Goal: Task Accomplishment & Management: Manage account settings

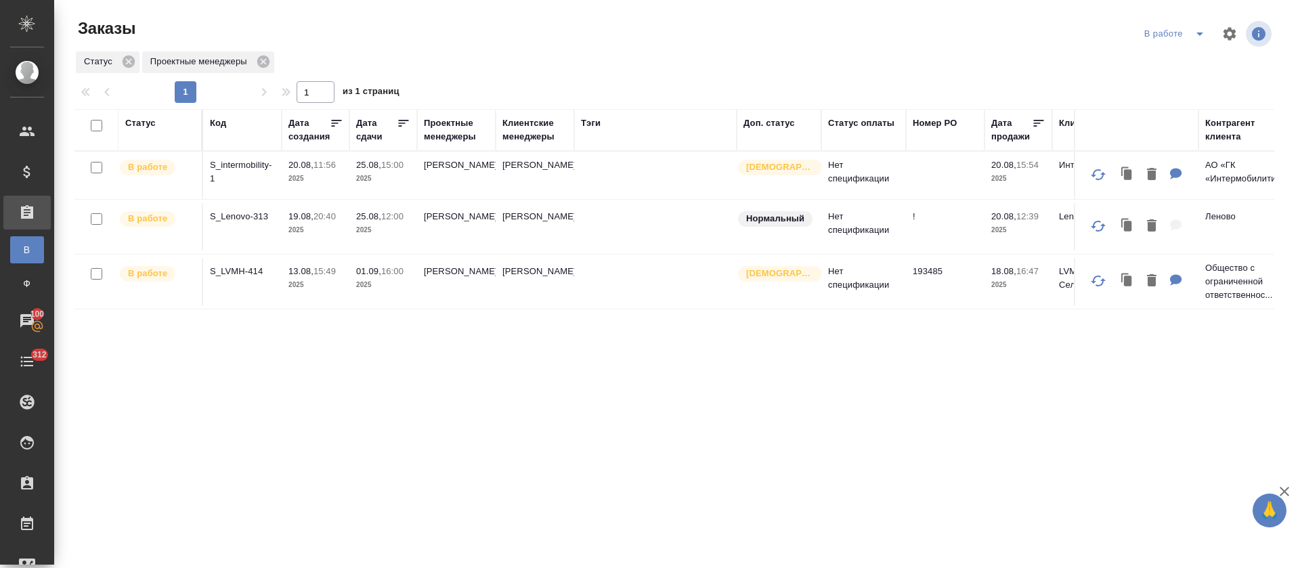
click at [887, 384] on div "Статус Код Дата создания Дата сдачи Проектные менеджеры Клиентские менеджеры [P…" at bounding box center [673, 352] width 1199 height 487
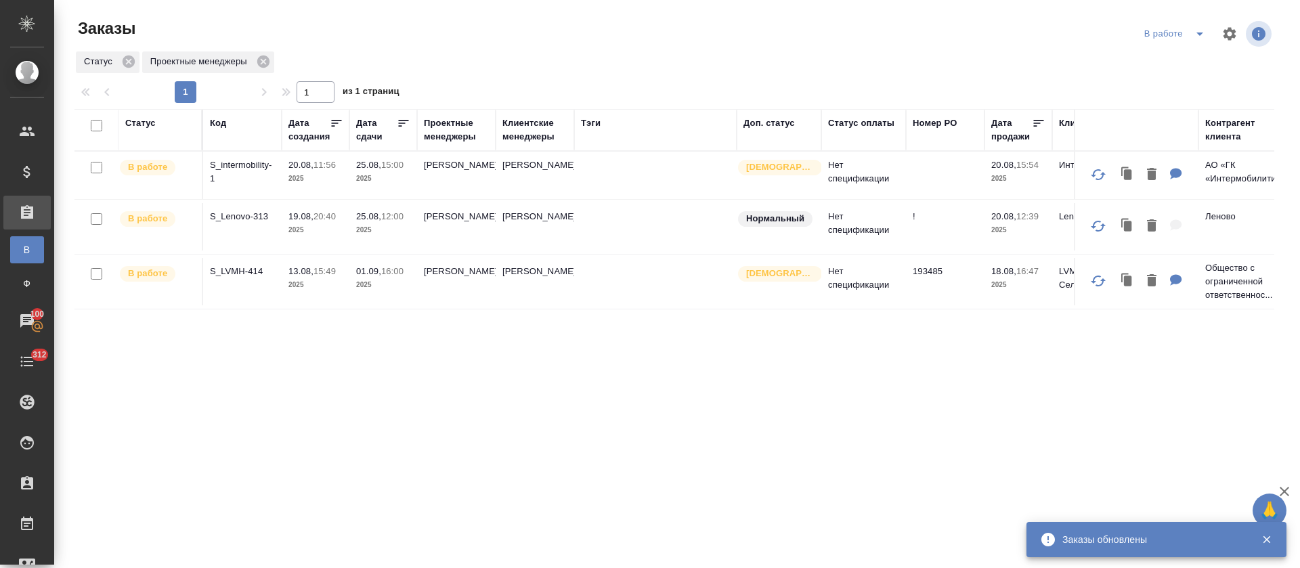
click at [267, 168] on p "S_intermobility-1" at bounding box center [242, 171] width 65 height 27
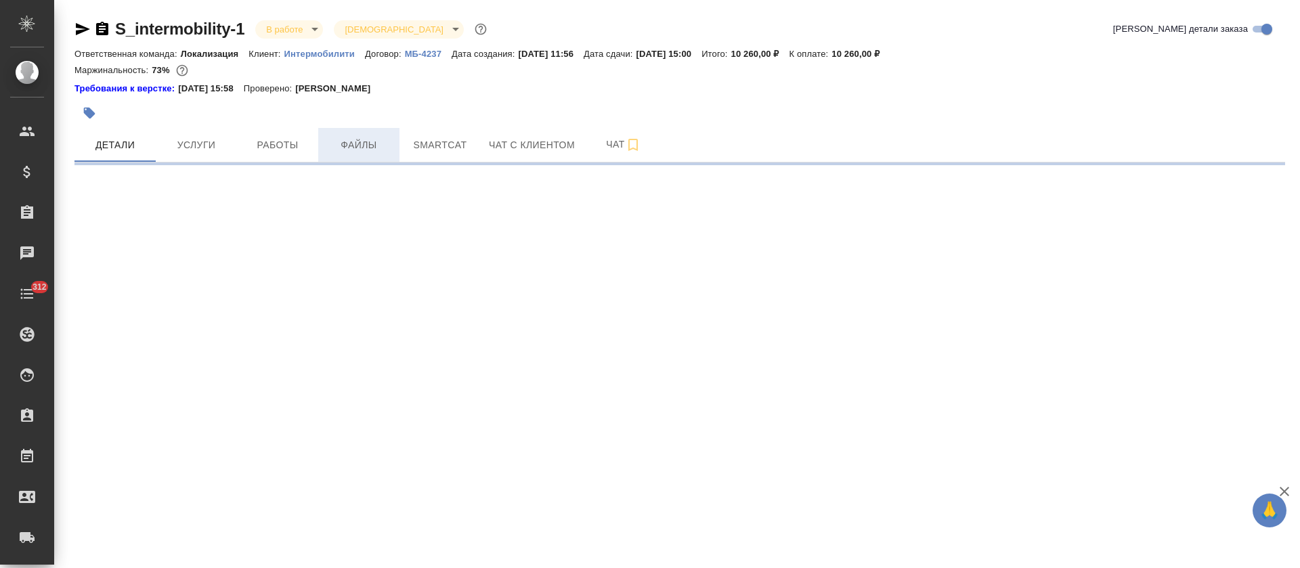
select select "RU"
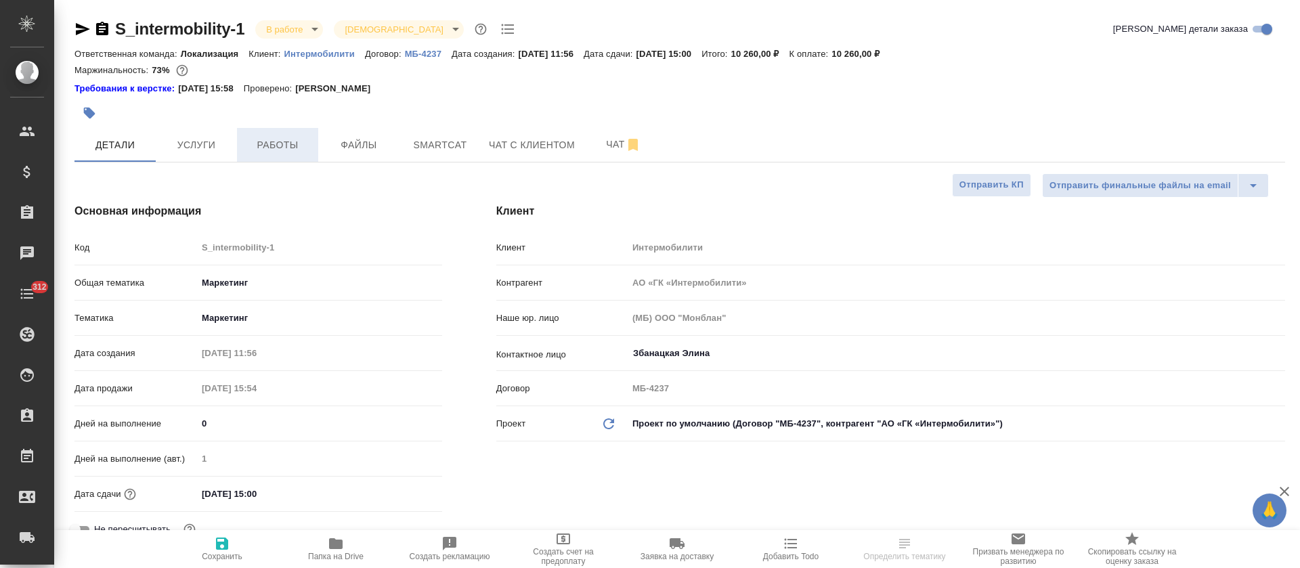
type textarea "x"
click at [297, 141] on span "Работы" at bounding box center [277, 145] width 65 height 17
type input "[PERSON_NAME]"
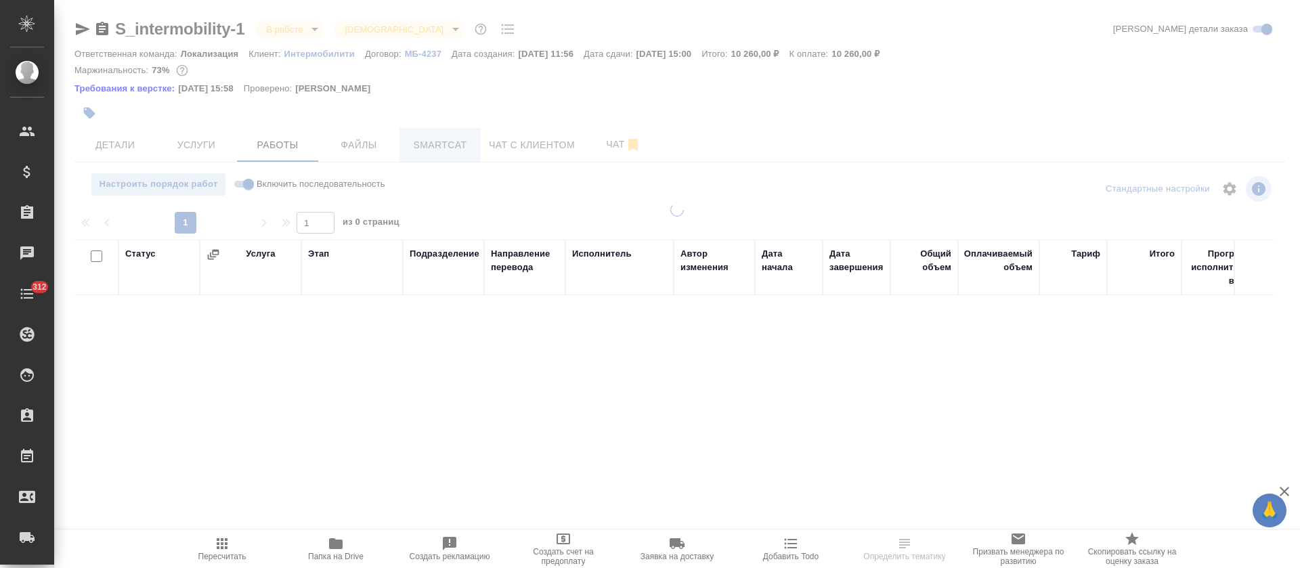
click at [441, 145] on div at bounding box center [676, 284] width 1245 height 568
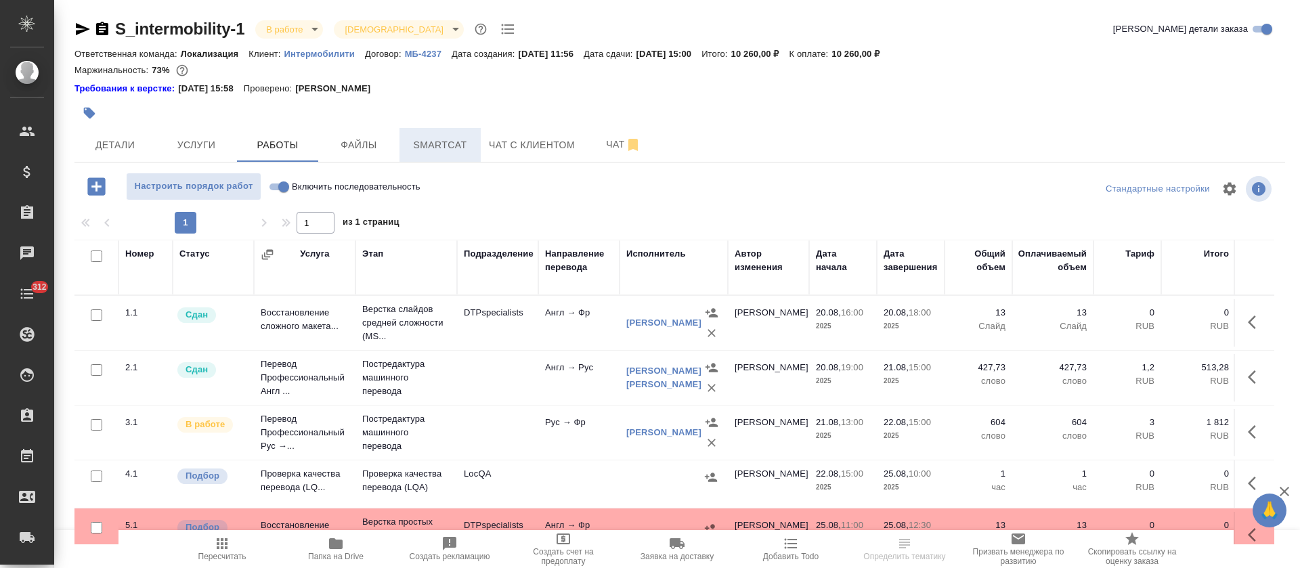
click at [440, 145] on span "Smartcat" at bounding box center [439, 145] width 65 height 17
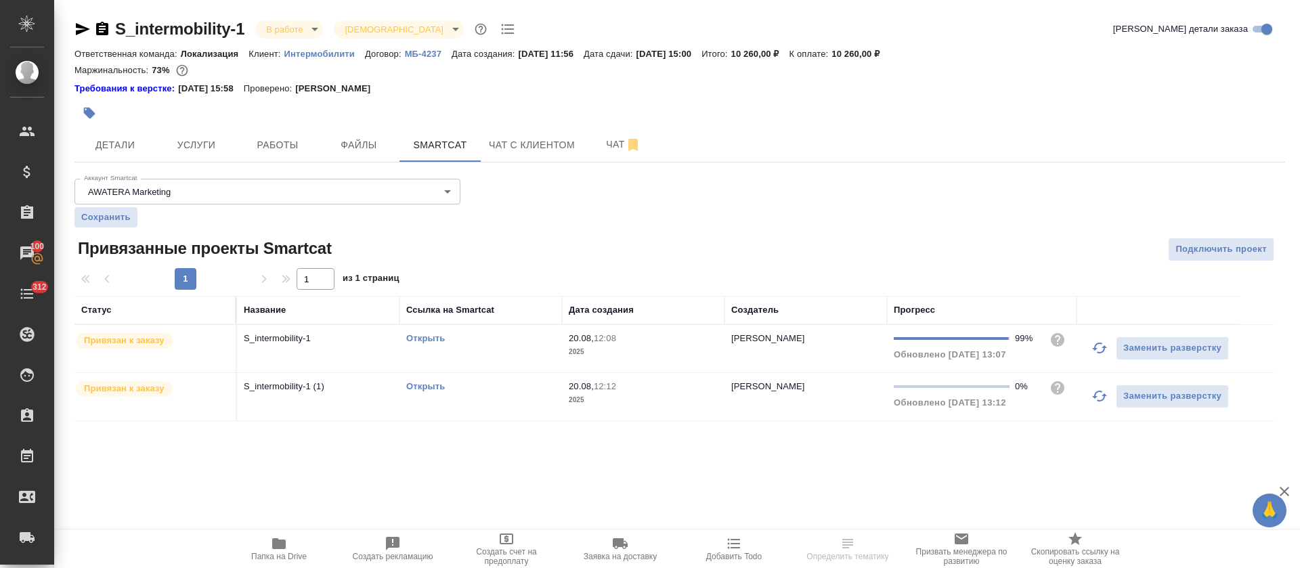
click at [1097, 401] on icon "button" at bounding box center [1099, 396] width 16 height 16
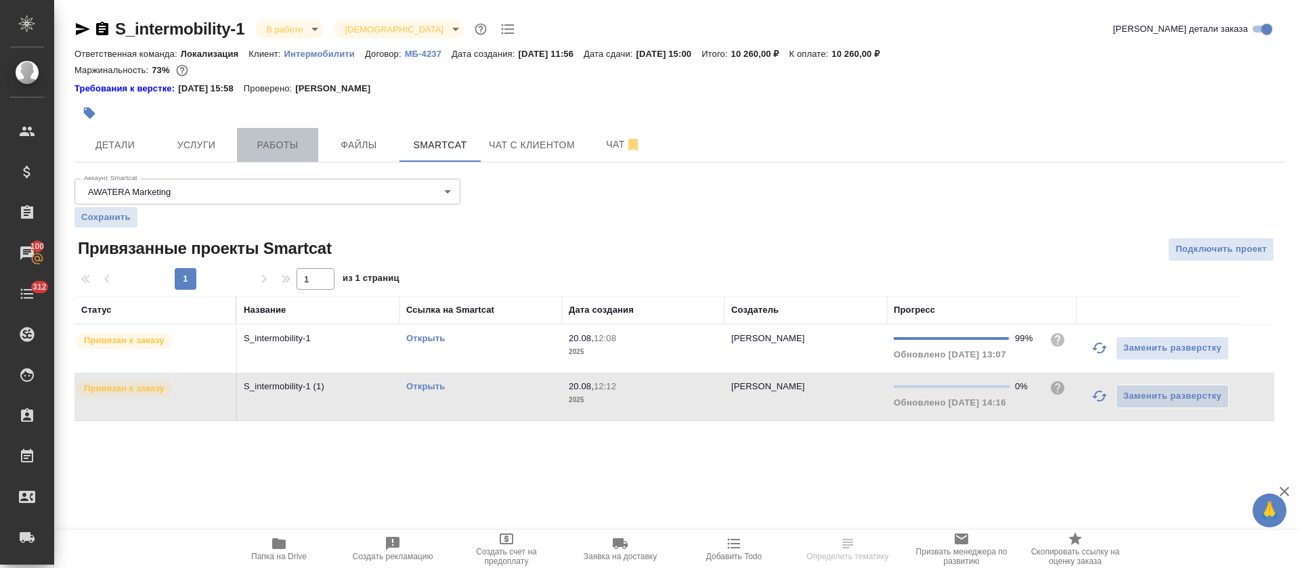
click at [288, 160] on button "Работы" at bounding box center [277, 145] width 81 height 34
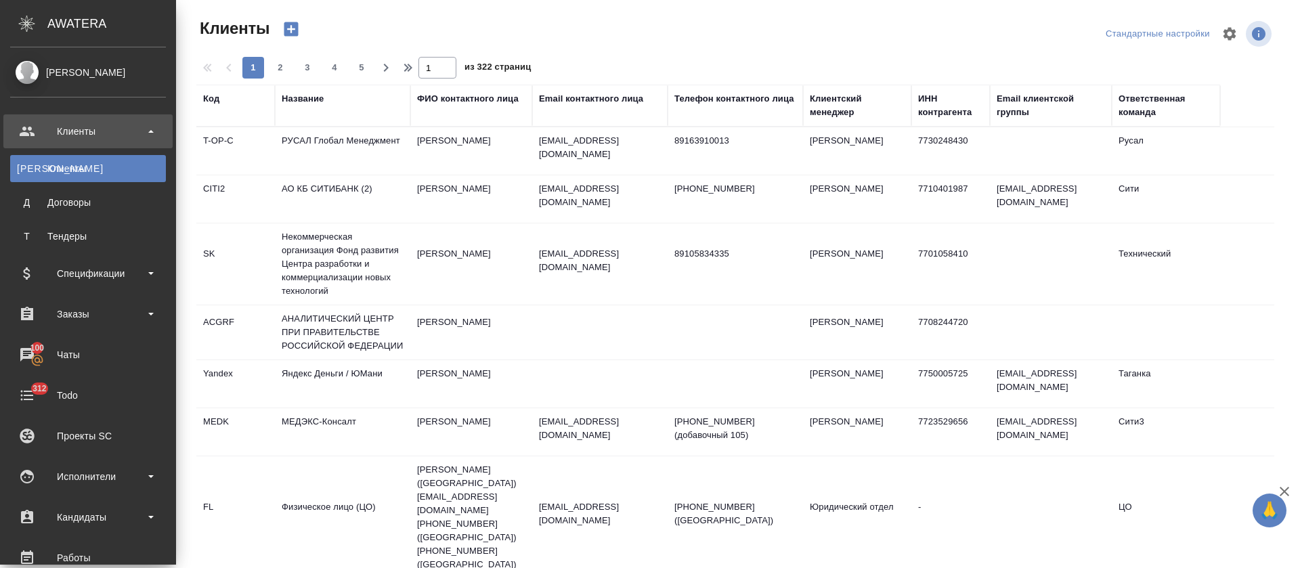
select select "RU"
click at [78, 480] on div "Исполнители" at bounding box center [88, 476] width 156 height 20
click at [79, 512] on div "Для PM/LQA" at bounding box center [88, 514] width 142 height 14
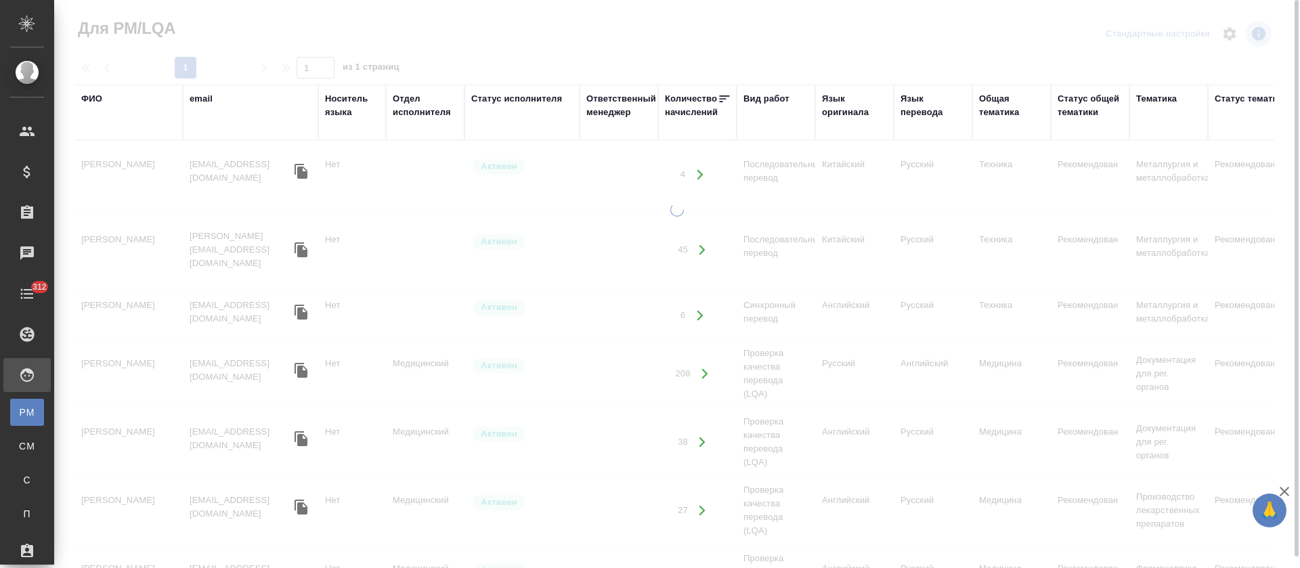
click at [110, 132] on div "ФИО" at bounding box center [128, 112] width 95 height 41
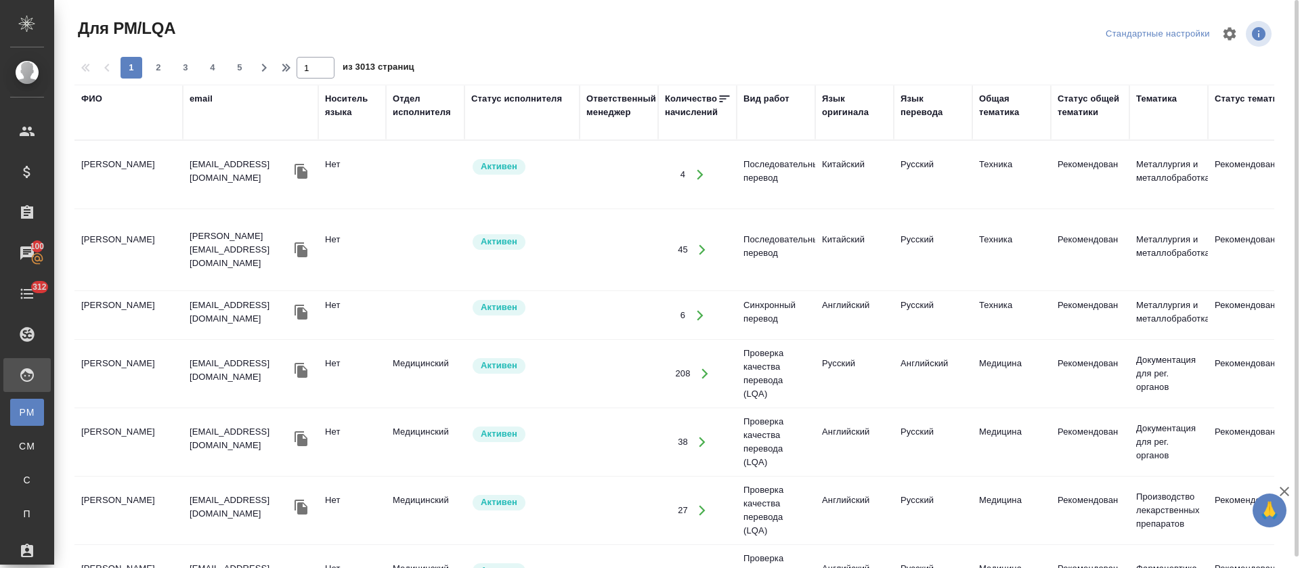
click at [110, 135] on th "ФИО" at bounding box center [128, 113] width 108 height 56
click at [94, 104] on div "ФИО" at bounding box center [91, 99] width 21 height 14
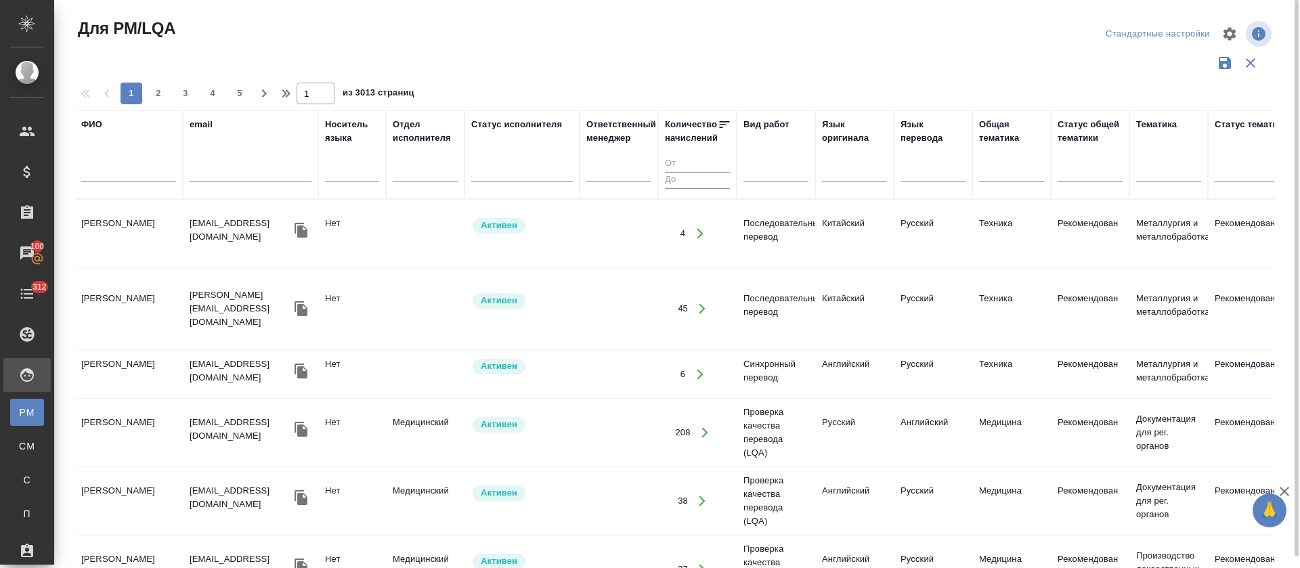
click at [124, 164] on div at bounding box center [128, 174] width 95 height 33
click at [124, 175] on input "text" at bounding box center [128, 173] width 95 height 17
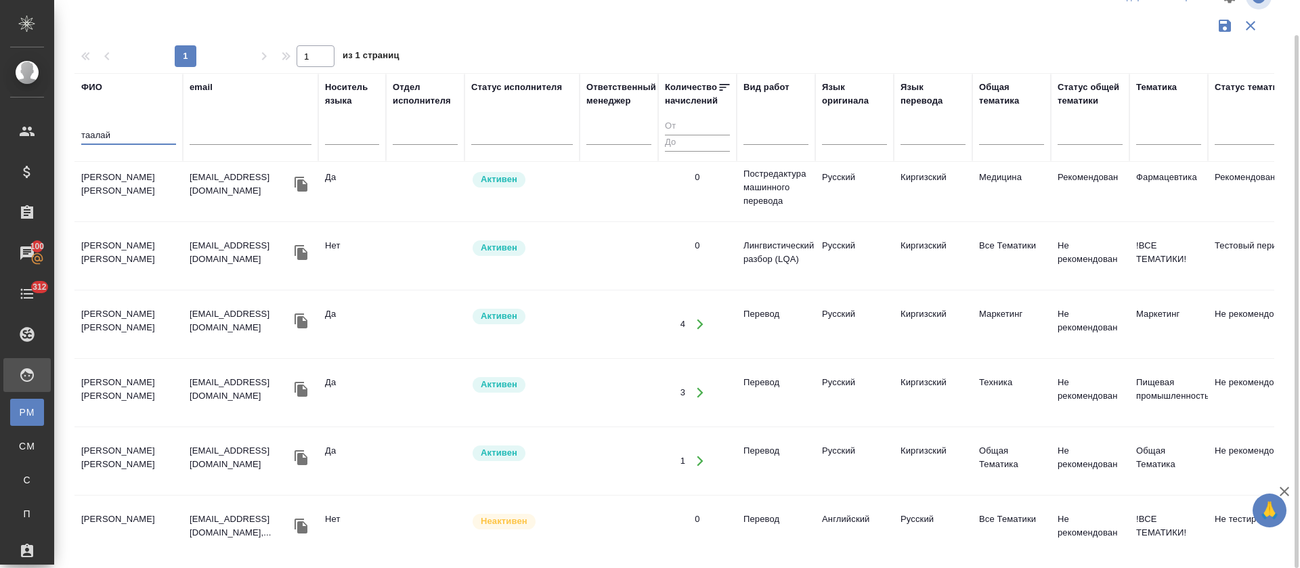
scroll to position [96, 0]
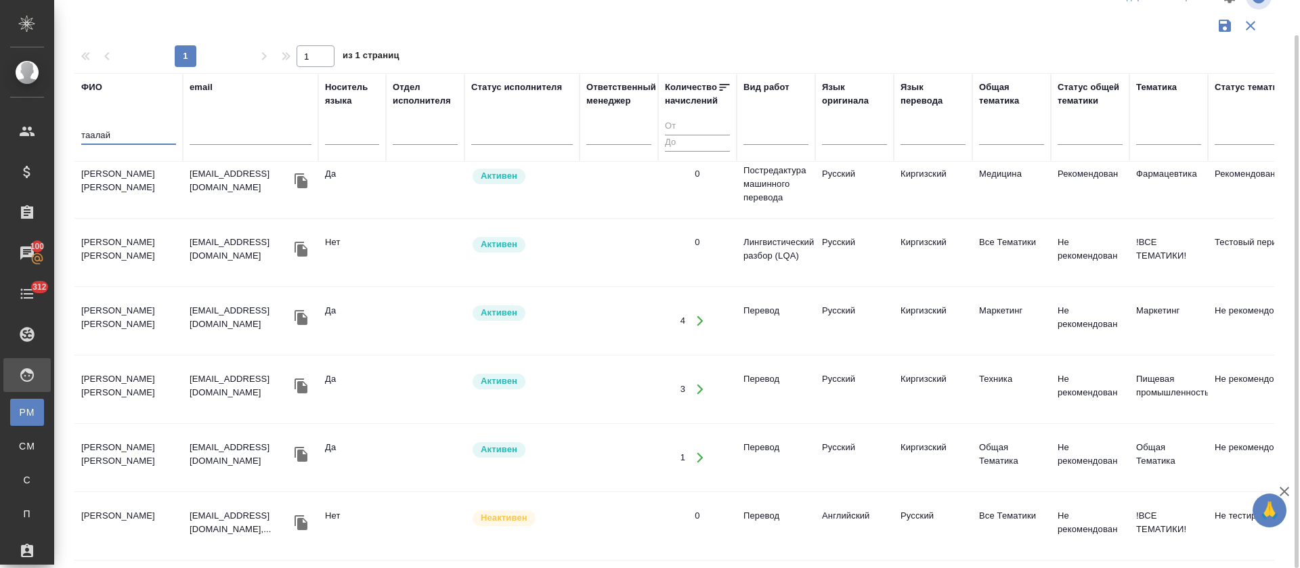
click at [131, 139] on td "Кожаналиев Таалай Ысакалиевич" at bounding box center [128, 115] width 108 height 47
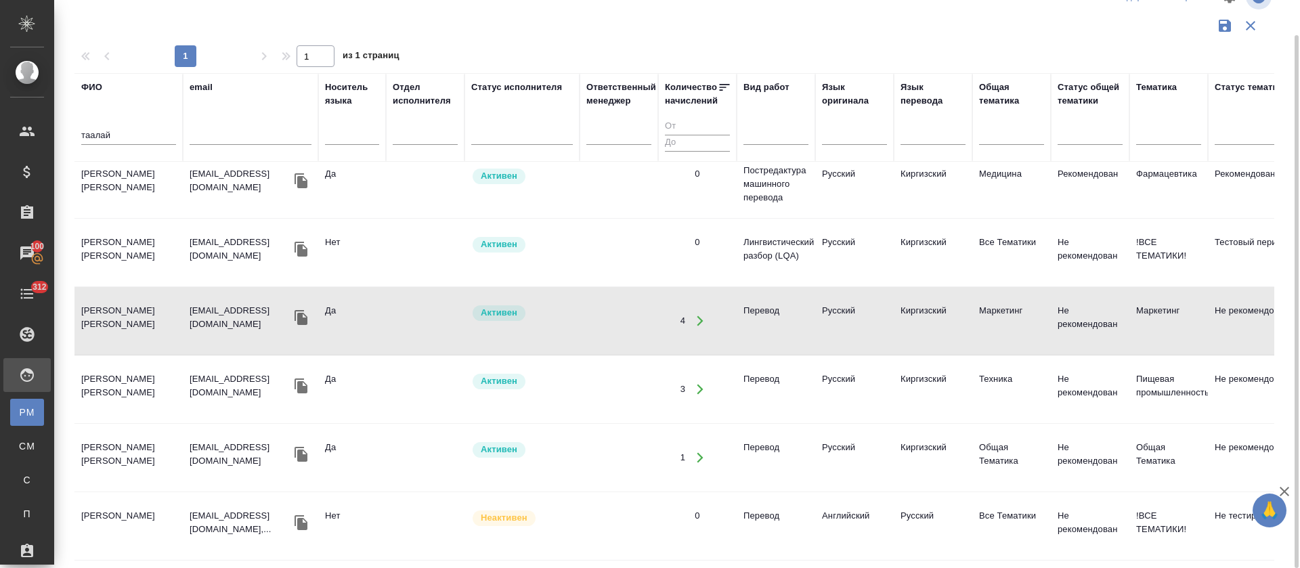
click at [134, 137] on input "таалай" at bounding box center [128, 136] width 95 height 17
type input "абдыкар"
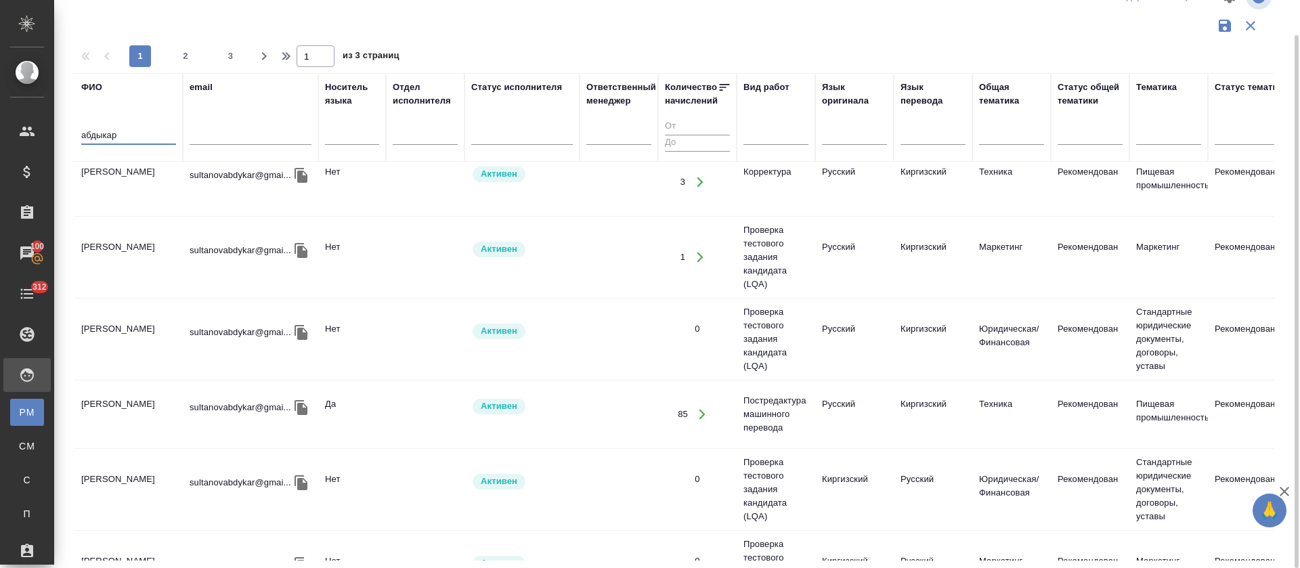
click at [129, 131] on td "Султанов Абдыкар Мурзахалилович" at bounding box center [128, 106] width 108 height 47
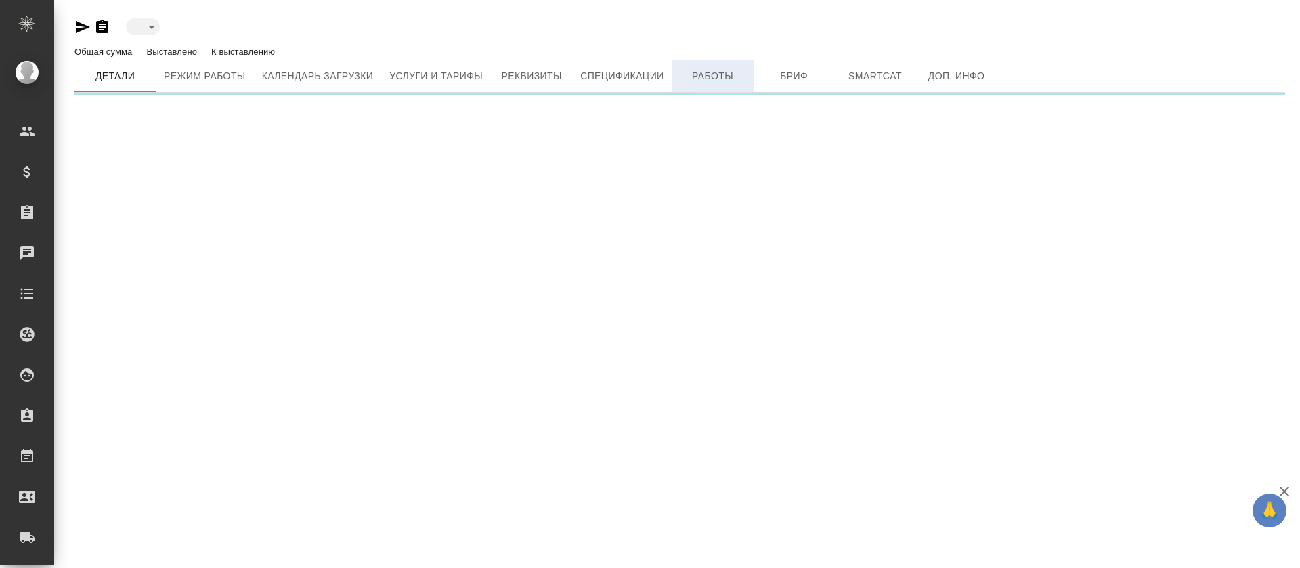
type input "active"
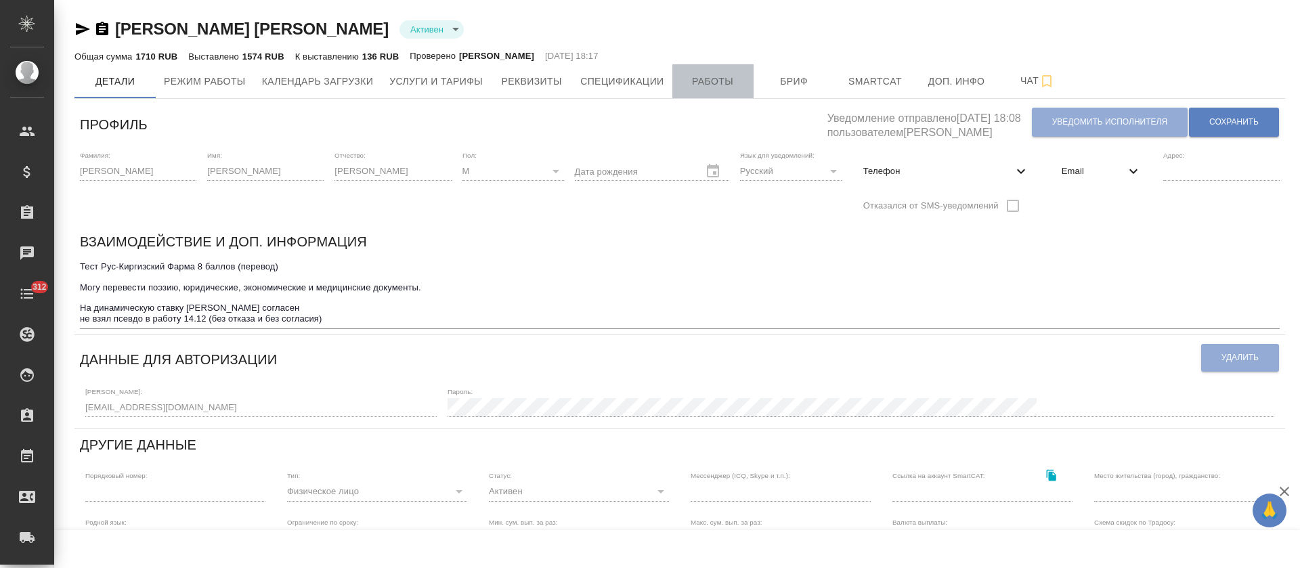
click at [720, 78] on span "Работы" at bounding box center [712, 81] width 65 height 17
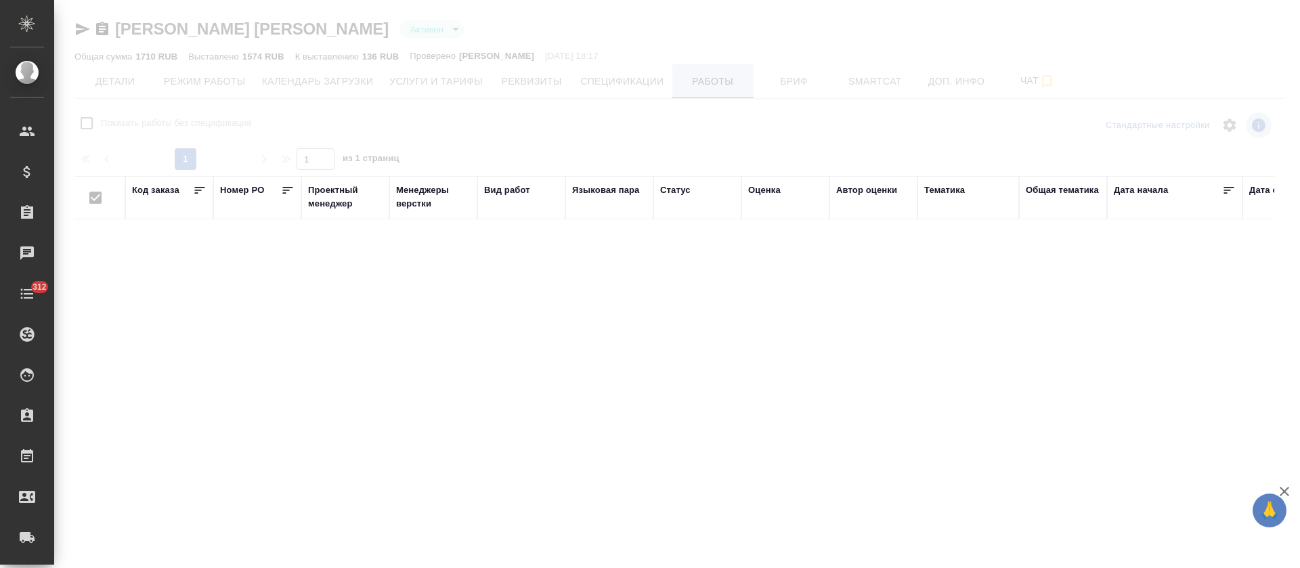
checkbox input "false"
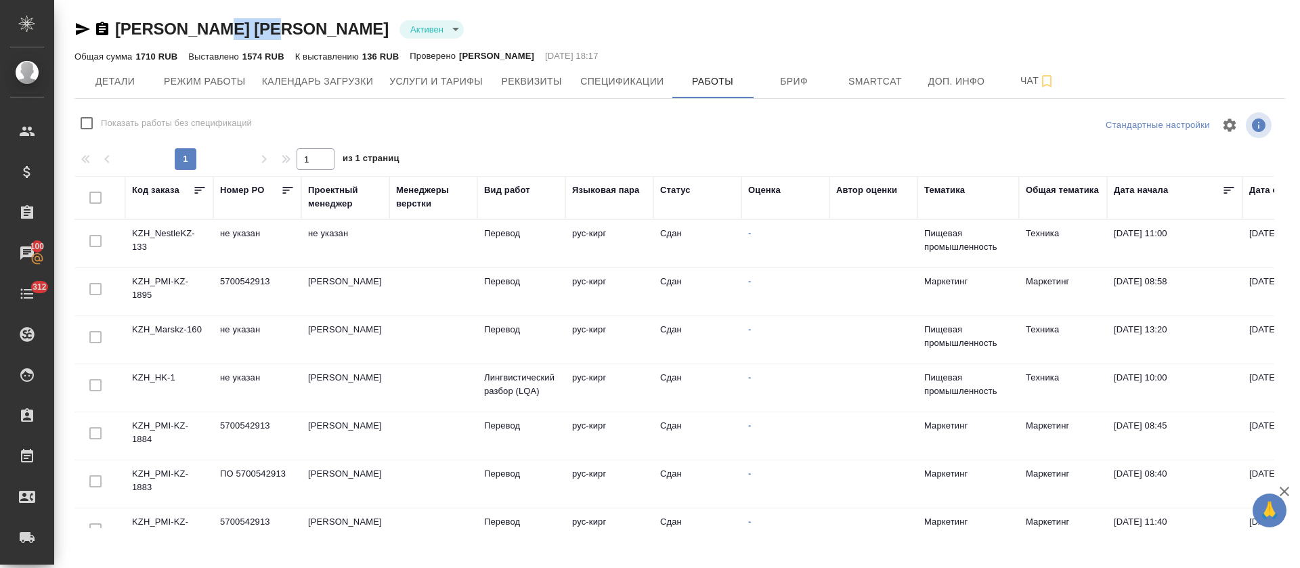
drag, startPoint x: 217, startPoint y: 14, endPoint x: 274, endPoint y: 32, distance: 60.4
click at [274, 32] on div "Кожаналиев Таалай Ысакалиевич Активен active Общая сумма 1710 RUB Выставлено 15…" at bounding box center [679, 267] width 1225 height 535
copy link "Таалай"
click at [138, 95] on button "Детали" at bounding box center [114, 81] width 81 height 34
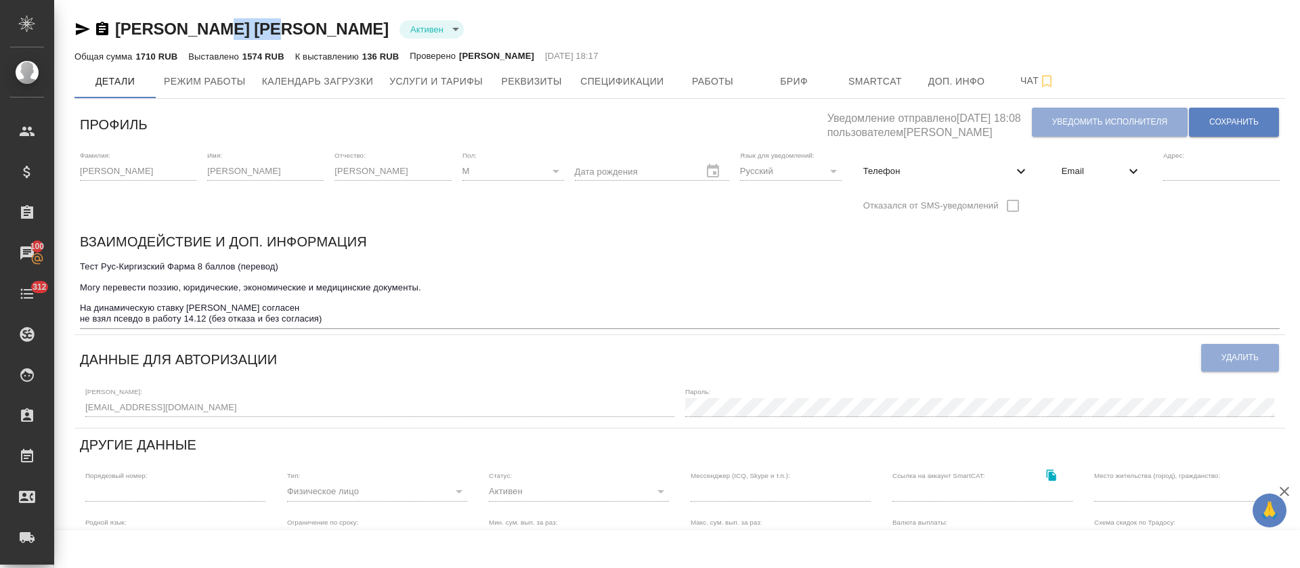
click at [579, 26] on div "Кожаналиев Таалай Ысакалиевич Активен active" at bounding box center [679, 29] width 1210 height 22
click at [788, 91] on button "Бриф" at bounding box center [793, 81] width 81 height 34
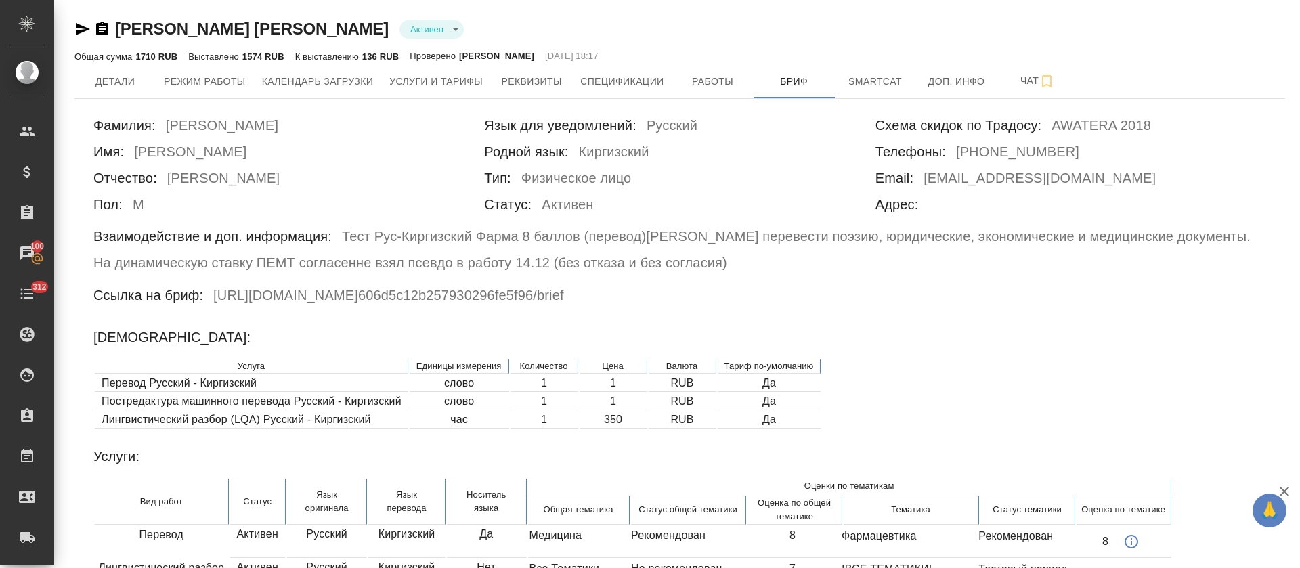
click at [926, 178] on h6 "tako.86@mail.ru" at bounding box center [1039, 180] width 232 height 26
drag, startPoint x: 1027, startPoint y: 181, endPoint x: 924, endPoint y: 177, distance: 103.0
click at [924, 177] on div "Email: tako.86@mail.ru" at bounding box center [1070, 180] width 391 height 26
copy h6 "tako.86@mail.ru"
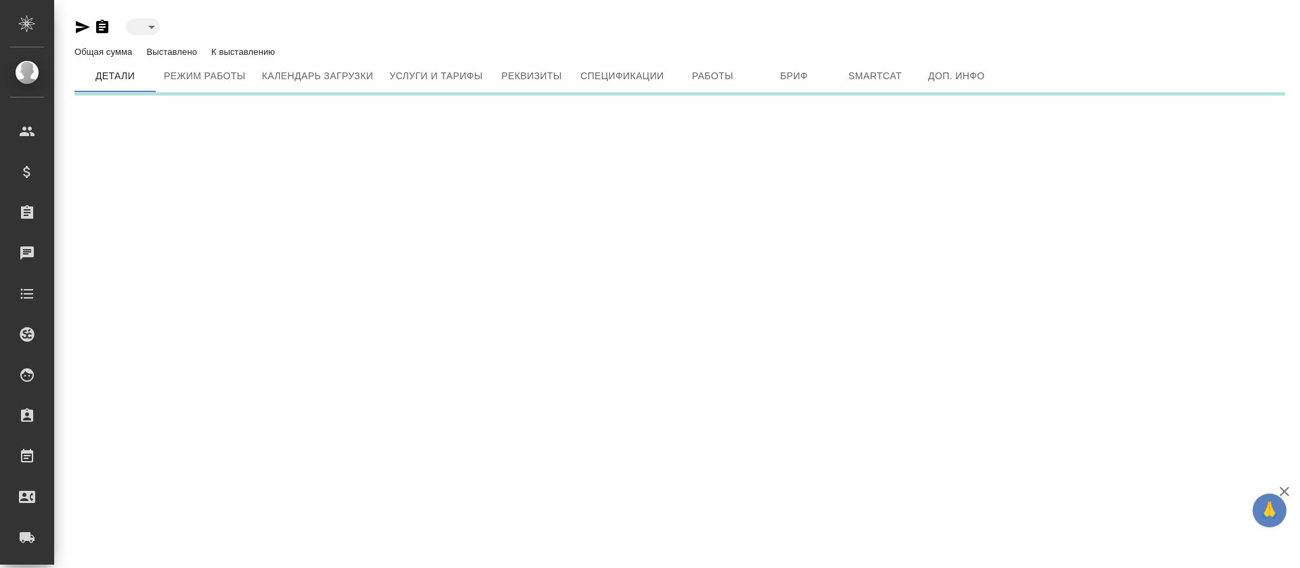
type input "active"
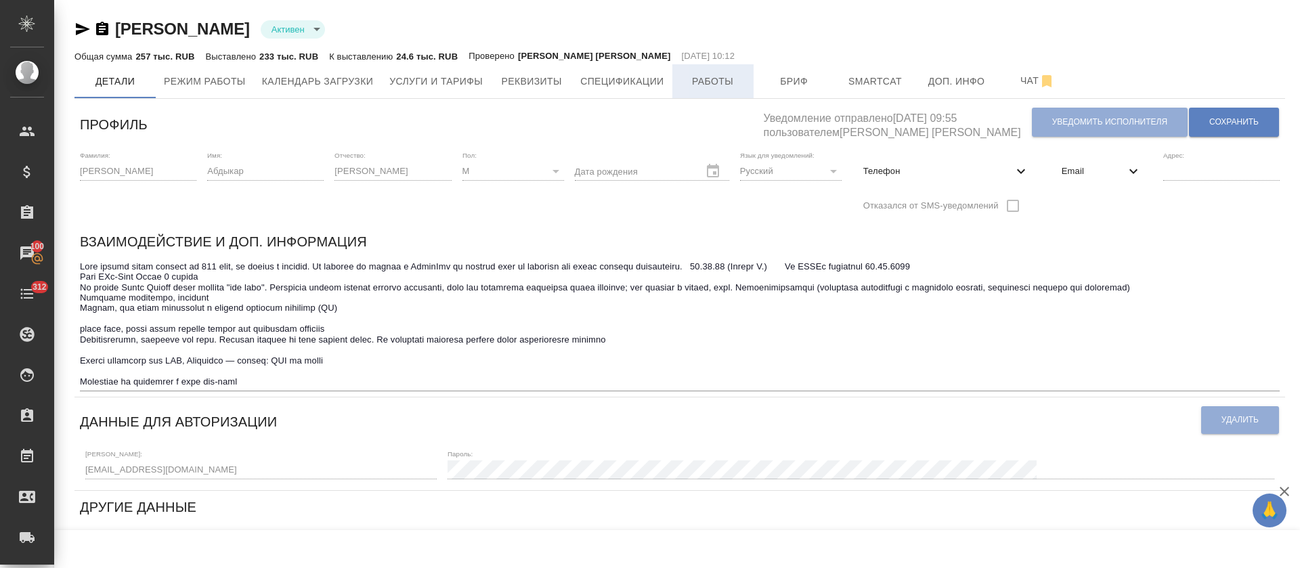
click at [703, 89] on button "Работы" at bounding box center [712, 81] width 81 height 34
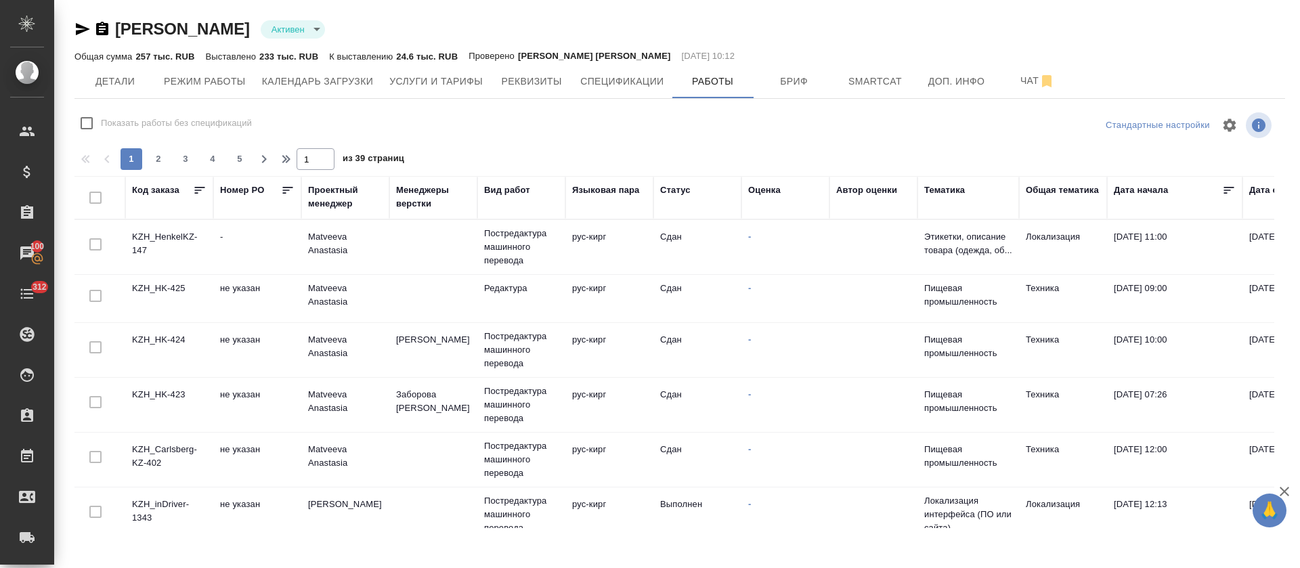
checkbox input "false"
click at [803, 77] on span "Бриф" at bounding box center [794, 81] width 65 height 17
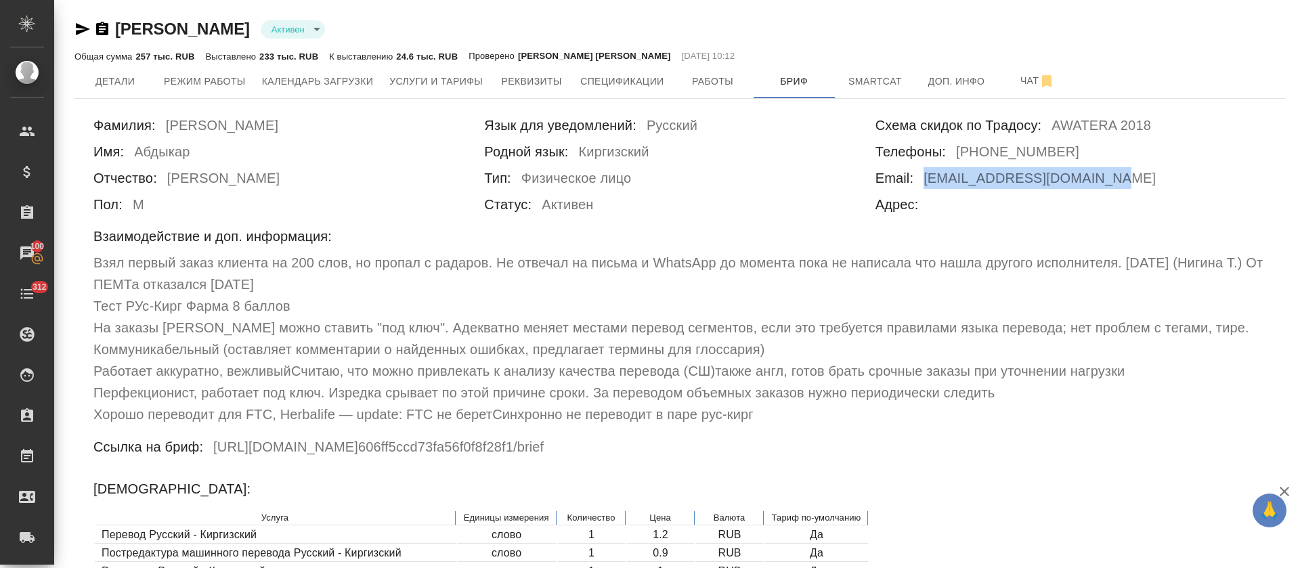
drag, startPoint x: 925, startPoint y: 181, endPoint x: 1101, endPoint y: 172, distance: 175.5
click at [1101, 172] on div "Email: [EMAIL_ADDRESS][DOMAIN_NAME]" at bounding box center [1070, 180] width 391 height 26
copy h6 "[EMAIL_ADDRESS][DOMAIN_NAME]"
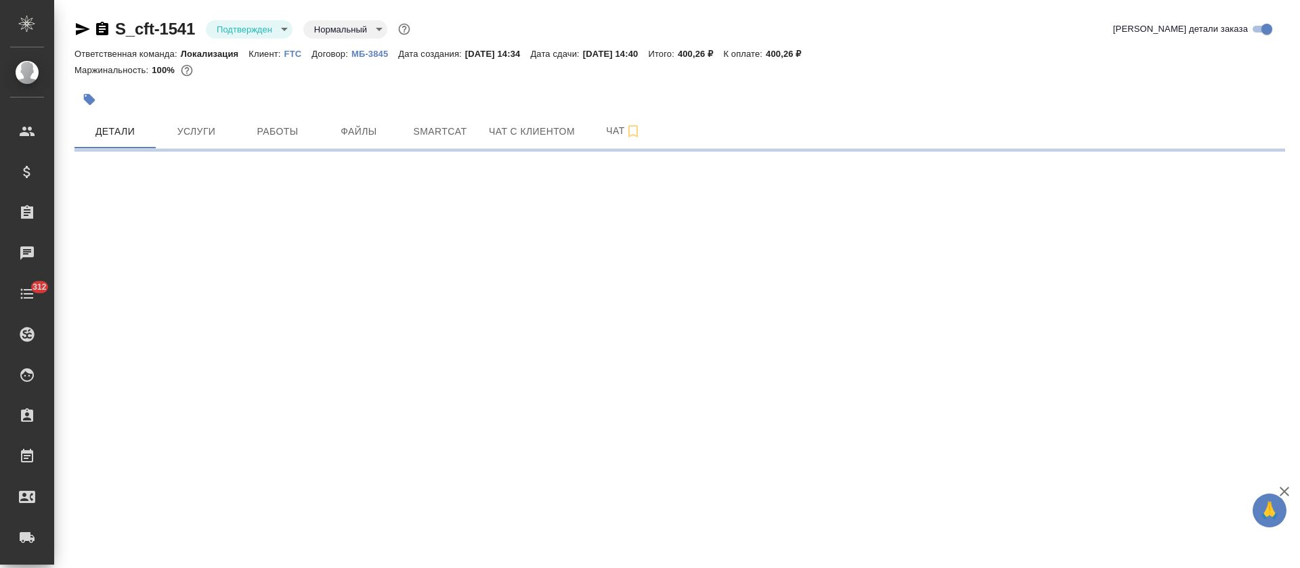
select select "RU"
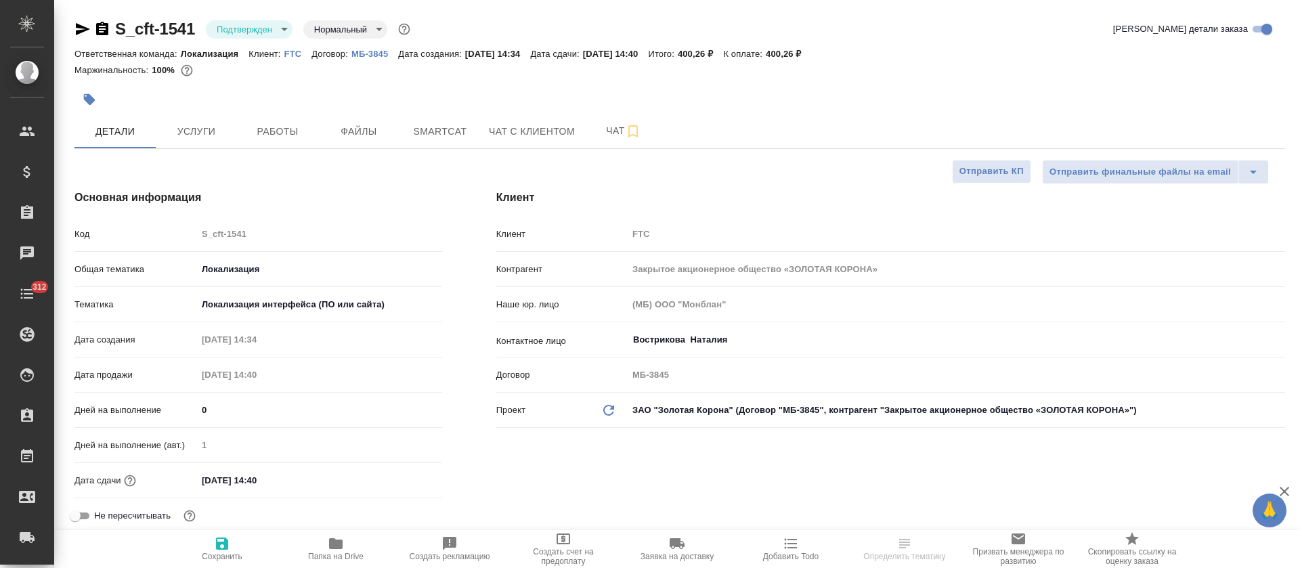
type textarea "x"
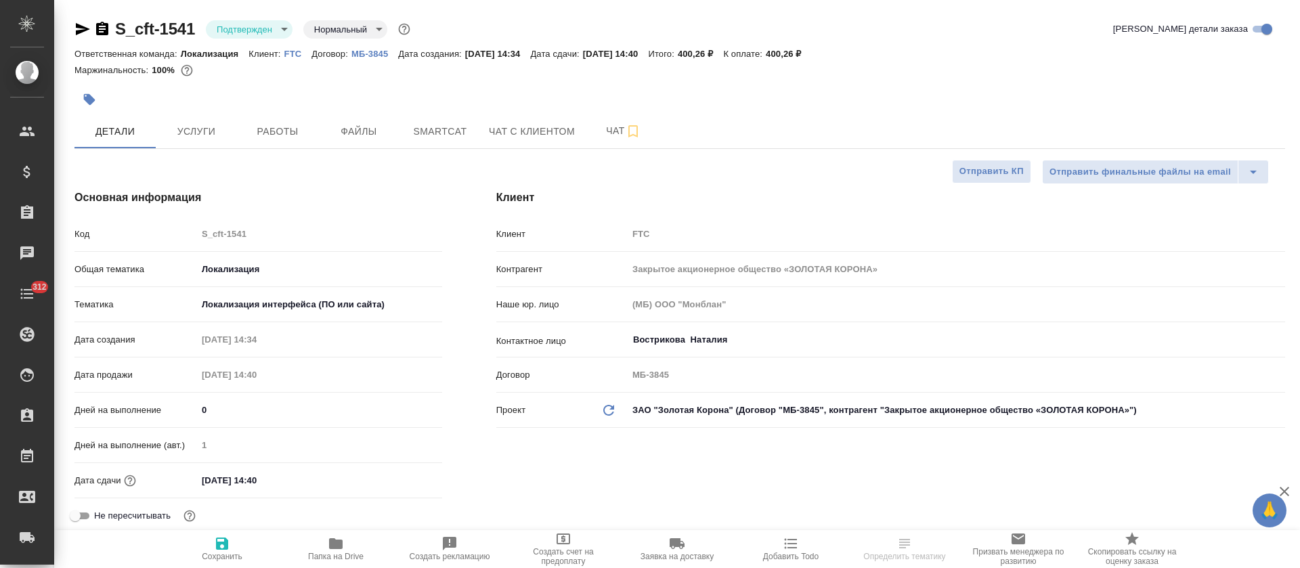
type textarea "x"
click at [186, 144] on button "Услуги" at bounding box center [196, 131] width 81 height 34
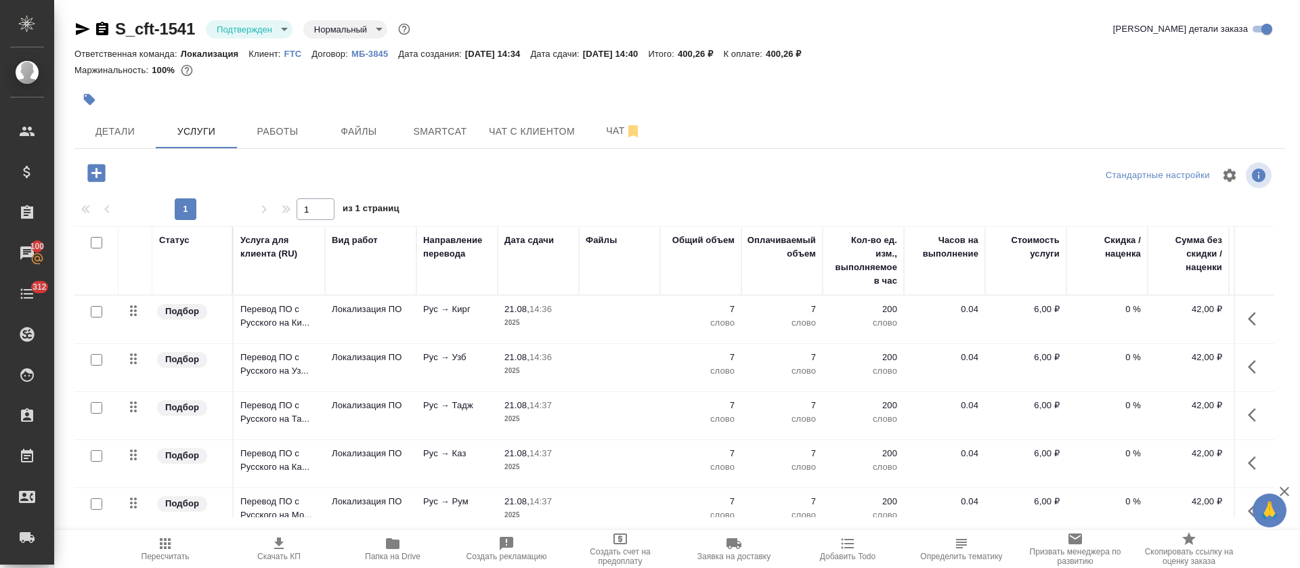
click at [428, 167] on div at bounding box center [275, 173] width 403 height 28
click at [435, 135] on span "Smartcat" at bounding box center [439, 131] width 65 height 17
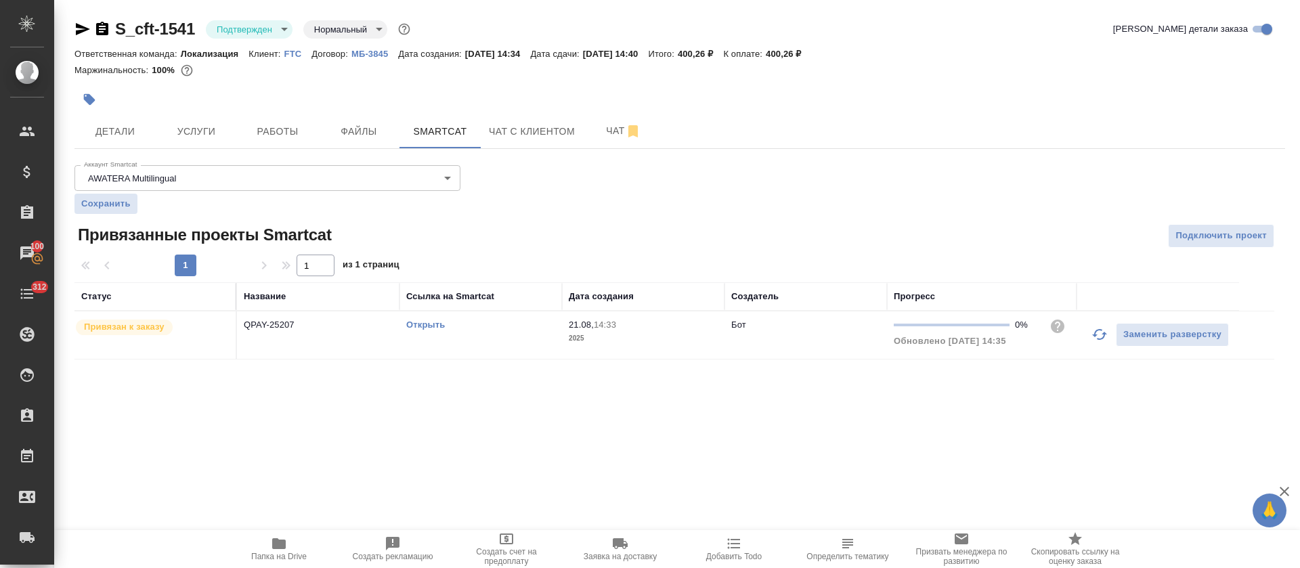
click at [422, 326] on link "Открыть" at bounding box center [425, 324] width 39 height 10
click at [192, 145] on button "Услуги" at bounding box center [196, 131] width 81 height 34
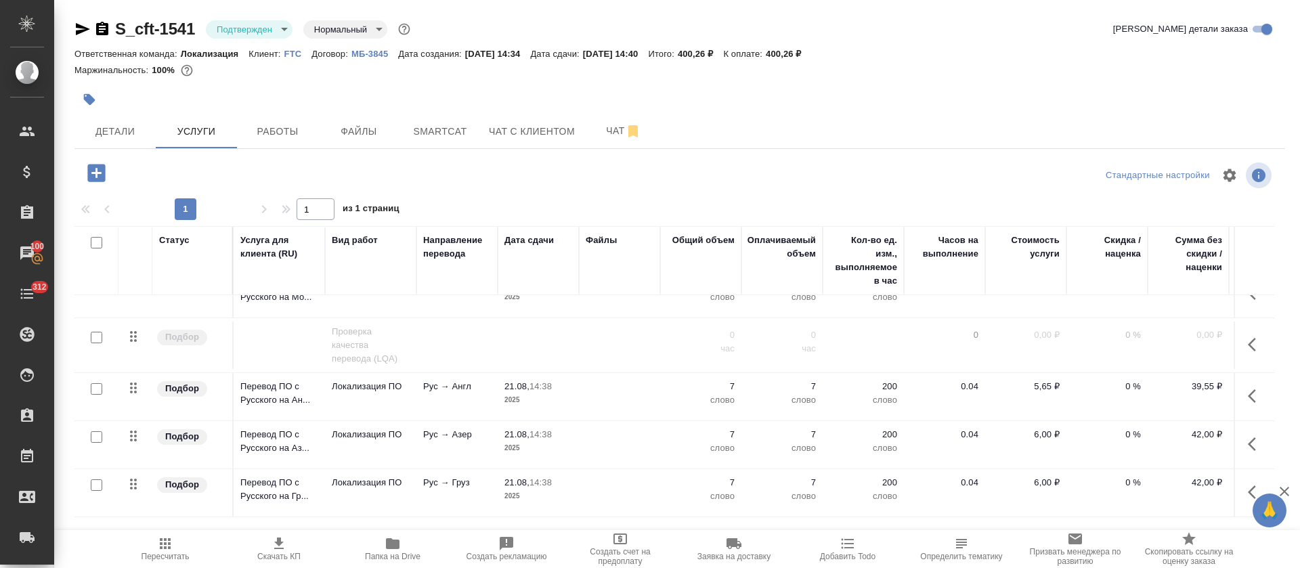
scroll to position [234, 0]
click at [93, 241] on input "checkbox" at bounding box center [97, 243] width 12 height 12
checkbox input "true"
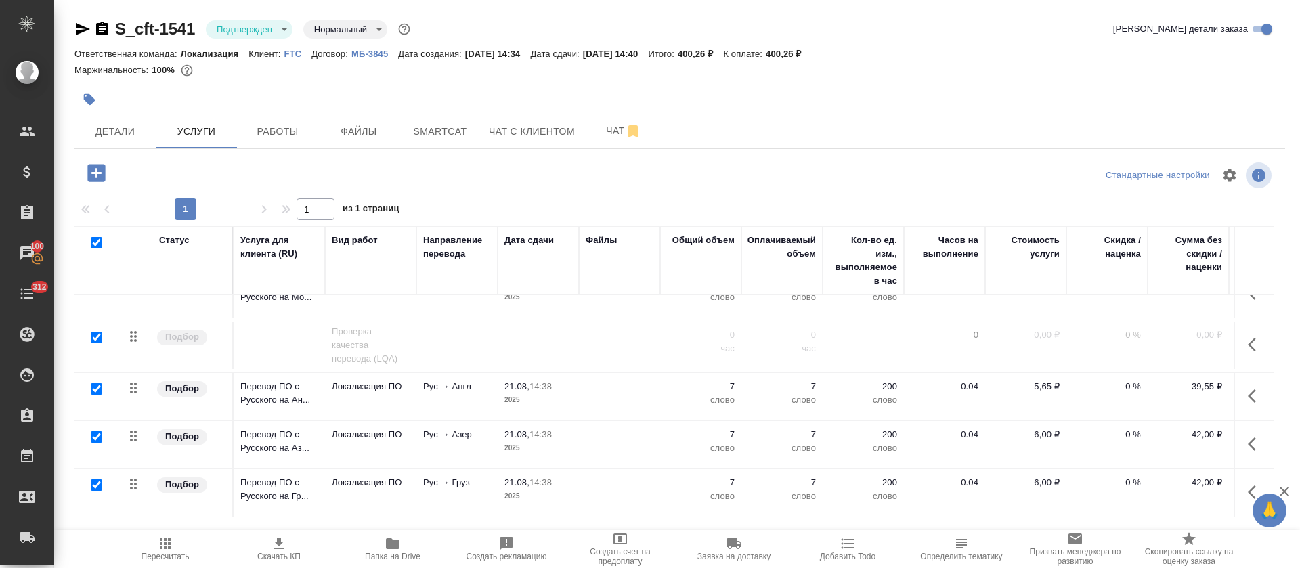
checkbox input "true"
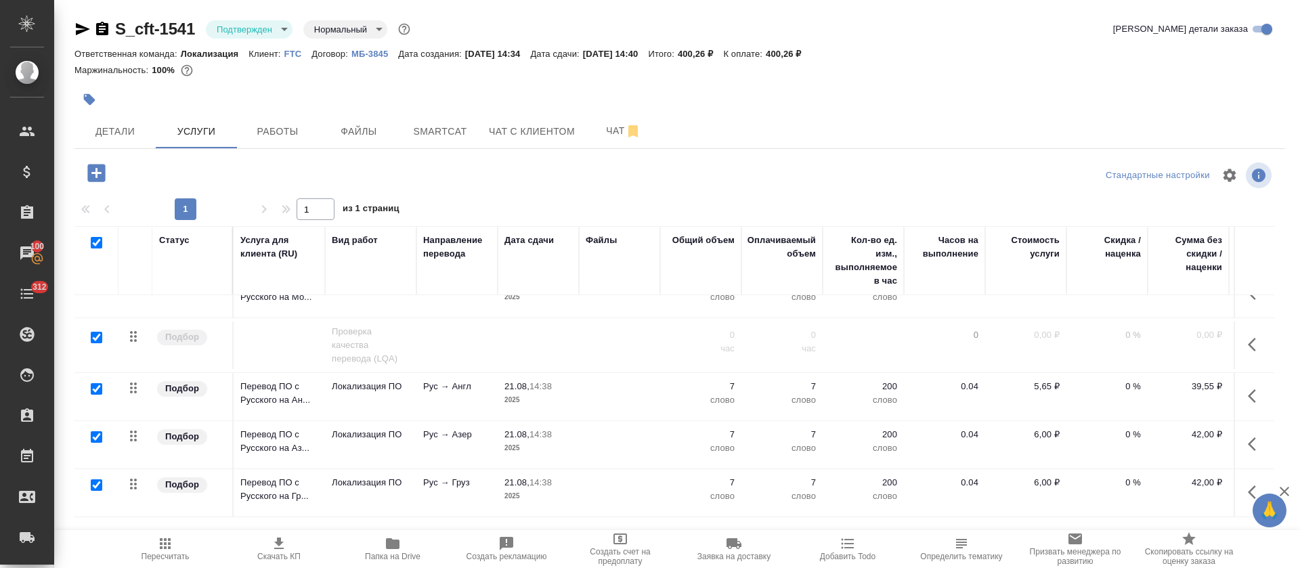
checkbox input "true"
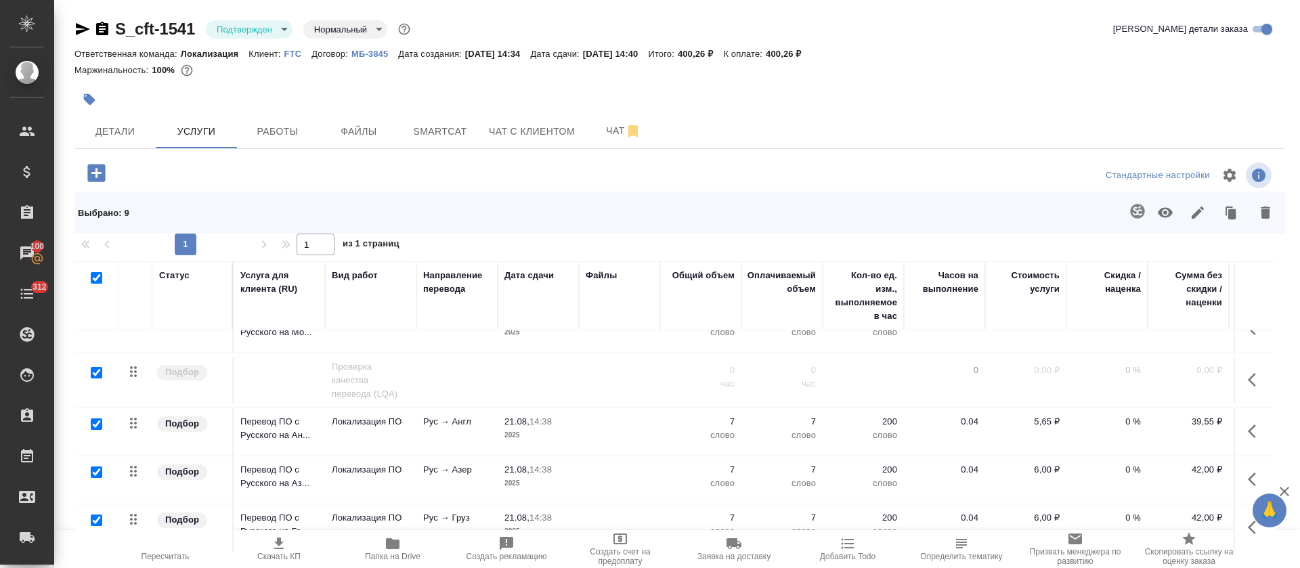
drag, startPoint x: 100, startPoint y: 355, endPoint x: 115, endPoint y: 376, distance: 25.7
click at [99, 367] on input "checkbox" at bounding box center [97, 373] width 12 height 12
checkbox input "false"
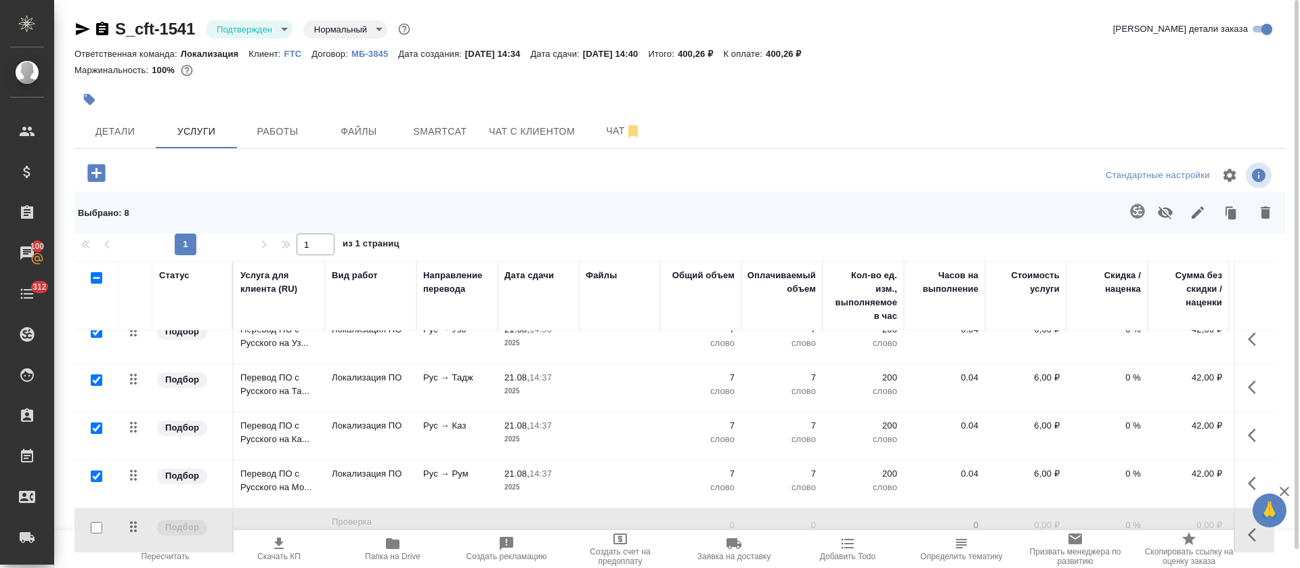
scroll to position [0, 0]
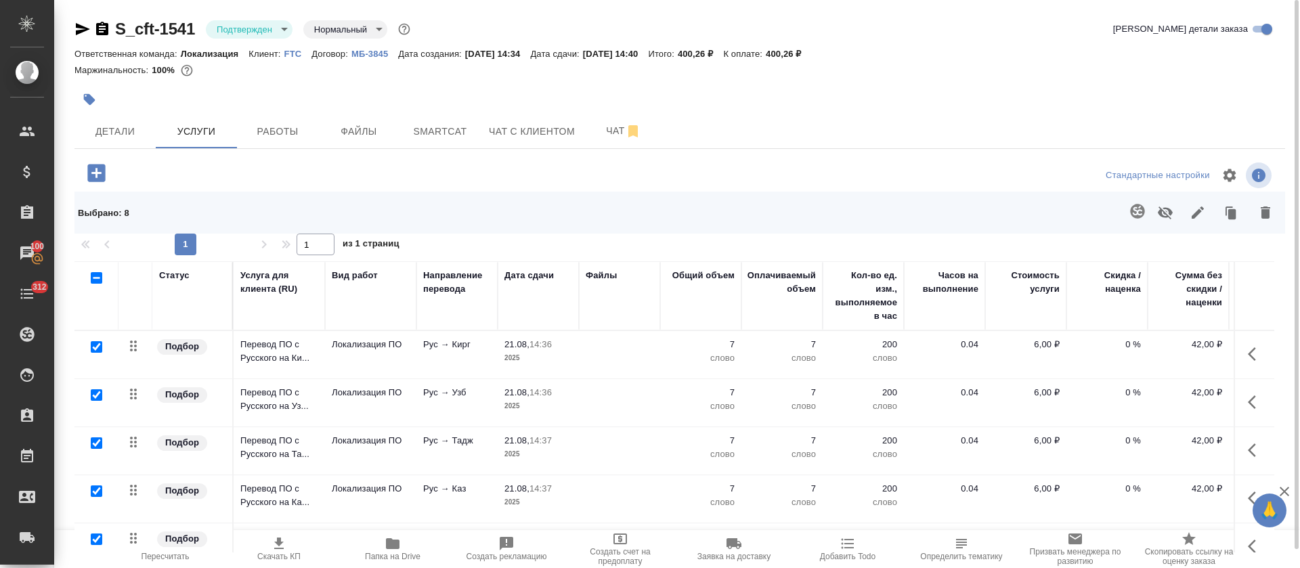
click at [675, 104] on div at bounding box center [477, 100] width 807 height 30
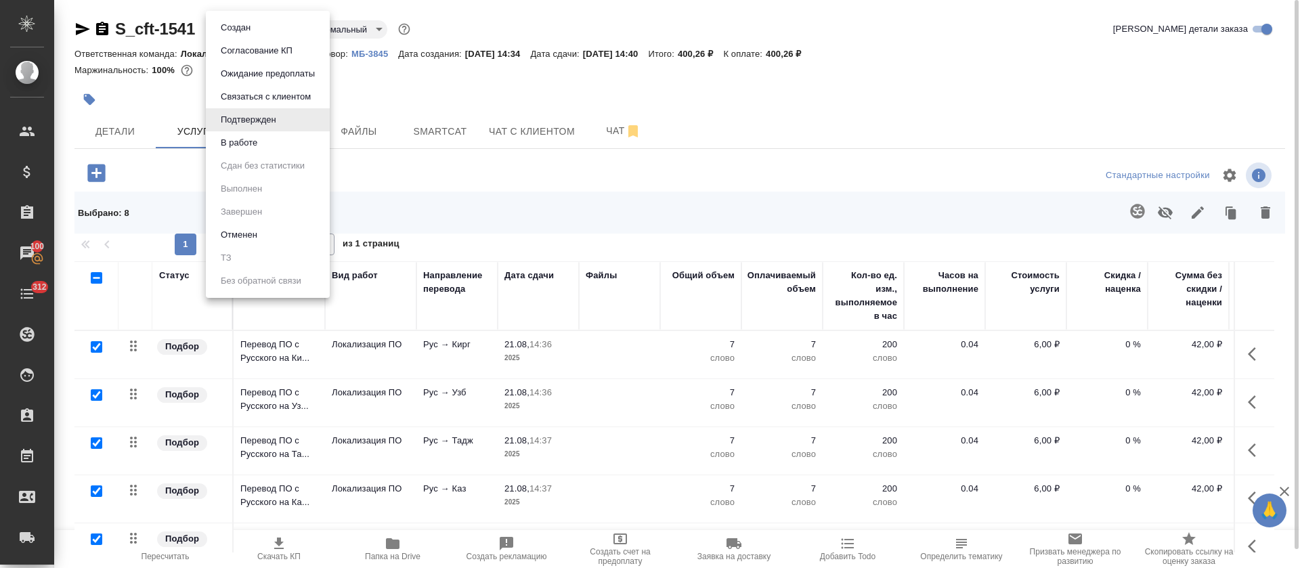
click at [252, 28] on body "🙏 .cls-1 fill:#fff; AWATERA Tretyakova Olga Клиенты Спецификации Заказы 100 Чат…" at bounding box center [650, 284] width 1300 height 568
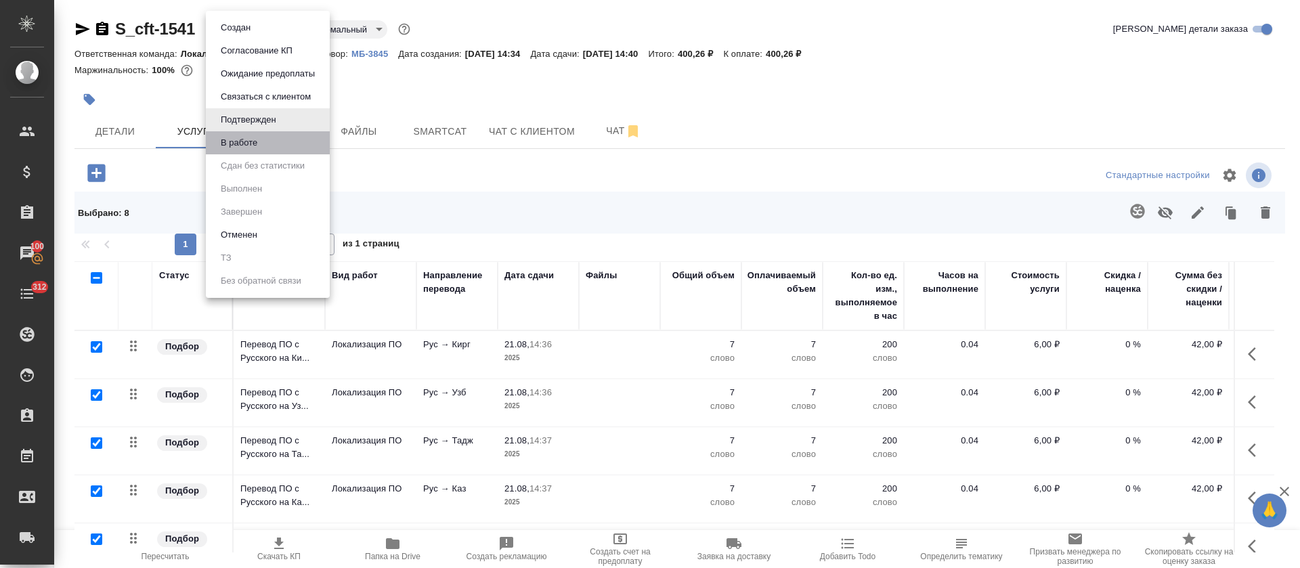
click at [267, 146] on li "В работе" at bounding box center [268, 142] width 124 height 23
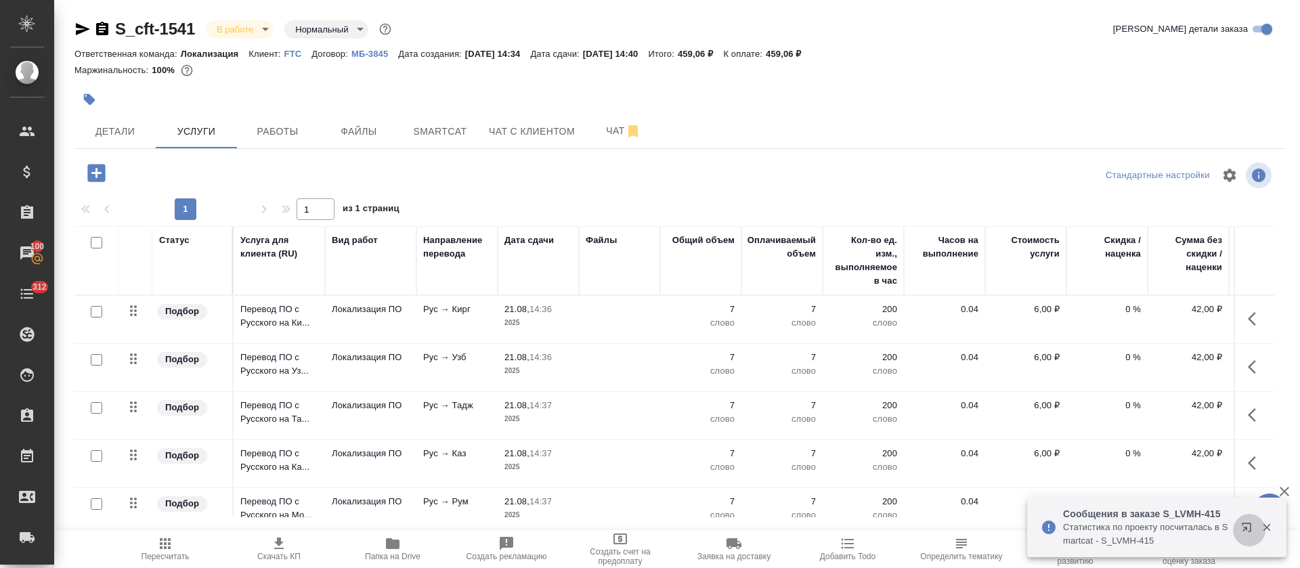
click at [1247, 523] on icon "button" at bounding box center [1245, 527] width 9 height 9
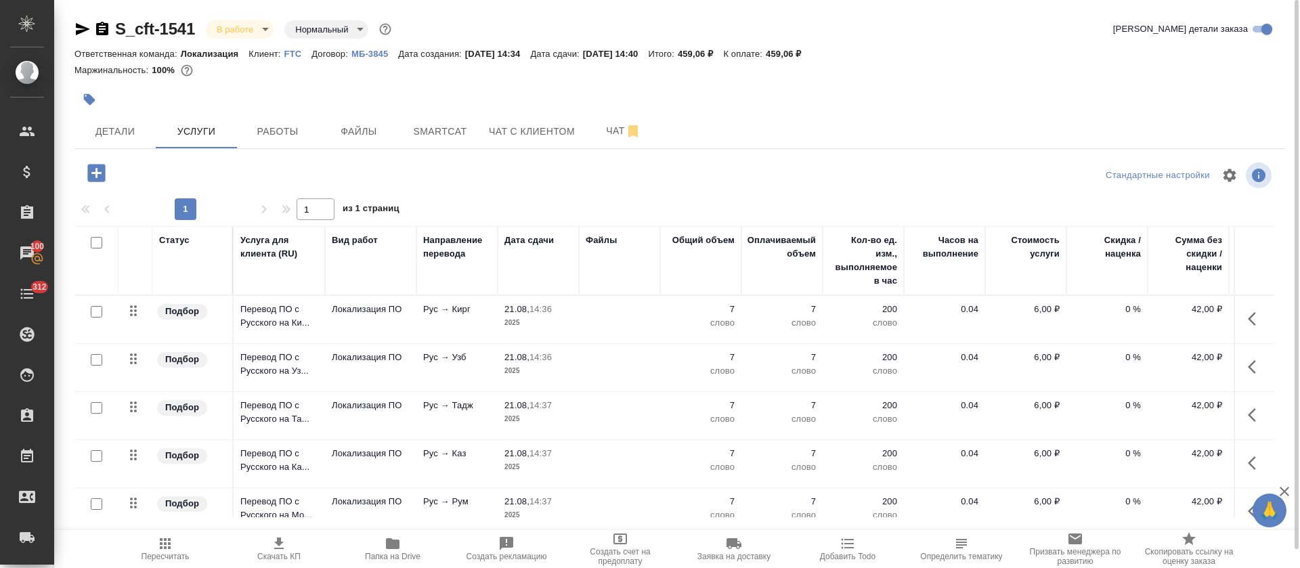
click at [690, 86] on div at bounding box center [477, 100] width 807 height 30
click at [454, 133] on span "Smartcat" at bounding box center [439, 131] width 65 height 17
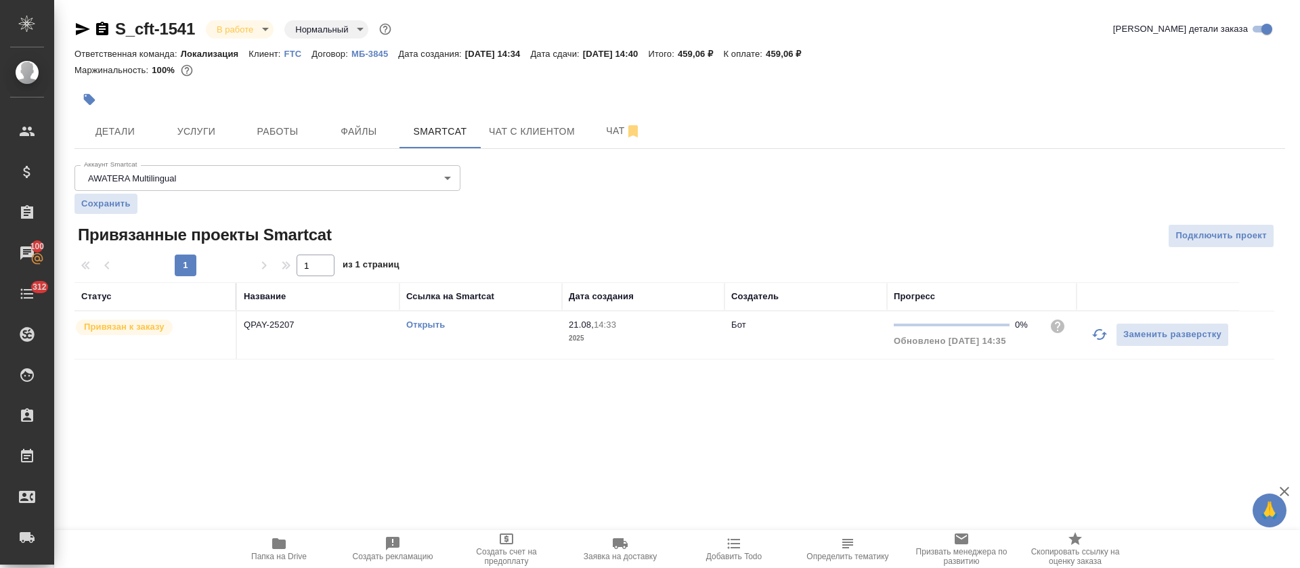
drag, startPoint x: 273, startPoint y: 128, endPoint x: 312, endPoint y: 93, distance: 52.2
click at [273, 127] on span "Работы" at bounding box center [277, 131] width 65 height 17
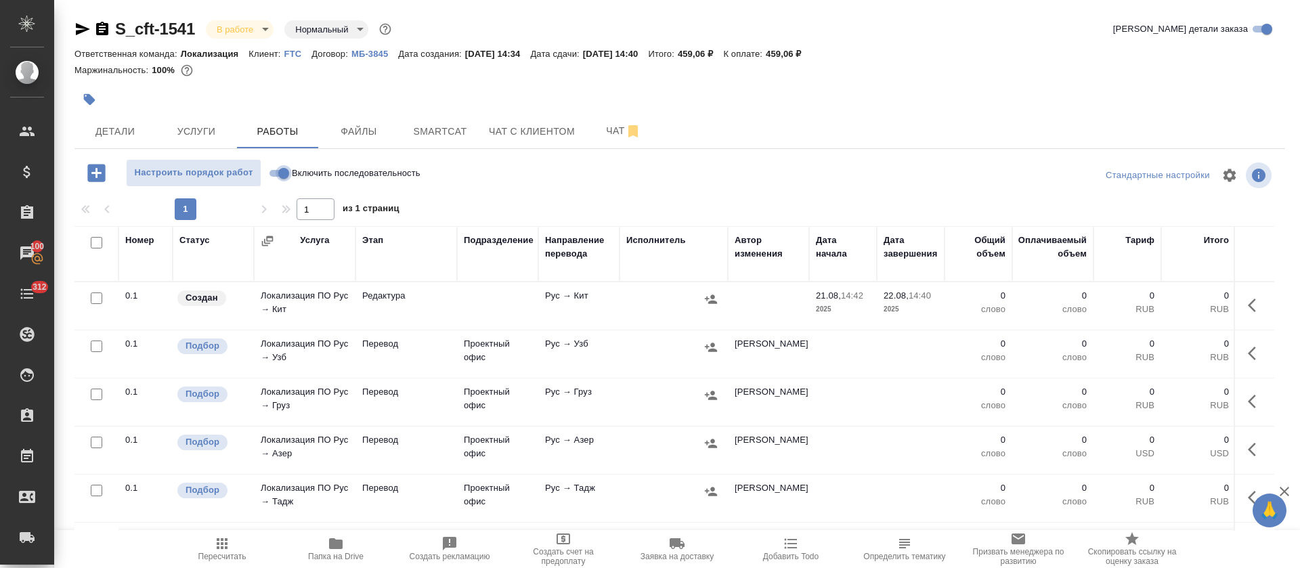
click at [285, 175] on input "Включить последовательность" at bounding box center [283, 173] width 49 height 16
checkbox input "true"
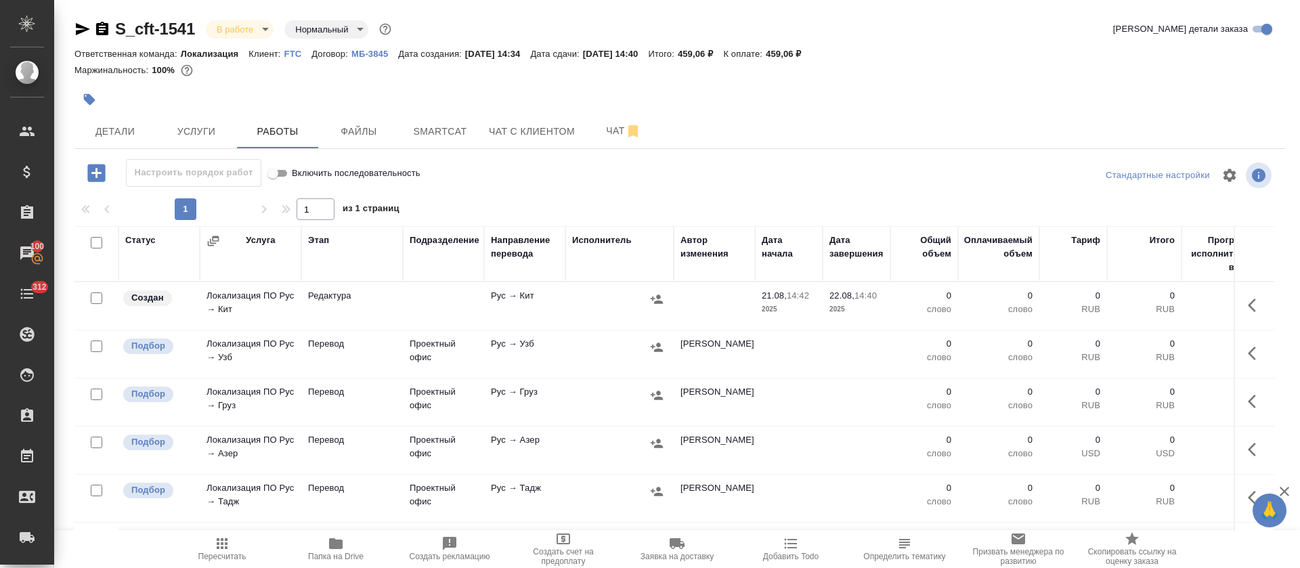
click at [94, 242] on input "checkbox" at bounding box center [97, 243] width 12 height 12
checkbox input "true"
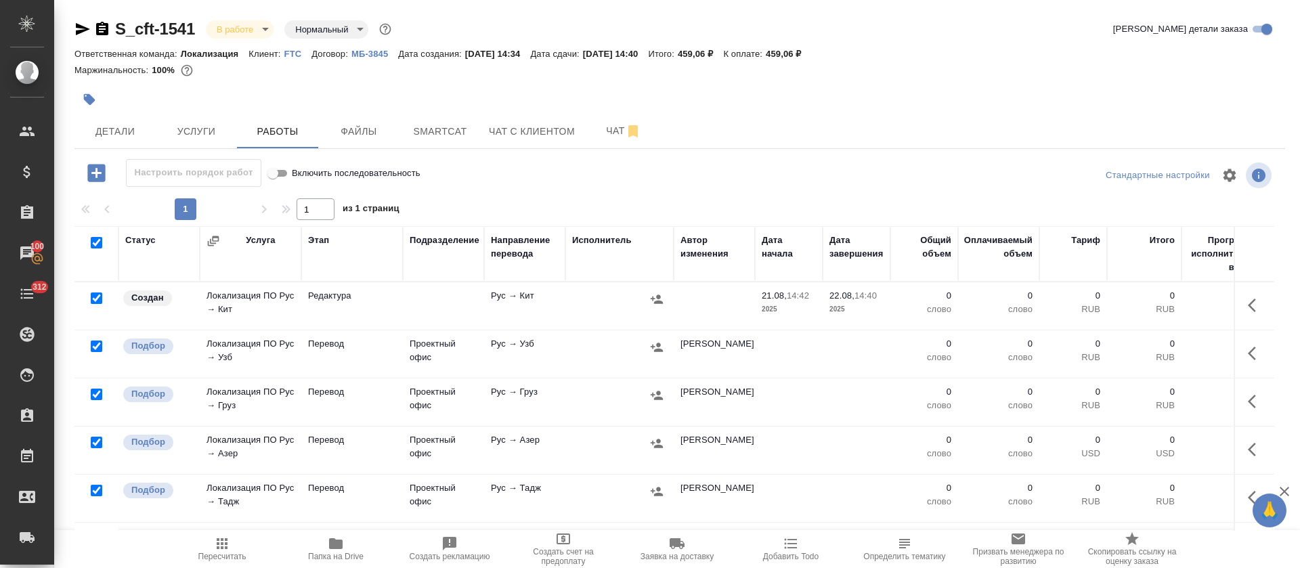
checkbox input "true"
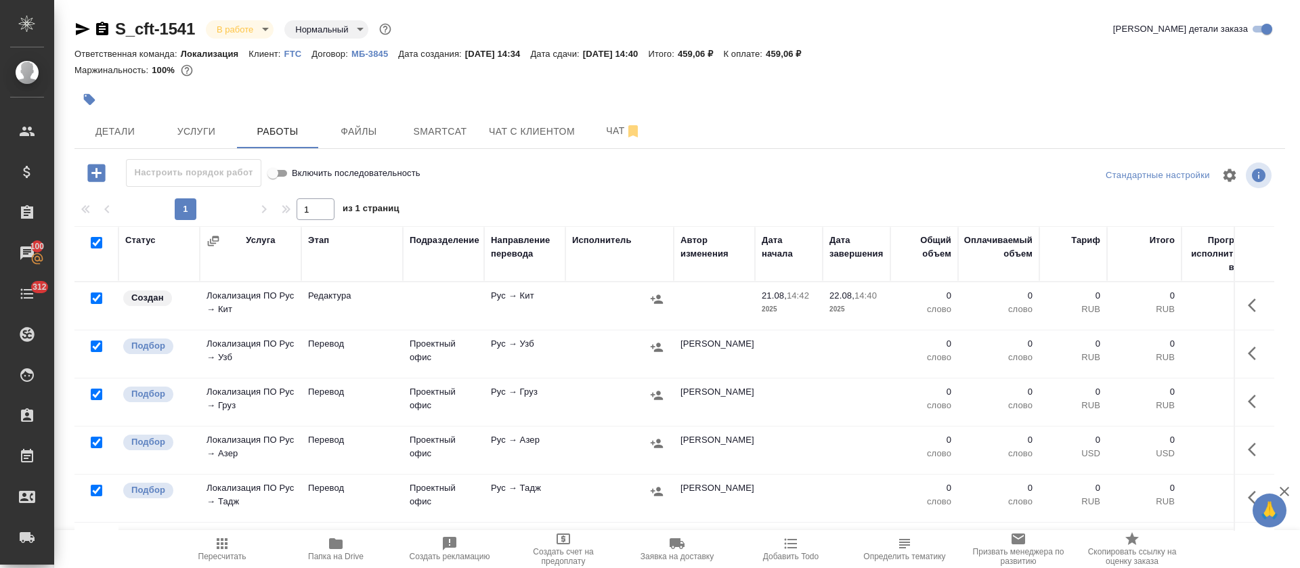
checkbox input "true"
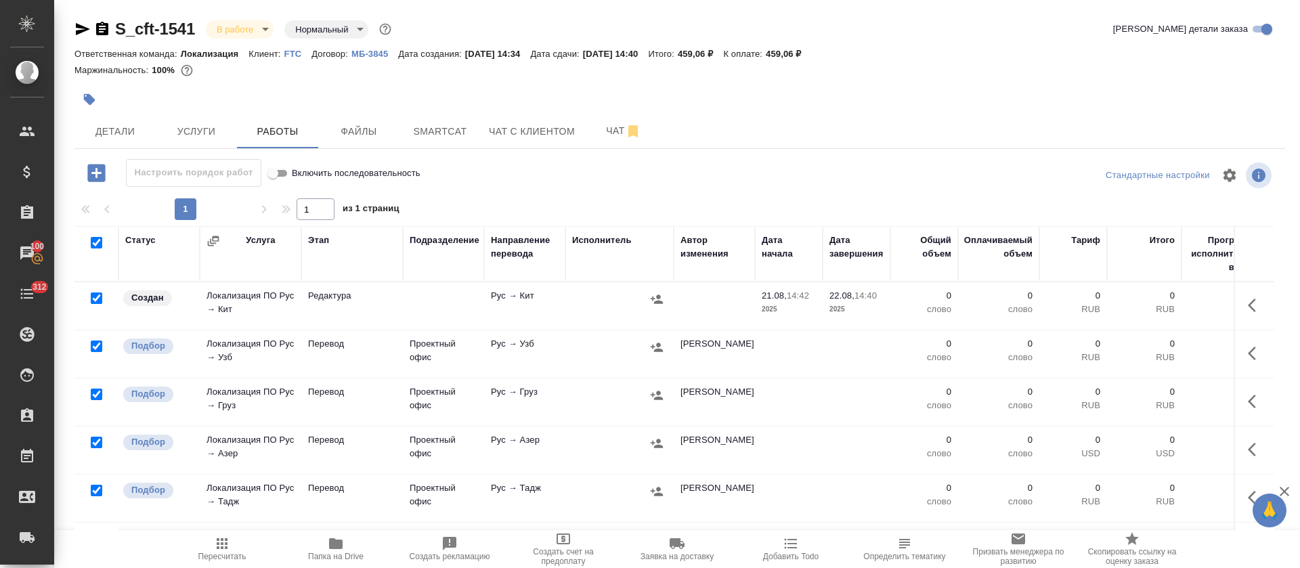
checkbox input "true"
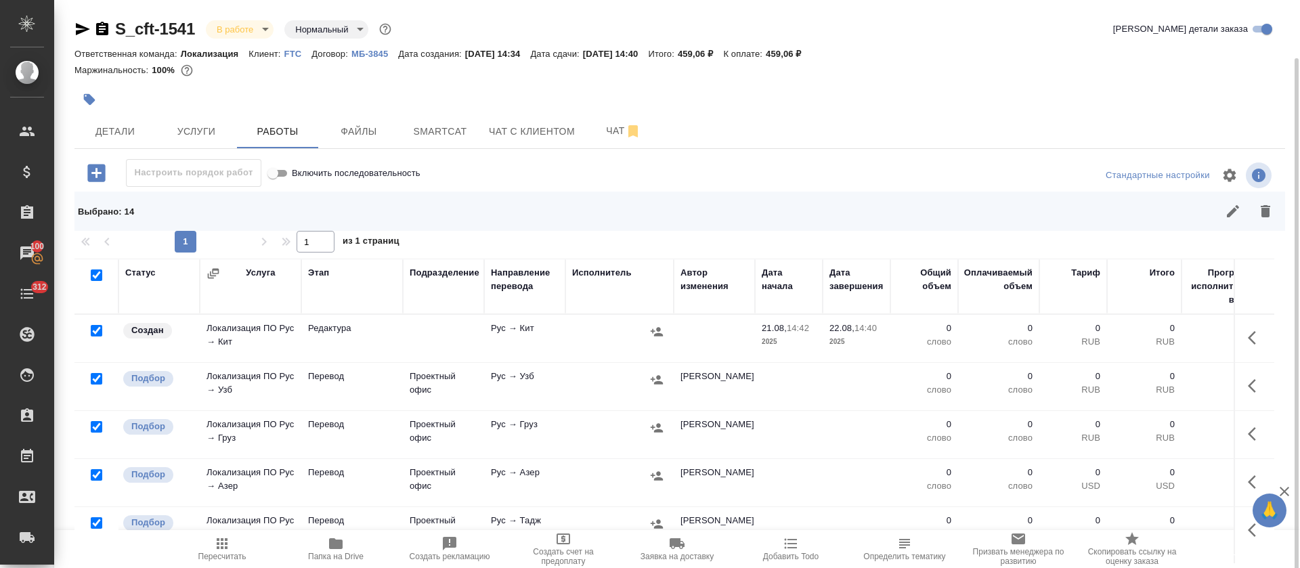
scroll to position [30, 0]
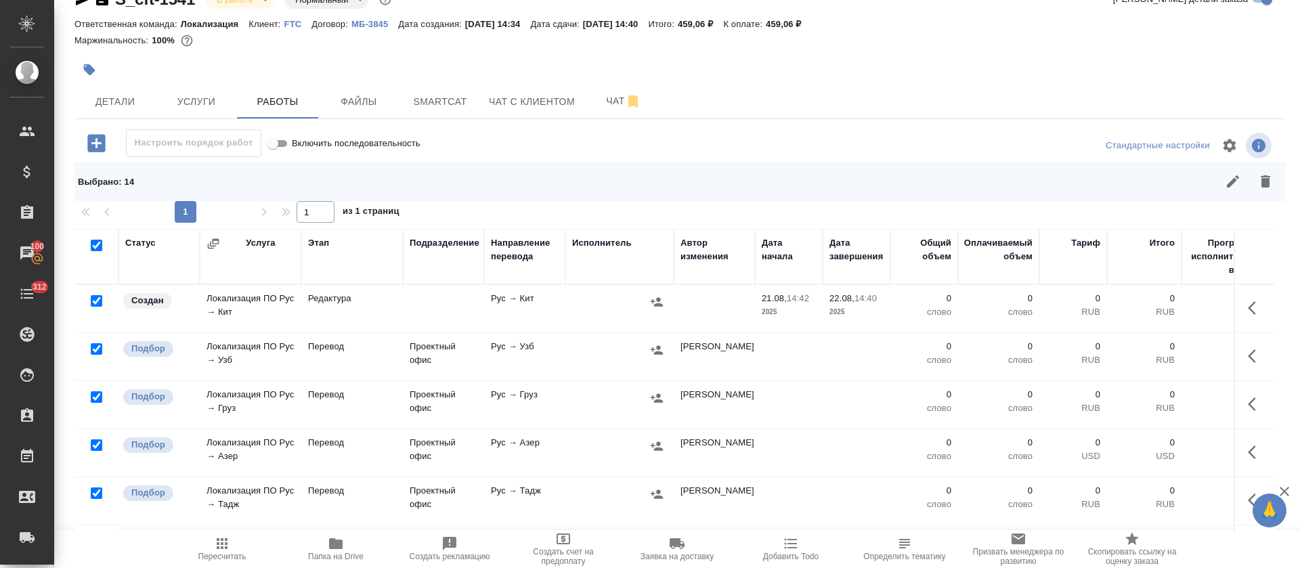
click at [96, 347] on input "checkbox" at bounding box center [97, 349] width 12 height 12
checkbox input "false"
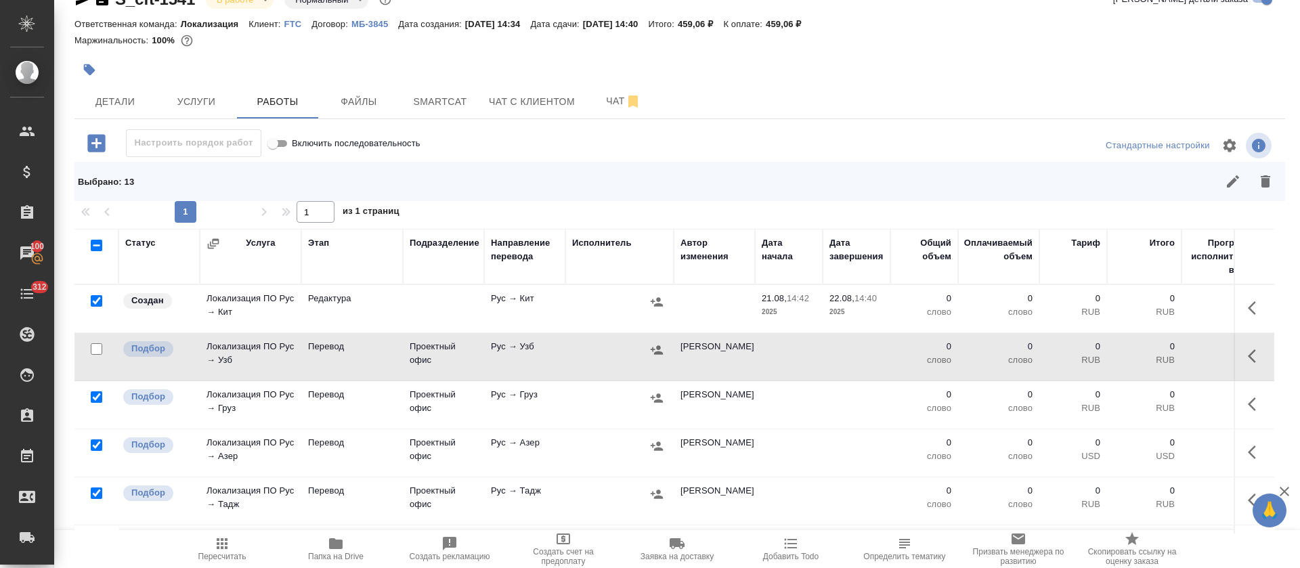
click at [96, 395] on input "checkbox" at bounding box center [97, 397] width 12 height 12
checkbox input "false"
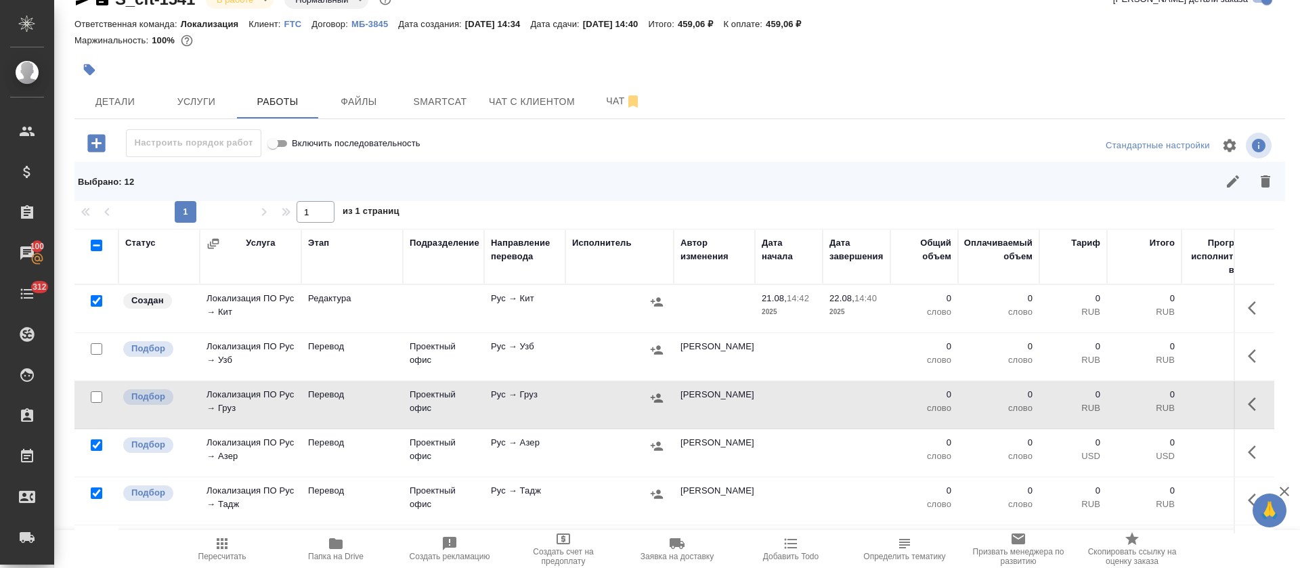
scroll to position [102, 0]
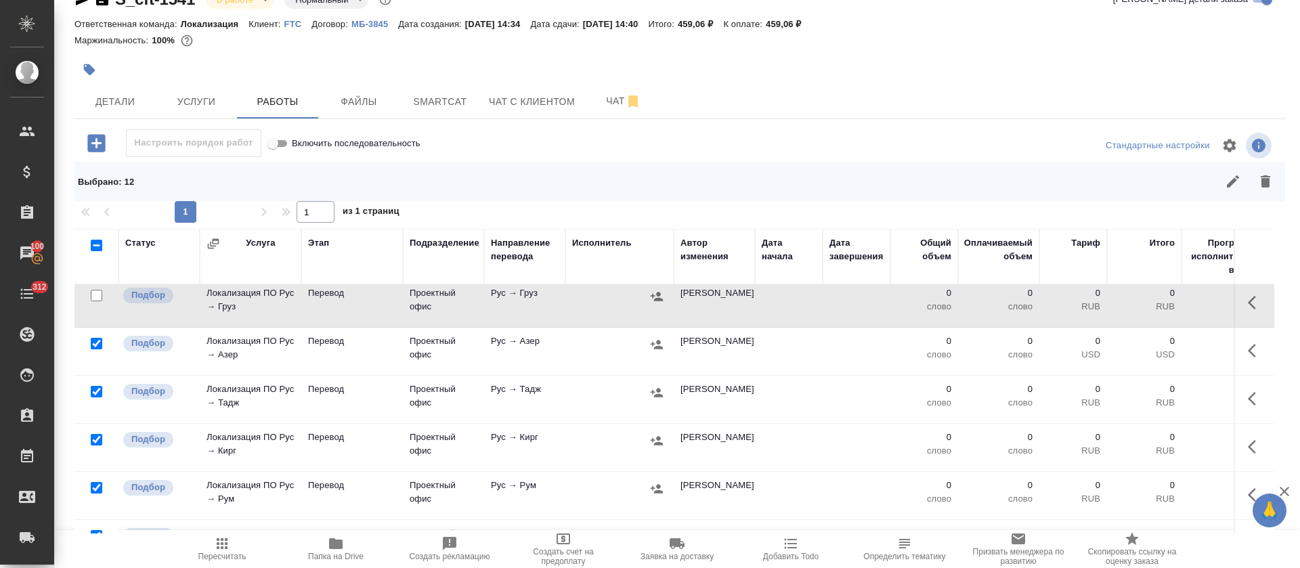
click at [96, 343] on input "checkbox" at bounding box center [97, 344] width 12 height 12
checkbox input "false"
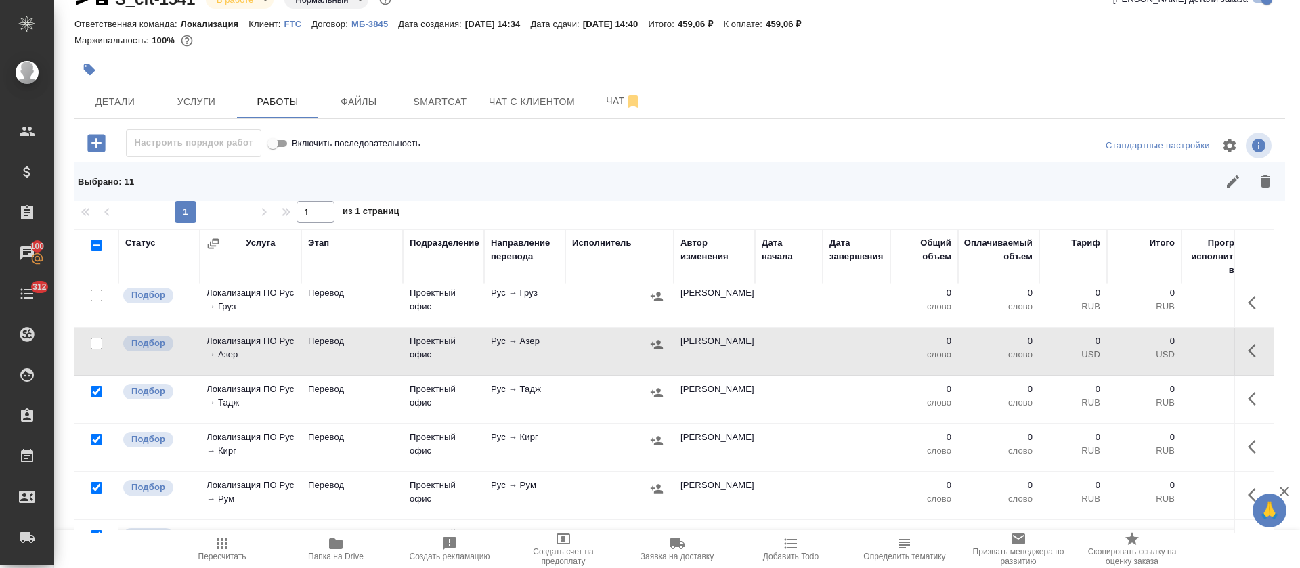
click at [91, 393] on input "checkbox" at bounding box center [97, 392] width 12 height 12
checkbox input "false"
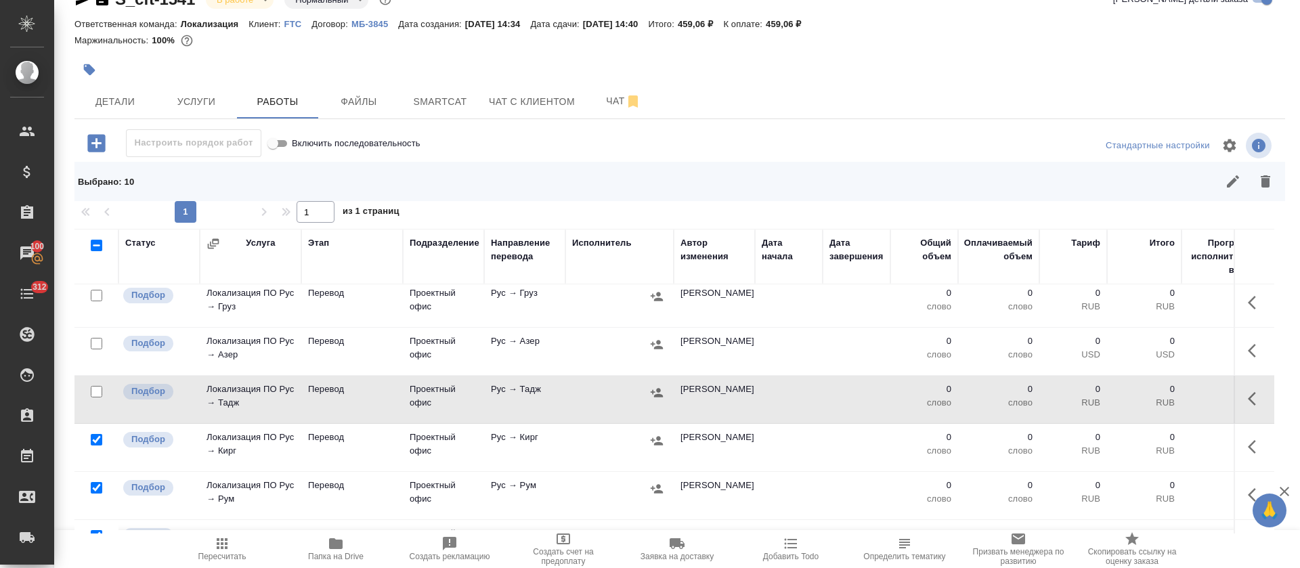
click at [97, 438] on input "checkbox" at bounding box center [97, 440] width 12 height 12
checkbox input "false"
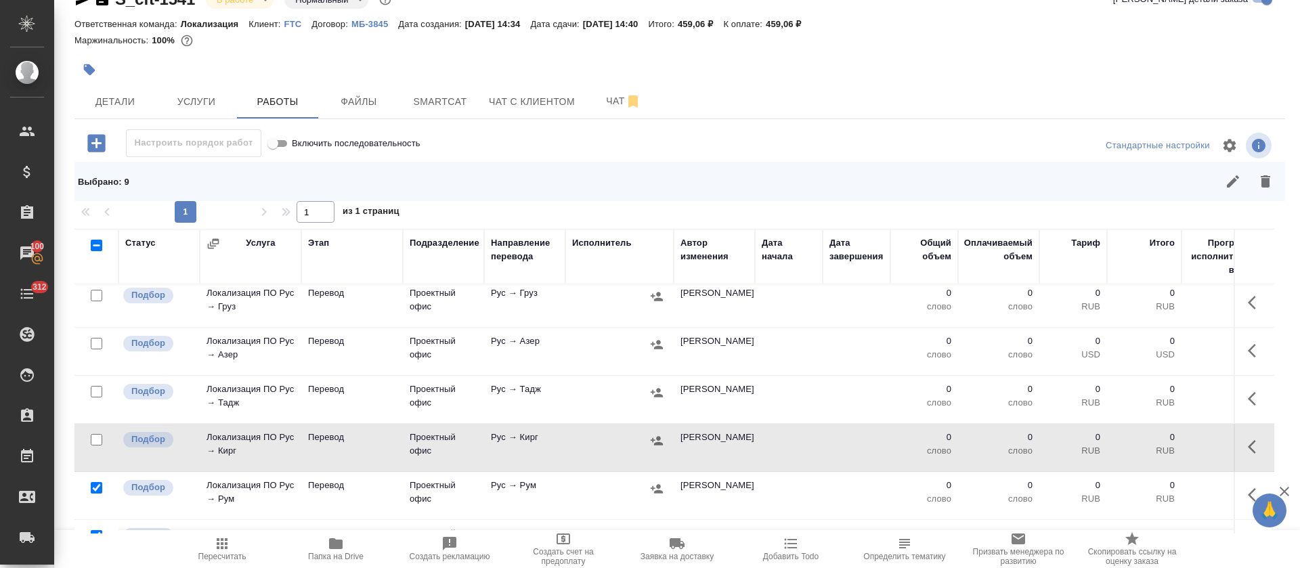
scroll to position [203, 0]
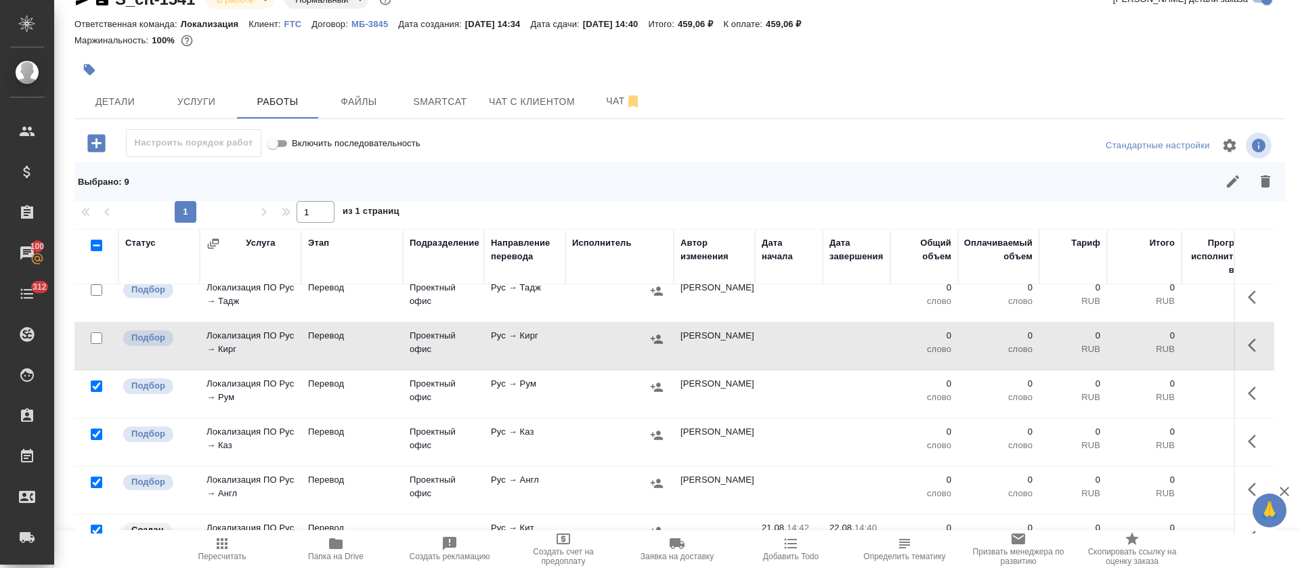
click at [94, 388] on input "checkbox" at bounding box center [97, 386] width 12 height 12
checkbox input "false"
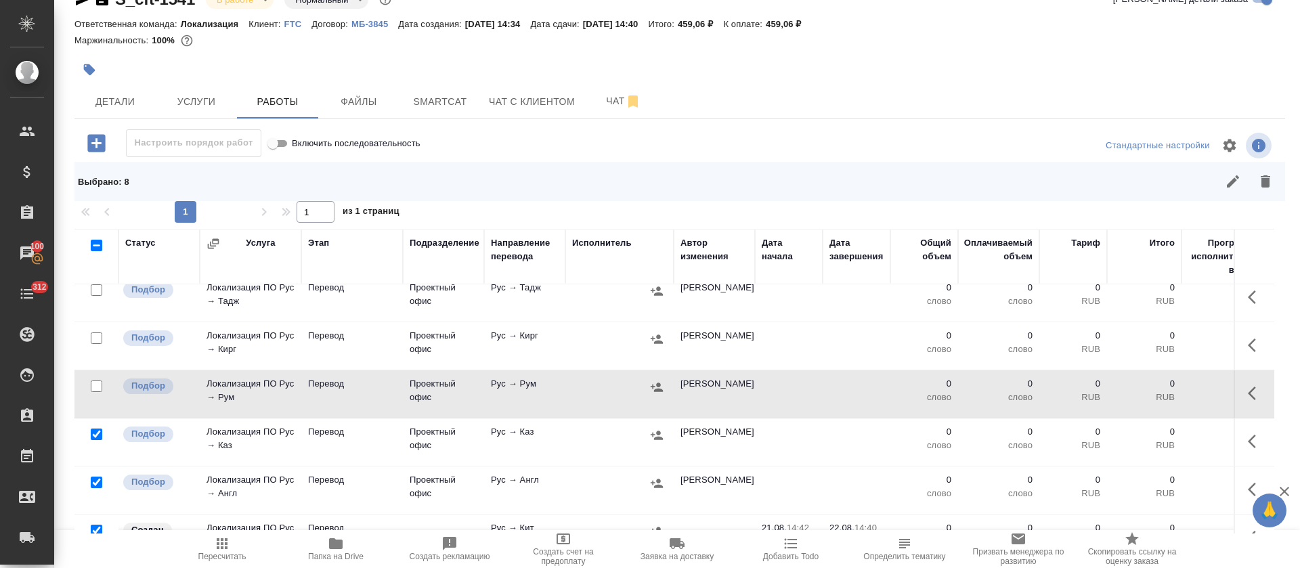
click at [94, 436] on input "checkbox" at bounding box center [97, 434] width 12 height 12
checkbox input "false"
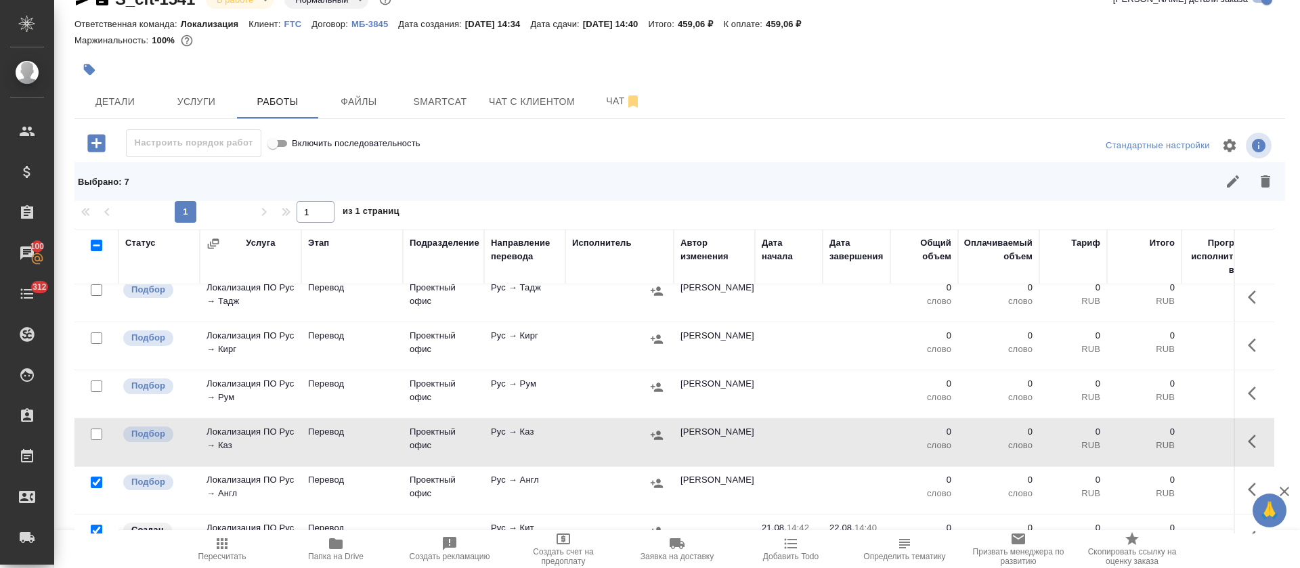
click at [94, 479] on input "checkbox" at bounding box center [97, 483] width 12 height 12
checkbox input "false"
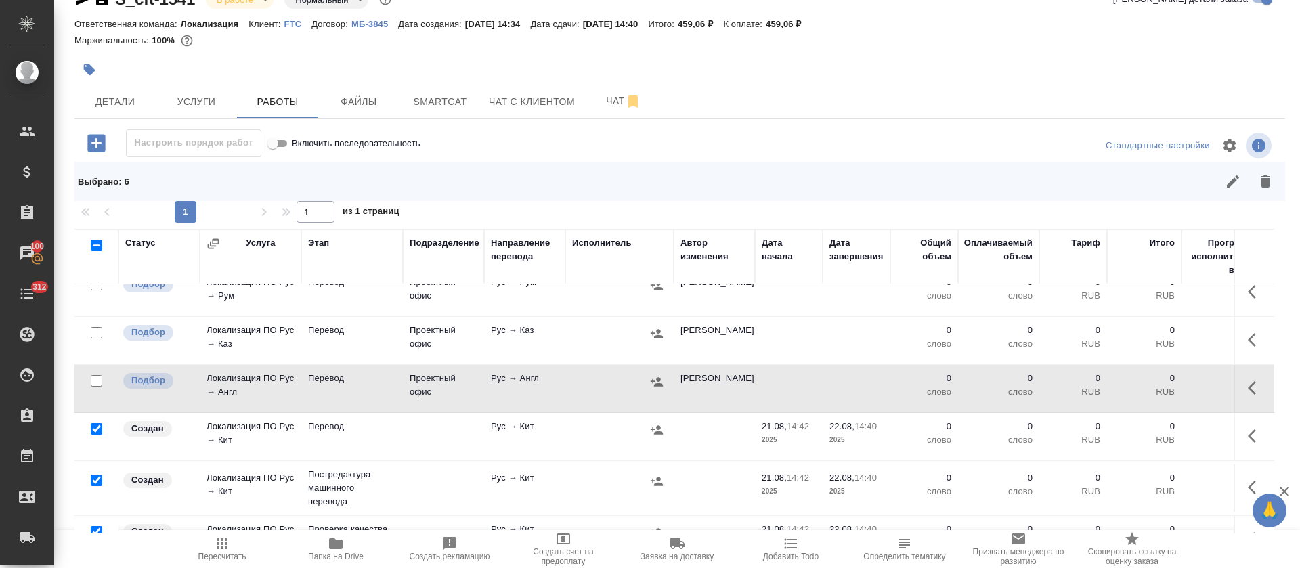
scroll to position [406, 0]
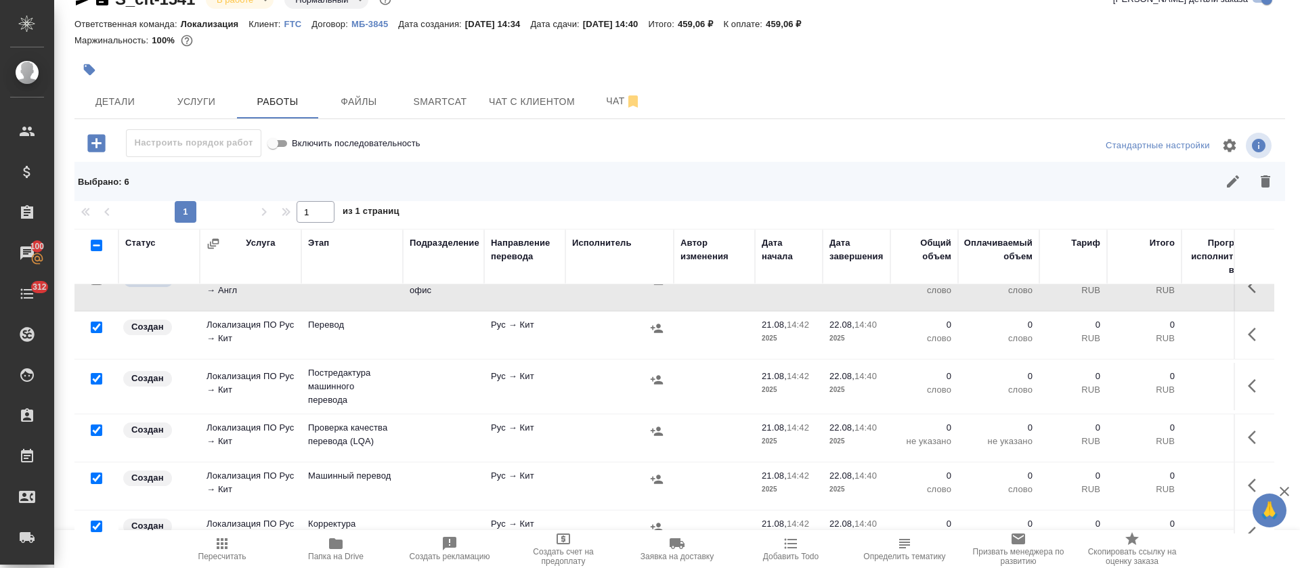
click at [93, 378] on input "checkbox" at bounding box center [97, 379] width 12 height 12
checkbox input "false"
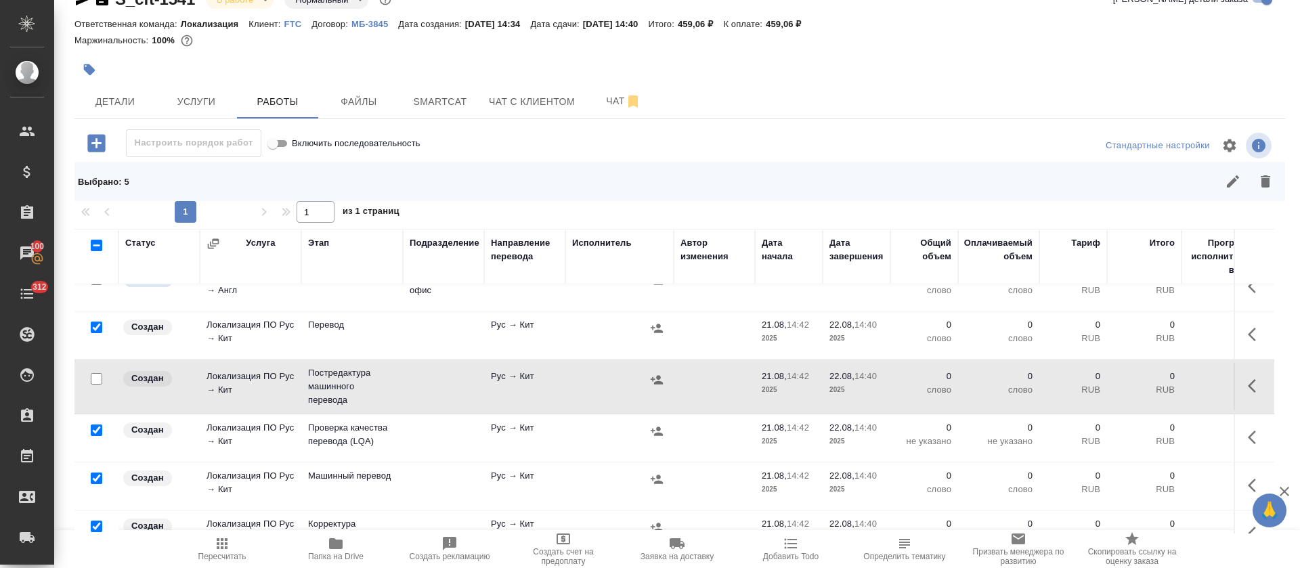
click at [101, 431] on input "checkbox" at bounding box center [97, 430] width 12 height 12
checkbox input "false"
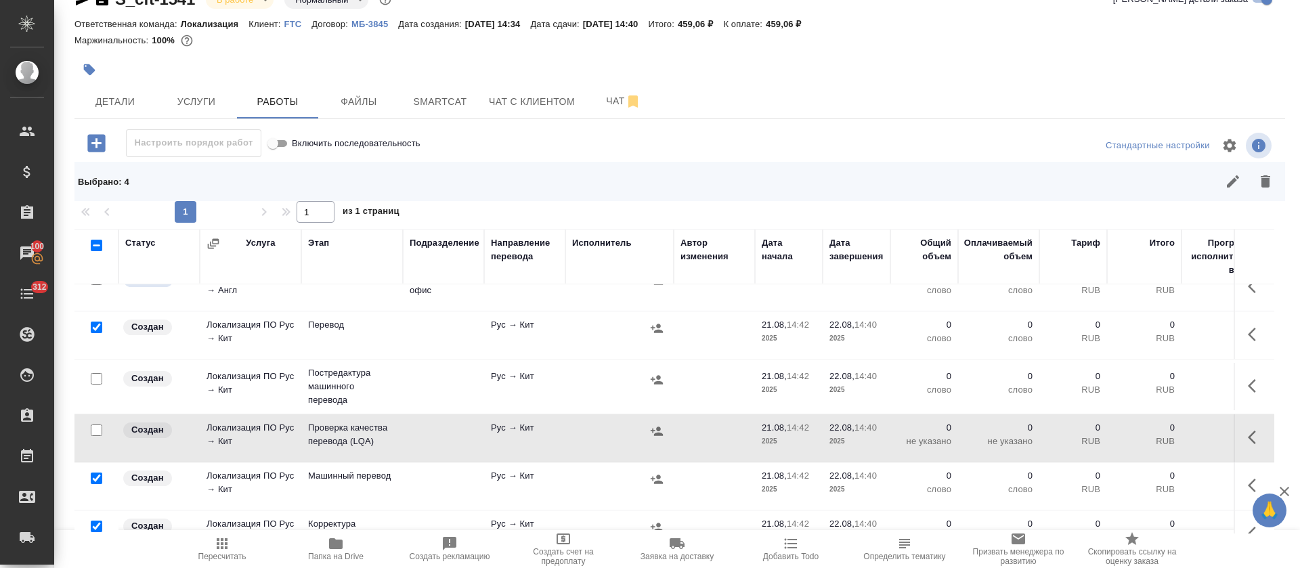
click at [100, 477] on input "checkbox" at bounding box center [97, 478] width 12 height 12
checkbox input "false"
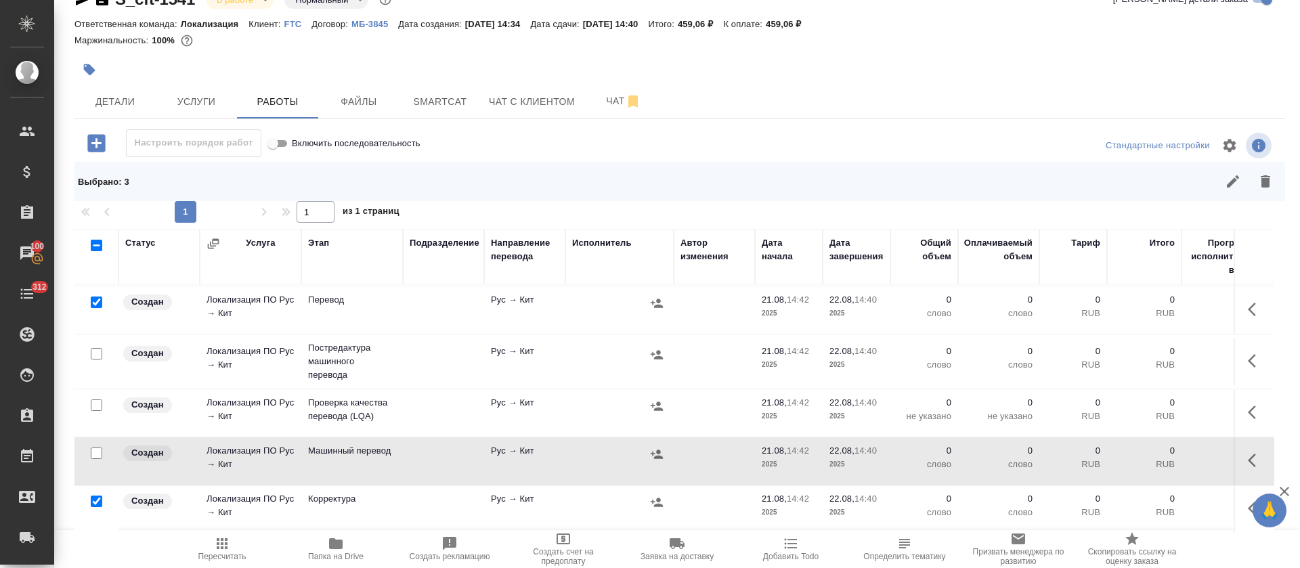
scroll to position [447, 0]
click at [95, 495] on input "checkbox" at bounding box center [97, 501] width 12 height 12
checkbox input "false"
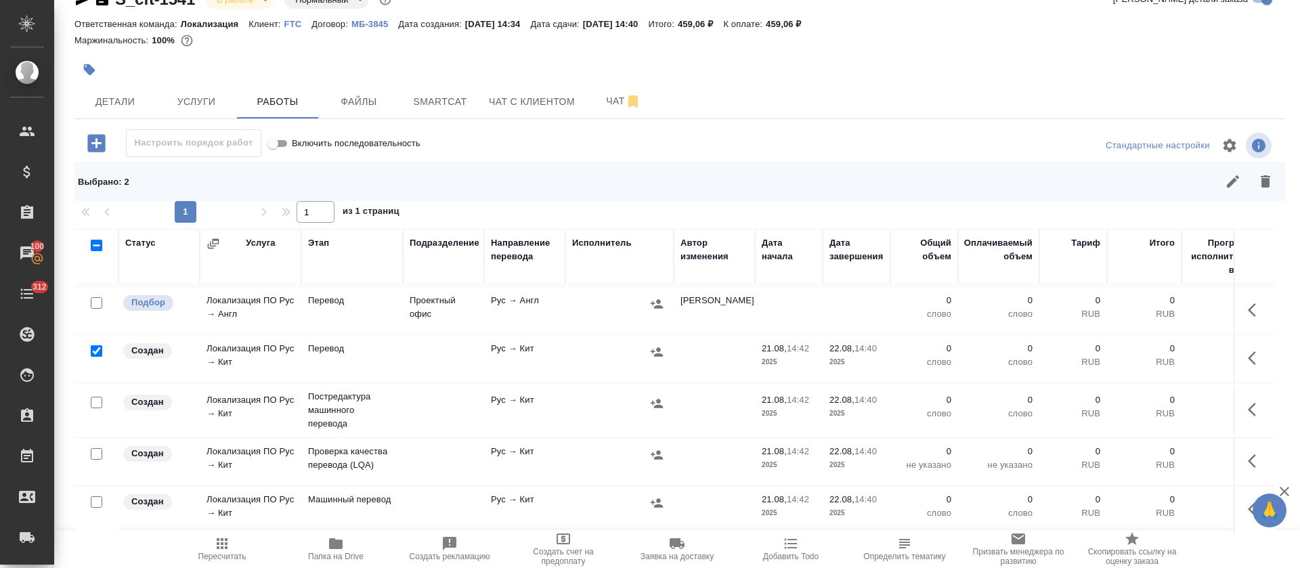
scroll to position [406, 0]
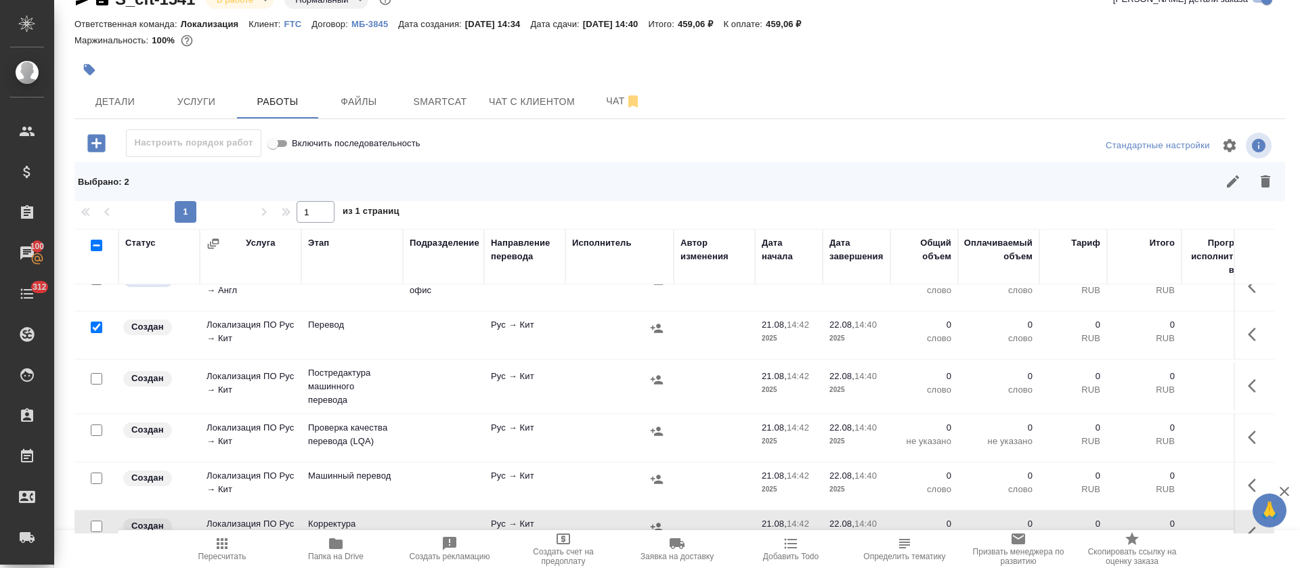
click at [91, 330] on input "checkbox" at bounding box center [97, 328] width 12 height 12
checkbox input "false"
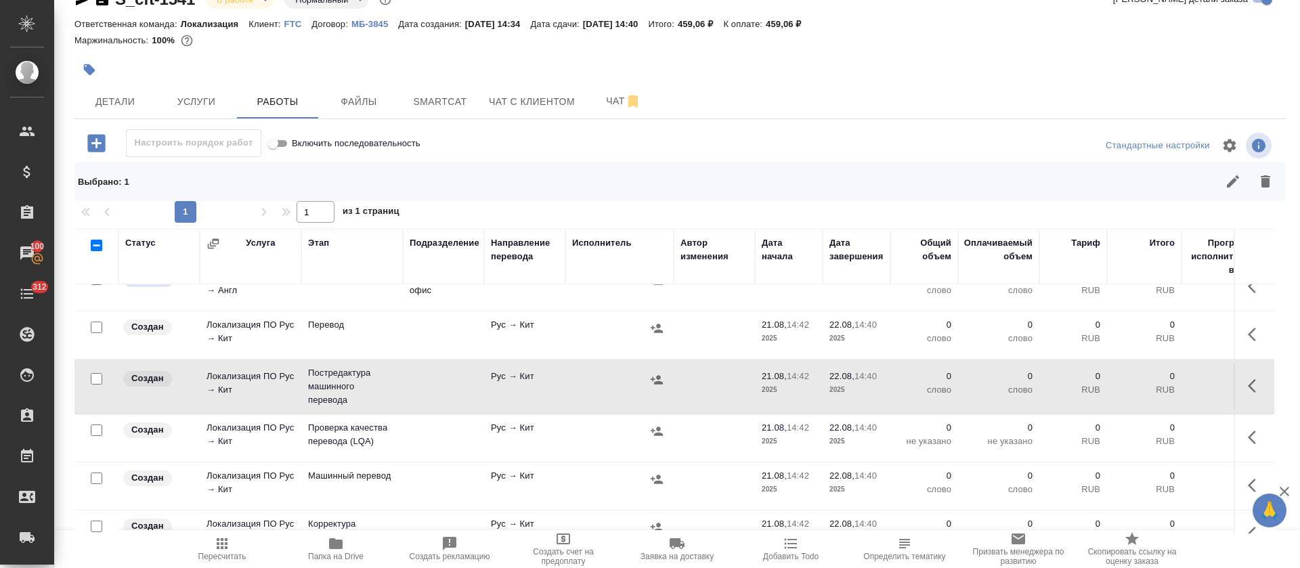
click at [95, 380] on input "checkbox" at bounding box center [97, 379] width 12 height 12
checkbox input "true"
click at [97, 428] on input "checkbox" at bounding box center [97, 430] width 12 height 12
checkbox input "true"
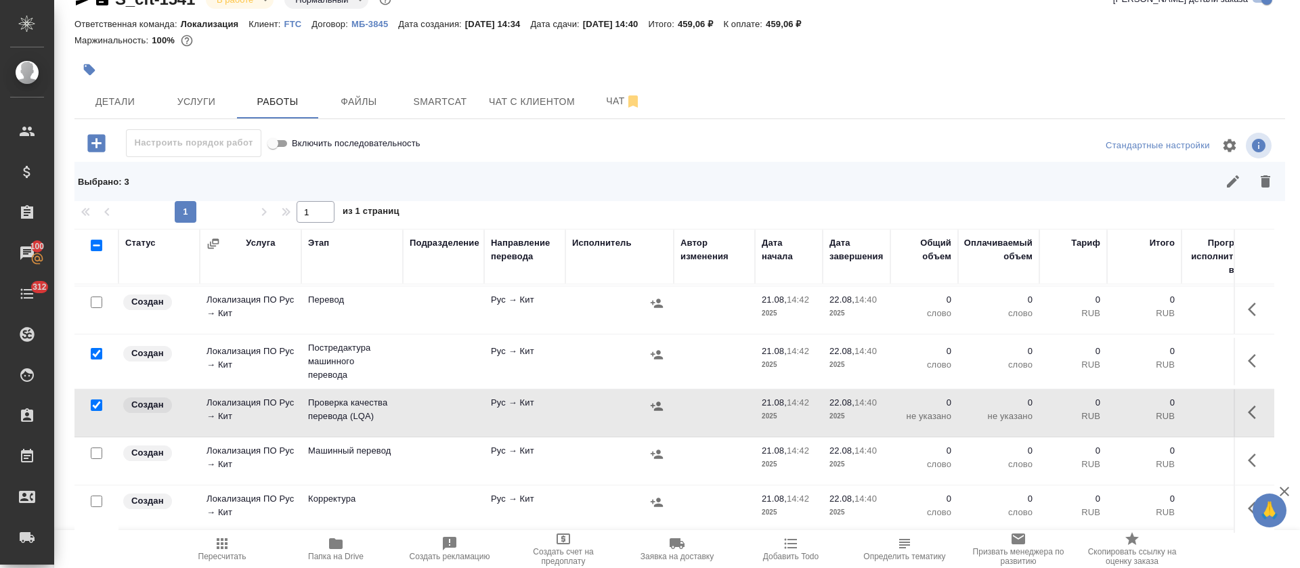
scroll to position [447, 0]
click at [95, 447] on input "checkbox" at bounding box center [97, 453] width 12 height 12
checkbox input "true"
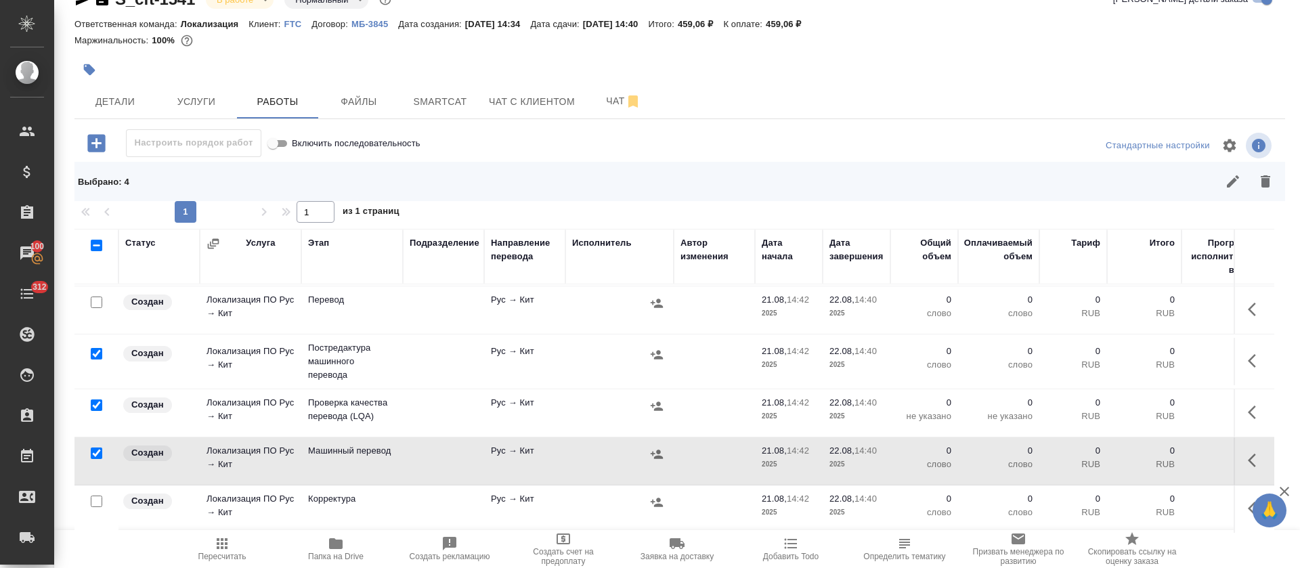
click at [95, 495] on input "checkbox" at bounding box center [97, 501] width 12 height 12
checkbox input "true"
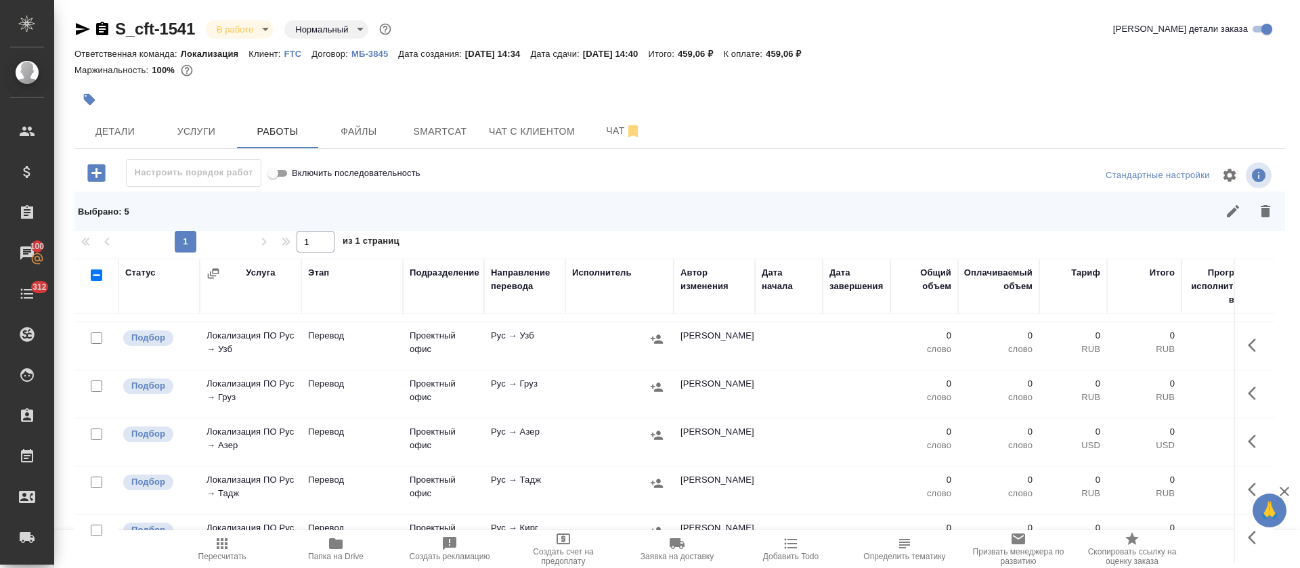
scroll to position [0, 0]
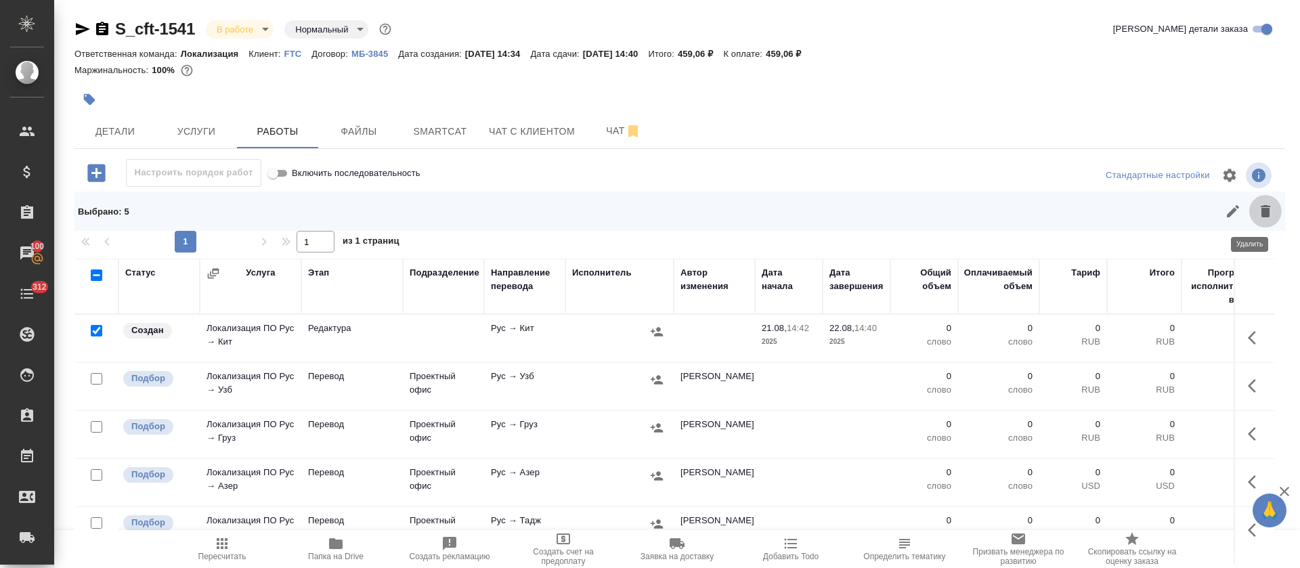
click at [1257, 211] on icon "button" at bounding box center [1265, 211] width 16 height 16
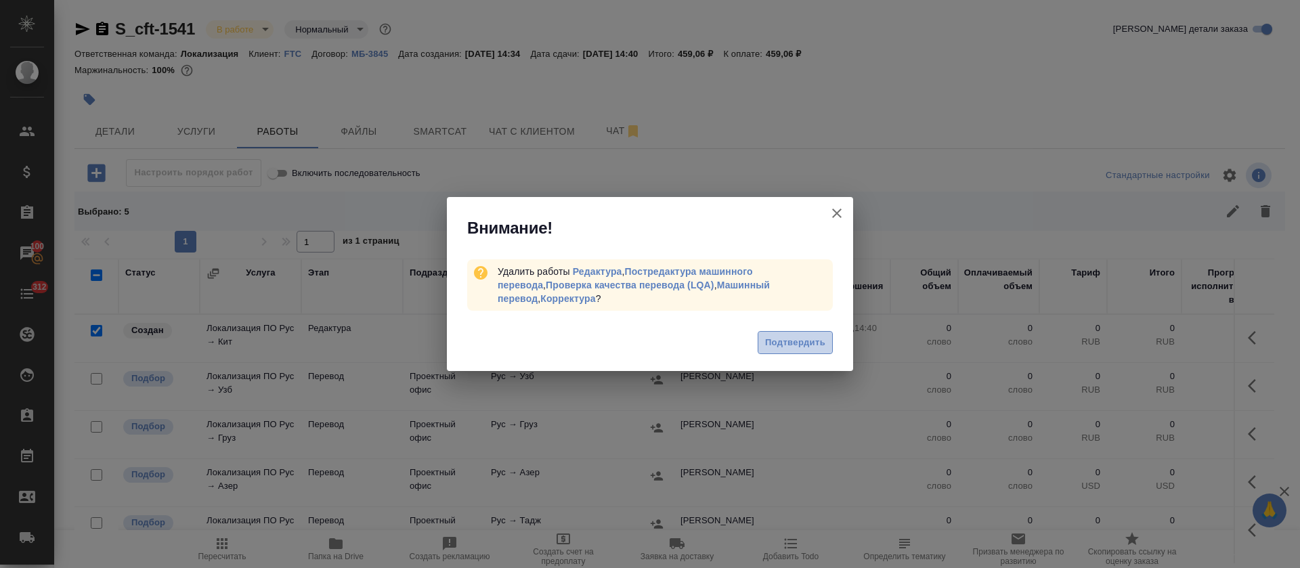
click at [803, 349] on span "Подтвердить" at bounding box center [795, 343] width 60 height 16
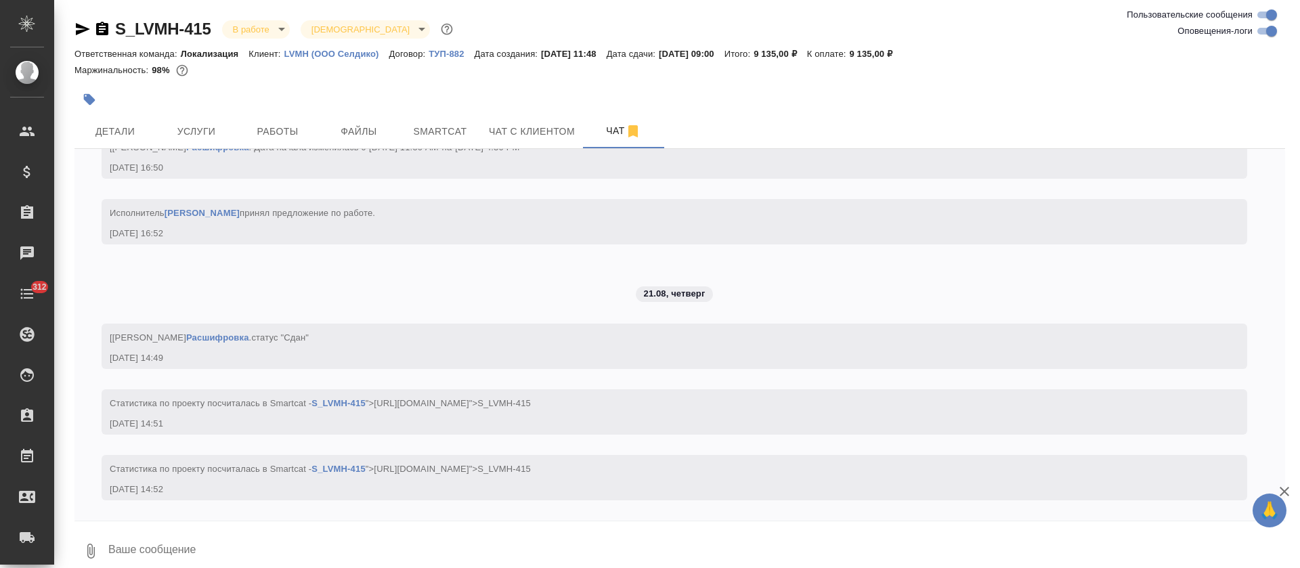
scroll to position [1937, 0]
click at [280, 131] on span "Работы" at bounding box center [277, 131] width 65 height 17
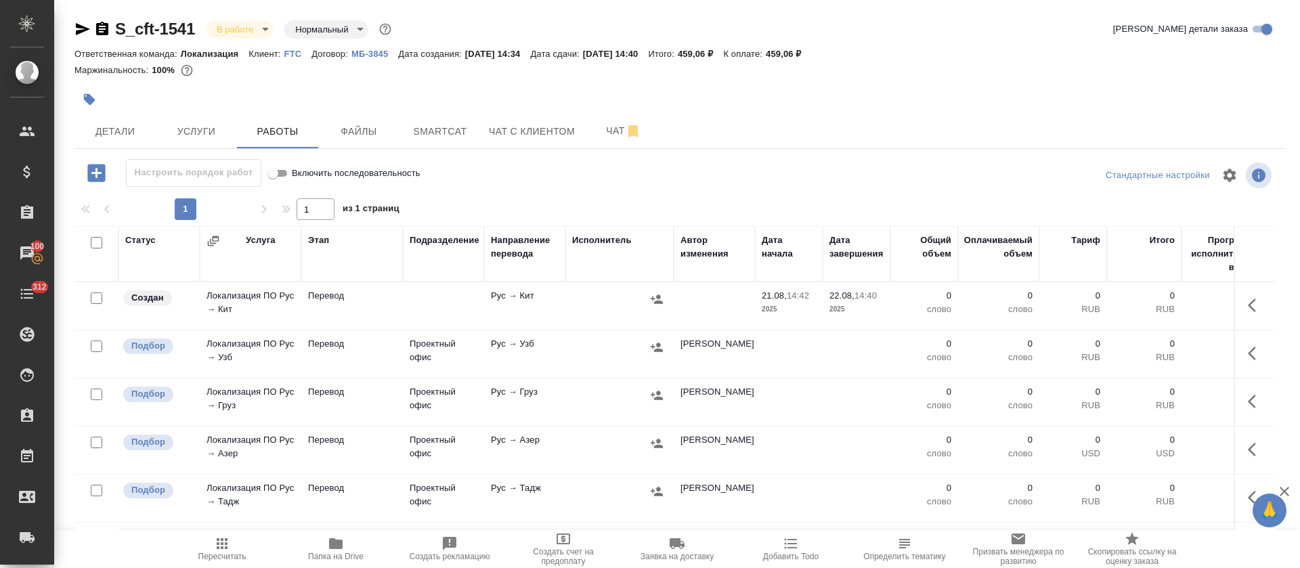
click at [98, 245] on input "checkbox" at bounding box center [97, 243] width 12 height 12
checkbox input "true"
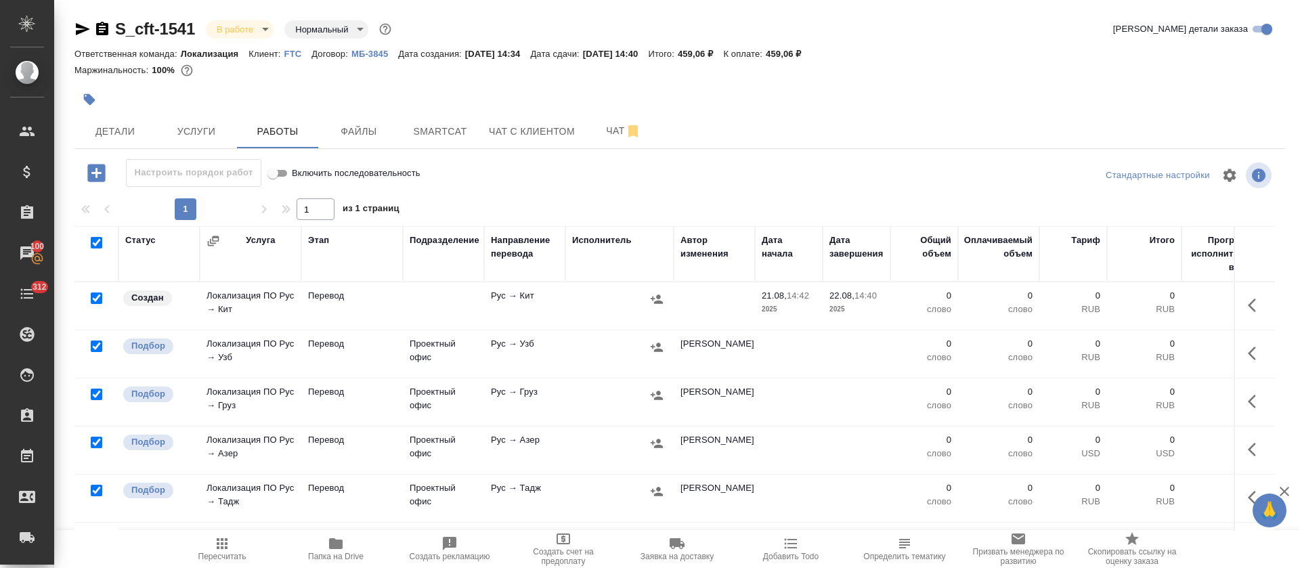
checkbox input "true"
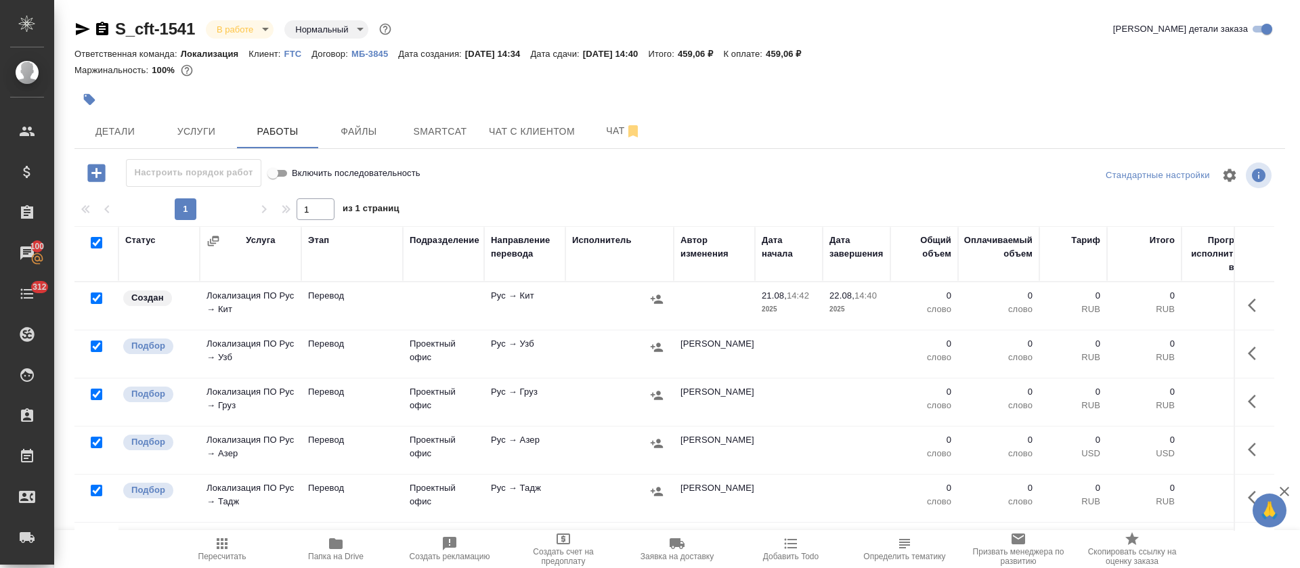
checkbox input "true"
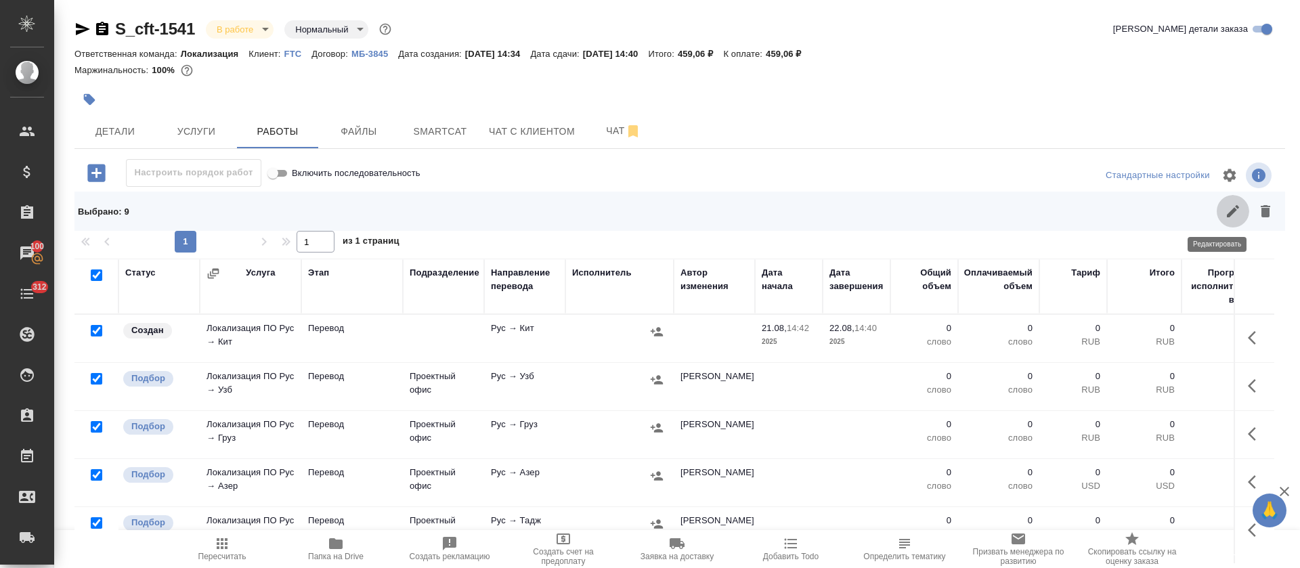
click at [1216, 217] on button "button" at bounding box center [1232, 211] width 32 height 32
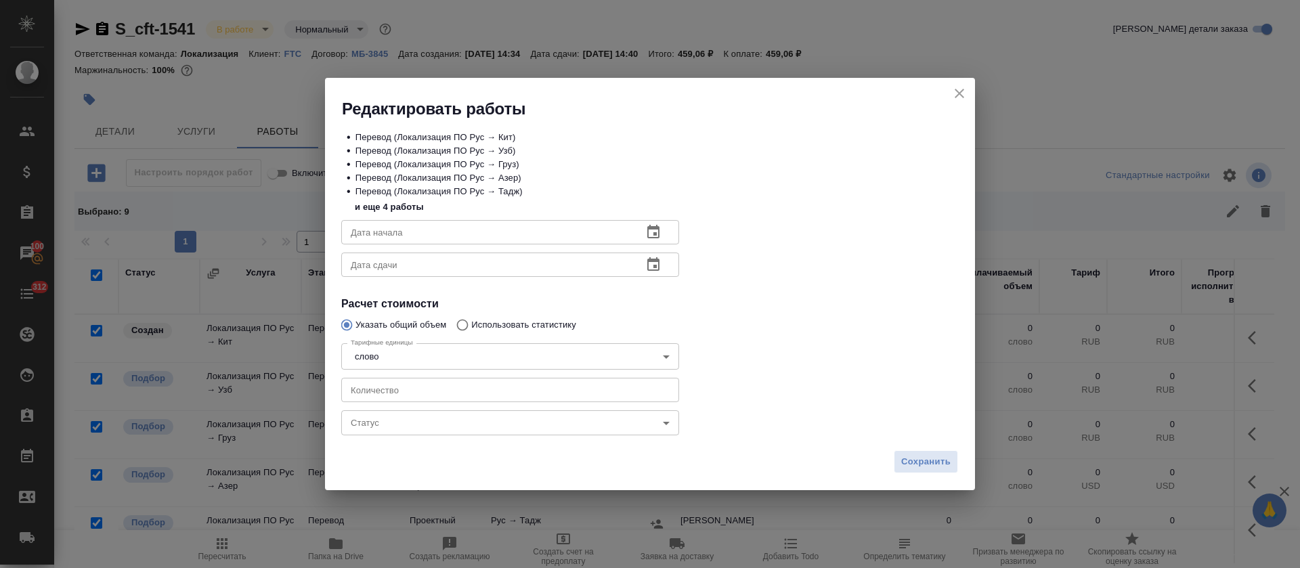
click at [470, 386] on input "number" at bounding box center [510, 390] width 338 height 24
type input "7"
click at [650, 237] on icon "button" at bounding box center [653, 232] width 12 height 14
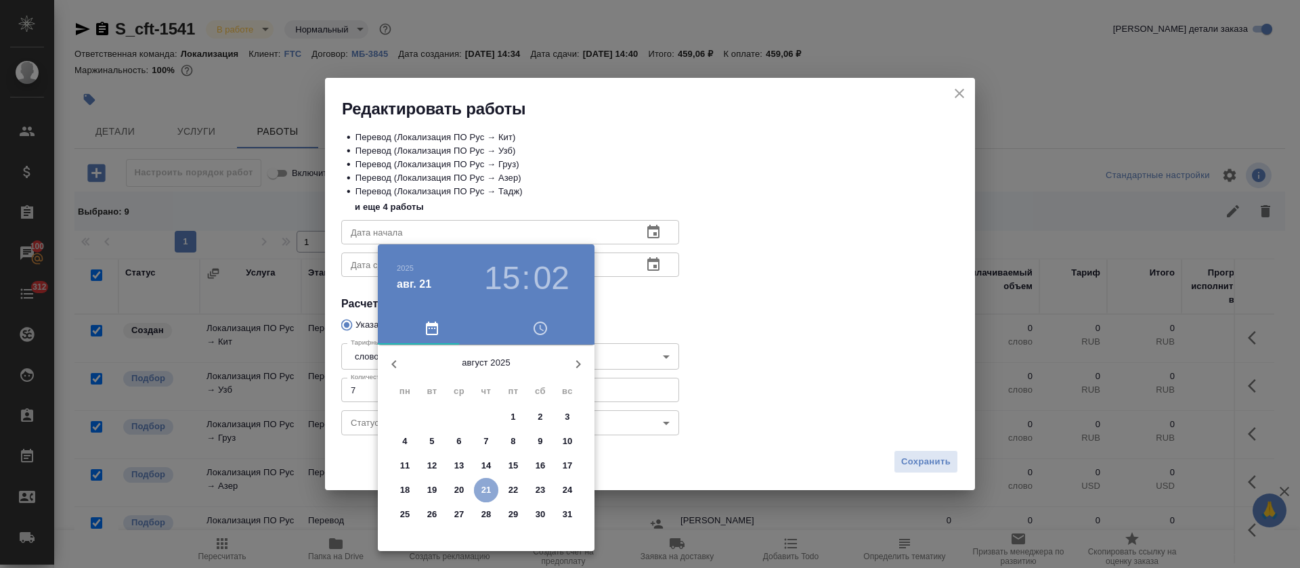
click at [482, 490] on p "21" at bounding box center [486, 490] width 10 height 14
type input "21.08.2025 15:02"
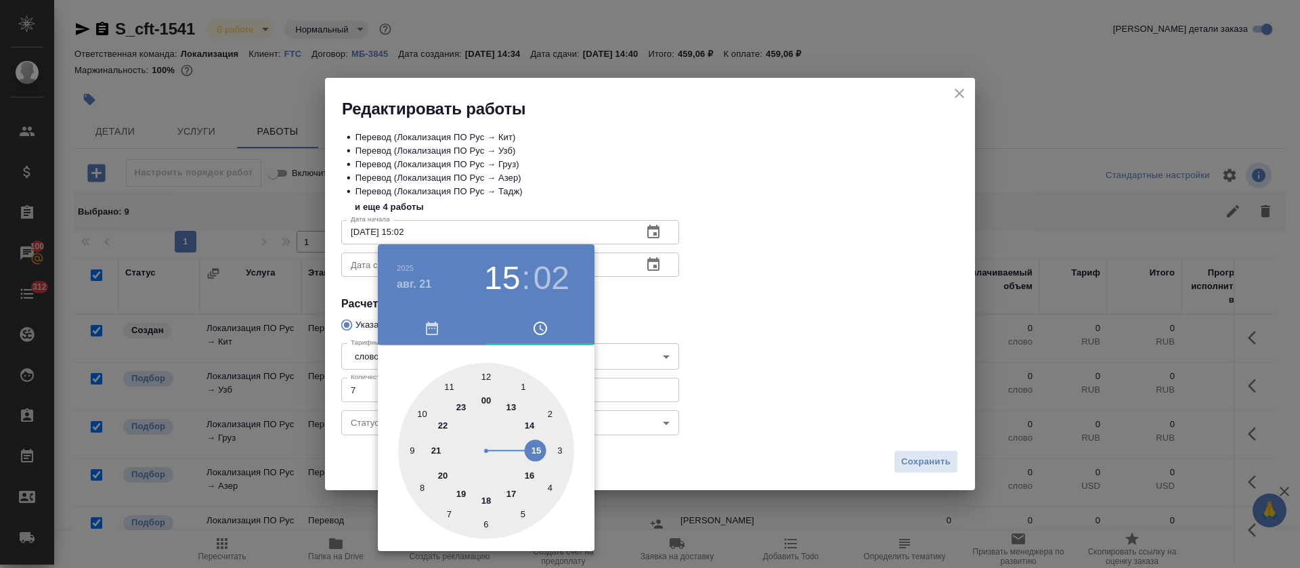
click at [607, 345] on div at bounding box center [650, 284] width 1300 height 568
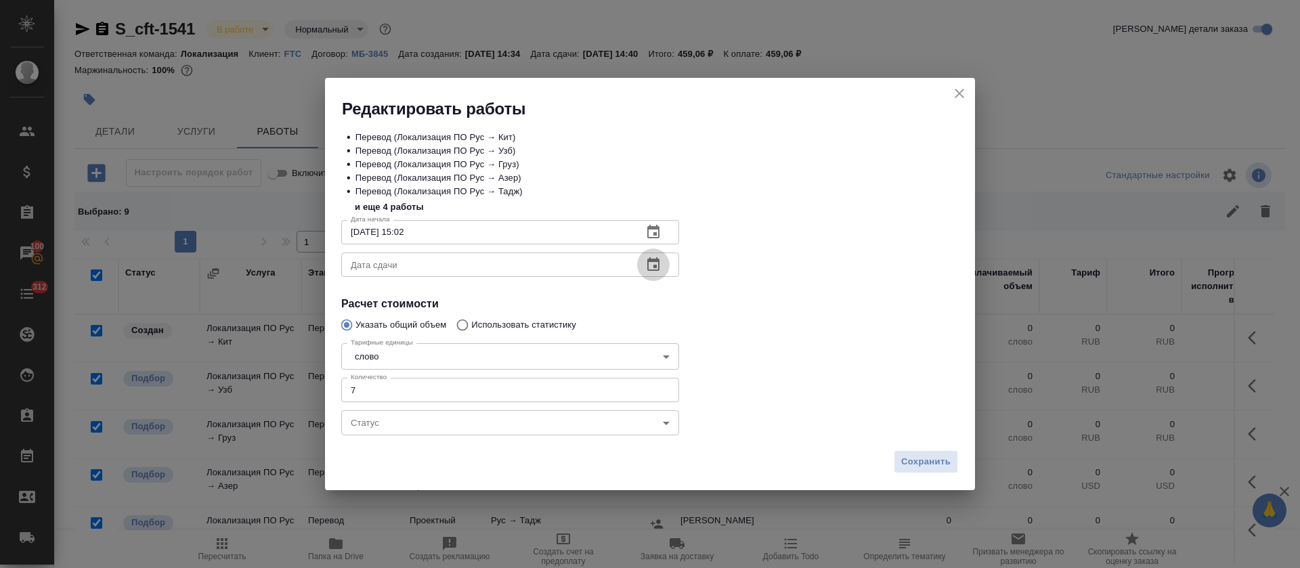
click at [665, 272] on button "button" at bounding box center [653, 264] width 32 height 32
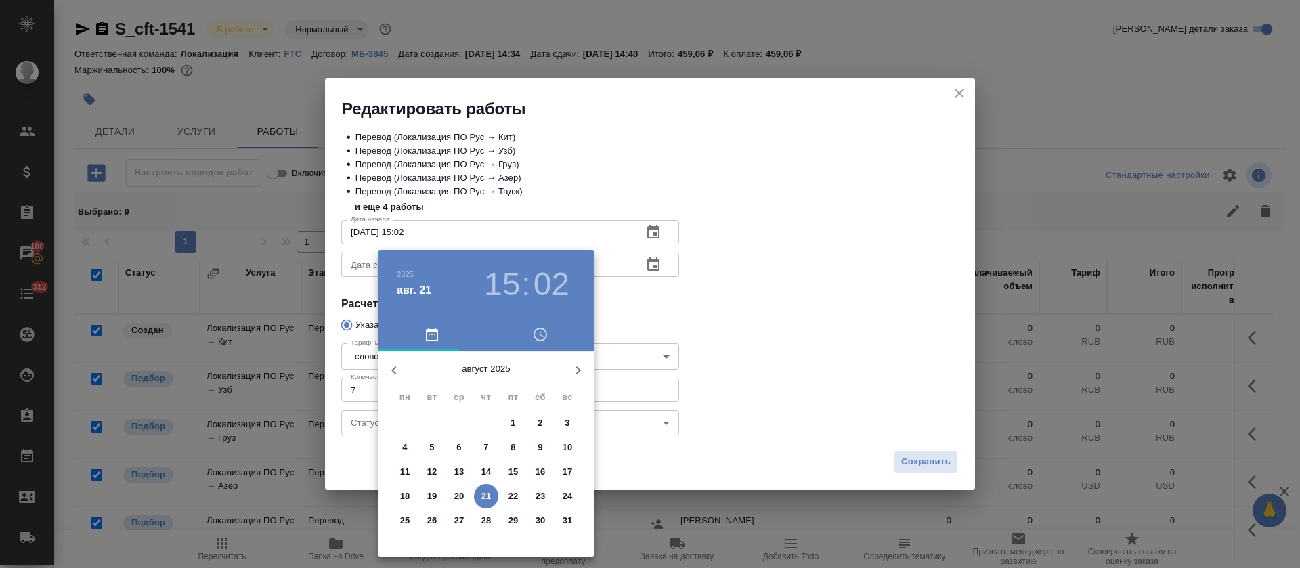
click at [492, 500] on span "21" at bounding box center [486, 496] width 24 height 14
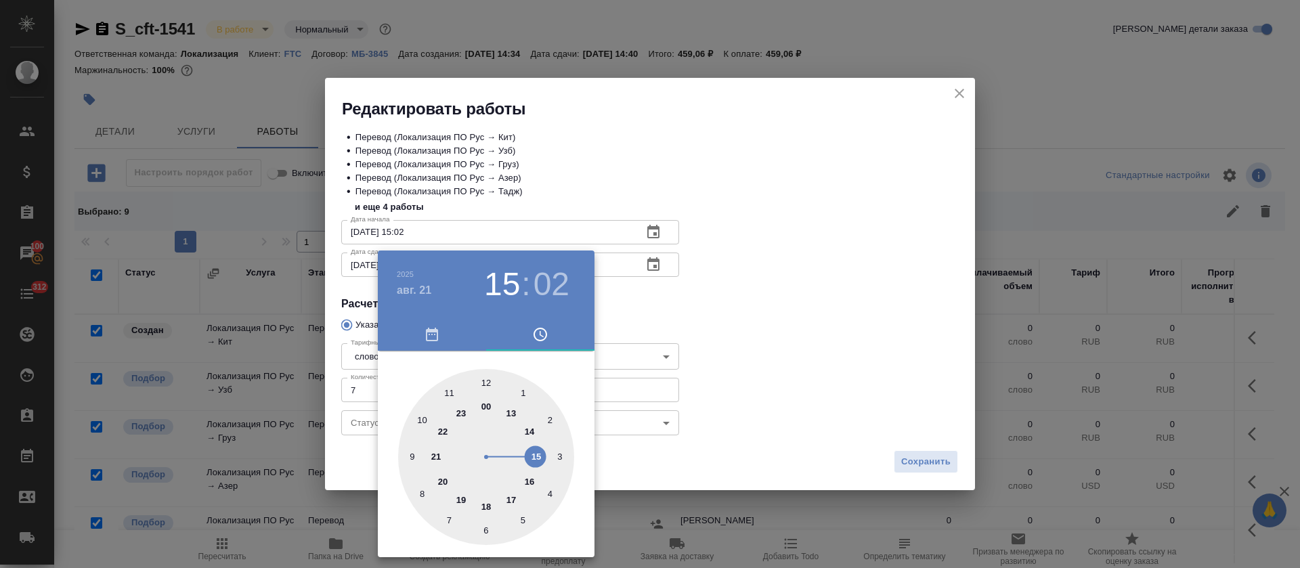
click at [464, 499] on div at bounding box center [486, 457] width 176 height 176
type input "21.08.2025 19:00"
click at [485, 379] on div at bounding box center [486, 457] width 176 height 176
click at [610, 307] on div at bounding box center [650, 284] width 1300 height 568
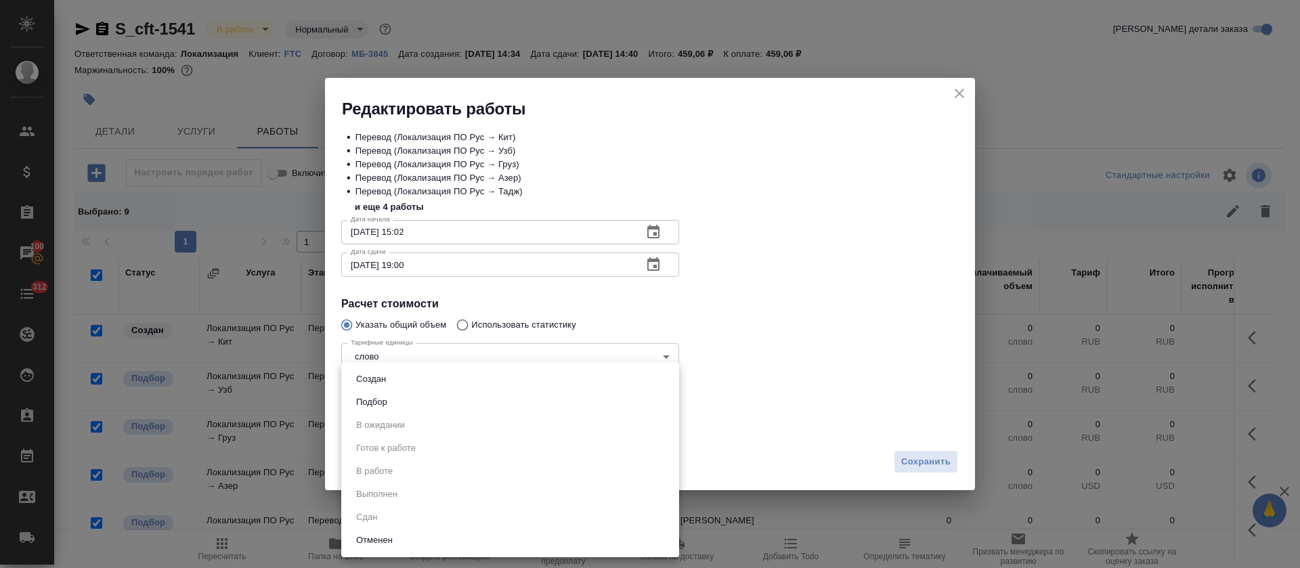
click at [397, 434] on body "🙏 .cls-1 fill:#fff; AWATERA Tretyakova Olga Клиенты Спецификации Заказы 100 Чат…" at bounding box center [650, 284] width 1300 height 568
click at [401, 400] on li "Подбор" at bounding box center [510, 402] width 338 height 23
type input "recruiting"
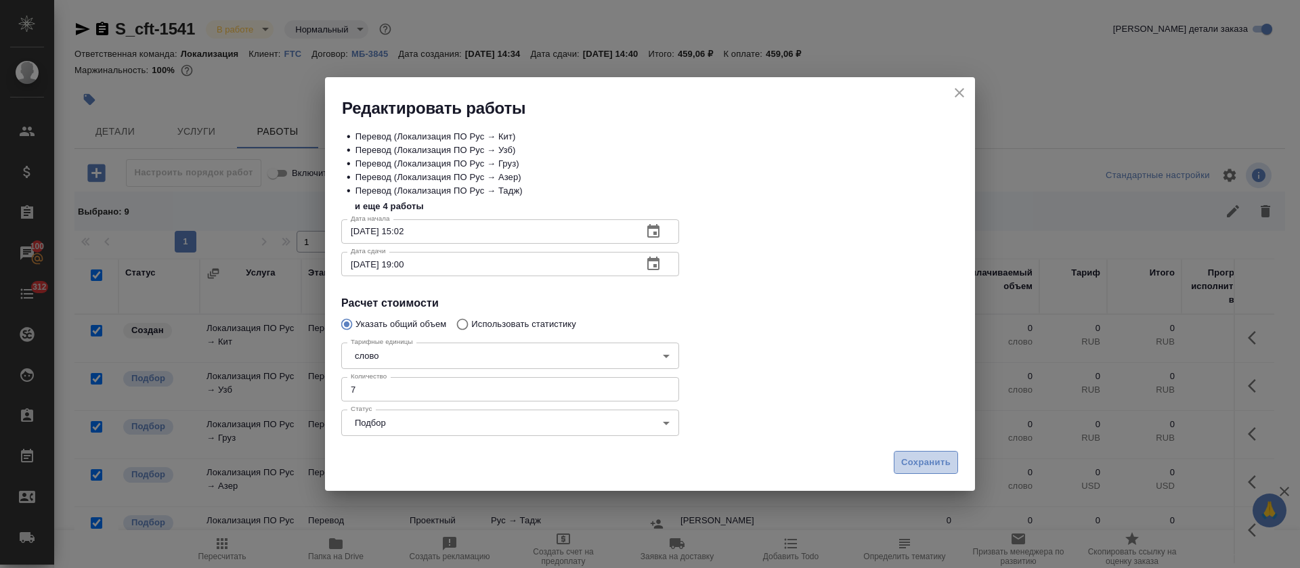
click at [931, 472] on button "Сохранить" at bounding box center [926, 463] width 64 height 24
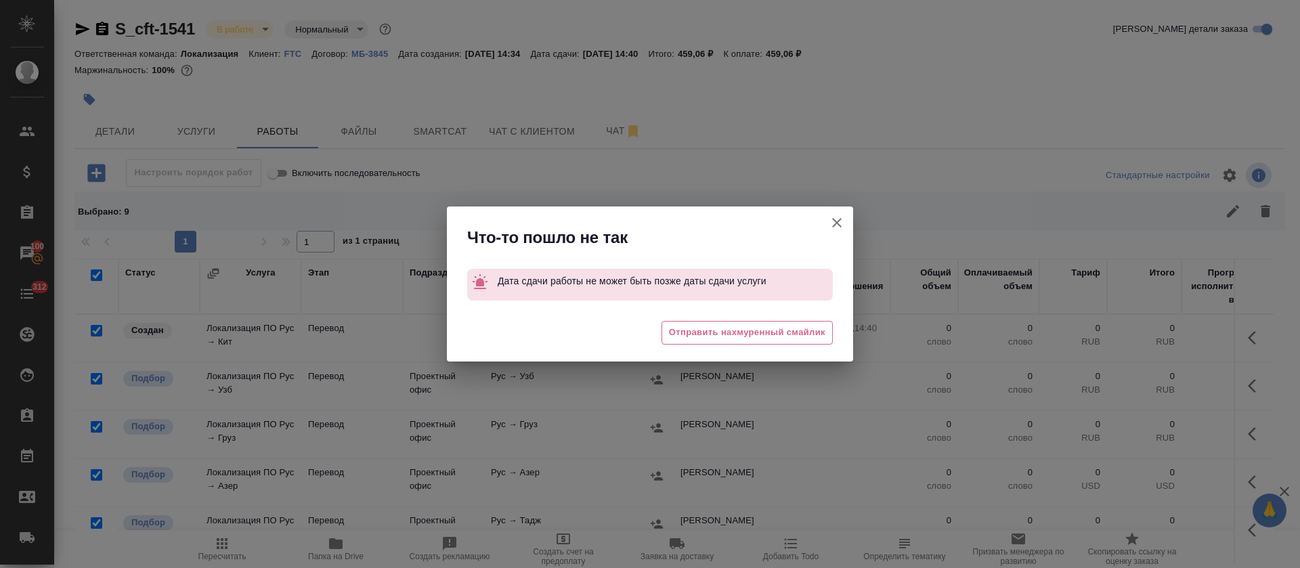
click at [842, 225] on icon "button" at bounding box center [837, 223] width 16 height 16
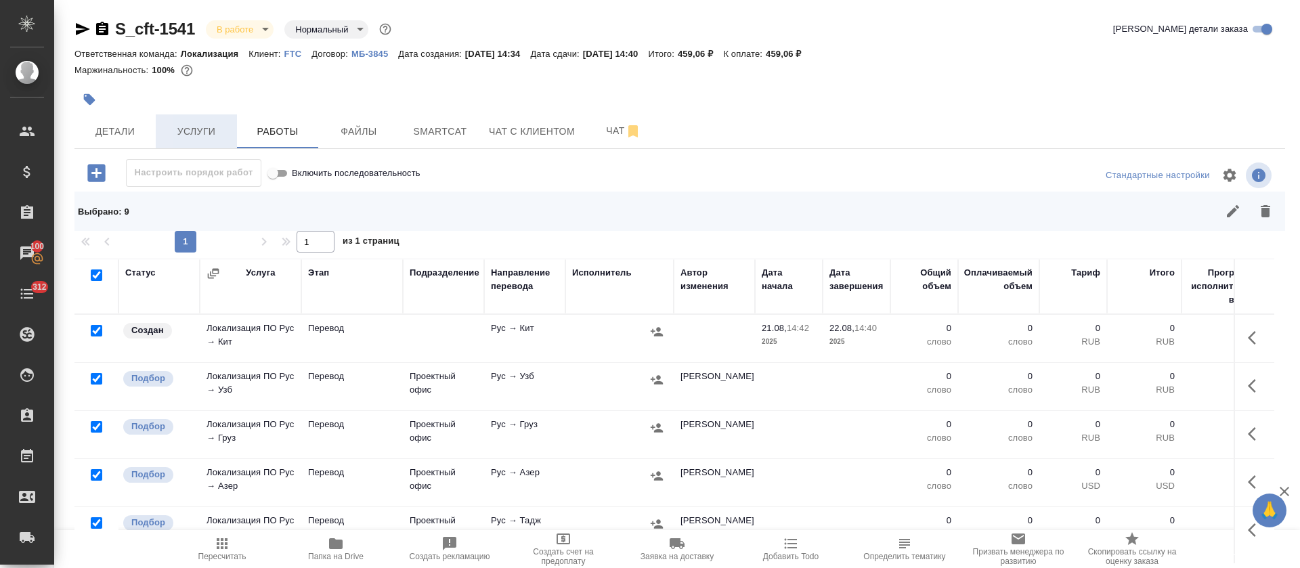
click at [190, 137] on span "Услуги" at bounding box center [196, 131] width 65 height 17
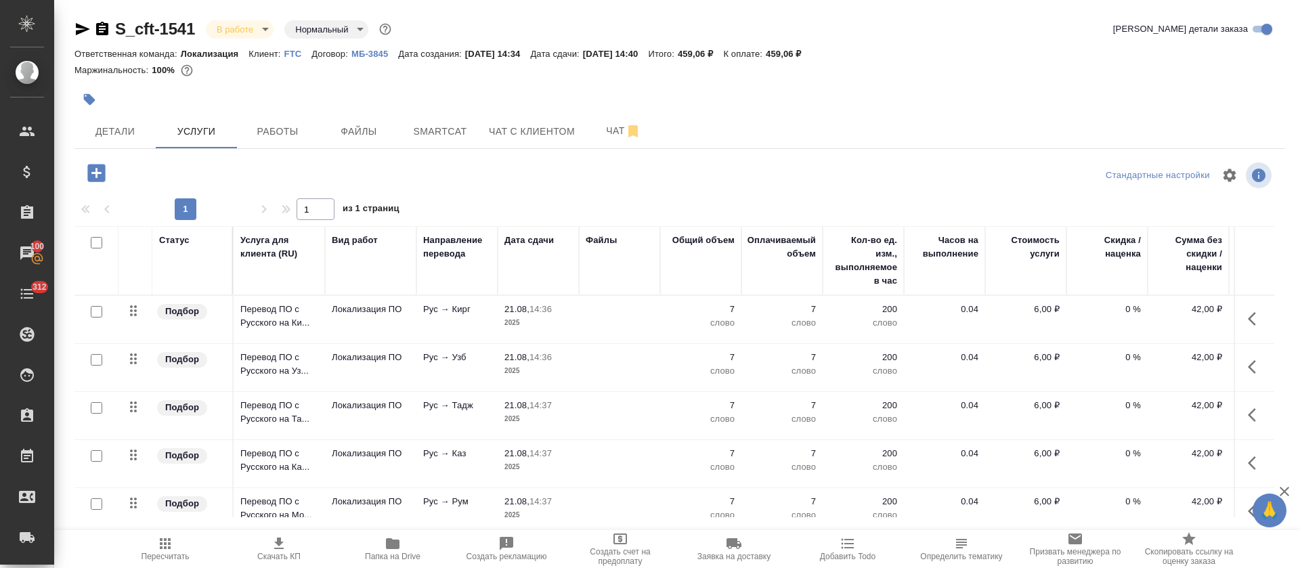
click at [96, 242] on input "checkbox" at bounding box center [97, 243] width 12 height 12
checkbox input "true"
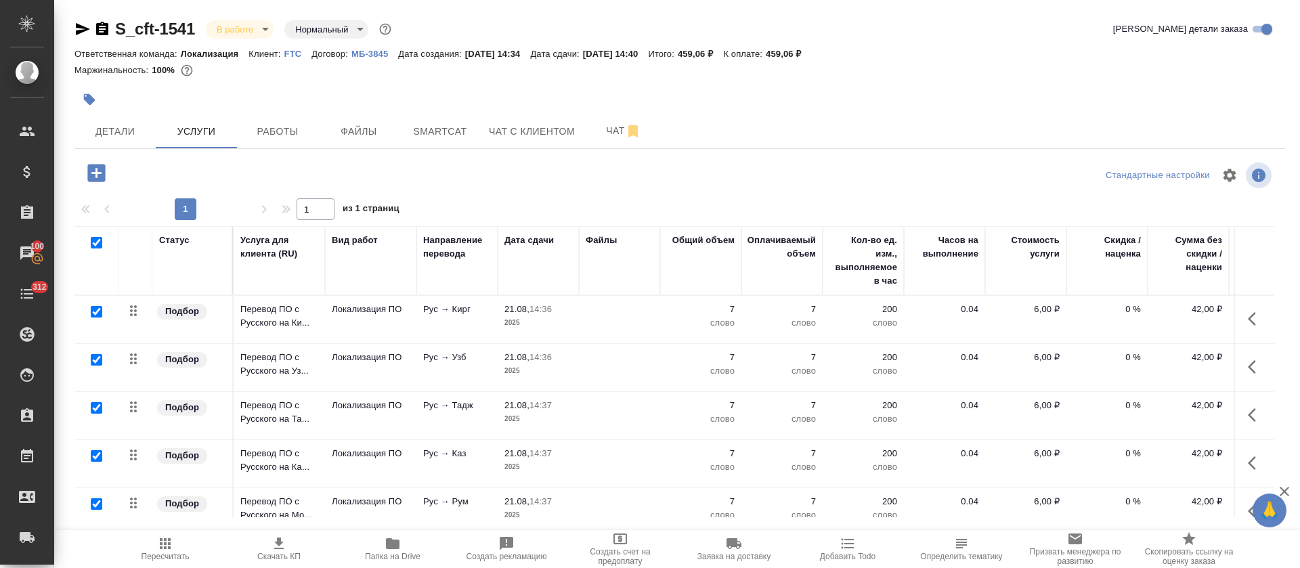
checkbox input "true"
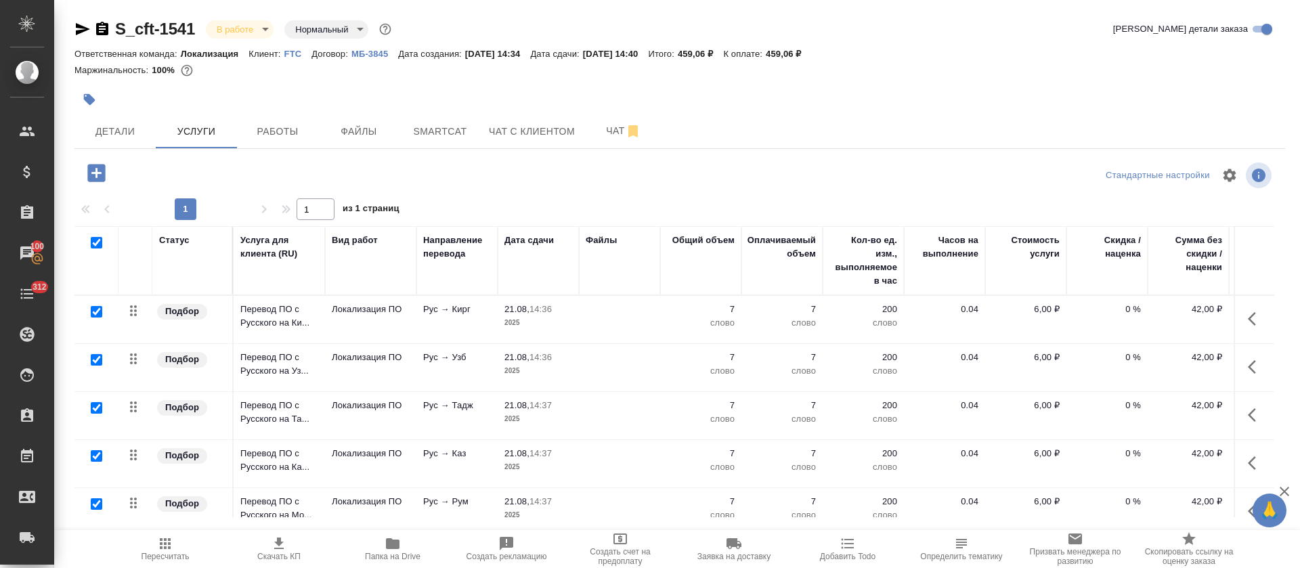
checkbox input "true"
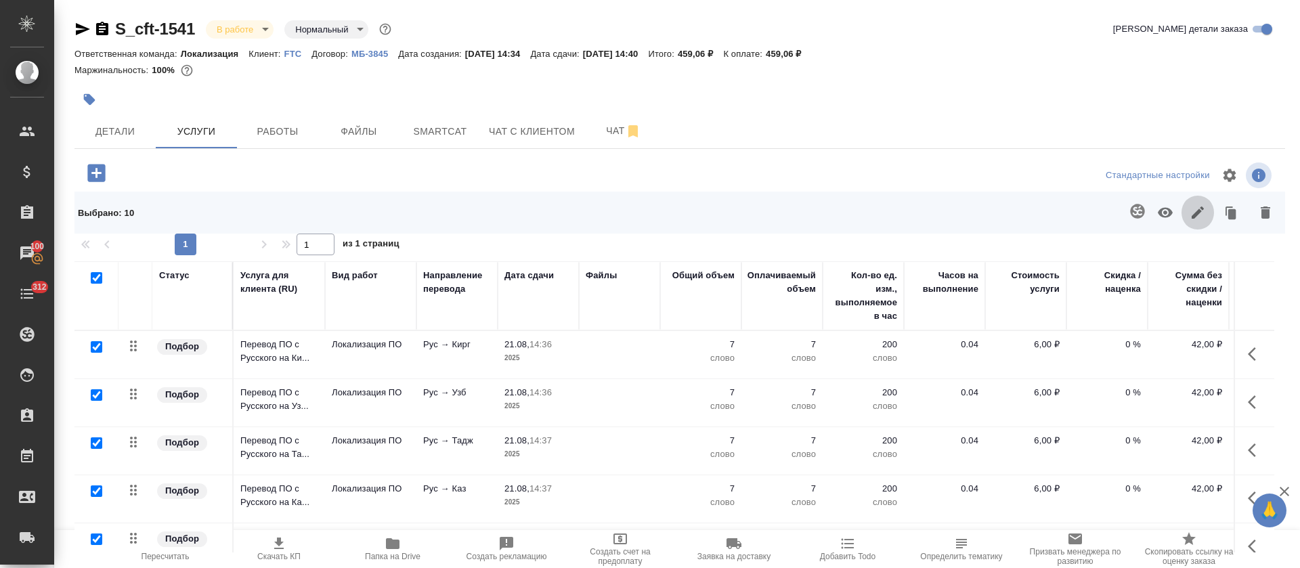
click at [1181, 220] on button "button" at bounding box center [1197, 212] width 32 height 35
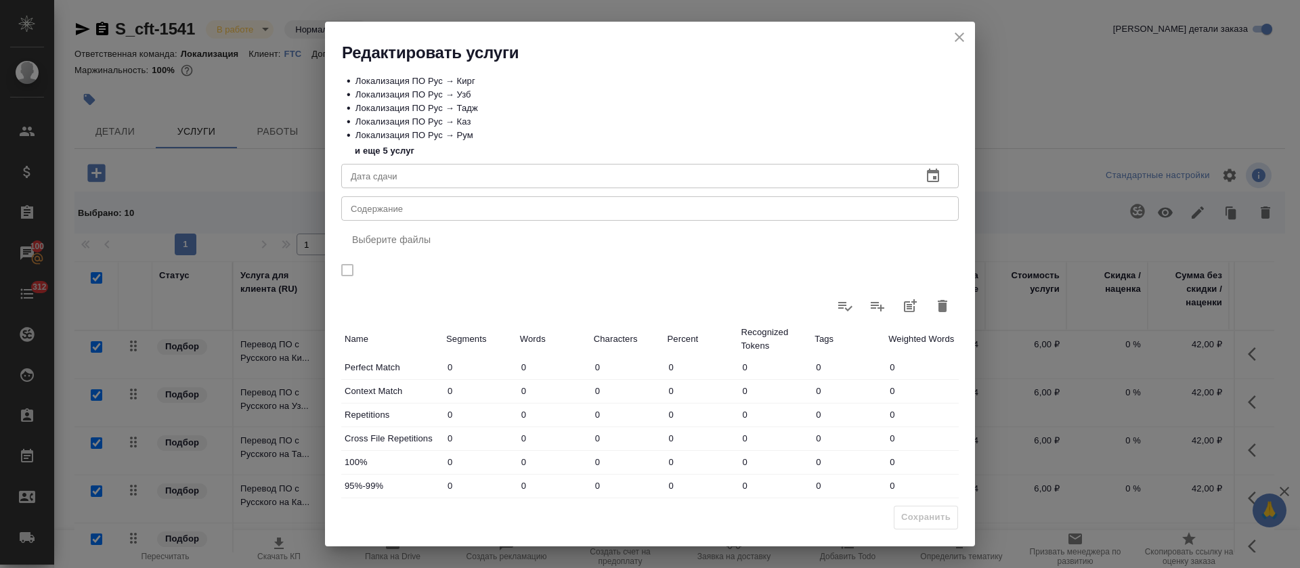
click at [926, 184] on button "button" at bounding box center [933, 176] width 32 height 32
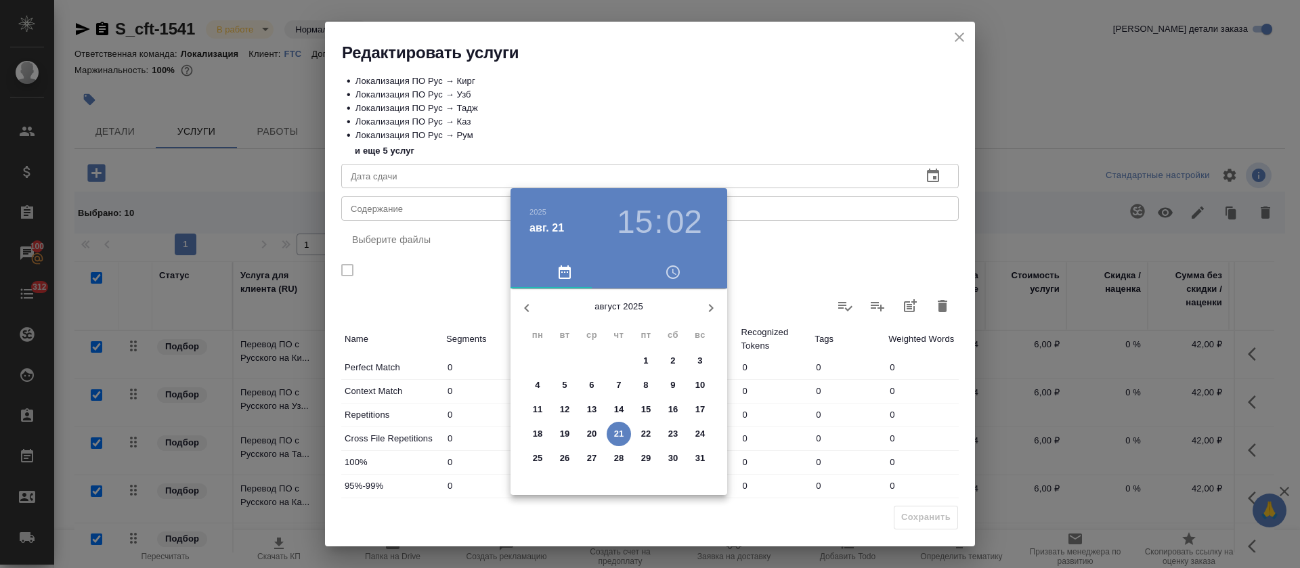
click at [809, 140] on div at bounding box center [650, 284] width 1300 height 568
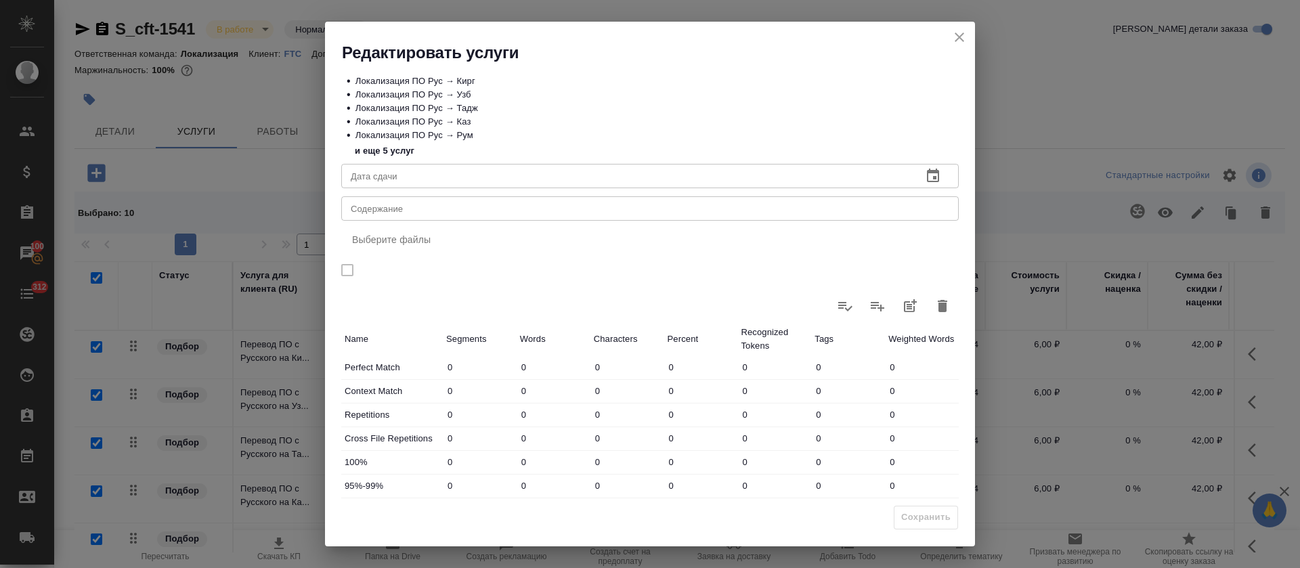
click at [927, 178] on icon "button" at bounding box center [933, 176] width 12 height 14
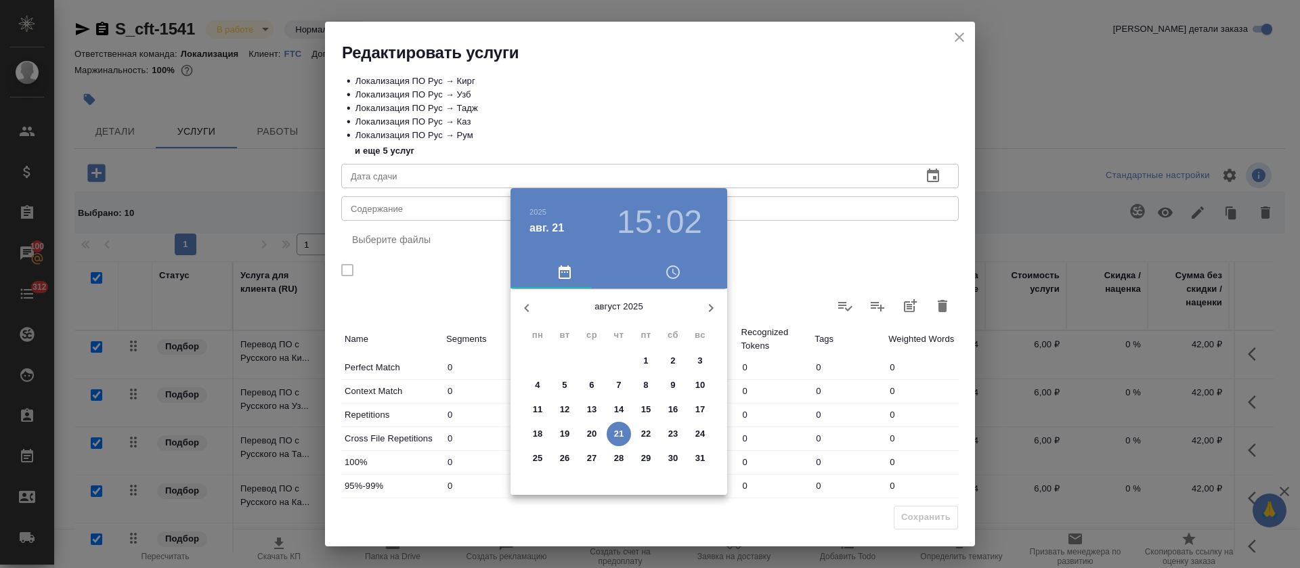
click at [646, 433] on p "22" at bounding box center [646, 434] width 10 height 14
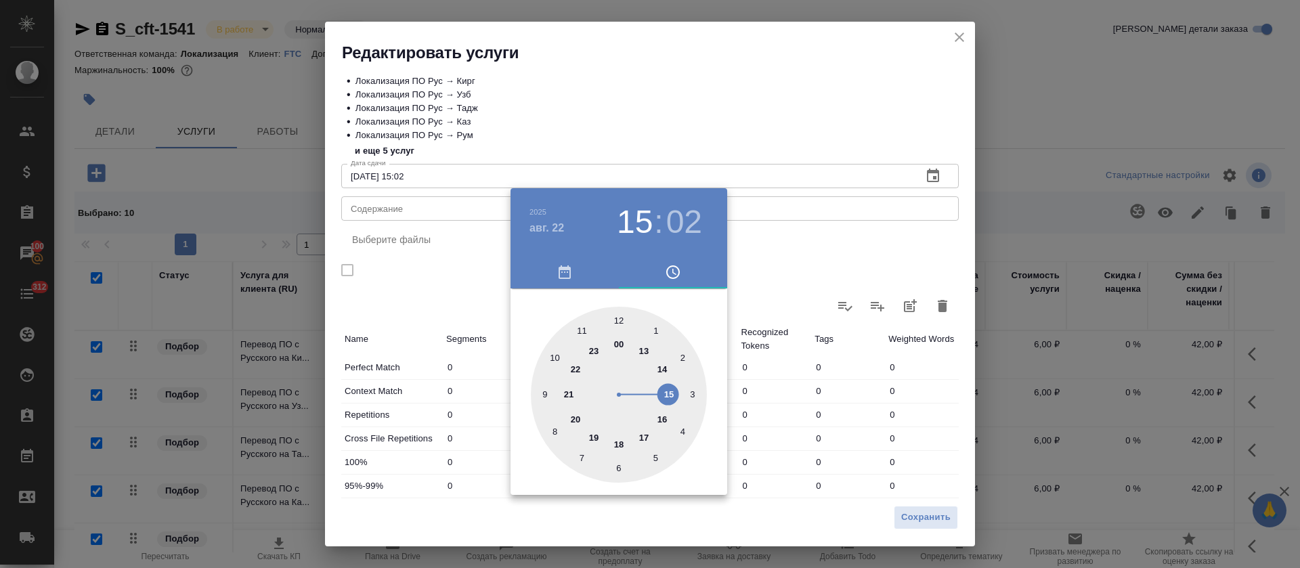
click at [658, 369] on div at bounding box center [619, 395] width 176 height 176
click at [615, 315] on div at bounding box center [619, 395] width 176 height 176
type input "22.08.2025 14:00"
click at [711, 89] on div at bounding box center [650, 284] width 1300 height 568
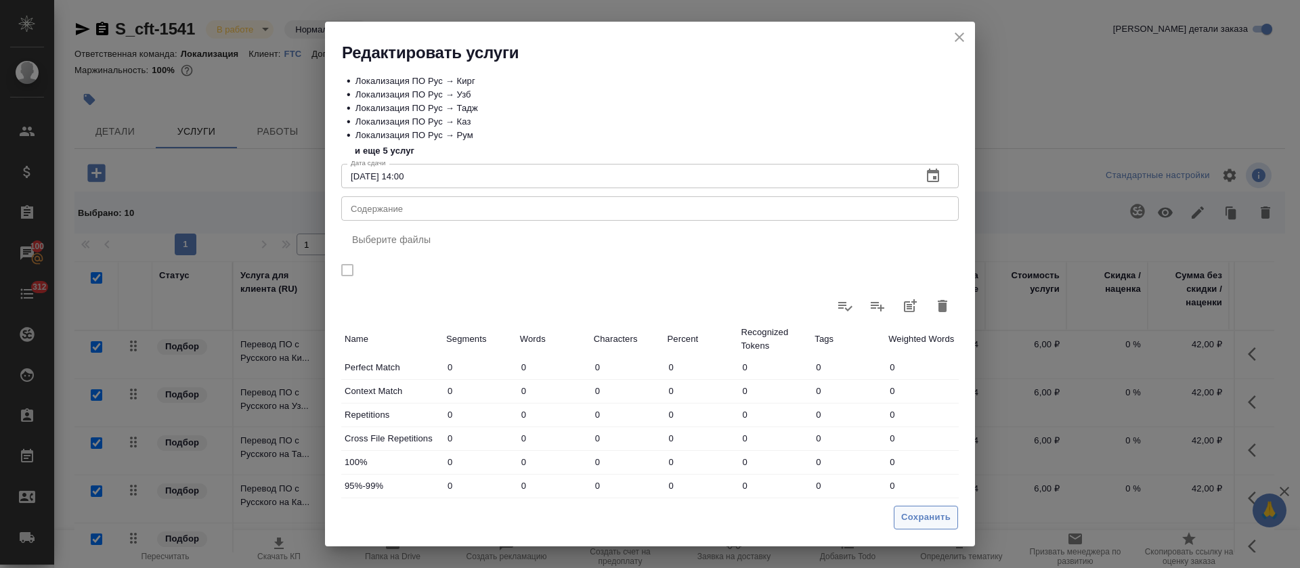
click at [917, 517] on span "Сохранить" at bounding box center [925, 518] width 49 height 16
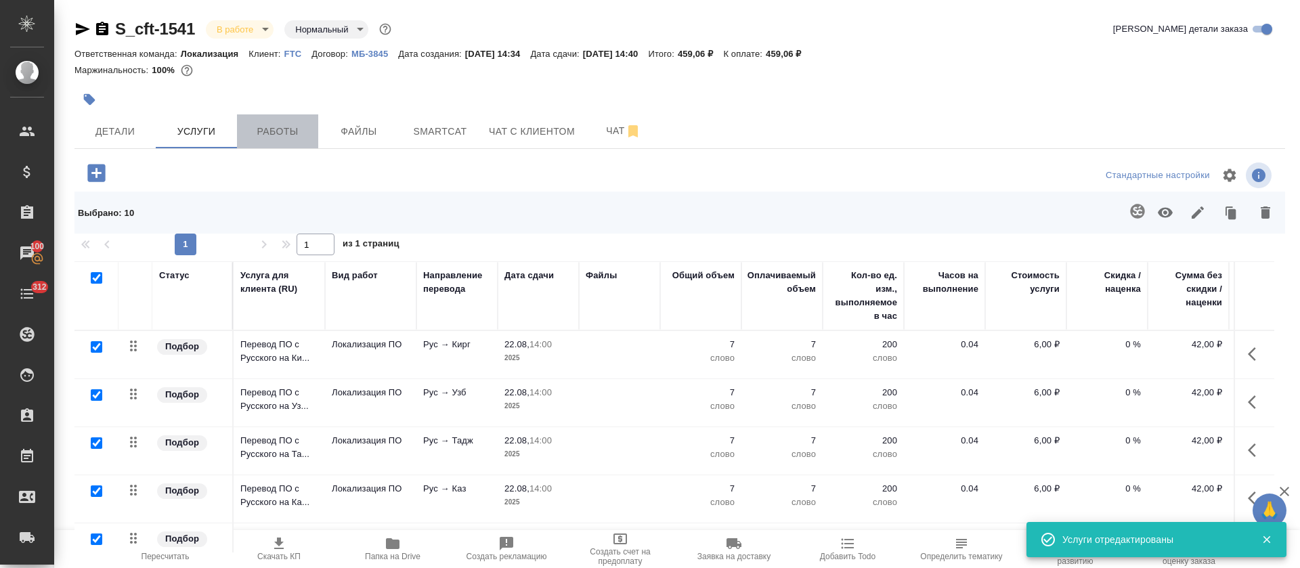
click at [261, 132] on span "Работы" at bounding box center [277, 131] width 65 height 17
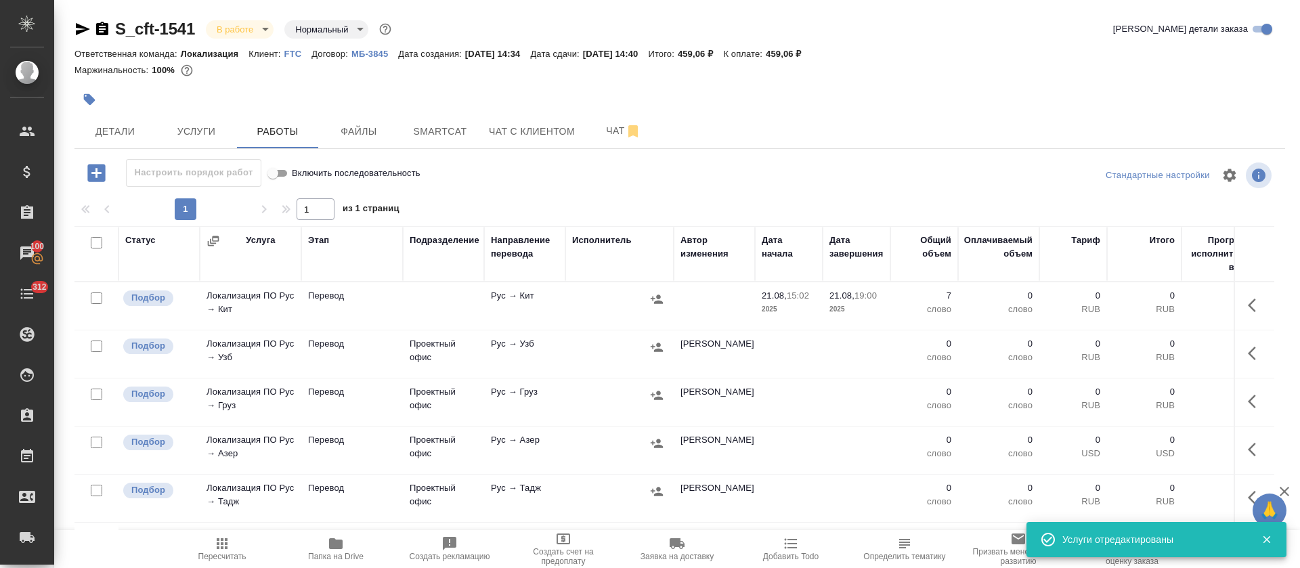
click at [96, 244] on input "checkbox" at bounding box center [97, 243] width 12 height 12
checkbox input "true"
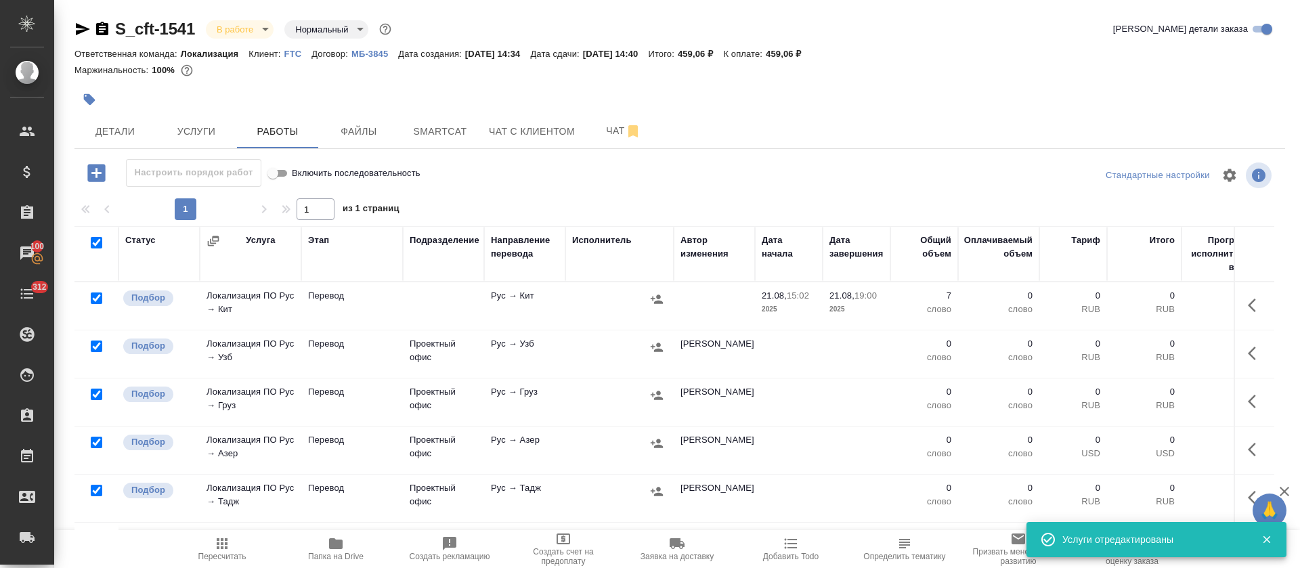
checkbox input "true"
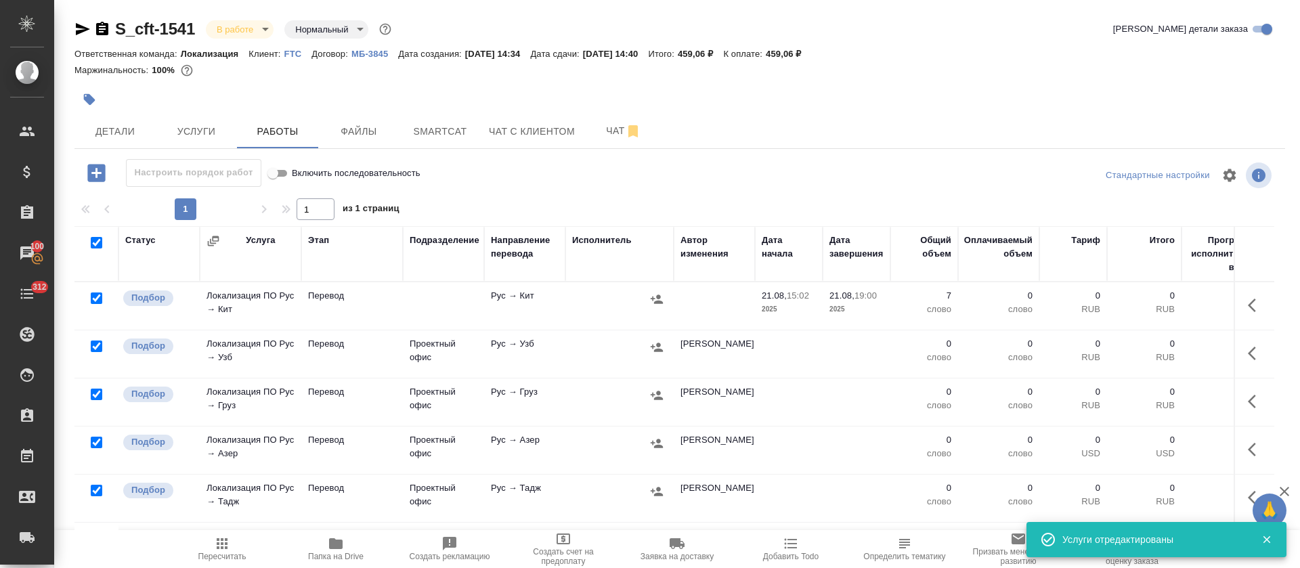
checkbox input "true"
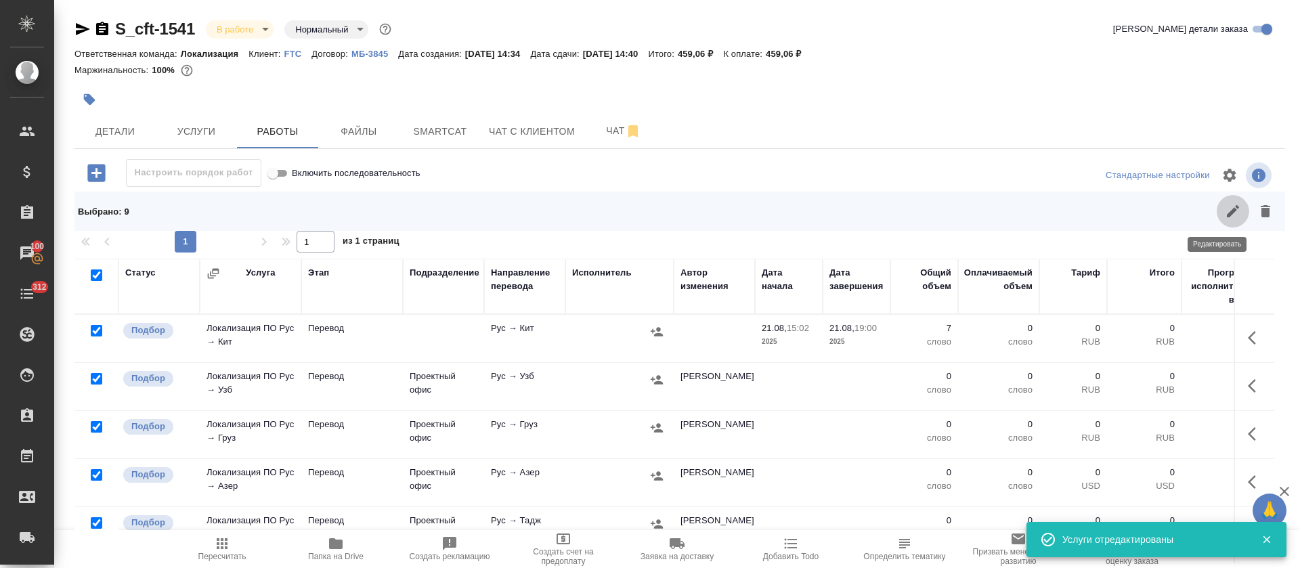
click at [1225, 217] on icon "button" at bounding box center [1233, 211] width 16 height 16
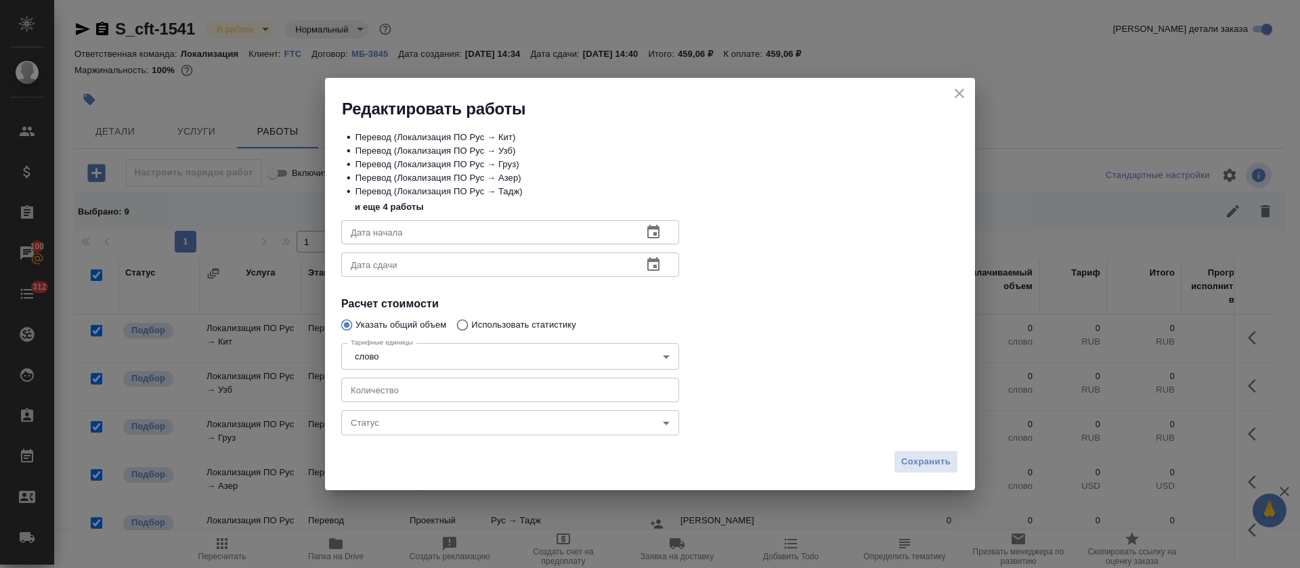
click at [423, 393] on input "number" at bounding box center [510, 390] width 338 height 24
type input "7"
click at [425, 421] on body "🙏 .cls-1 fill:#fff; AWATERA Tretyakova Olga Клиенты Спецификации Заказы 100 Чат…" at bounding box center [650, 284] width 1300 height 568
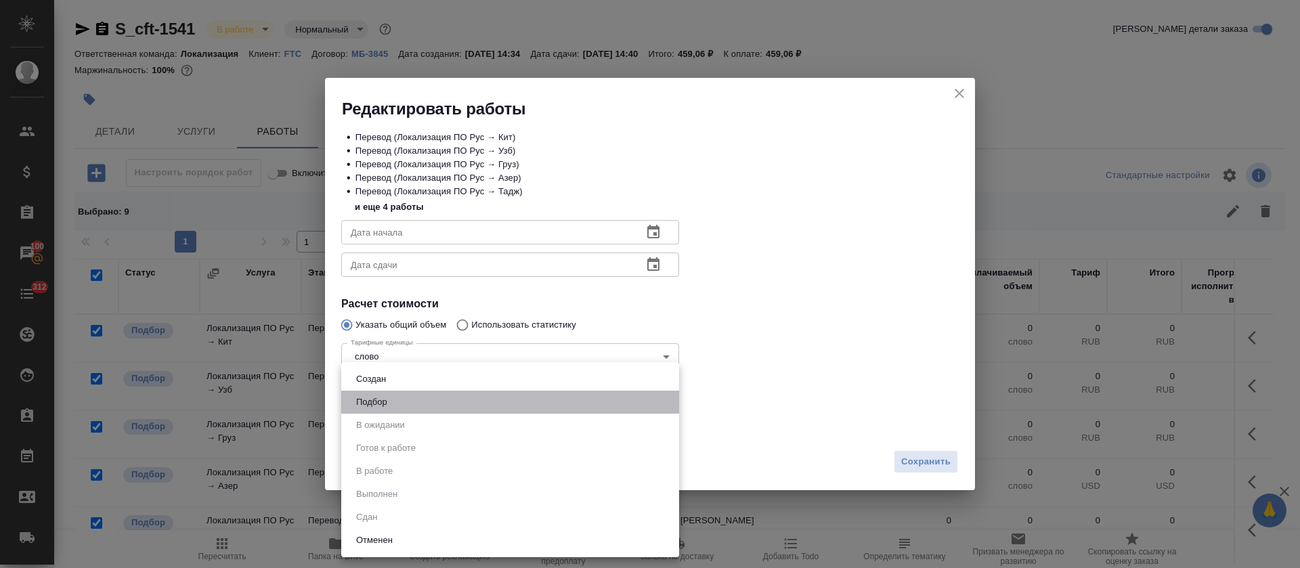
click at [425, 400] on li "Подбор" at bounding box center [510, 402] width 338 height 23
type input "recruiting"
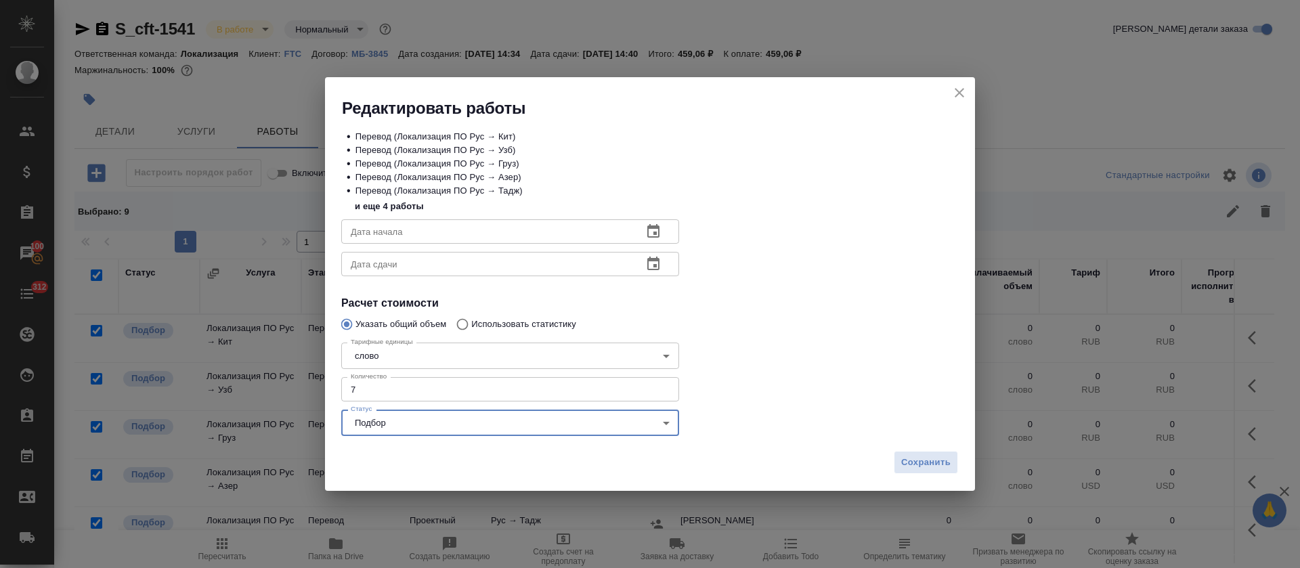
click at [640, 236] on button "button" at bounding box center [653, 231] width 32 height 32
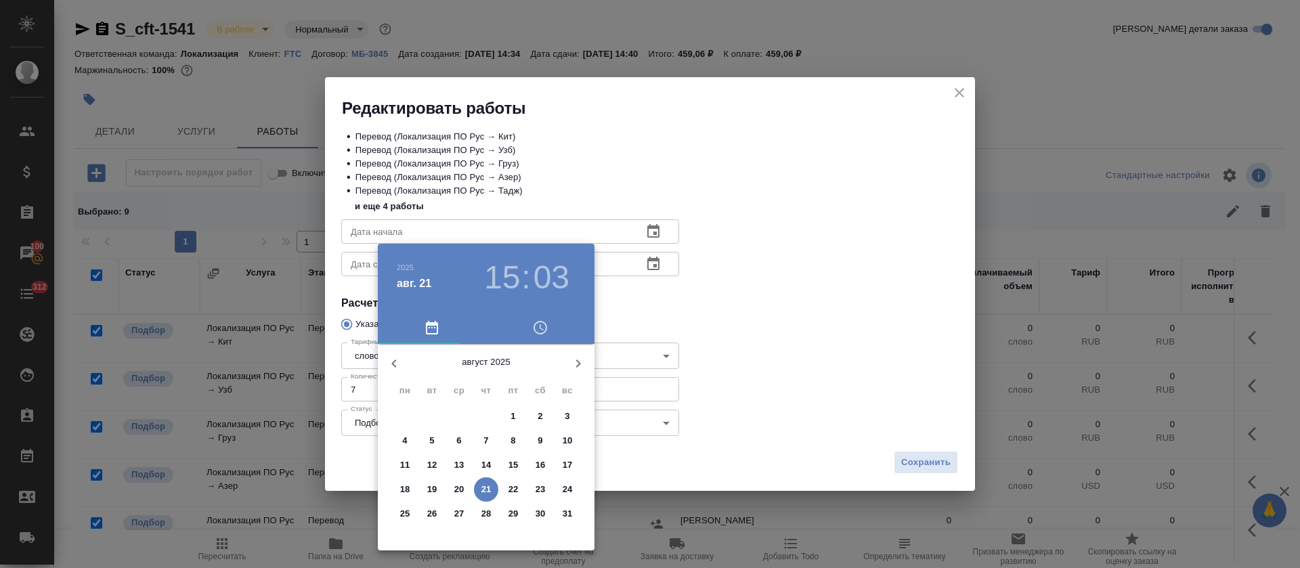
click at [486, 489] on p "21" at bounding box center [486, 490] width 10 height 14
type input "21.08.2025 15:03"
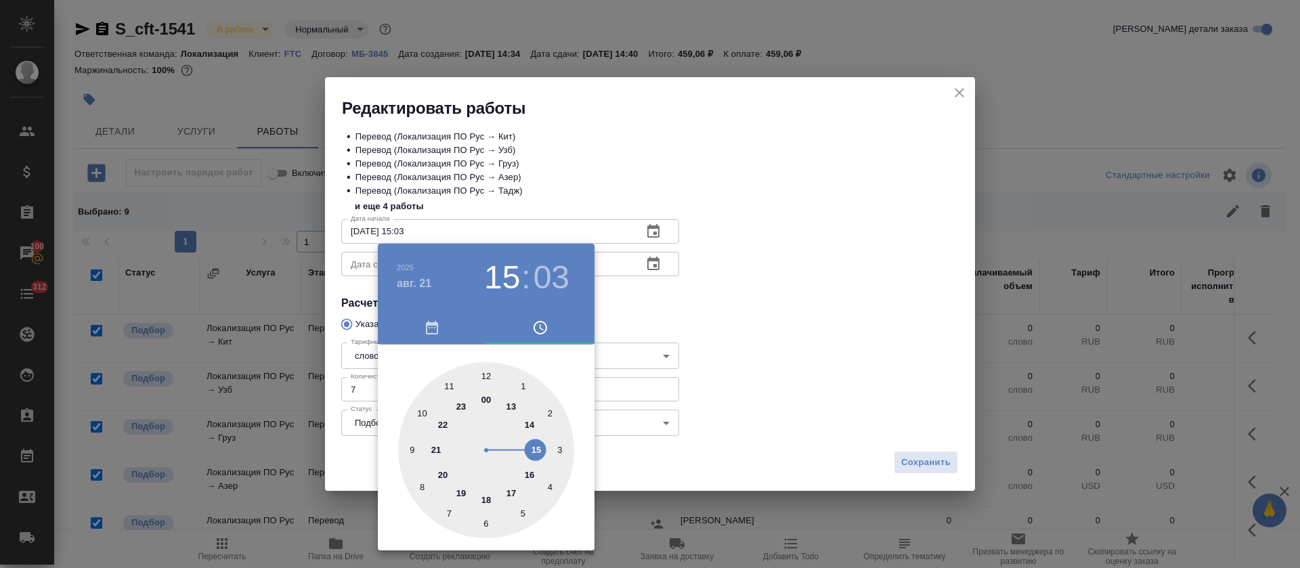
click at [613, 324] on div at bounding box center [650, 284] width 1300 height 568
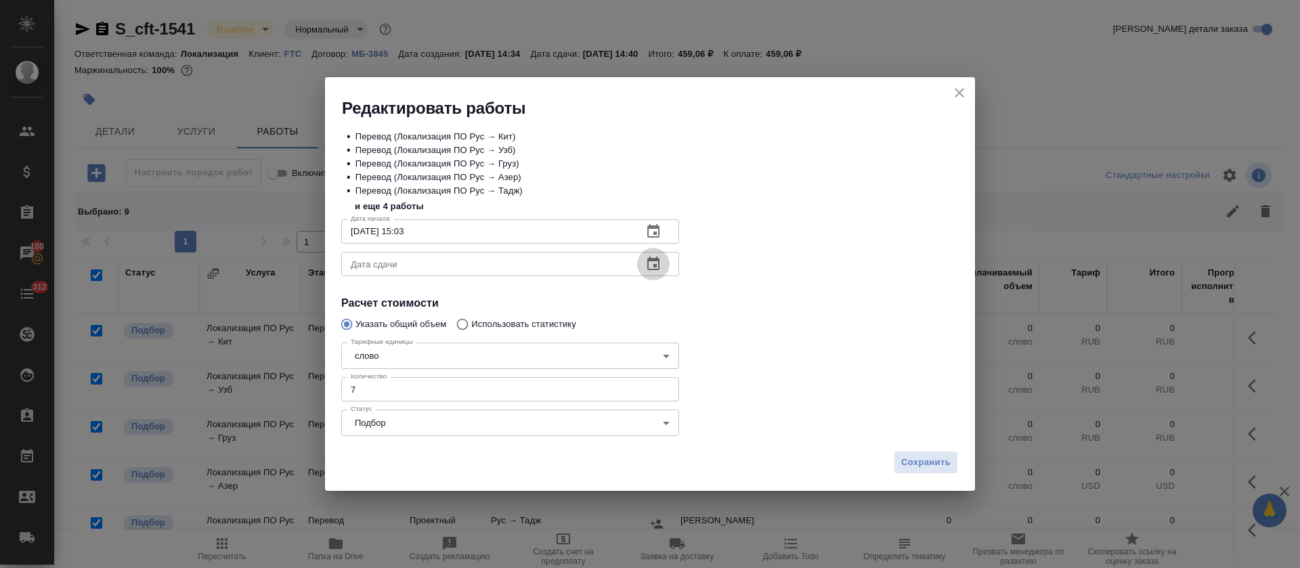
click at [646, 263] on icon "button" at bounding box center [653, 264] width 16 height 16
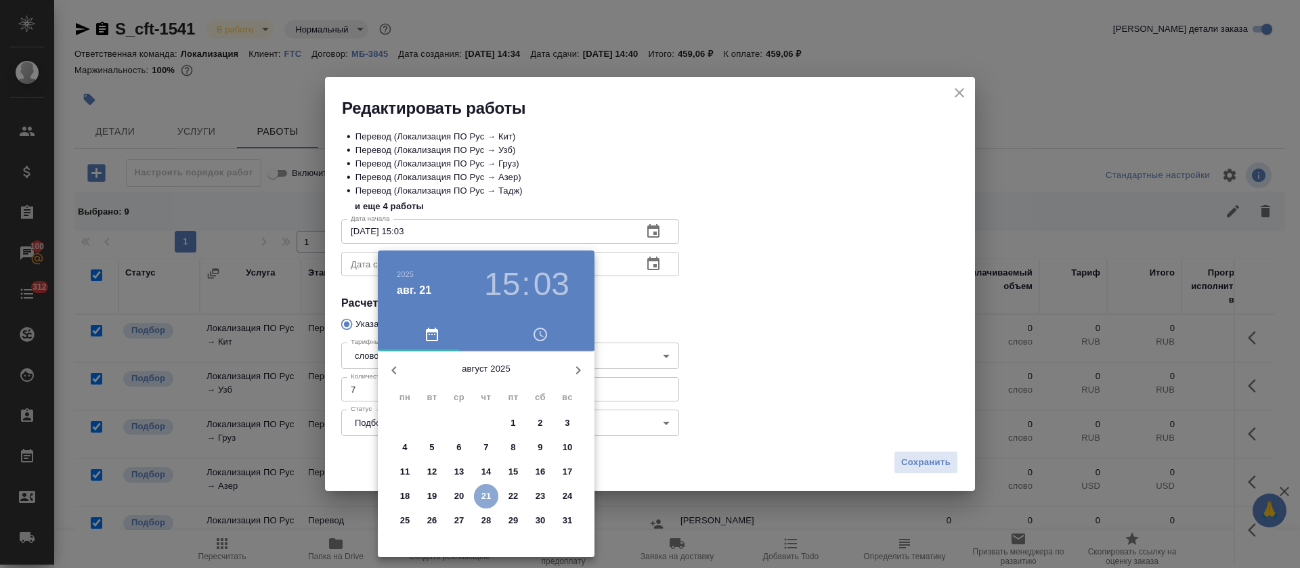
click at [485, 494] on p "21" at bounding box center [486, 496] width 10 height 14
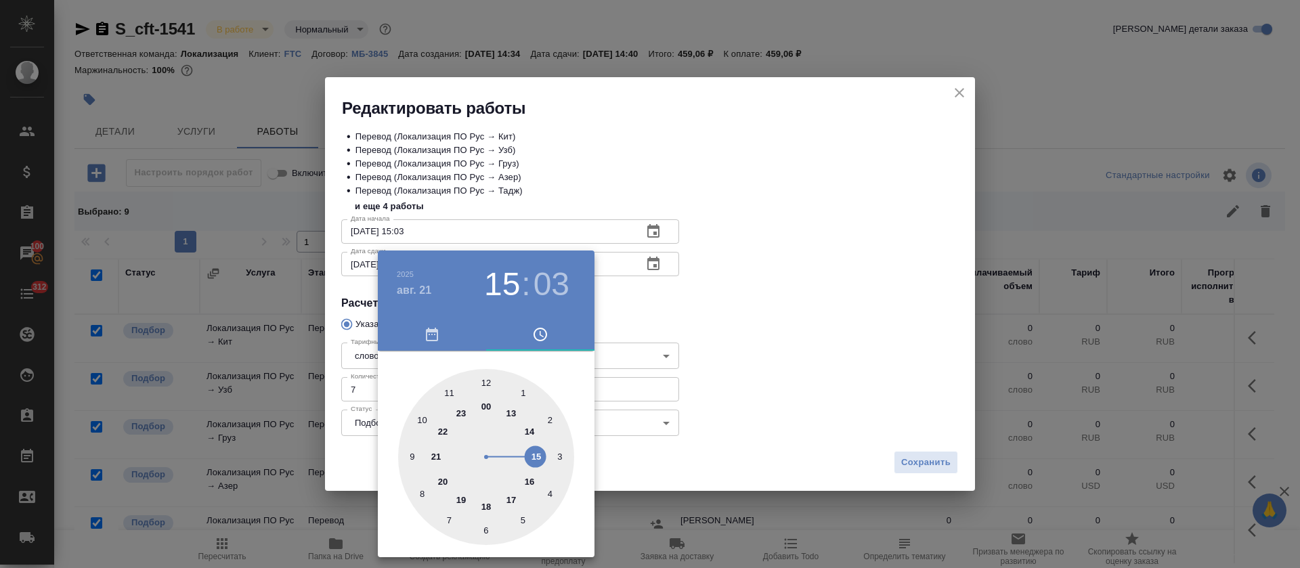
click at [464, 495] on div at bounding box center [486, 457] width 176 height 176
click at [485, 375] on div at bounding box center [486, 457] width 176 height 176
type input "21.08.2025 19:00"
click at [721, 313] on div at bounding box center [650, 284] width 1300 height 568
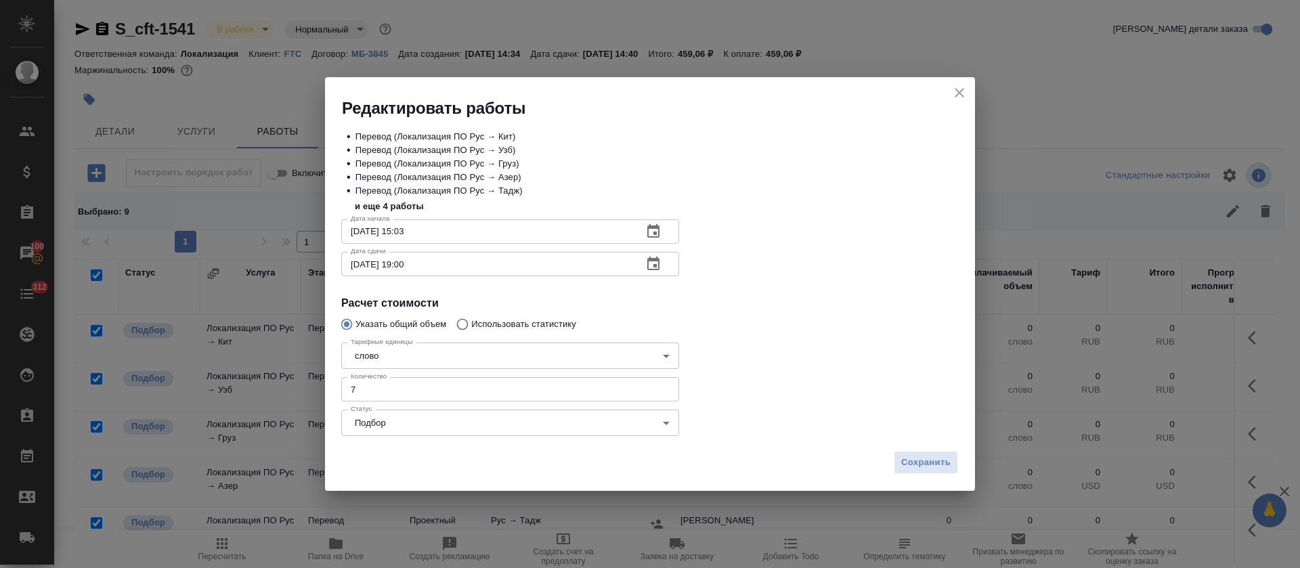
click at [927, 447] on div "Сохранить" at bounding box center [650, 467] width 650 height 47
click at [925, 463] on span "Сохранить" at bounding box center [925, 463] width 49 height 16
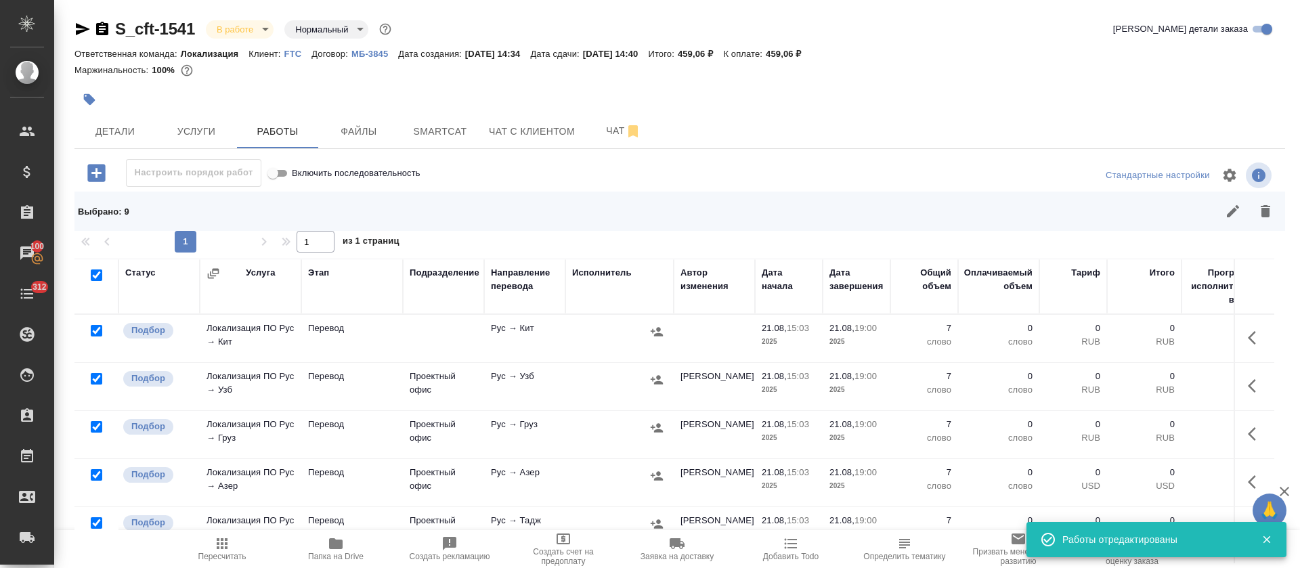
click at [223, 544] on icon "button" at bounding box center [222, 543] width 11 height 11
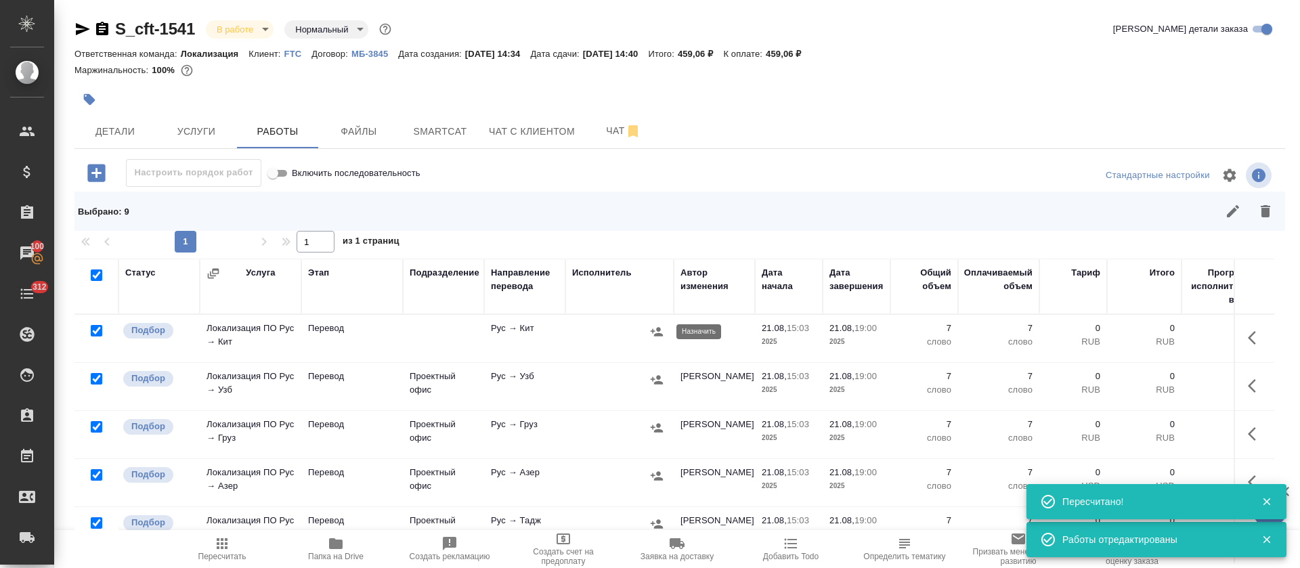
click at [657, 335] on icon "button" at bounding box center [656, 331] width 12 height 9
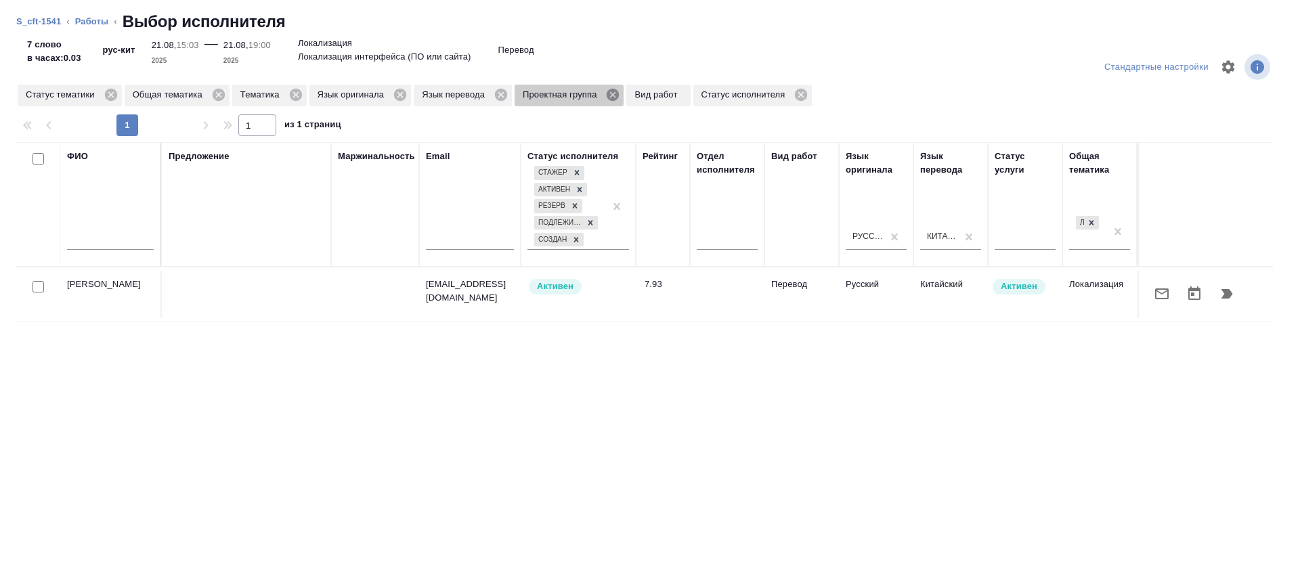
click at [613, 93] on icon at bounding box center [613, 95] width 12 height 12
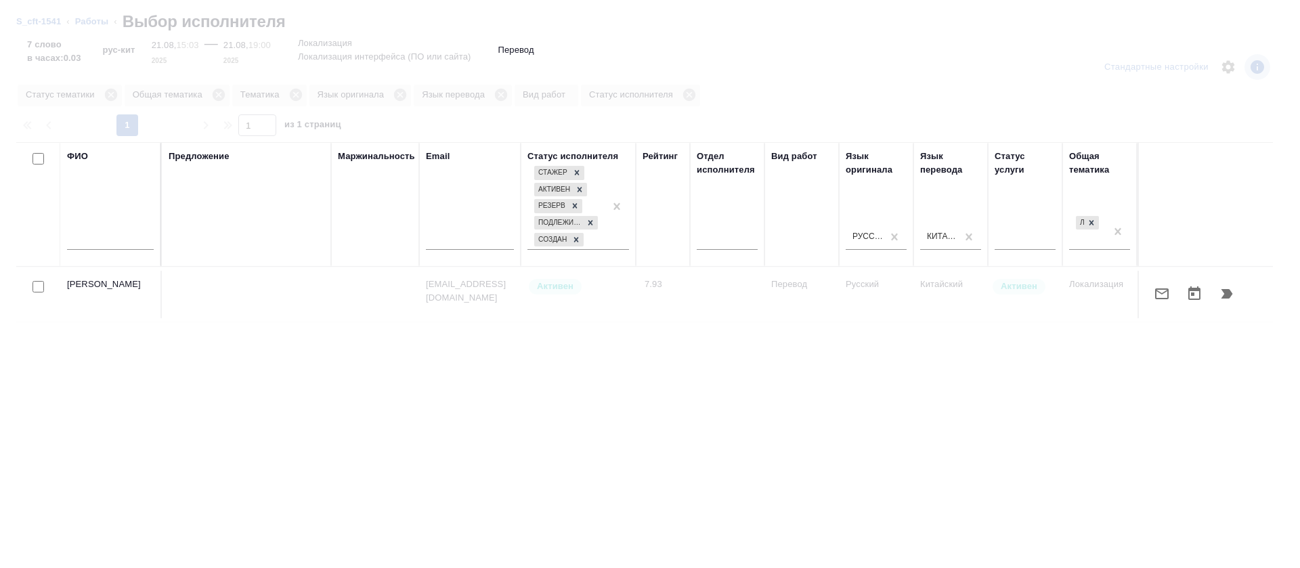
click at [119, 245] on input "text" at bounding box center [110, 241] width 87 height 17
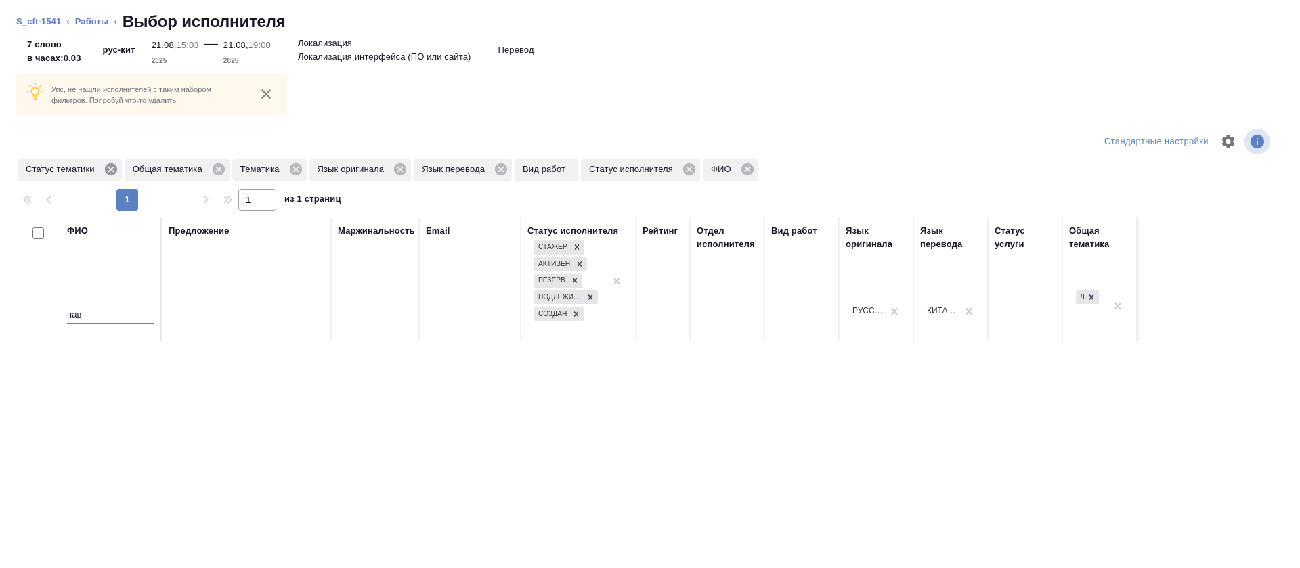
type input "пав"
click at [116, 171] on icon at bounding box center [110, 169] width 12 height 12
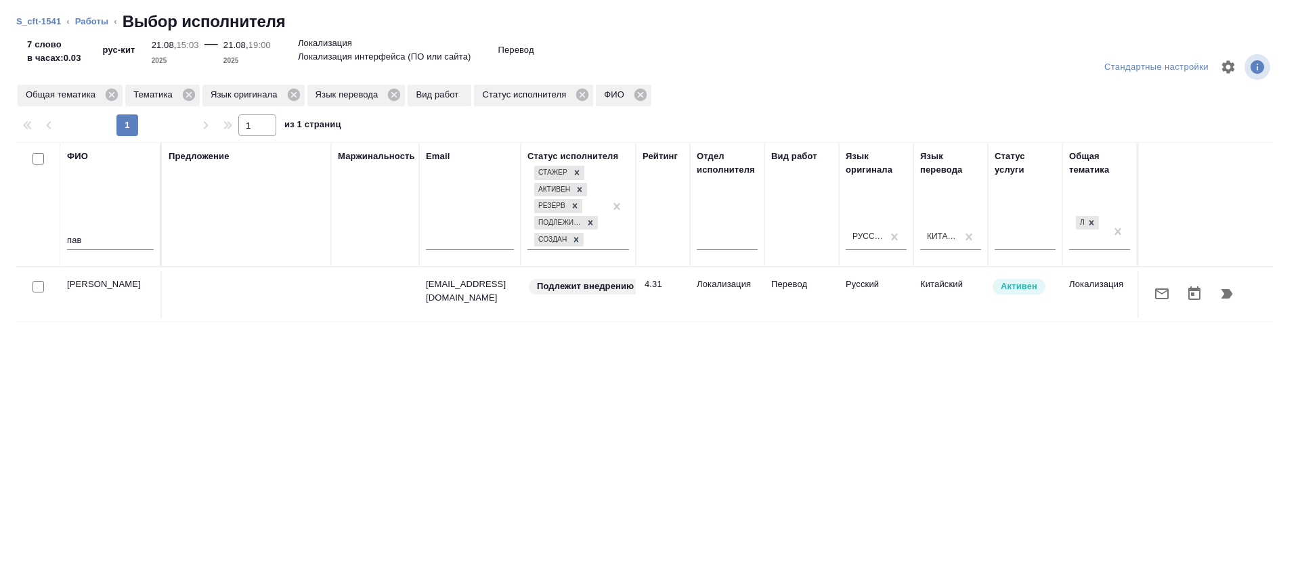
click at [1155, 289] on icon "button" at bounding box center [1162, 293] width 14 height 11
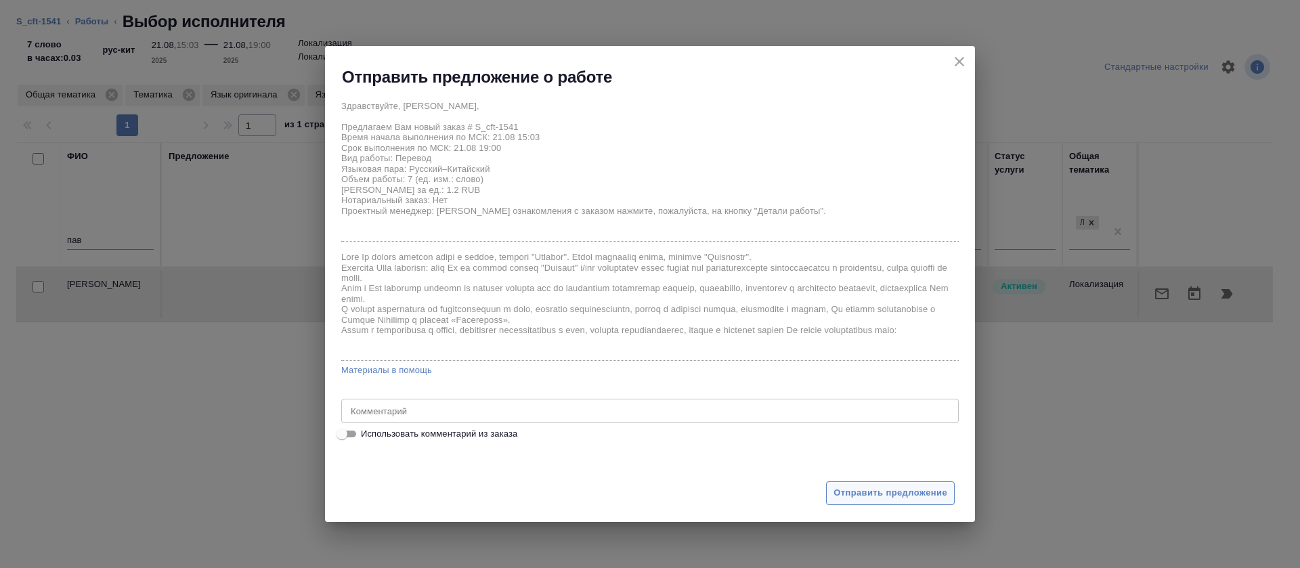
click at [866, 498] on span "Отправить предложение" at bounding box center [890, 493] width 114 height 16
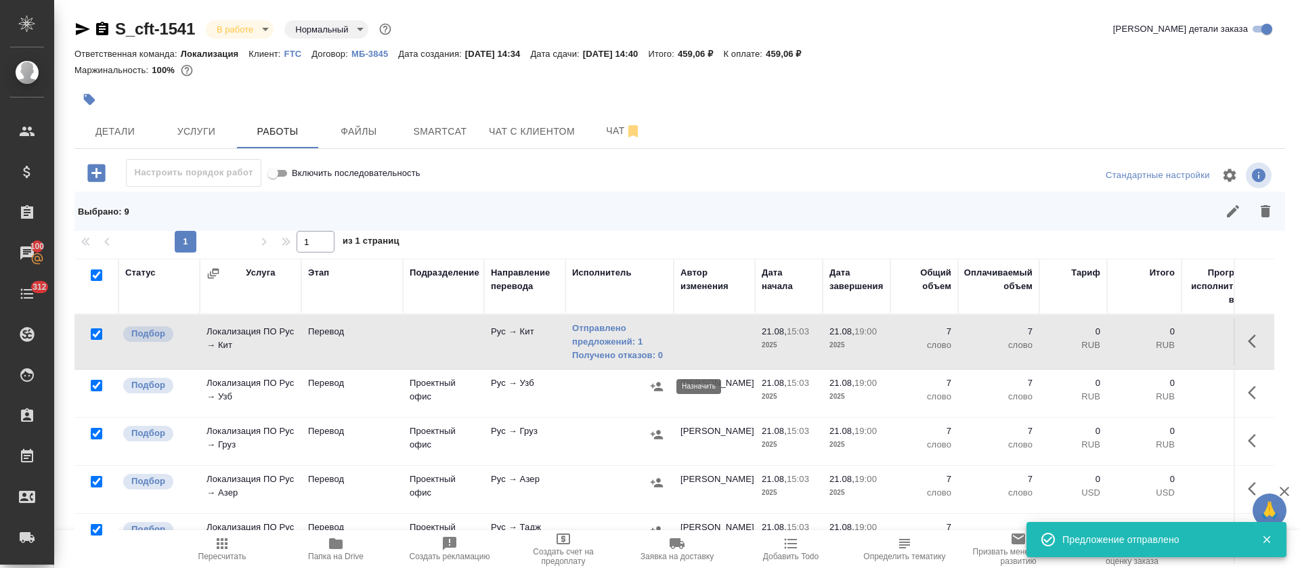
click at [653, 387] on icon "button" at bounding box center [656, 386] width 12 height 9
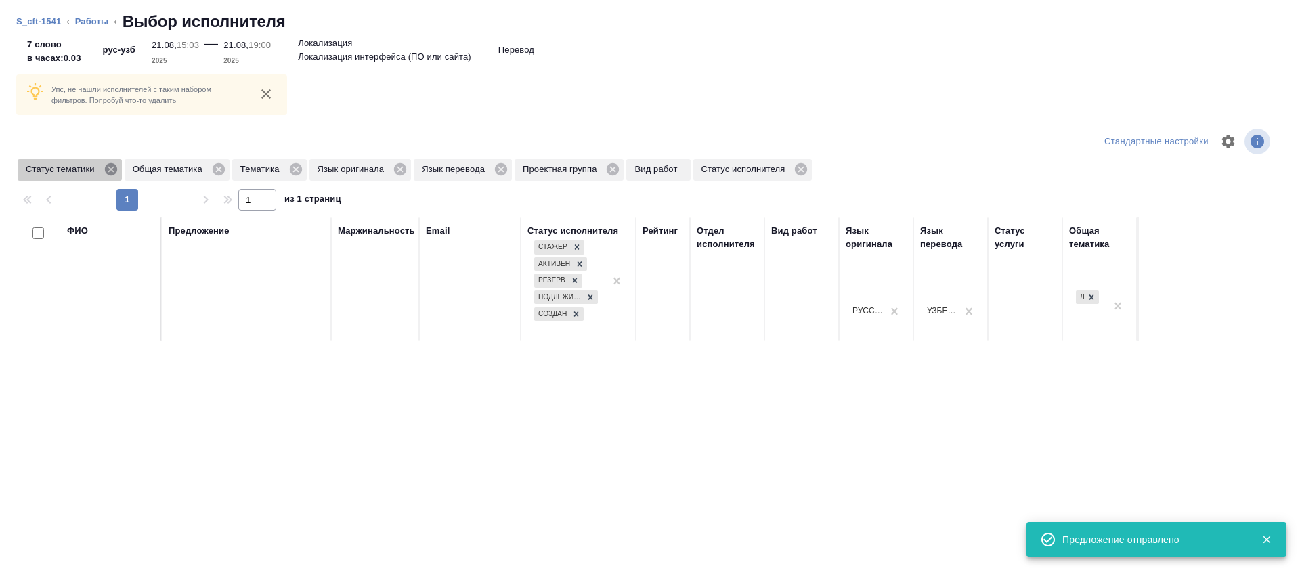
click at [108, 175] on icon at bounding box center [111, 169] width 15 height 15
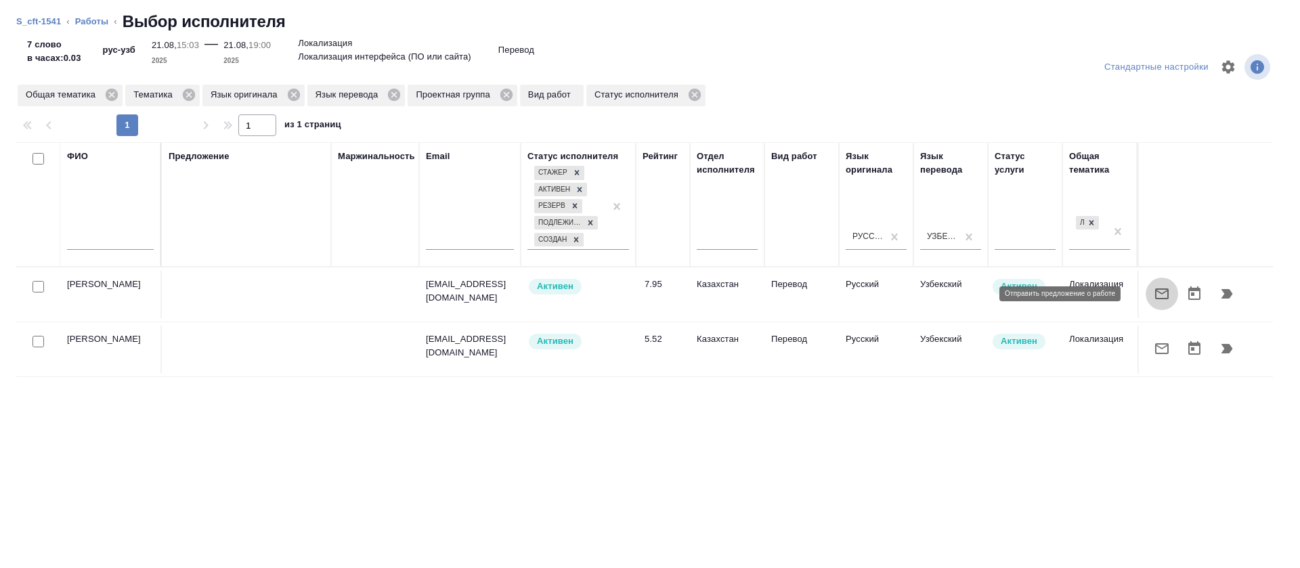
click at [1153, 288] on icon "button" at bounding box center [1161, 294] width 16 height 16
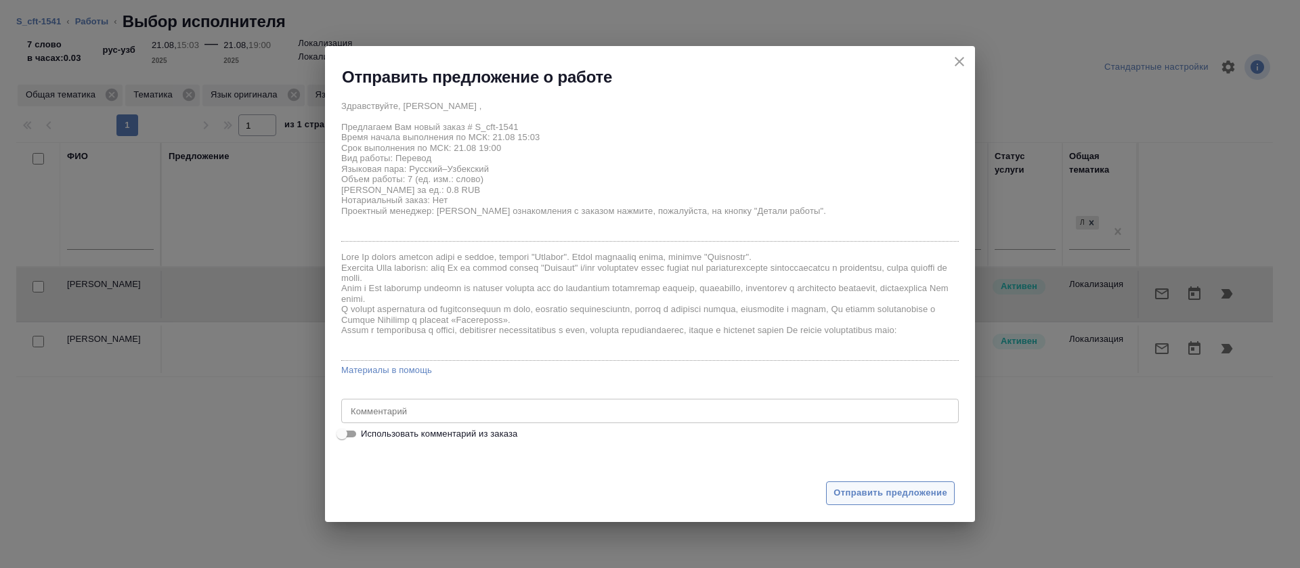
click at [865, 488] on span "Отправить предложение" at bounding box center [890, 493] width 114 height 16
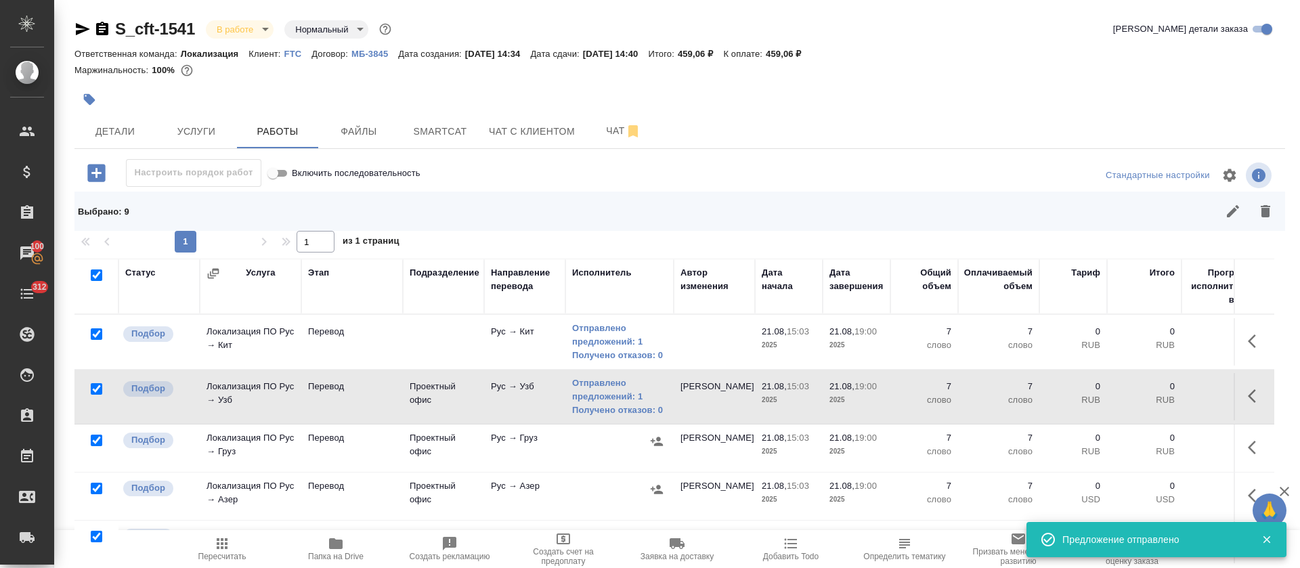
scroll to position [30, 0]
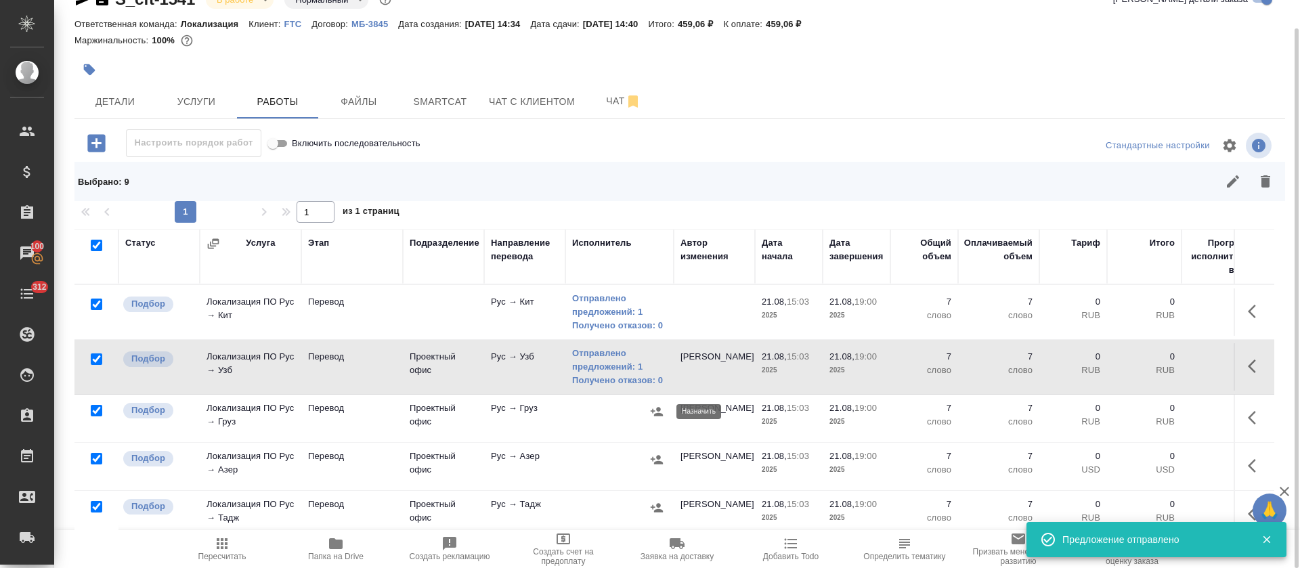
click at [656, 418] on button "button" at bounding box center [656, 411] width 20 height 20
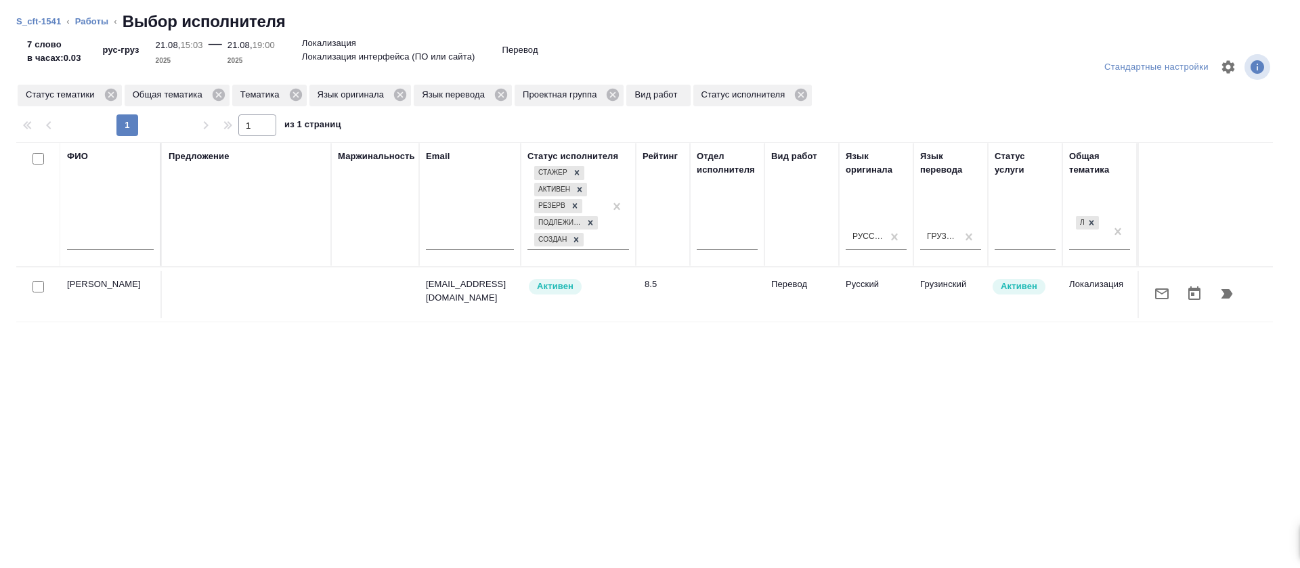
click at [1145, 293] on button "button" at bounding box center [1161, 294] width 32 height 32
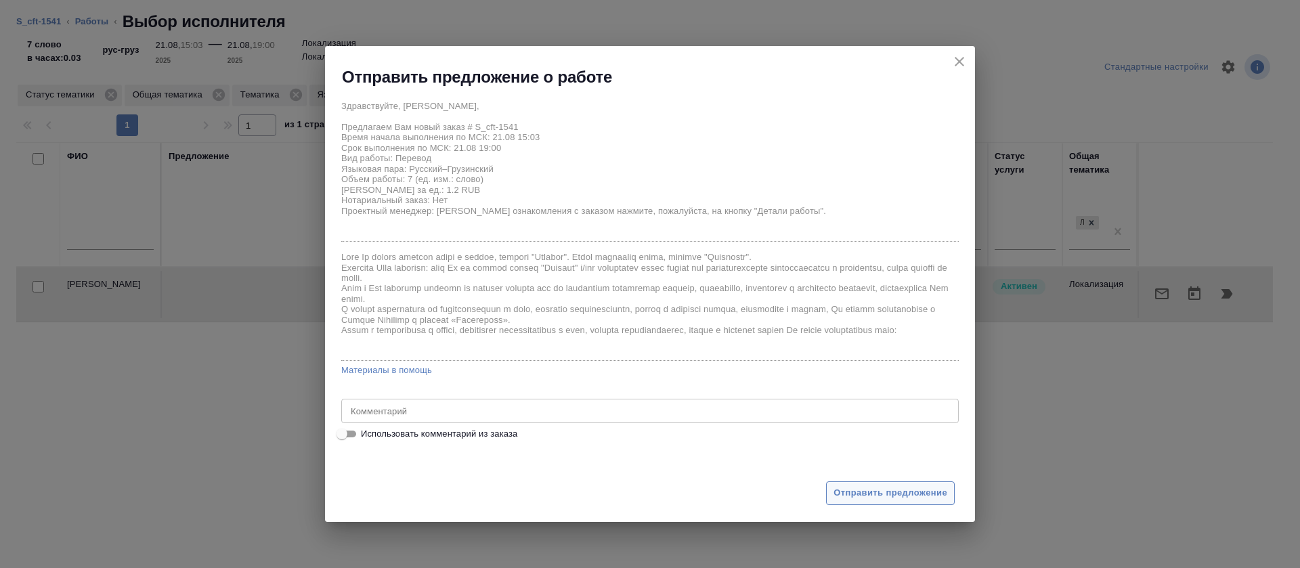
click at [852, 485] on span "Отправить предложение" at bounding box center [890, 493] width 114 height 16
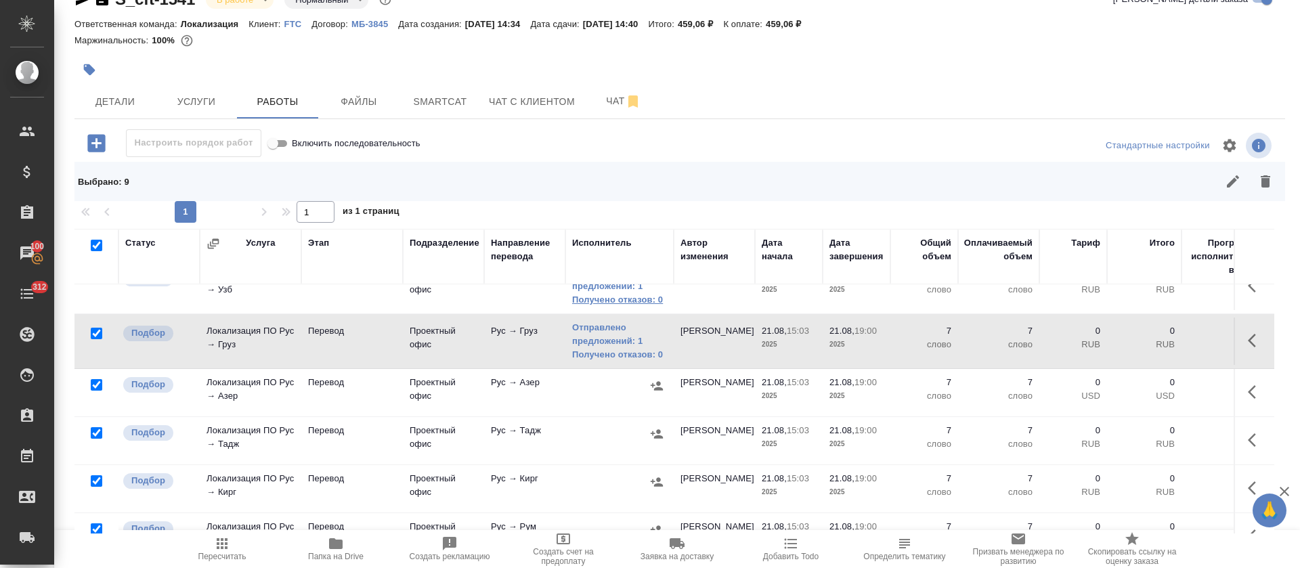
scroll to position [102, 0]
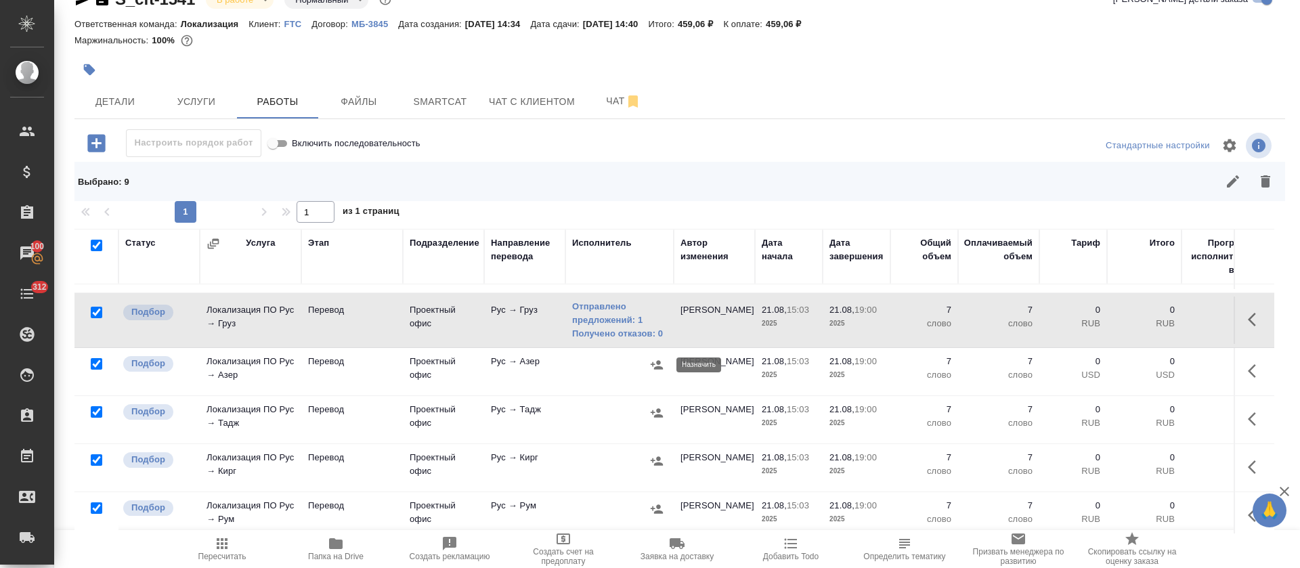
click at [654, 363] on icon "button" at bounding box center [656, 364] width 12 height 9
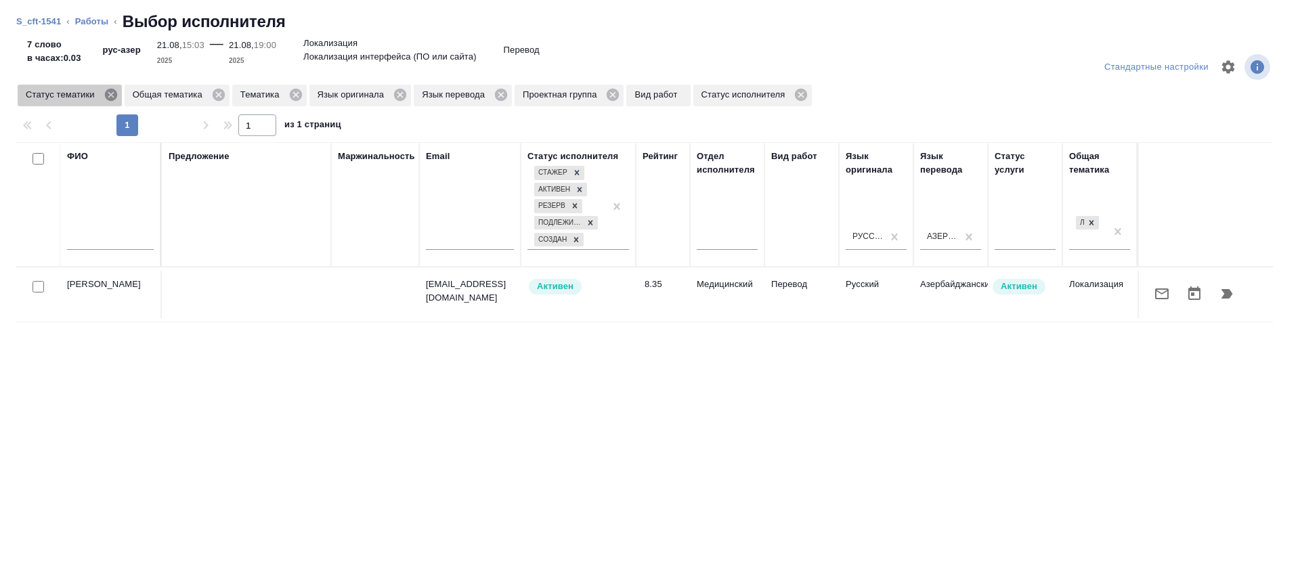
click at [106, 93] on icon at bounding box center [110, 95] width 12 height 12
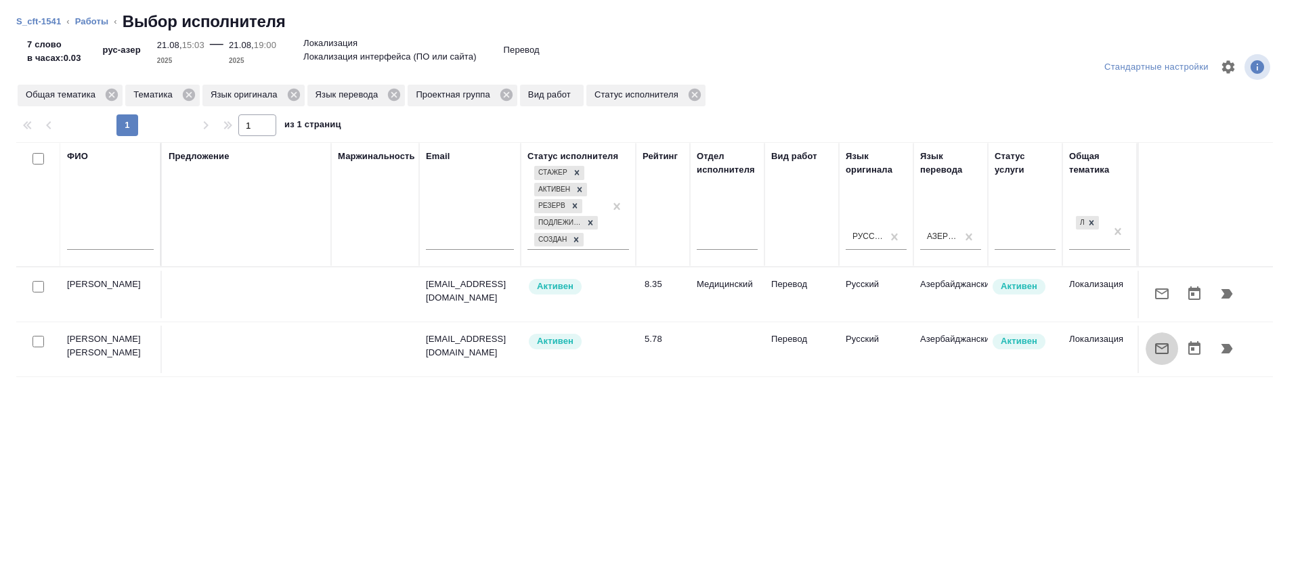
click at [1145, 351] on button "button" at bounding box center [1161, 348] width 32 height 32
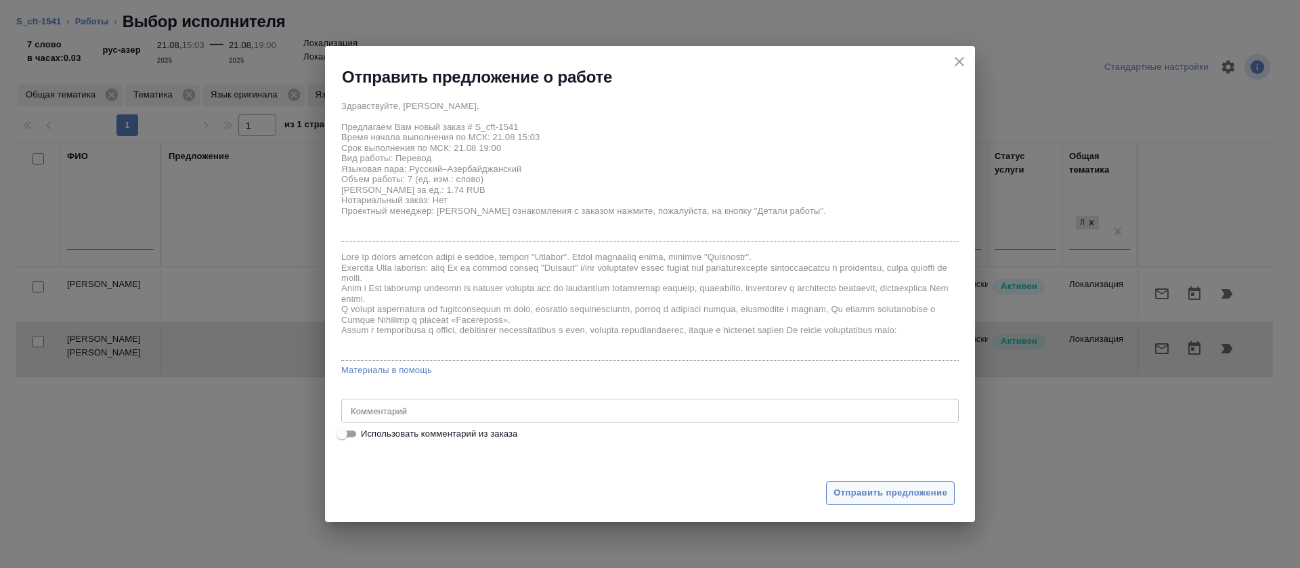
click at [894, 502] on button "Отправить предложение" at bounding box center [890, 493] width 129 height 24
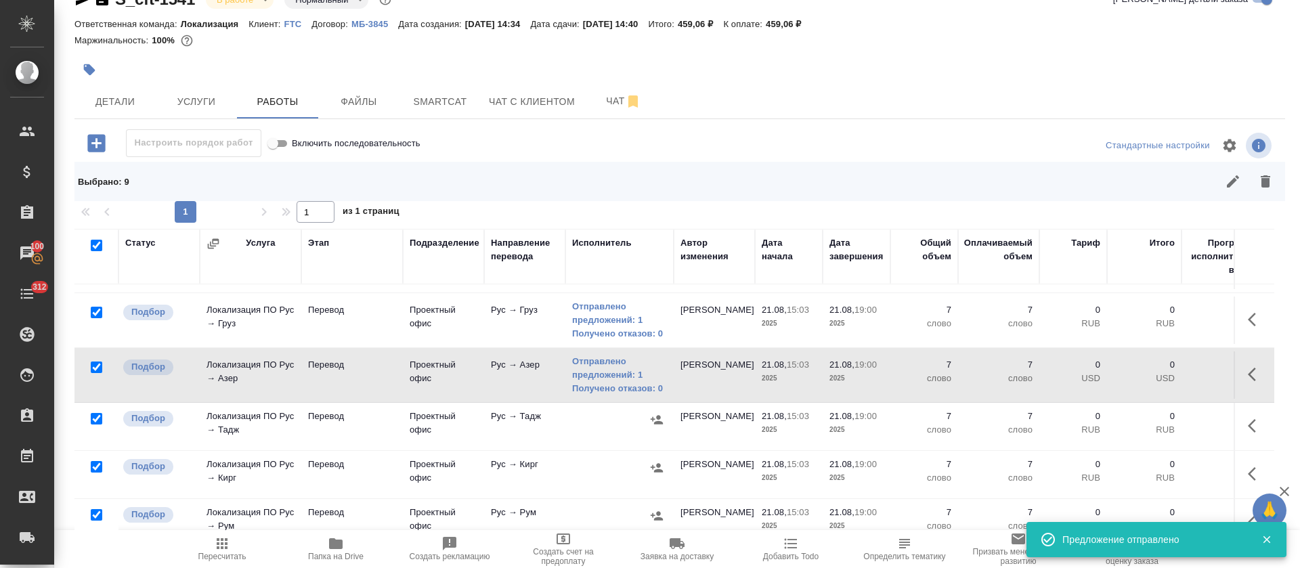
click at [655, 422] on icon "button" at bounding box center [656, 419] width 12 height 9
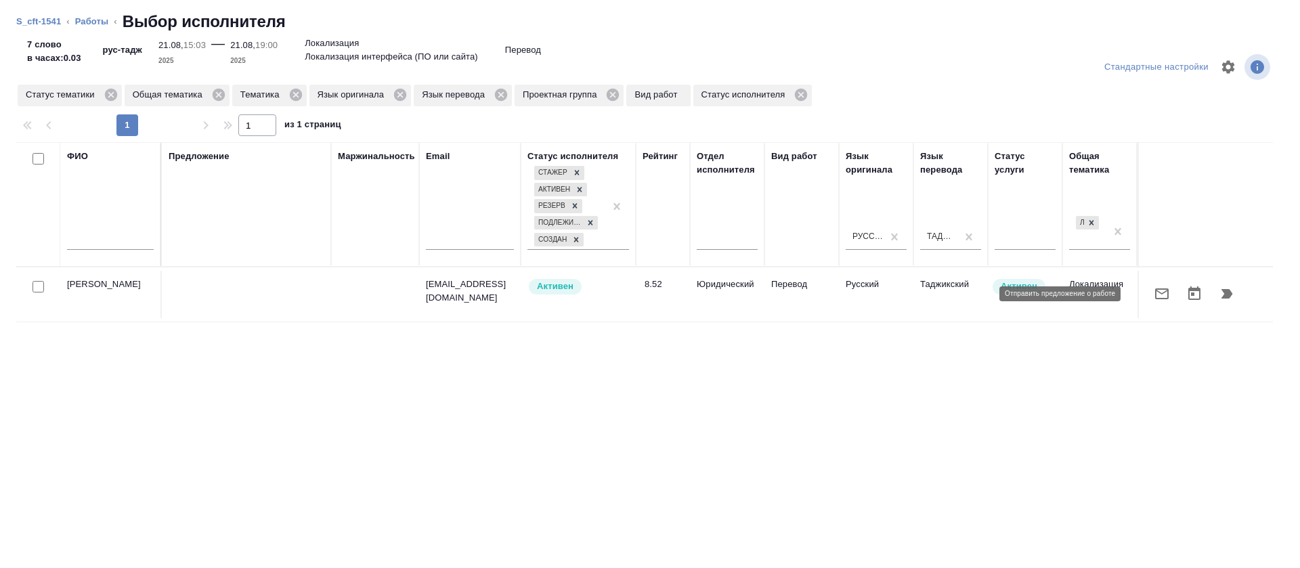
click at [1147, 303] on button "button" at bounding box center [1161, 294] width 32 height 32
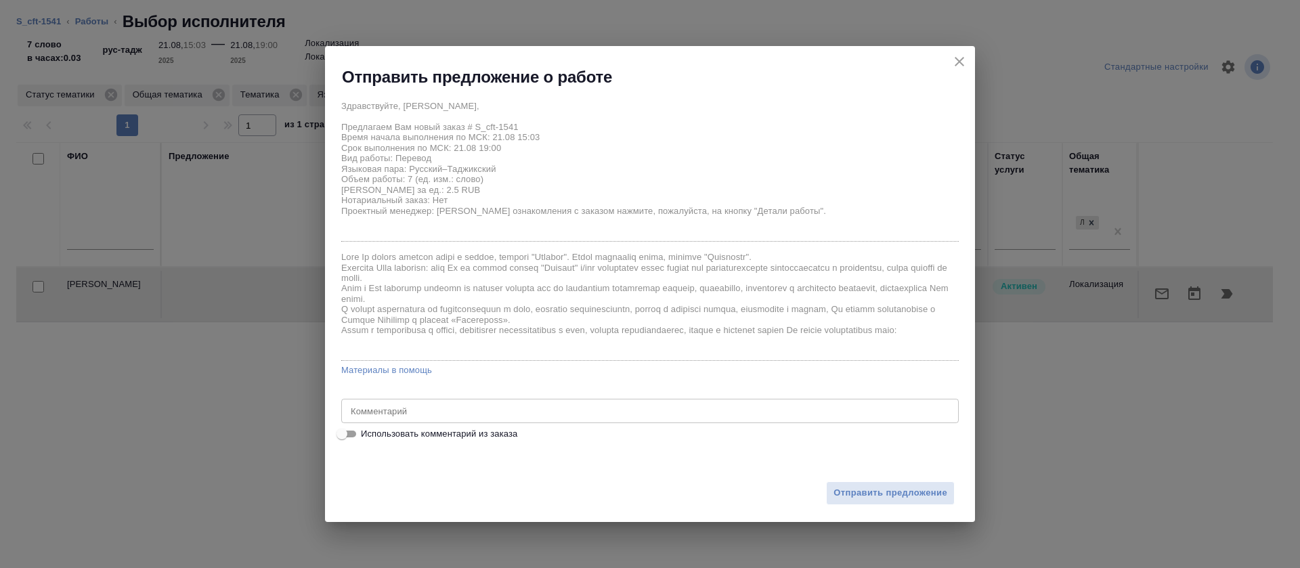
click at [855, 472] on div "Отправить предложение" at bounding box center [650, 484] width 650 height 74
click at [856, 491] on span "Отправить предложение" at bounding box center [890, 493] width 114 height 16
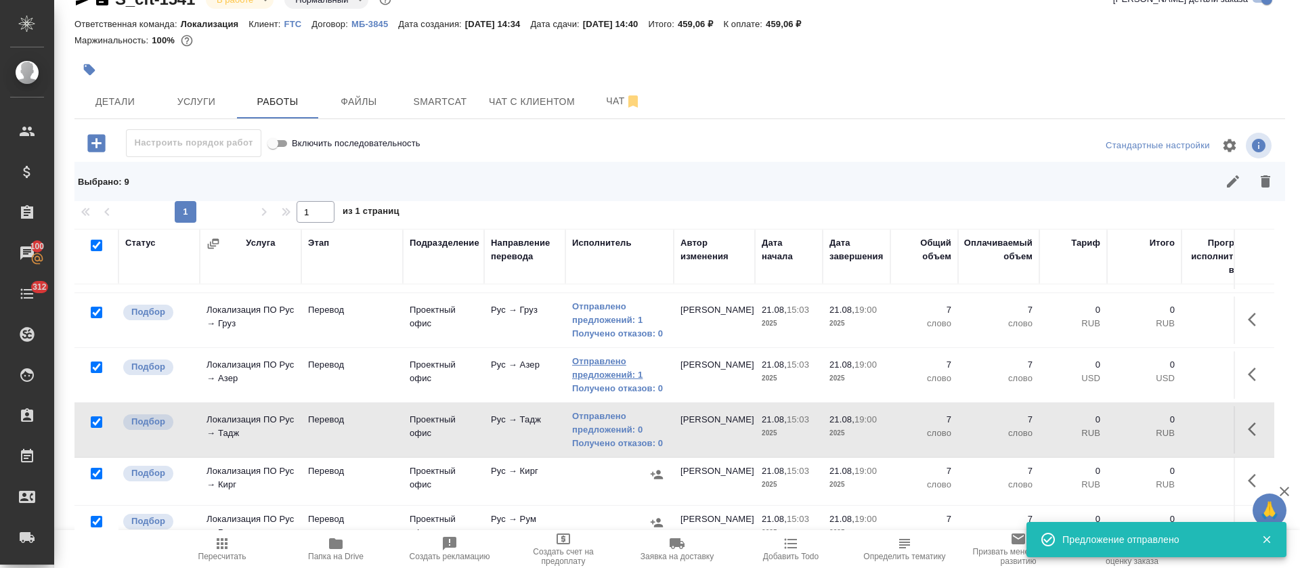
scroll to position [203, 0]
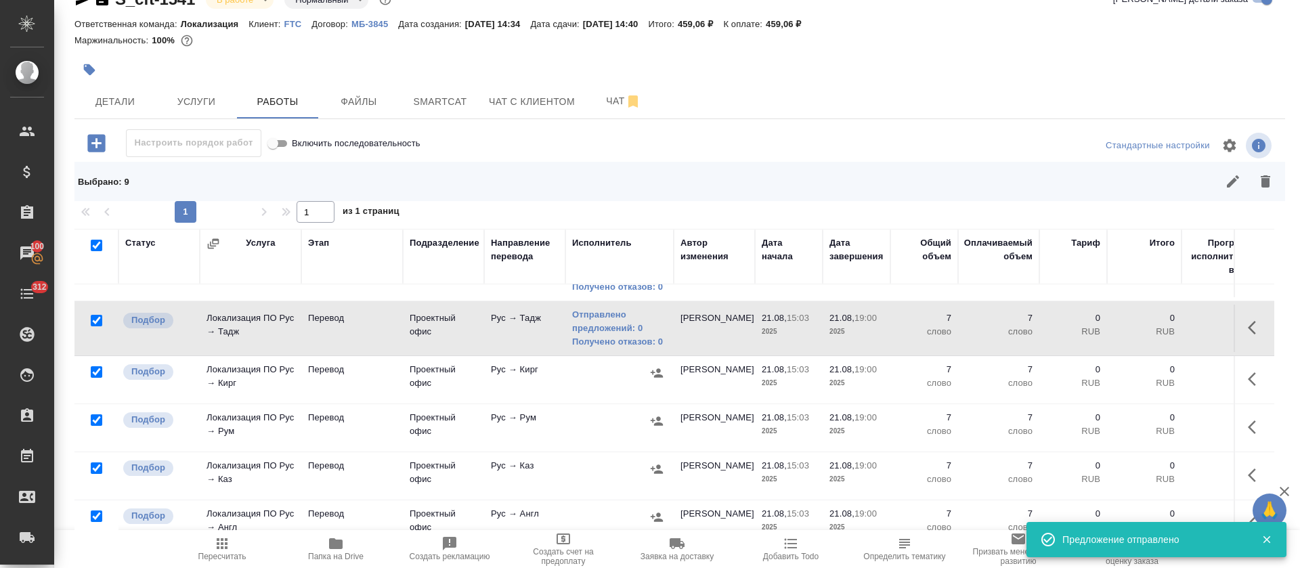
click at [653, 373] on icon "button" at bounding box center [656, 372] width 12 height 9
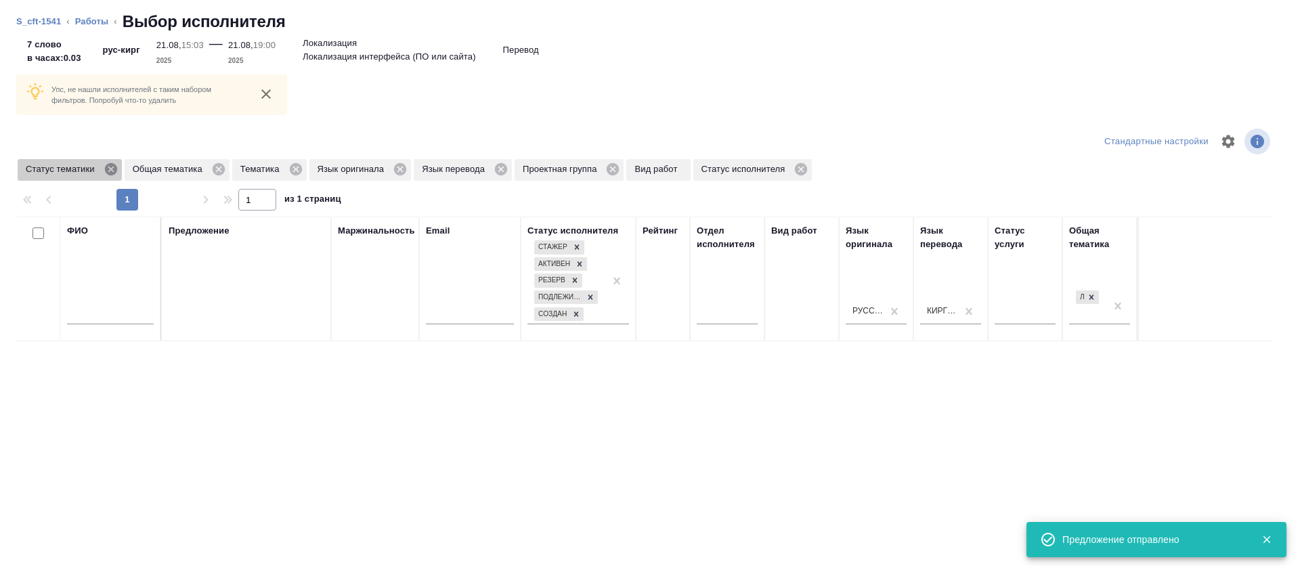
click at [109, 172] on icon at bounding box center [110, 169] width 12 height 12
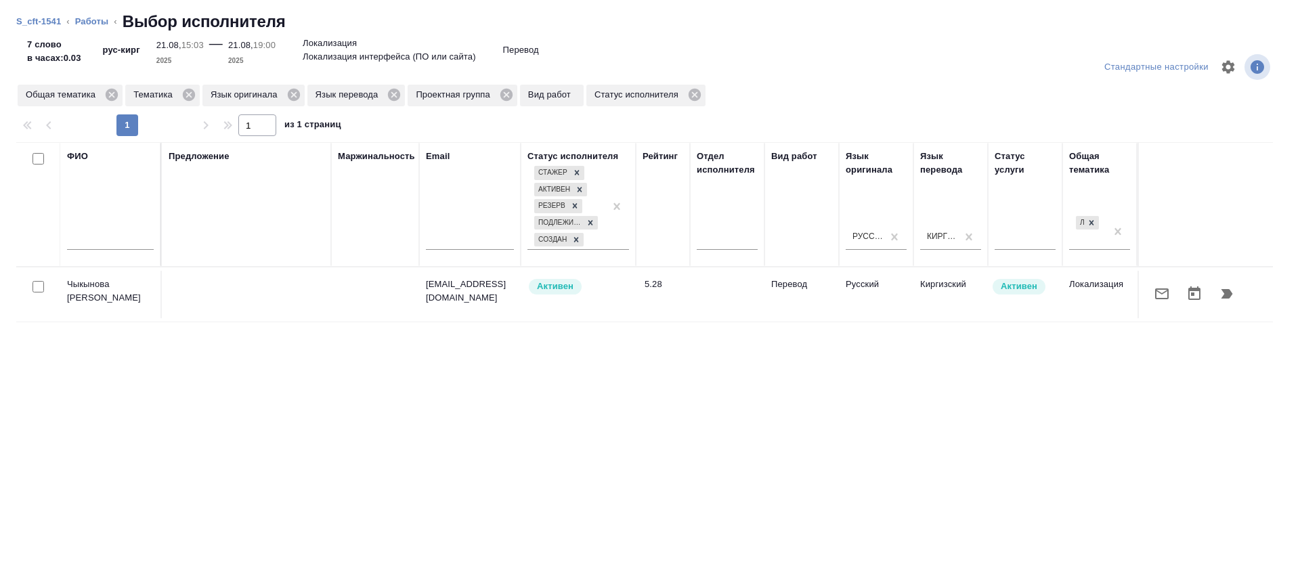
click at [1145, 301] on button "button" at bounding box center [1161, 294] width 32 height 32
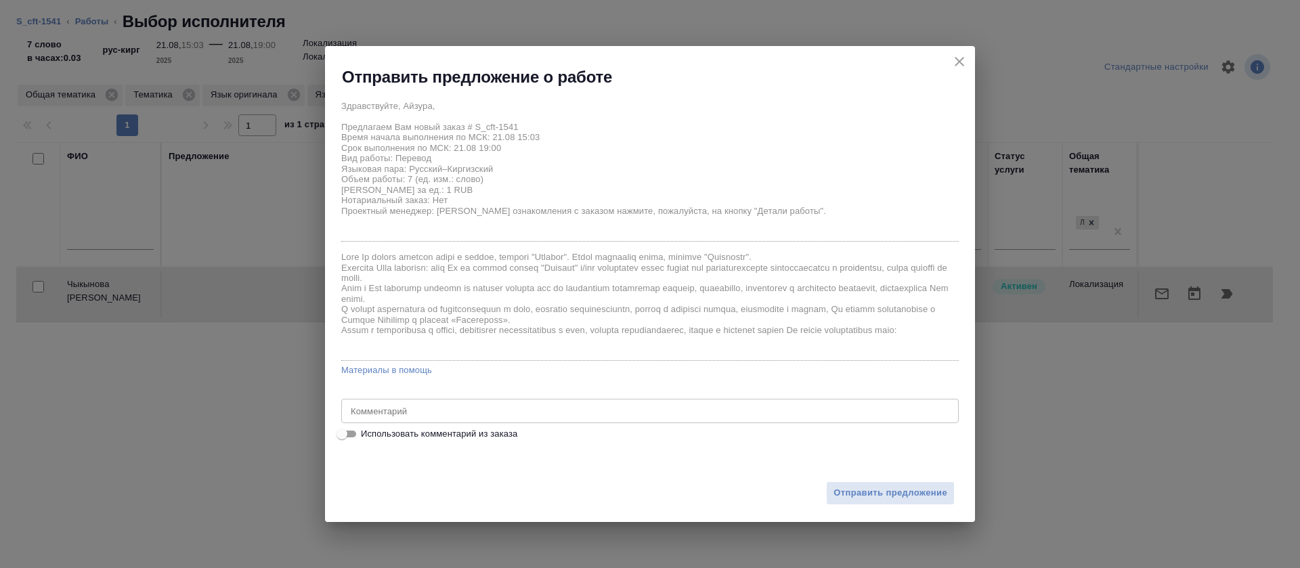
click at [852, 479] on div "Отправить предложение" at bounding box center [650, 484] width 650 height 74
click at [853, 485] on span "Отправить предложение" at bounding box center [890, 493] width 114 height 16
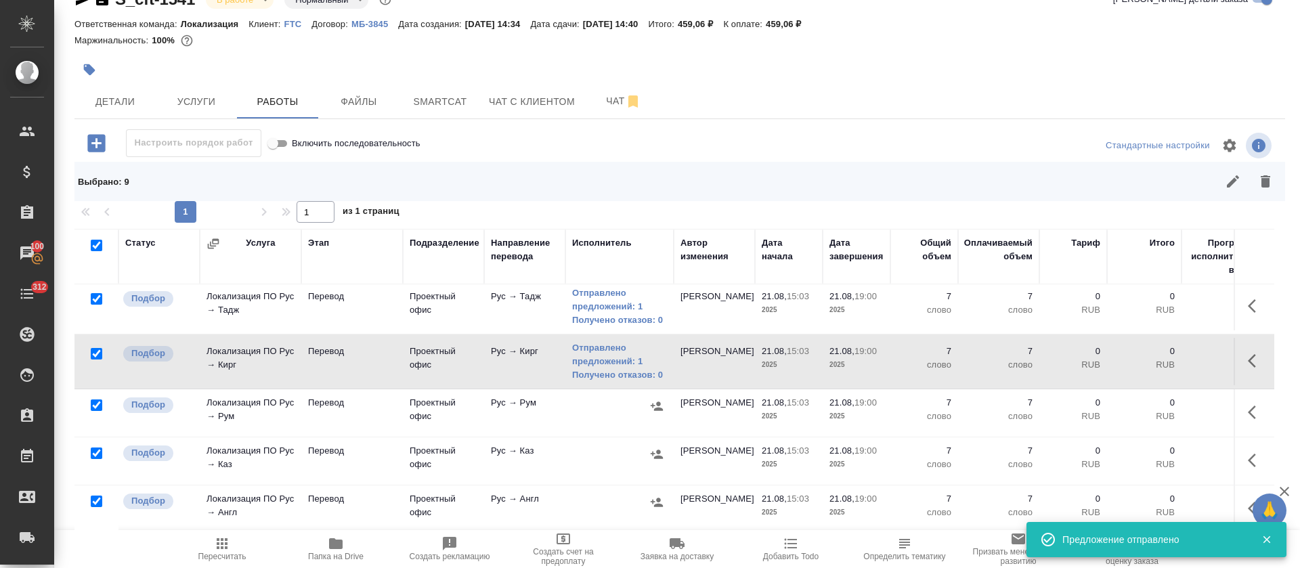
scroll to position [240, 0]
click at [660, 399] on icon "button" at bounding box center [657, 406] width 14 height 14
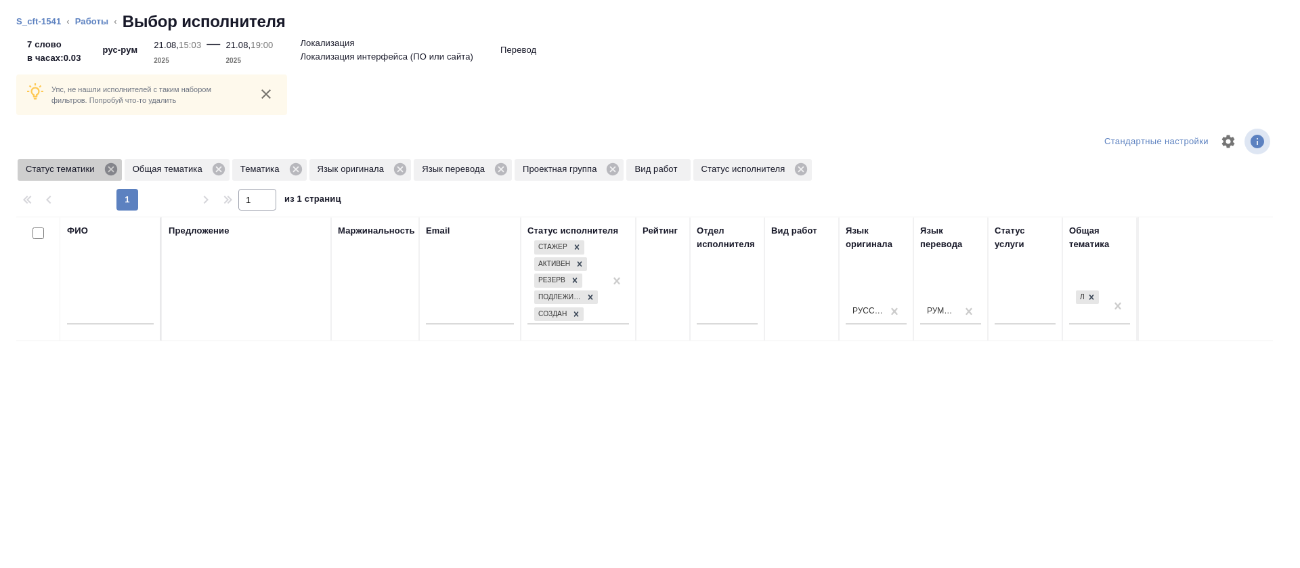
click at [104, 169] on icon at bounding box center [111, 169] width 15 height 15
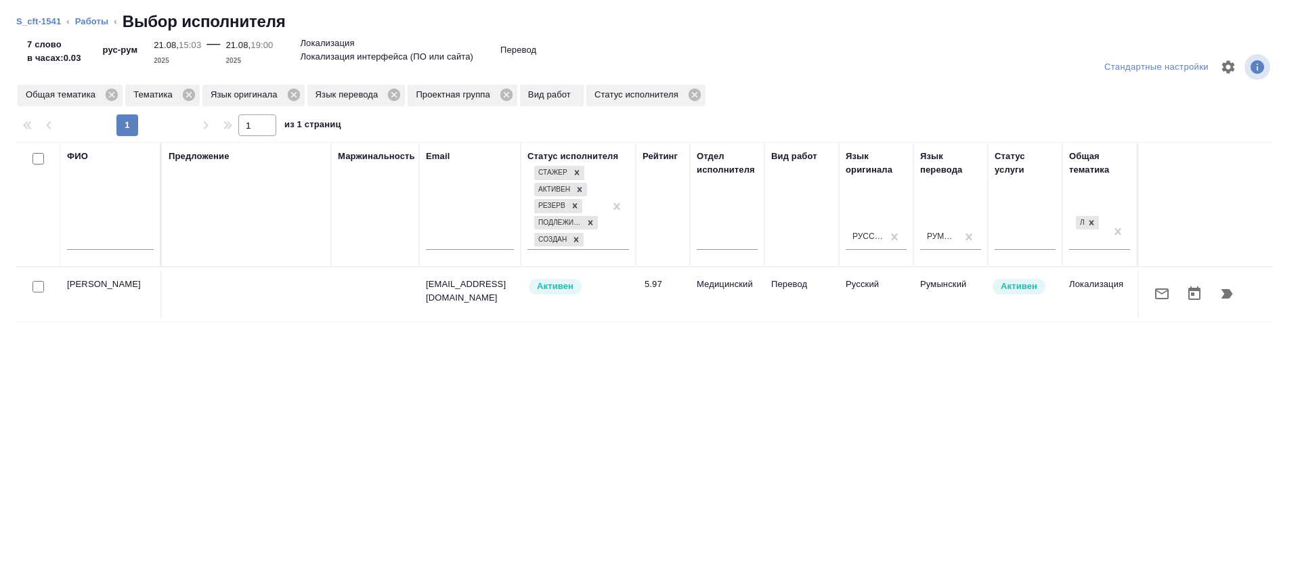
click at [1155, 295] on icon "button" at bounding box center [1162, 293] width 14 height 11
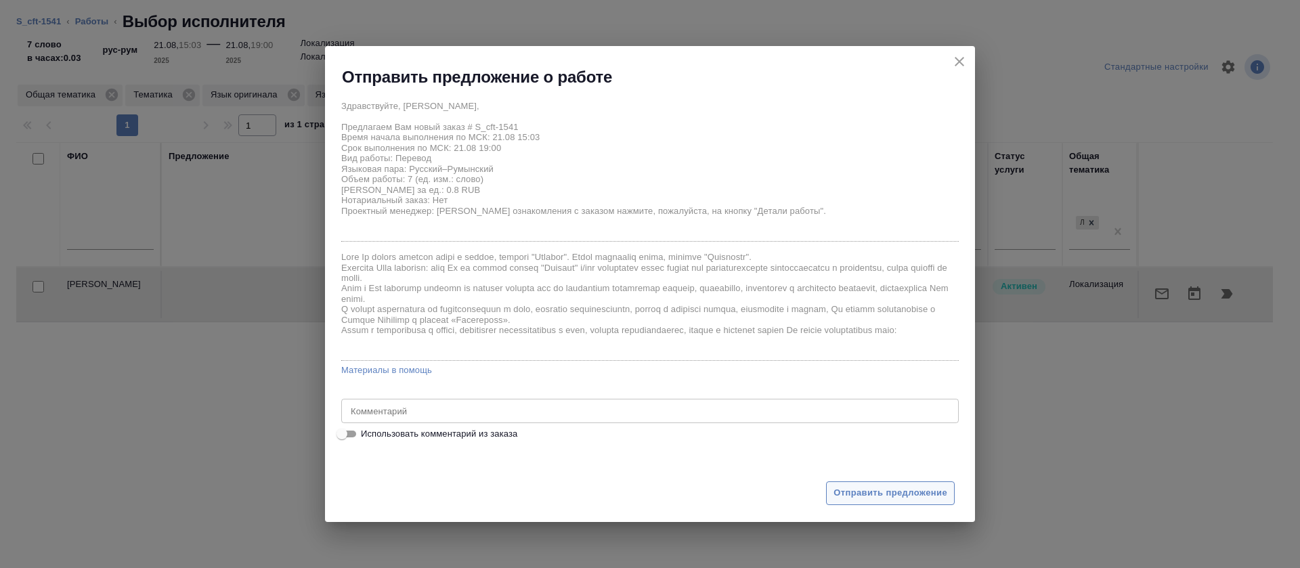
click at [829, 484] on button "Отправить предложение" at bounding box center [890, 493] width 129 height 24
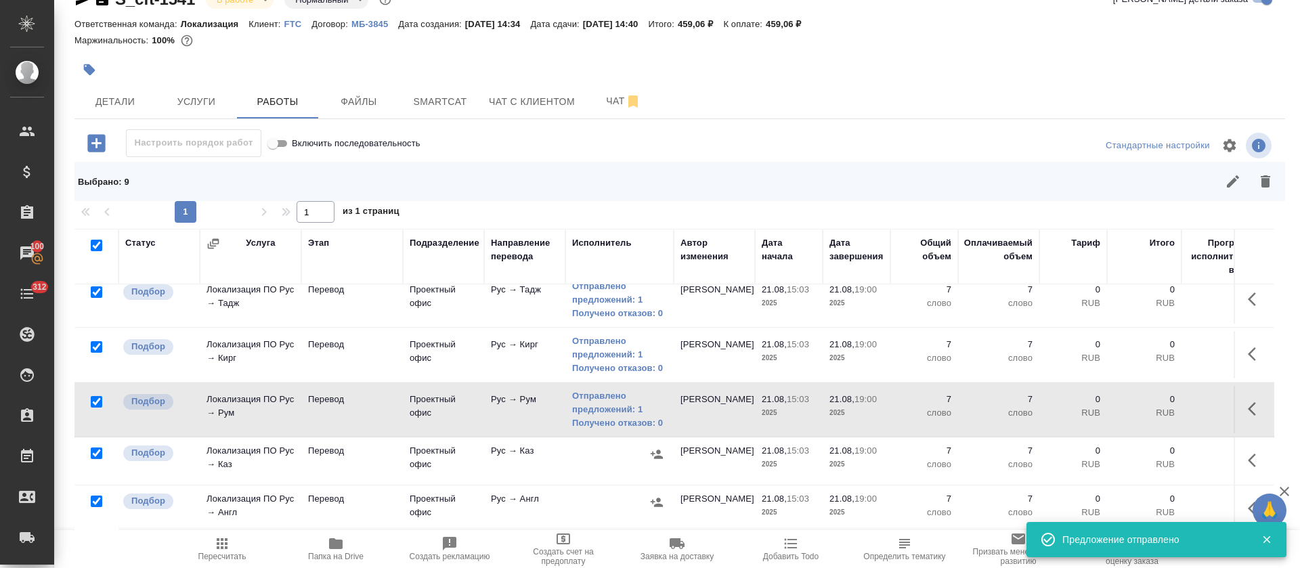
scroll to position [247, 0]
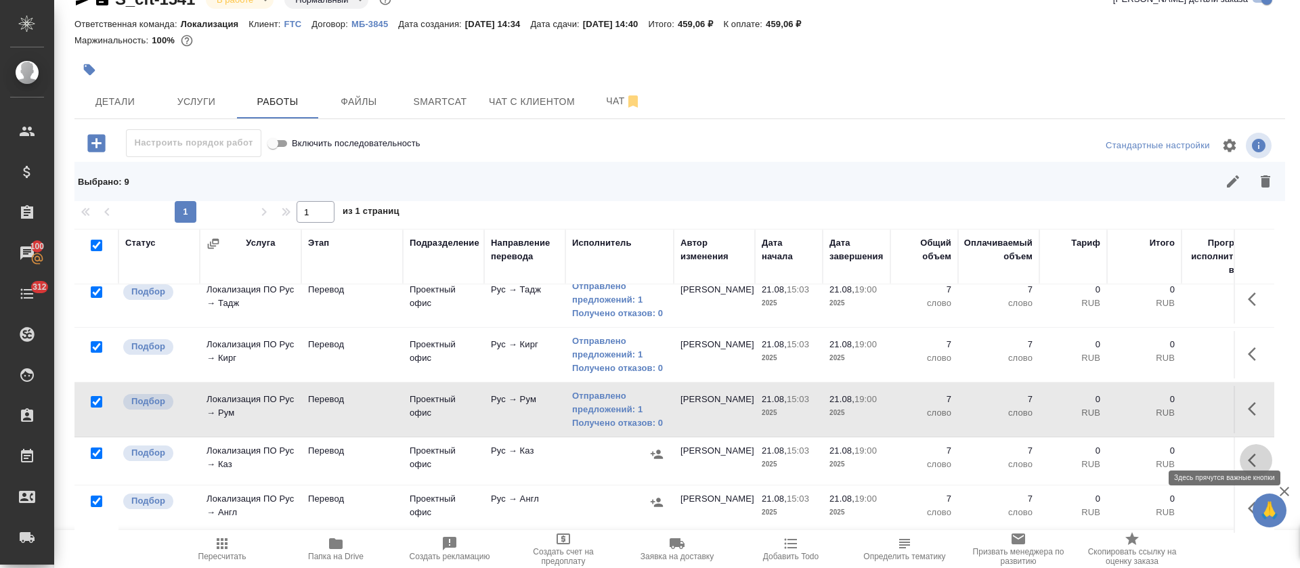
click at [1248, 452] on icon "button" at bounding box center [1256, 460] width 16 height 16
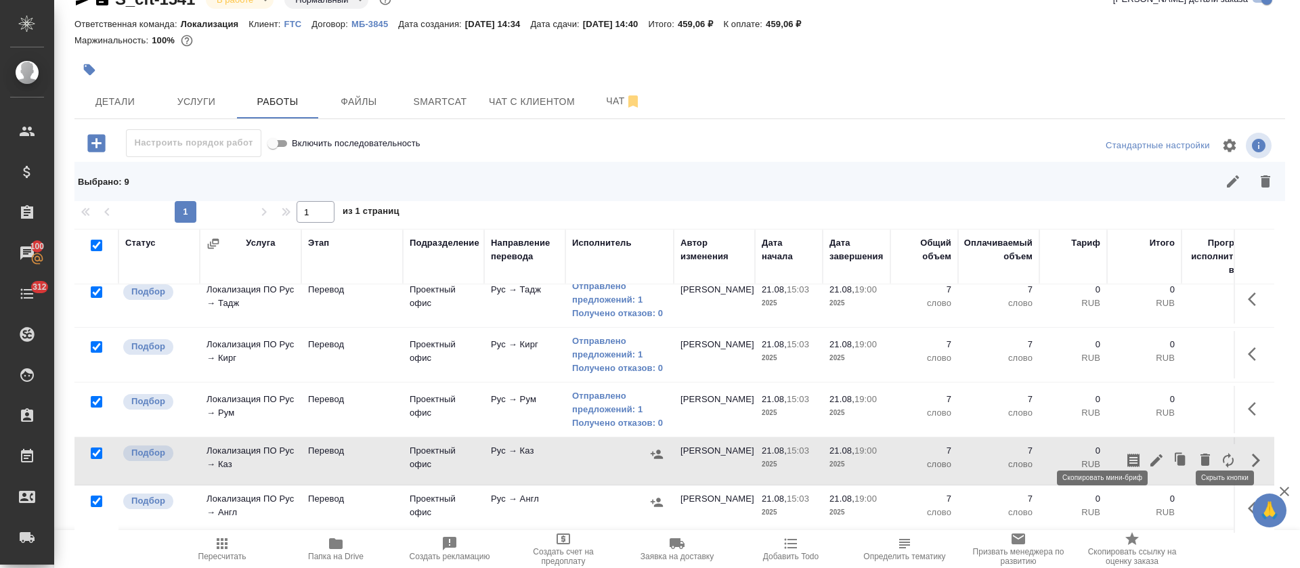
click at [1122, 445] on button "button" at bounding box center [1133, 460] width 23 height 32
click at [1233, 104] on td at bounding box center [1253, 80] width 41 height 47
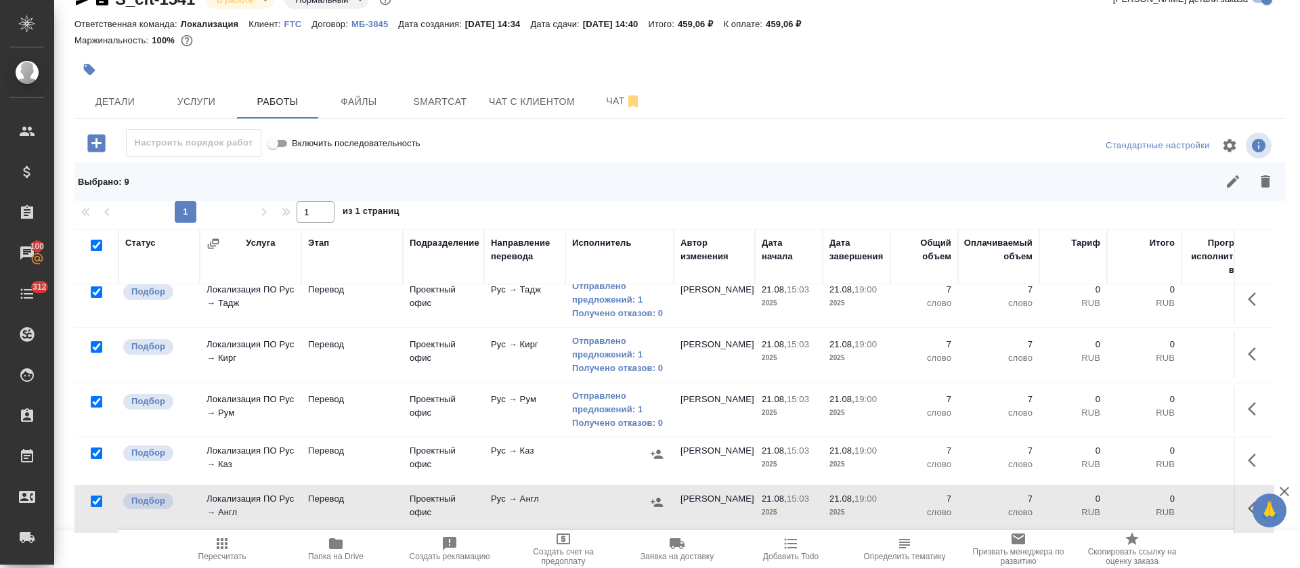
click at [1248, 500] on icon "button" at bounding box center [1256, 508] width 16 height 16
click at [1127, 502] on icon "button" at bounding box center [1133, 509] width 12 height 14
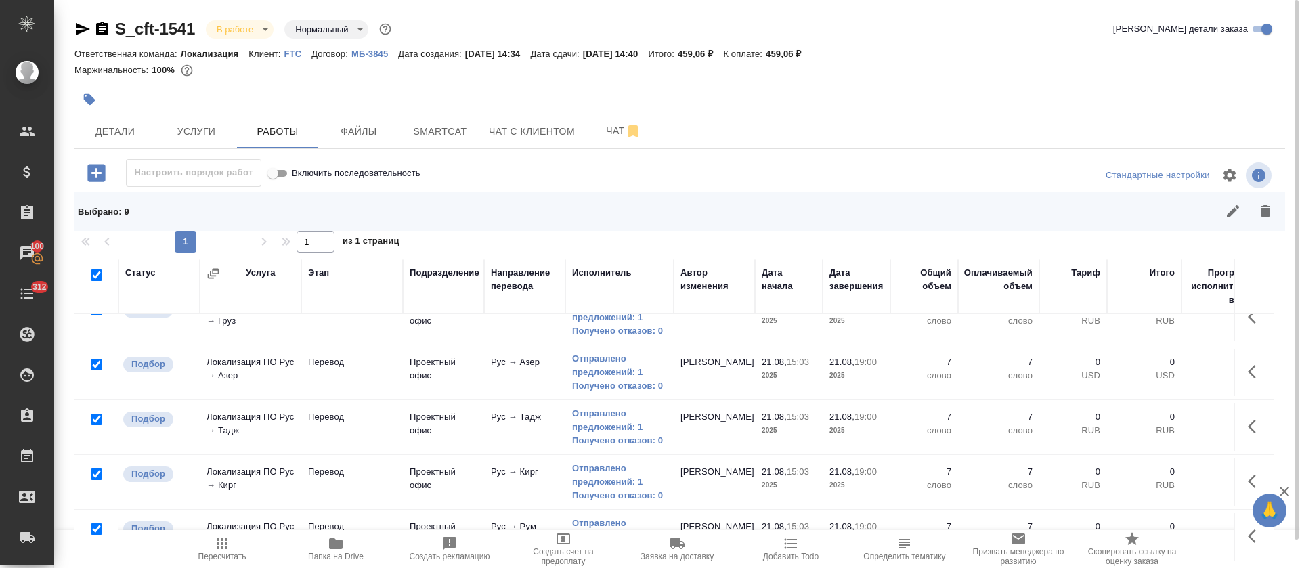
scroll to position [0, 0]
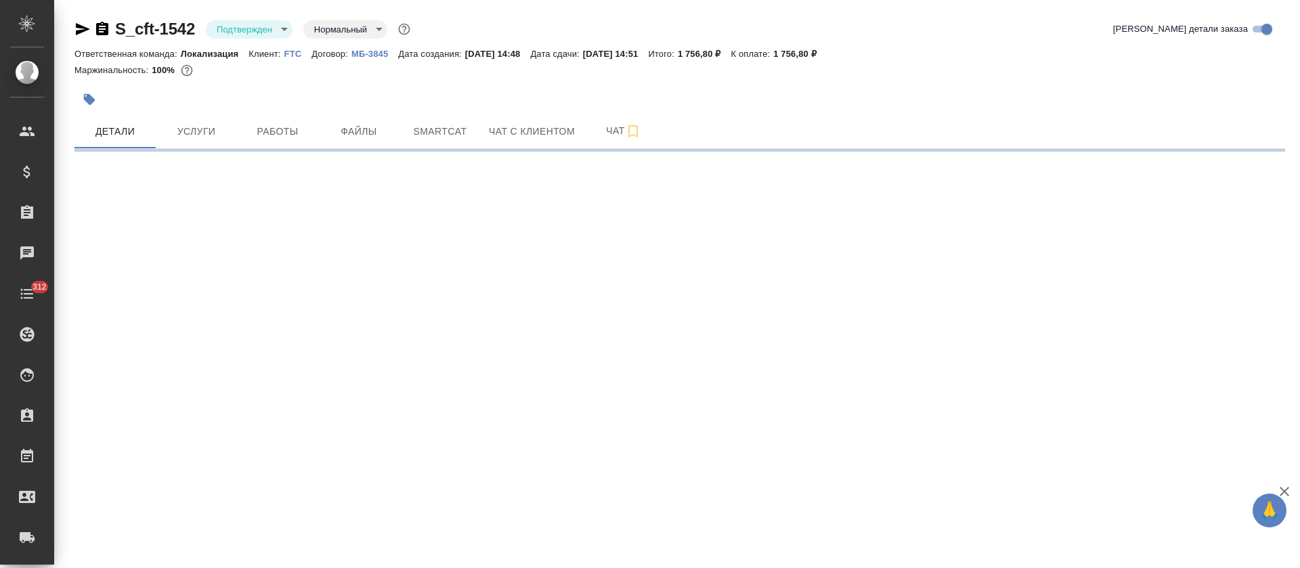
select select "RU"
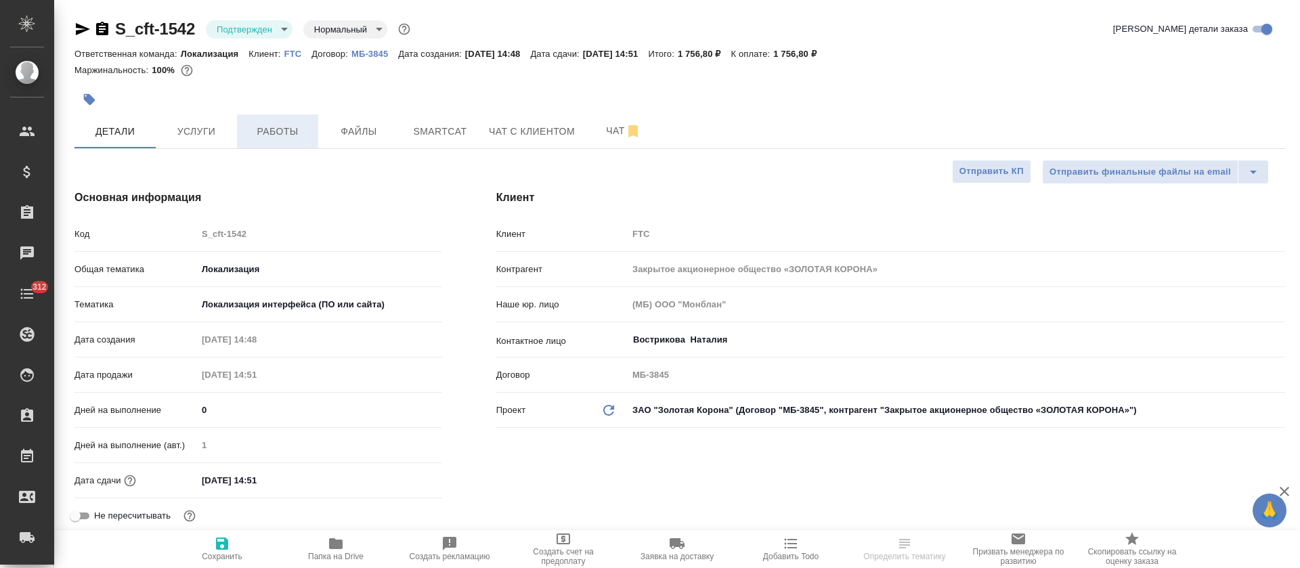
type textarea "x"
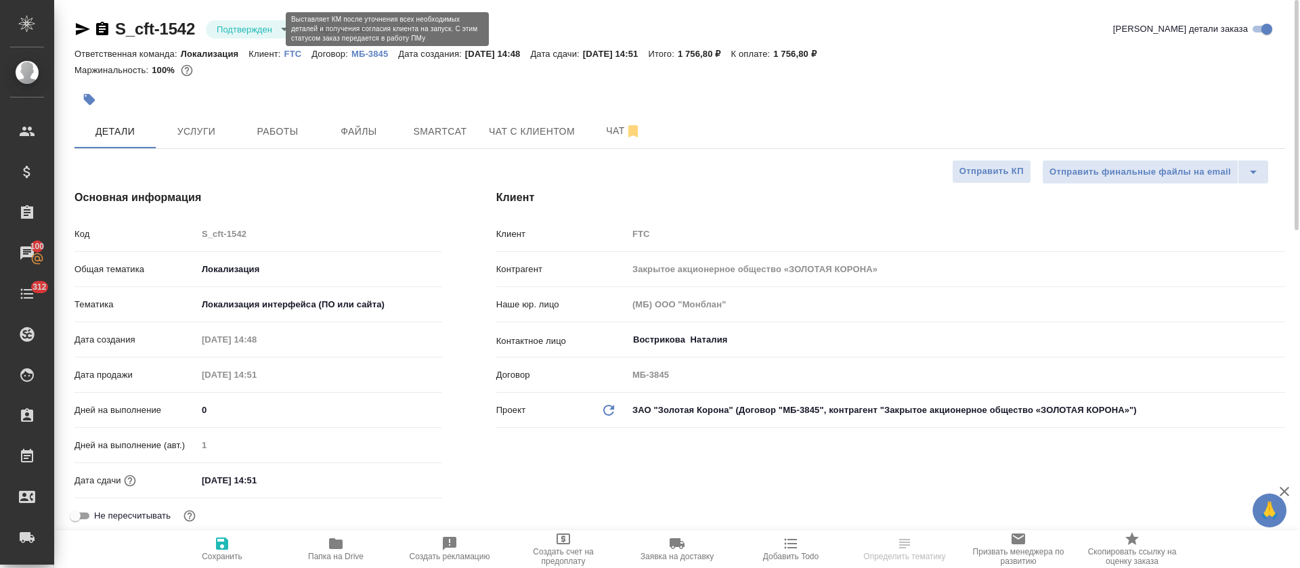
click at [263, 24] on body "🙏 .cls-1 fill:#fff; AWATERA Tretyakova Olga Клиенты Спецификации Заказы 100 Чат…" at bounding box center [650, 284] width 1300 height 568
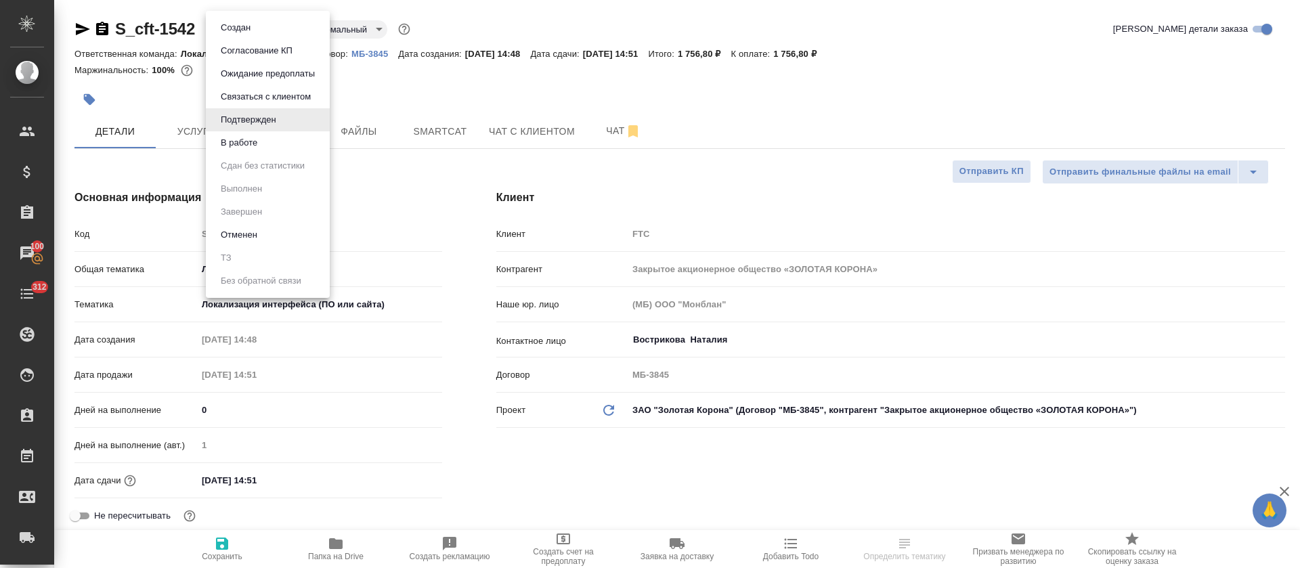
click at [263, 138] on li "В работе" at bounding box center [268, 142] width 124 height 23
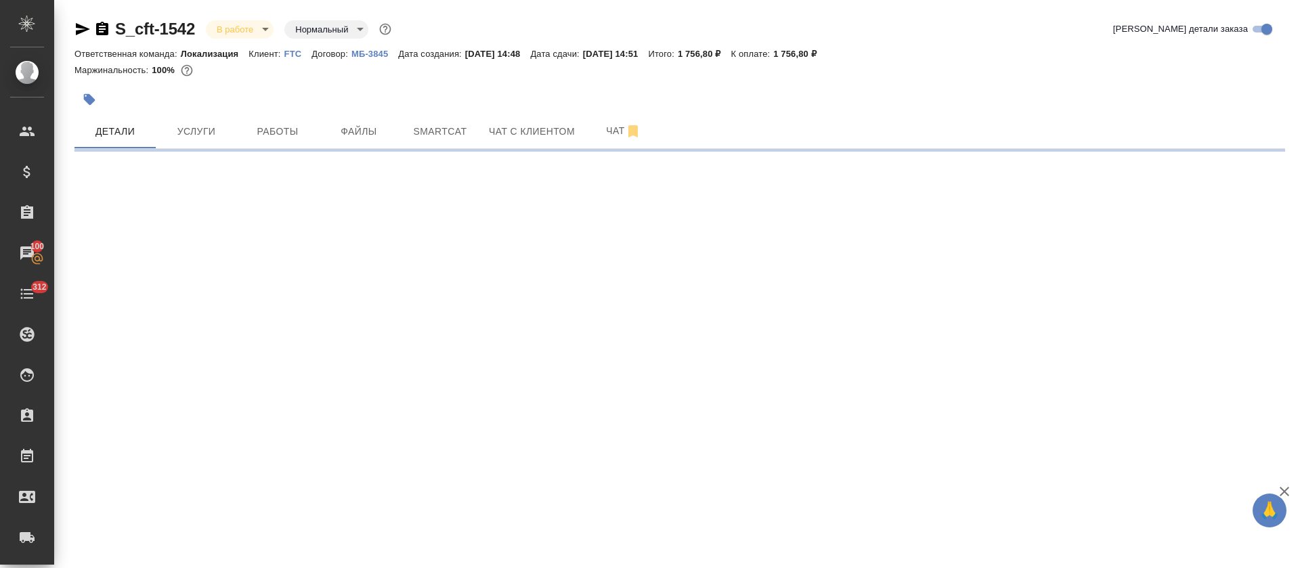
click at [447, 139] on button "Smartcat" at bounding box center [439, 131] width 81 height 34
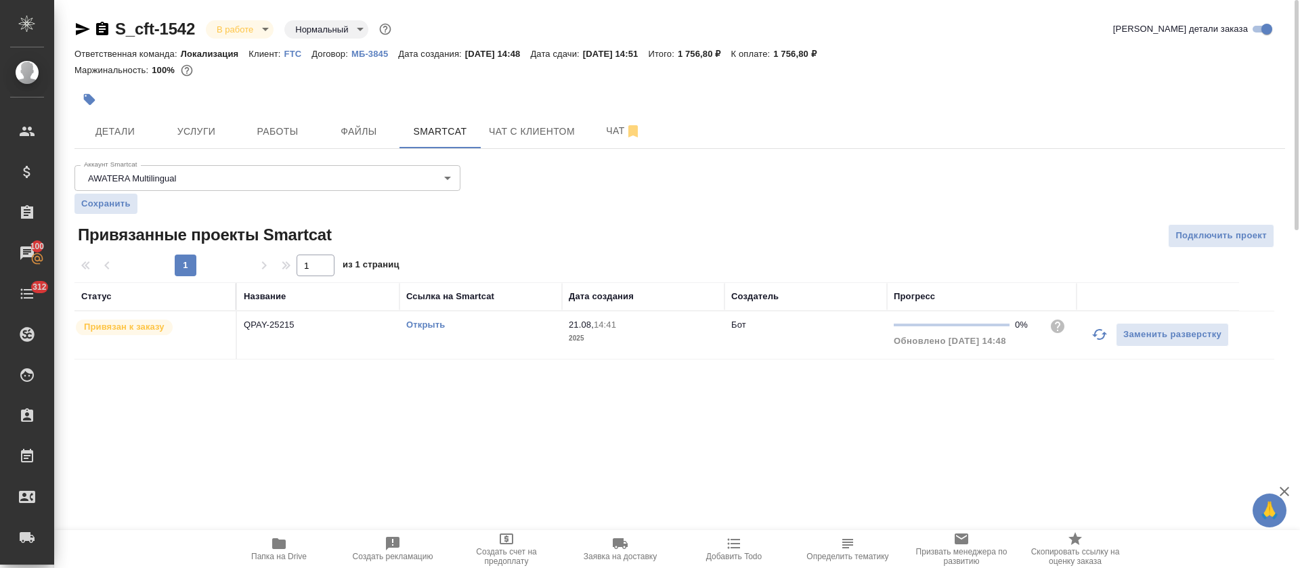
click at [432, 326] on link "Открыть" at bounding box center [425, 324] width 39 height 10
click at [305, 138] on span "Работы" at bounding box center [277, 131] width 65 height 17
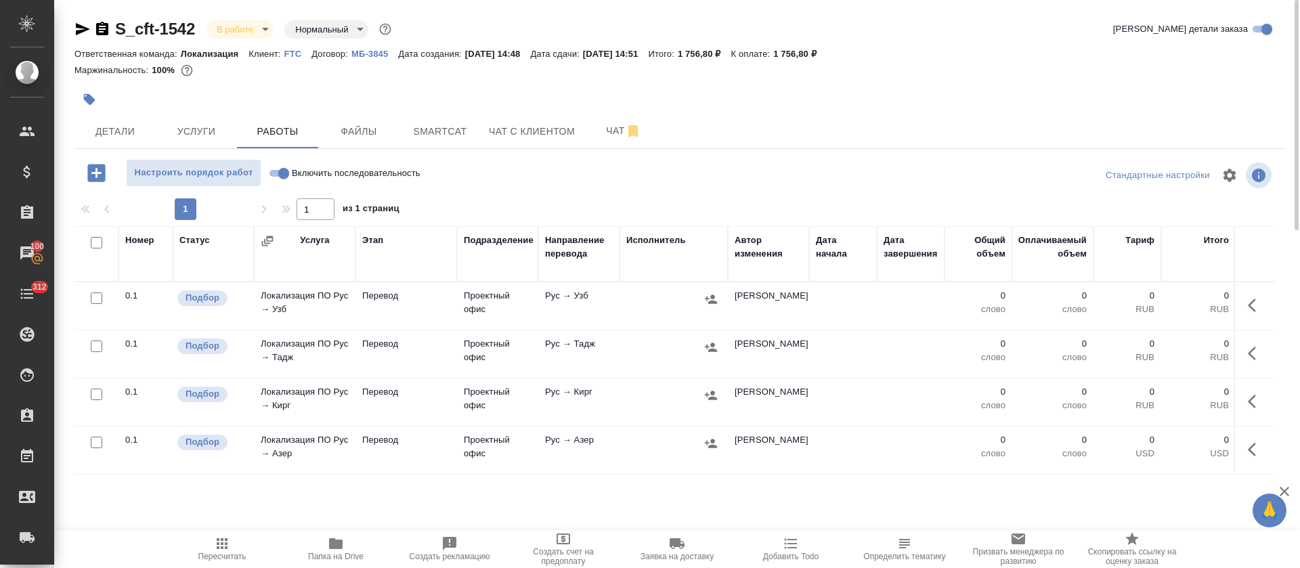
click at [278, 173] on input "Включить последовательность" at bounding box center [283, 173] width 49 height 16
checkbox input "true"
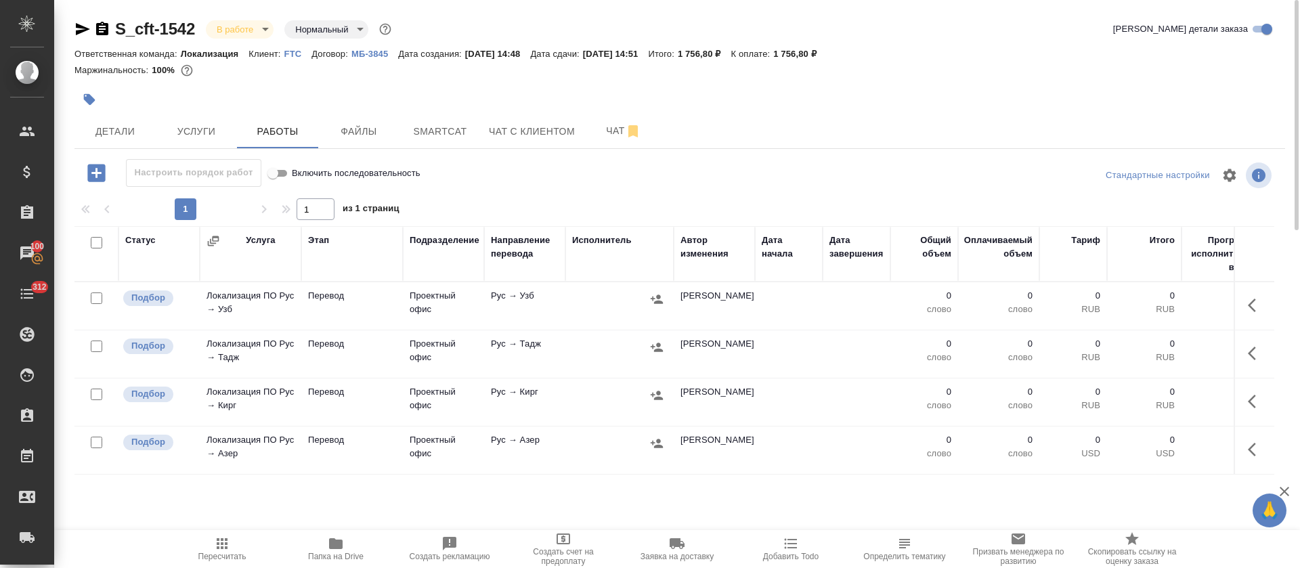
click at [97, 240] on input "checkbox" at bounding box center [97, 243] width 12 height 12
checkbox input "true"
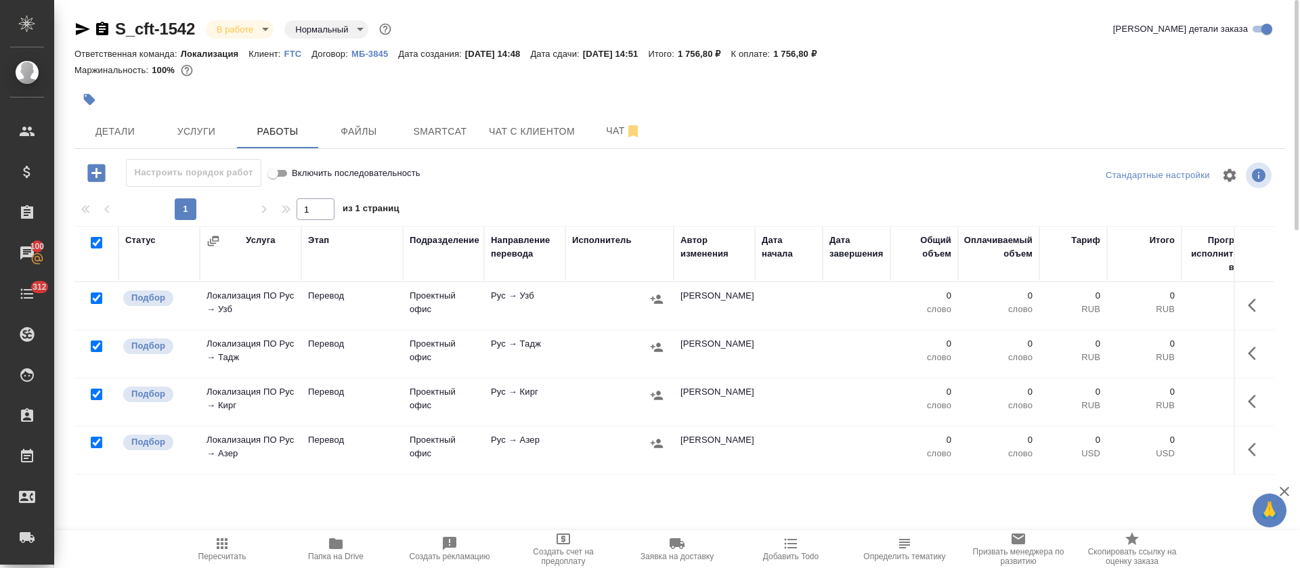
checkbox input "true"
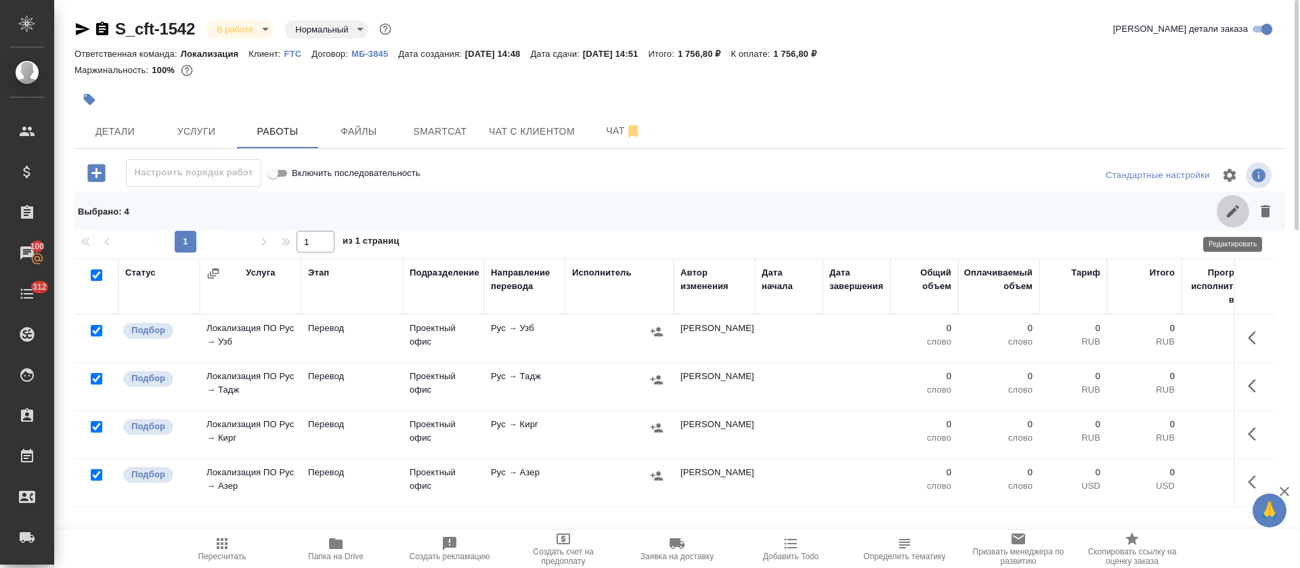
click at [1240, 212] on icon "button" at bounding box center [1233, 211] width 16 height 16
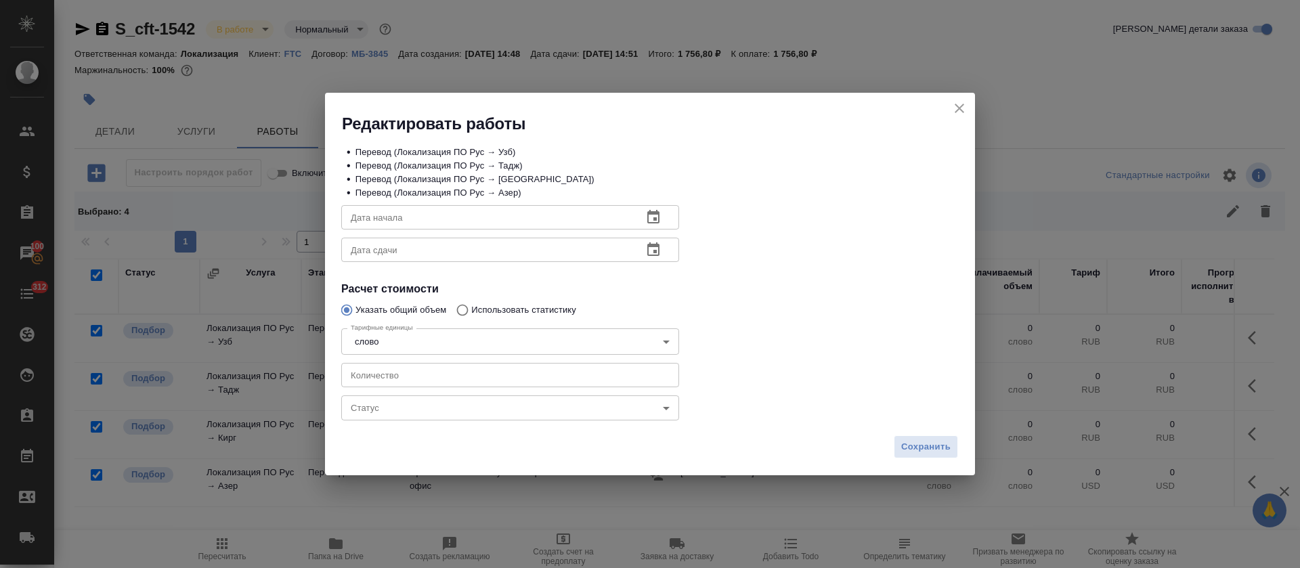
click at [435, 376] on input "number" at bounding box center [510, 375] width 338 height 24
type input "61"
click at [641, 231] on div "Дата сдачи Дата сдачи" at bounding box center [510, 248] width 392 height 87
click at [657, 222] on icon "button" at bounding box center [653, 217] width 12 height 14
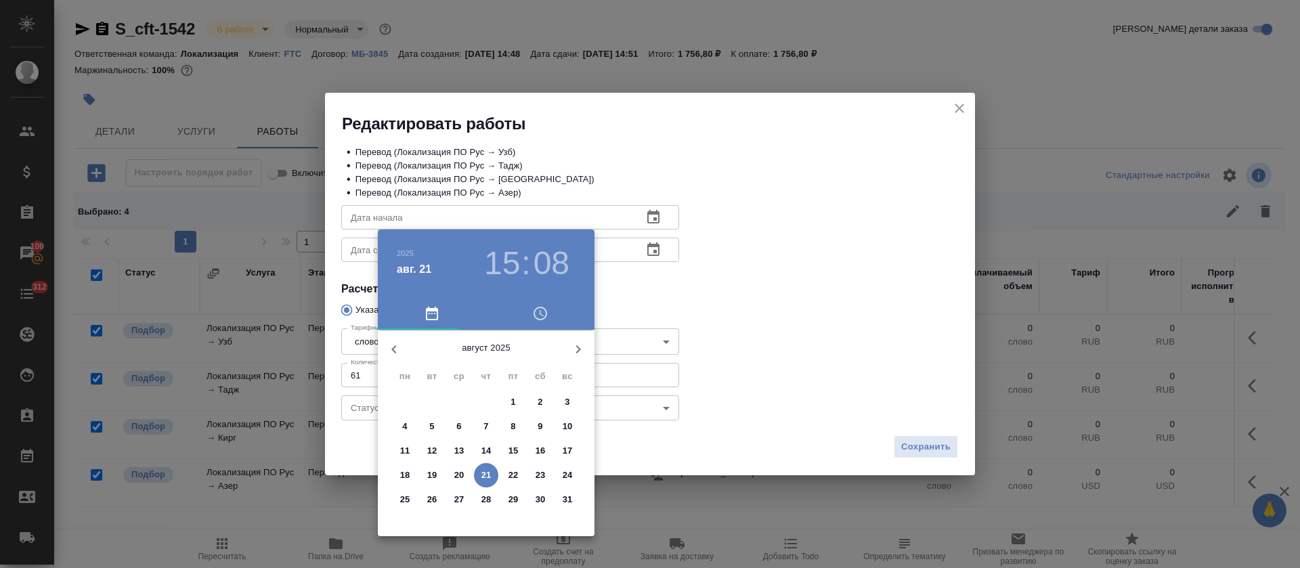
click at [765, 197] on div at bounding box center [650, 284] width 1300 height 568
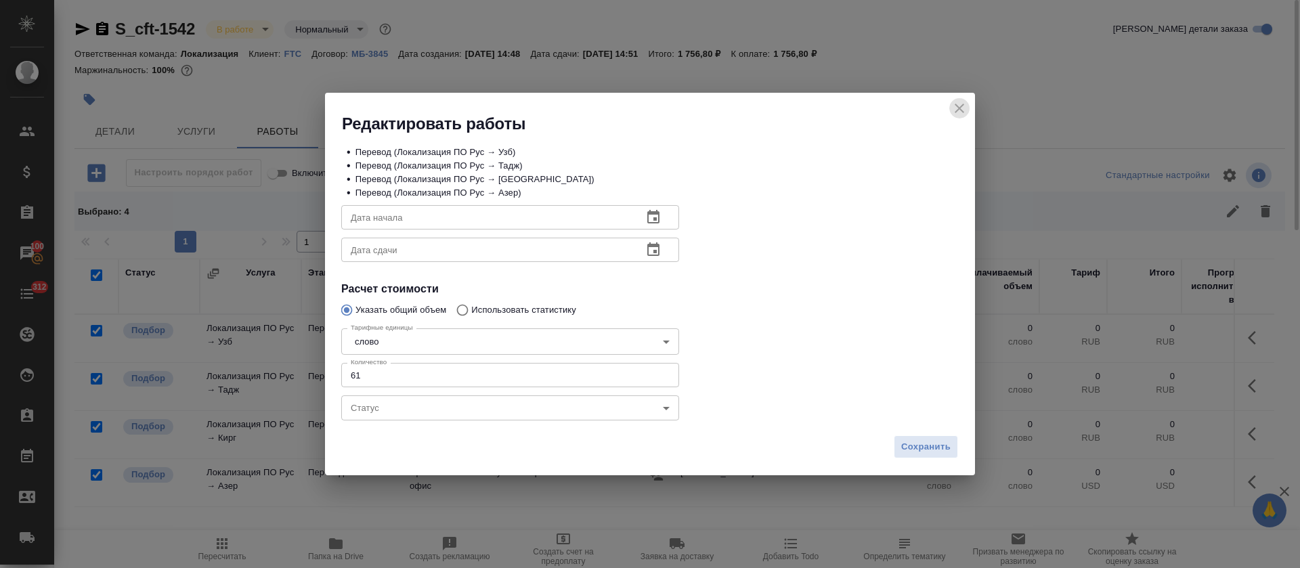
click at [953, 106] on icon "close" at bounding box center [959, 108] width 16 height 16
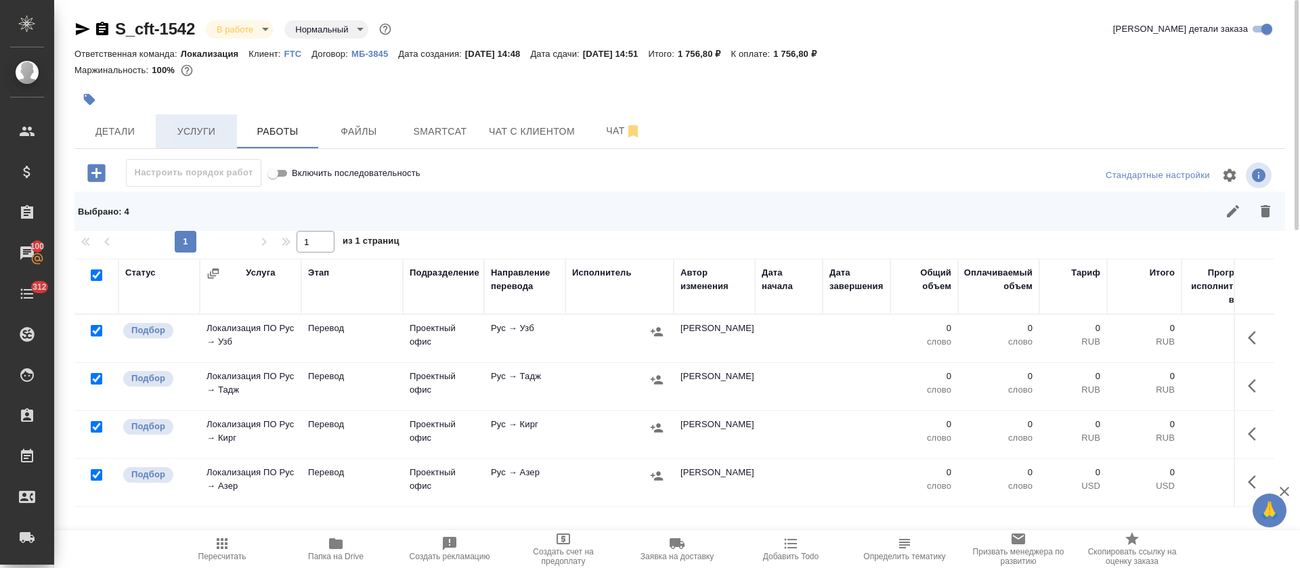
click at [192, 124] on span "Услуги" at bounding box center [196, 131] width 65 height 17
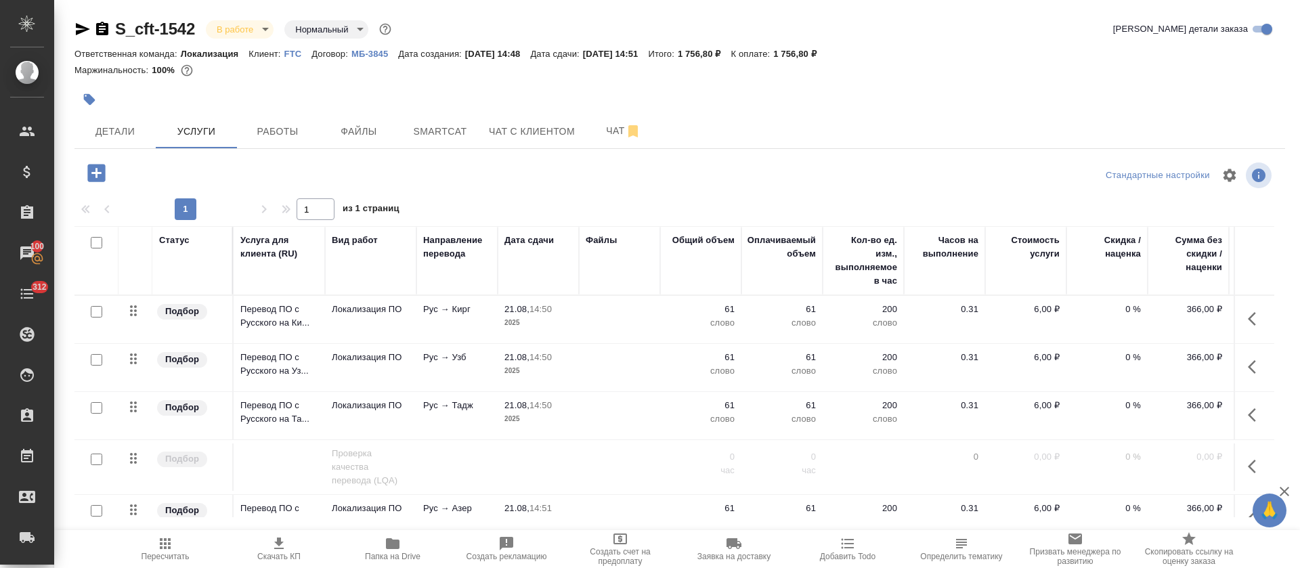
click at [95, 246] on input "checkbox" at bounding box center [97, 243] width 12 height 12
checkbox input "true"
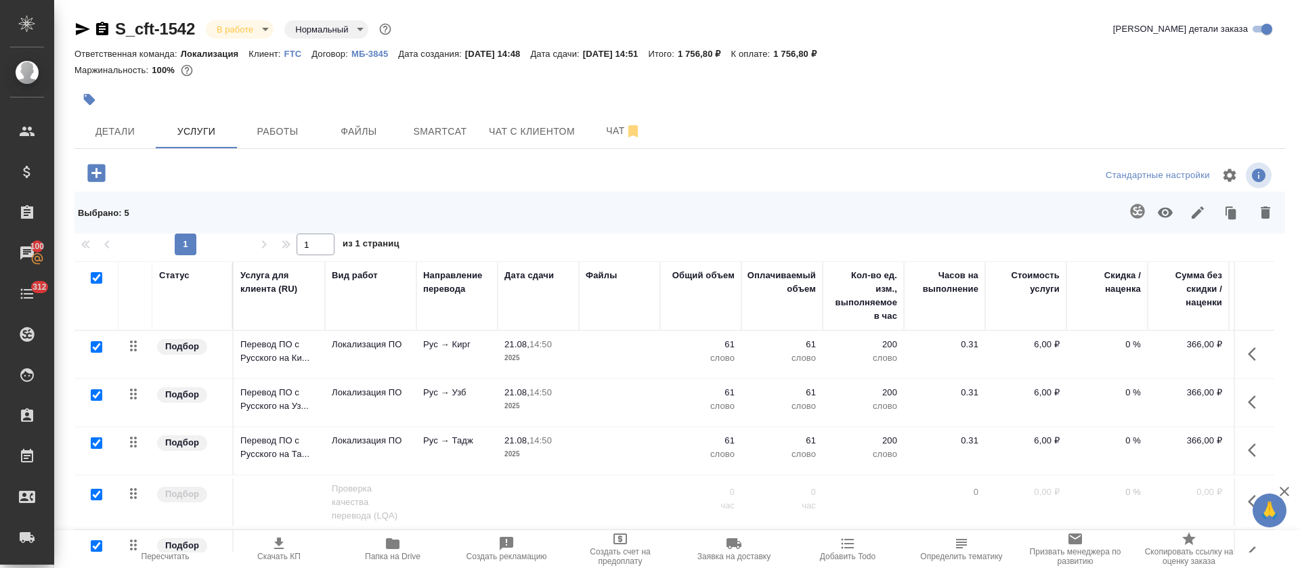
checkbox input "true"
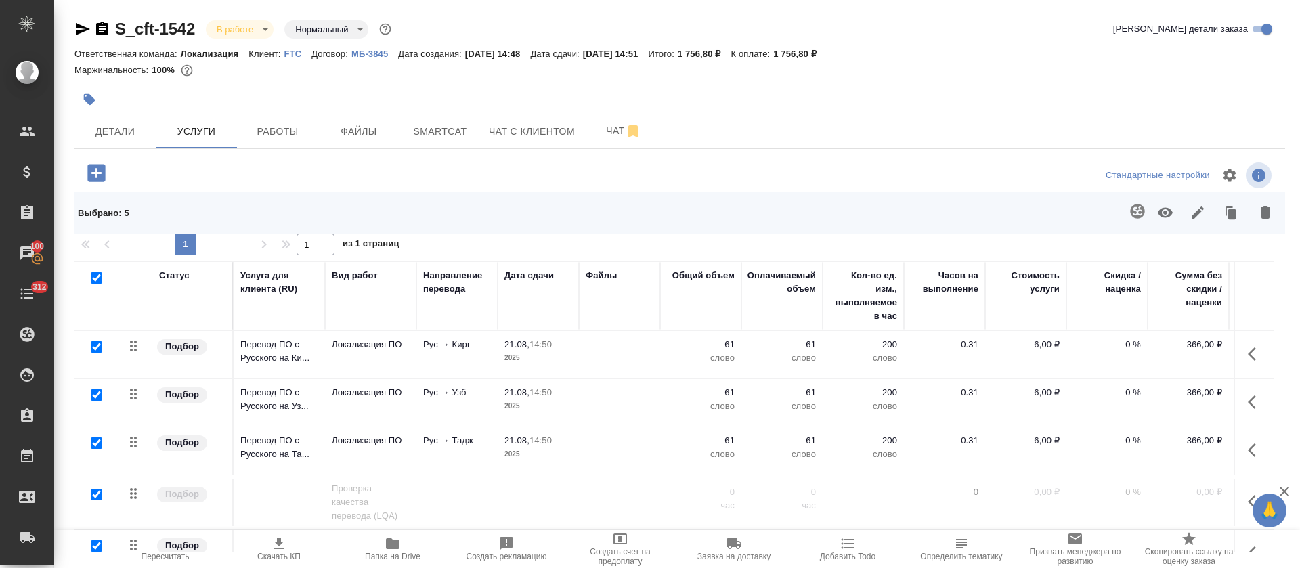
click at [1200, 213] on icon "button" at bounding box center [1197, 212] width 16 height 16
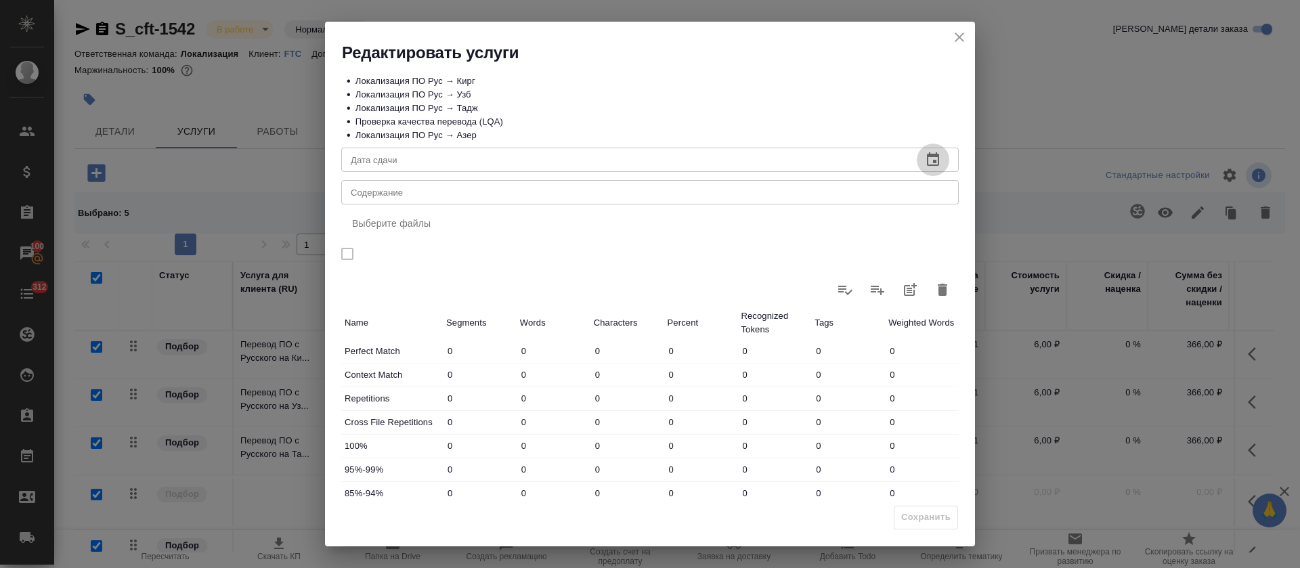
click at [925, 157] on icon "button" at bounding box center [933, 160] width 16 height 16
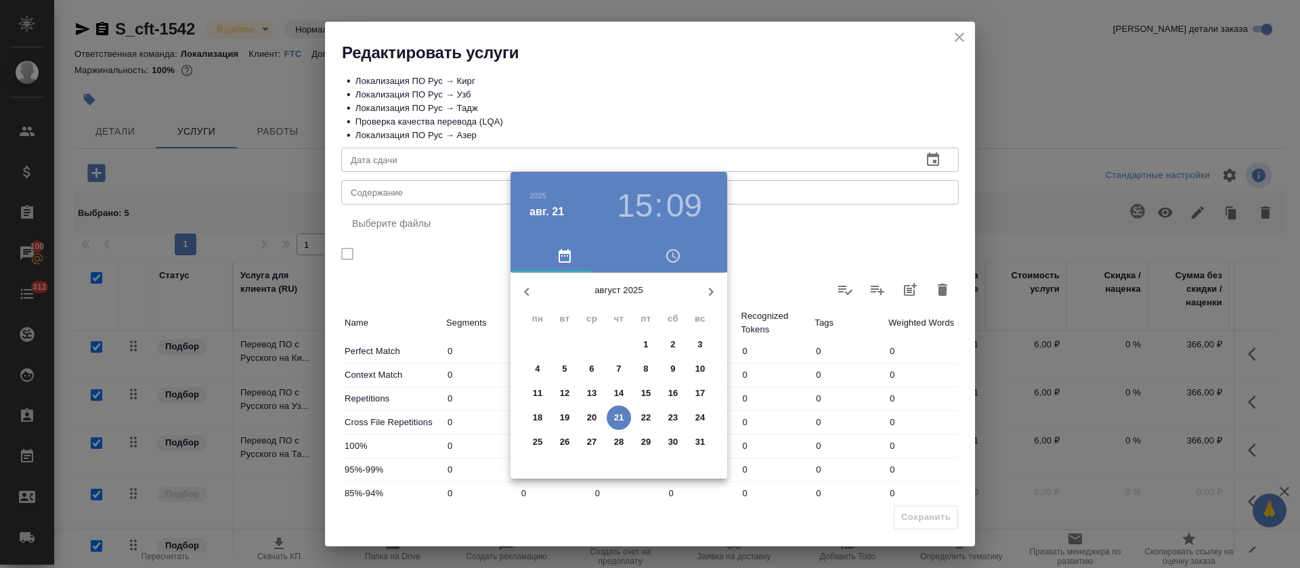
click at [649, 416] on p "22" at bounding box center [646, 418] width 10 height 14
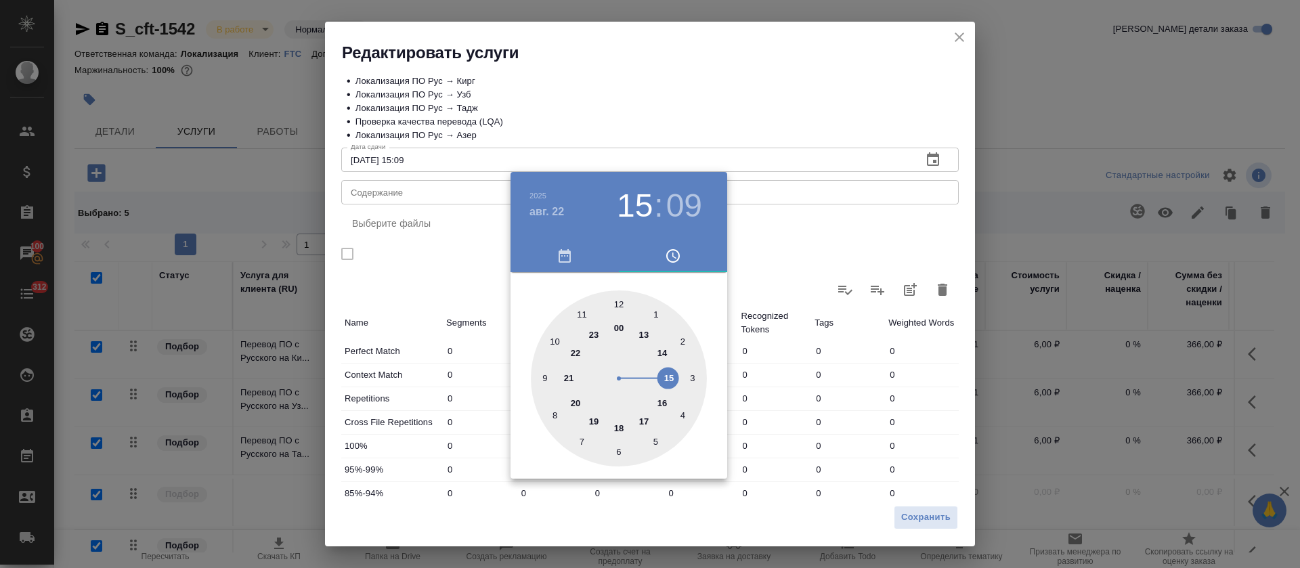
click at [665, 351] on div at bounding box center [619, 378] width 176 height 176
click at [618, 305] on div at bounding box center [619, 378] width 176 height 176
type input "22.08.2025 14:00"
click at [711, 110] on div at bounding box center [650, 284] width 1300 height 568
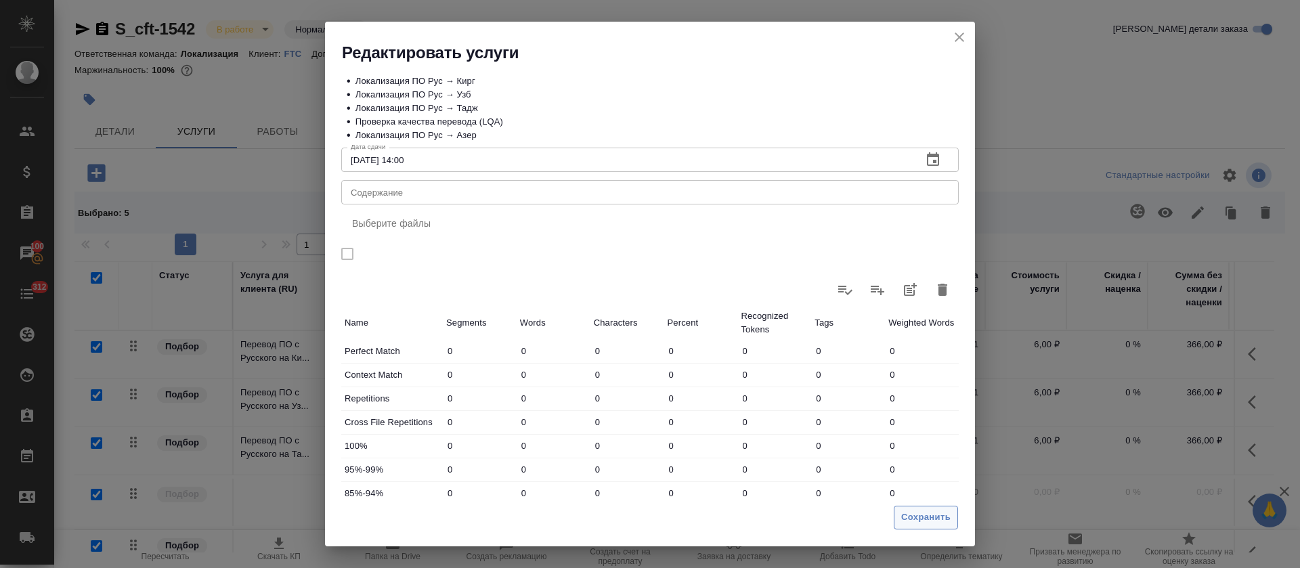
click at [944, 525] on span "Сохранить" at bounding box center [925, 518] width 49 height 16
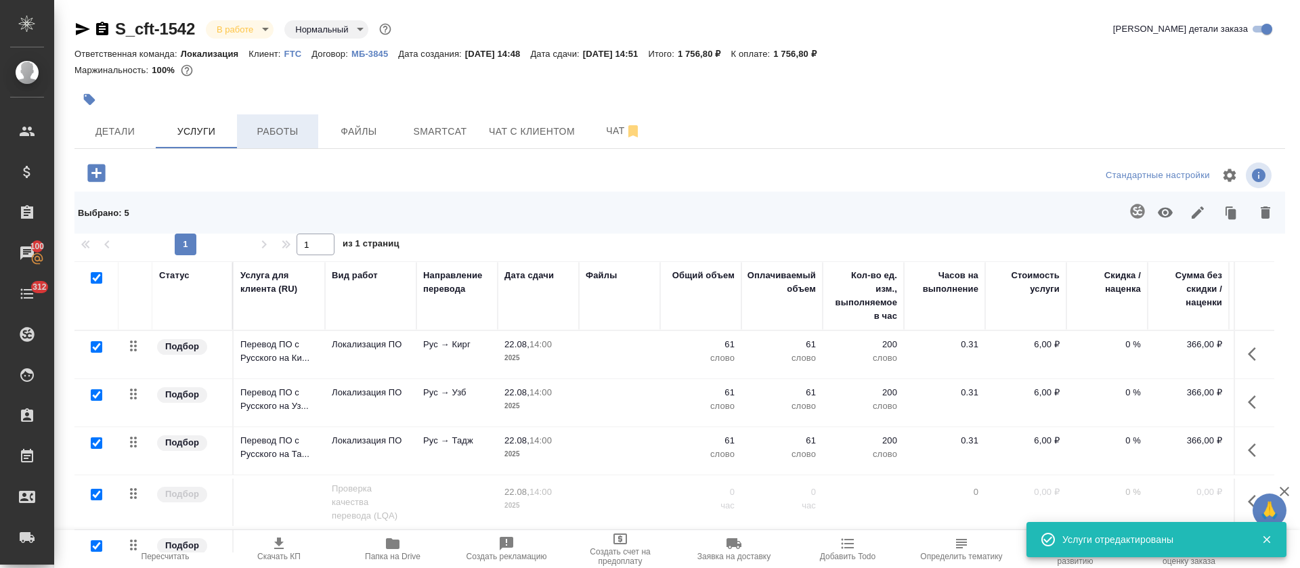
click at [276, 137] on span "Работы" at bounding box center [277, 131] width 65 height 17
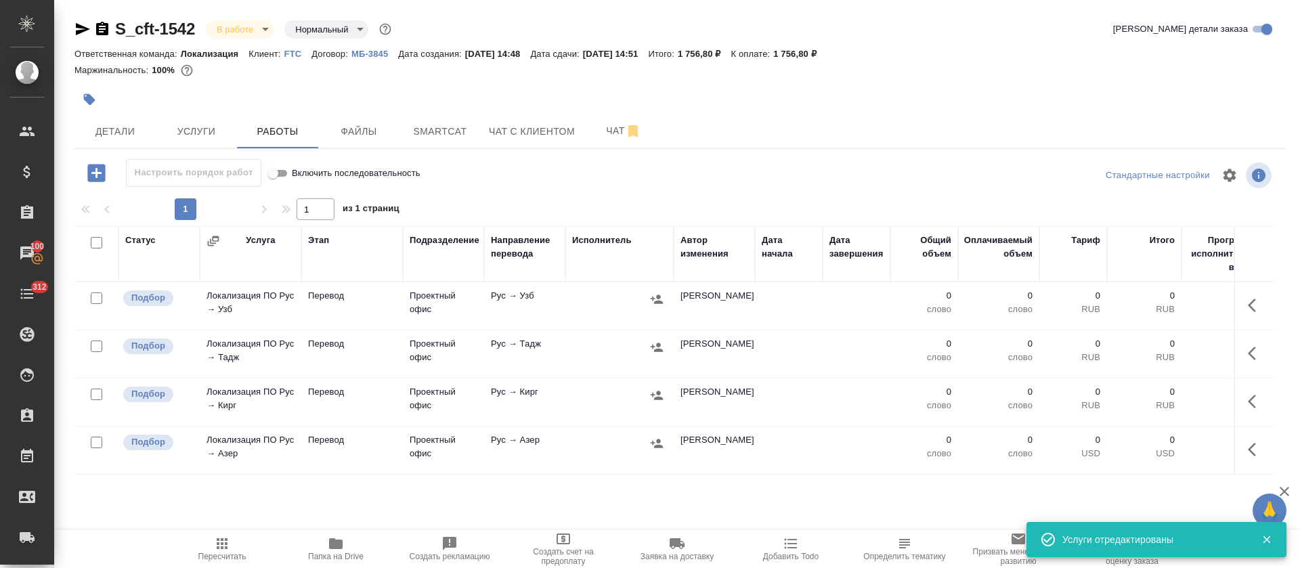
click at [97, 242] on input "checkbox" at bounding box center [97, 243] width 12 height 12
checkbox input "true"
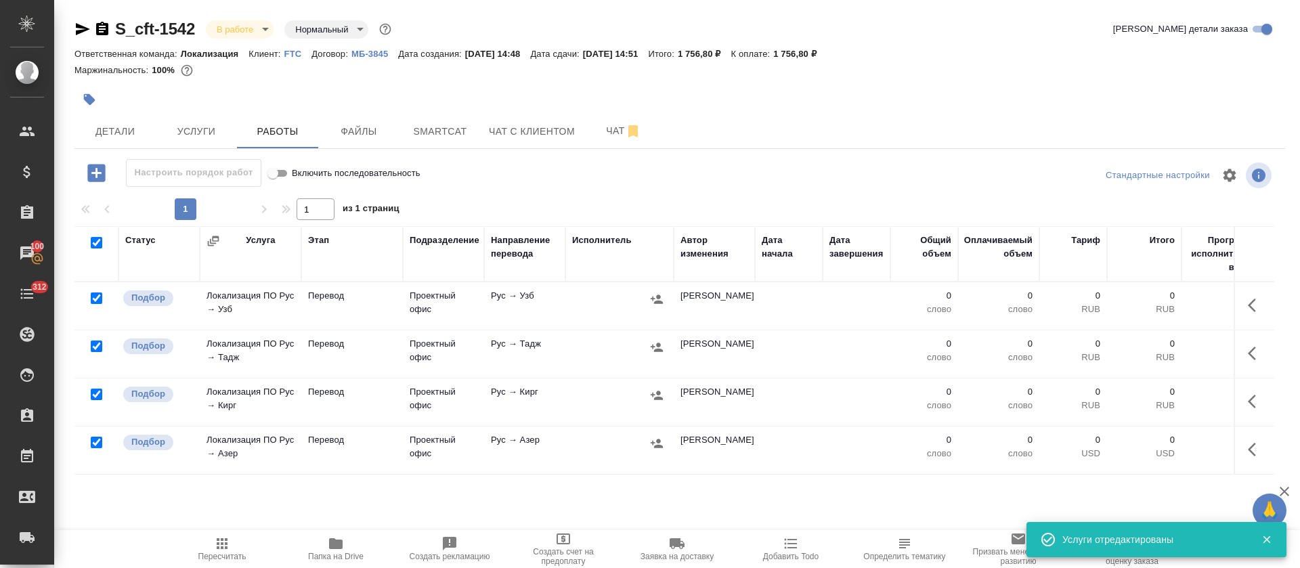
checkbox input "true"
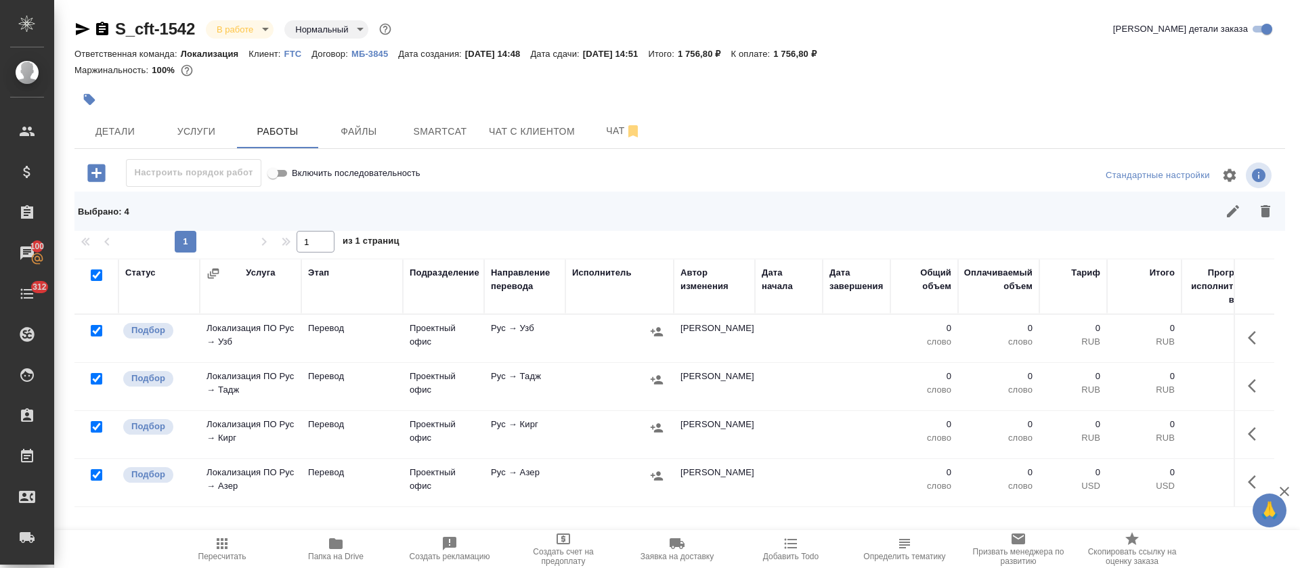
click at [1219, 214] on button "button" at bounding box center [1232, 211] width 32 height 32
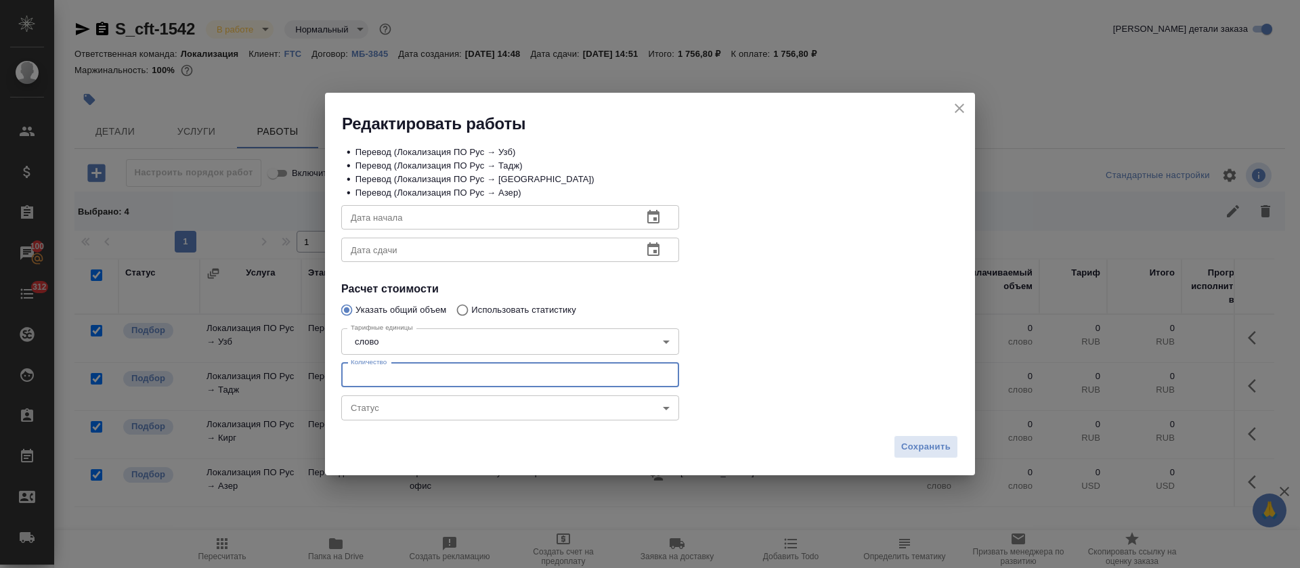
click at [406, 376] on input "number" at bounding box center [510, 375] width 338 height 24
type input "61"
click at [653, 217] on icon "button" at bounding box center [653, 217] width 12 height 14
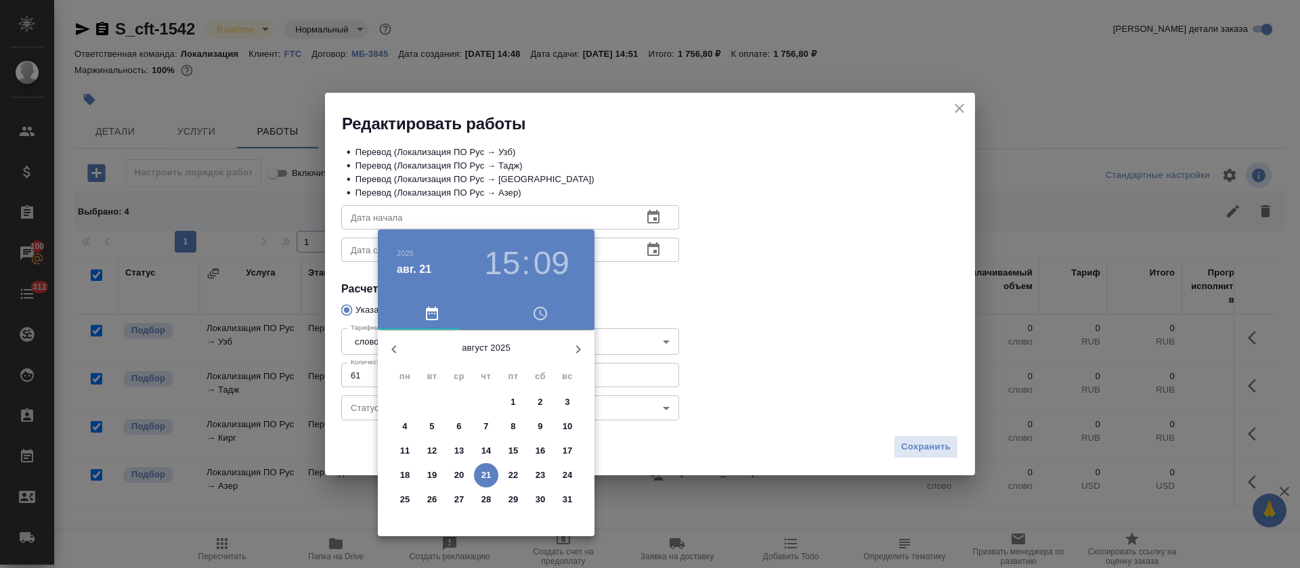
click at [485, 477] on p "21" at bounding box center [486, 475] width 10 height 14
type input "21.08.2025 15:09"
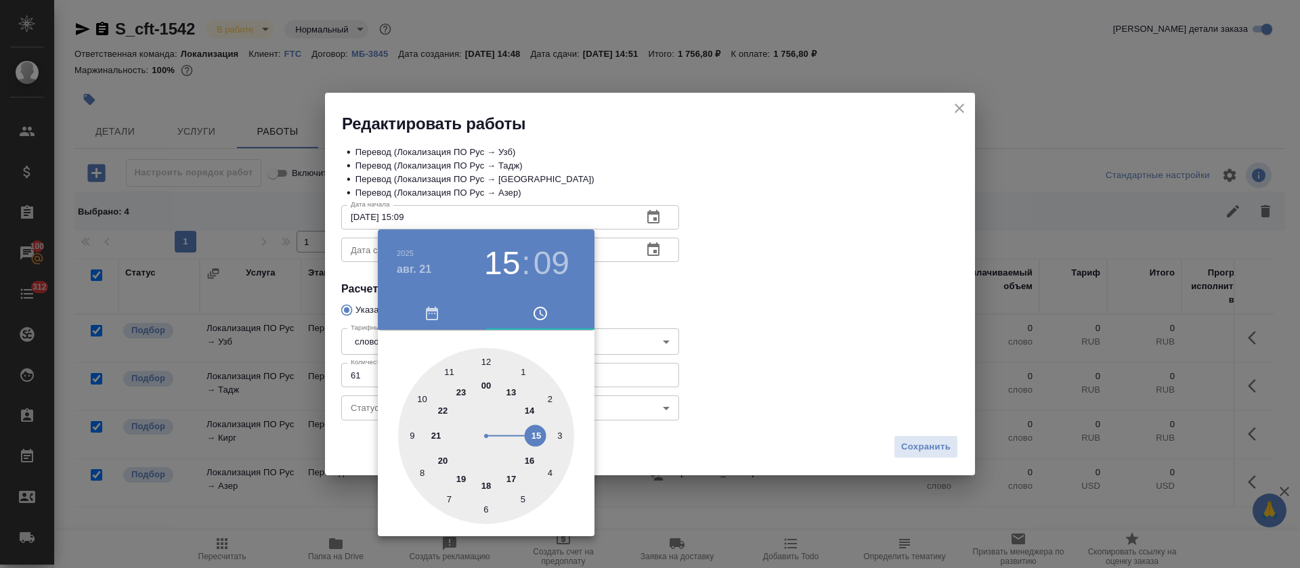
click at [644, 307] on div at bounding box center [650, 284] width 1300 height 568
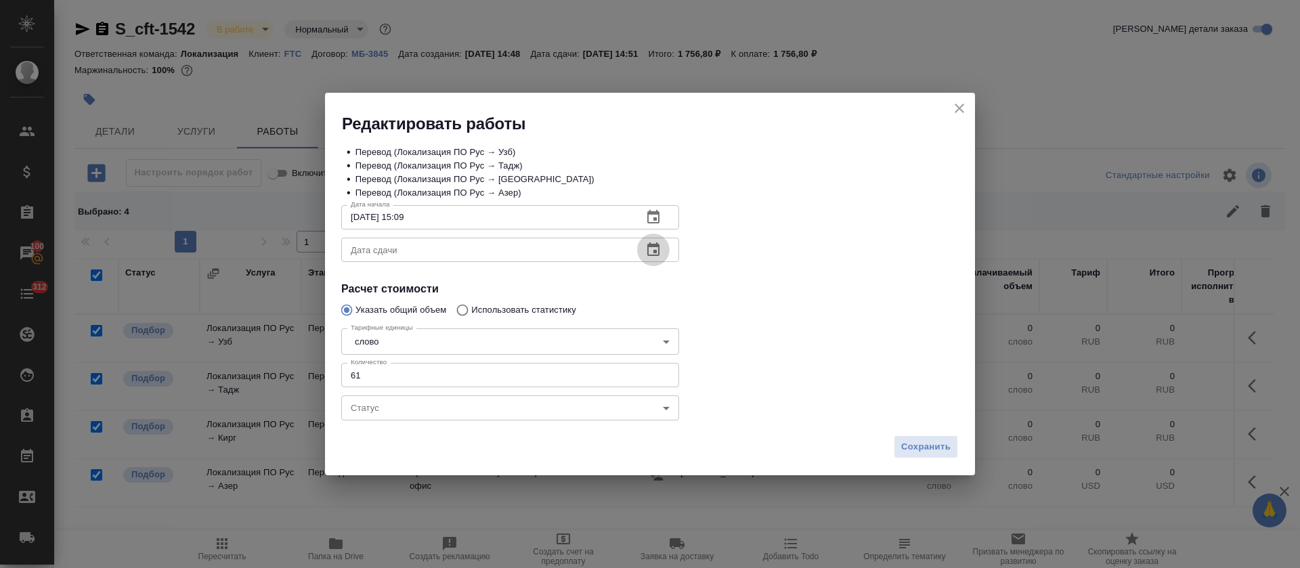
click at [647, 252] on icon "button" at bounding box center [653, 249] width 12 height 14
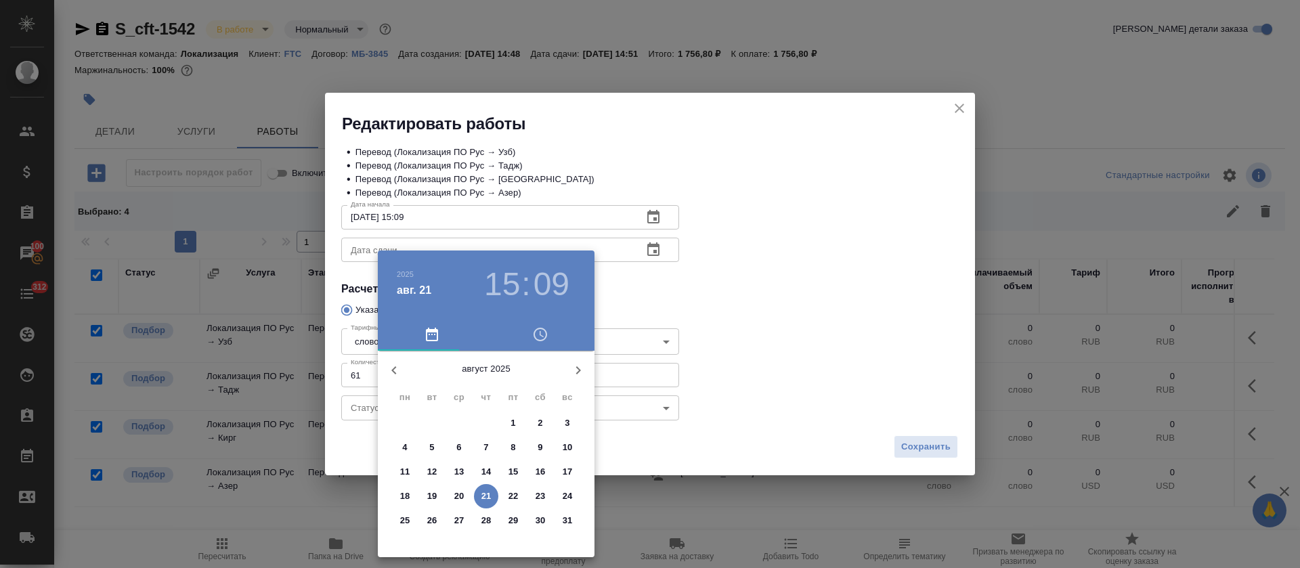
click at [492, 496] on span "21" at bounding box center [486, 496] width 24 height 14
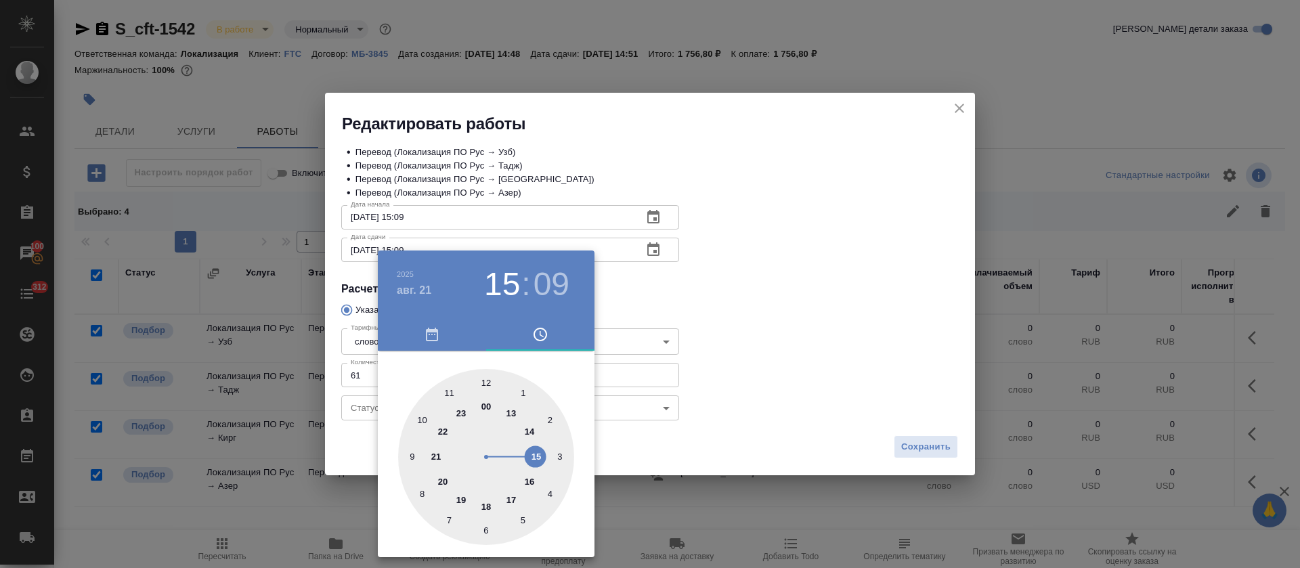
click at [508, 501] on div at bounding box center [486, 457] width 176 height 176
click at [481, 379] on div at bounding box center [486, 457] width 176 height 176
type input "21.08.2025 17:00"
click at [487, 380] on div at bounding box center [486, 457] width 176 height 176
click at [720, 307] on div at bounding box center [650, 284] width 1300 height 568
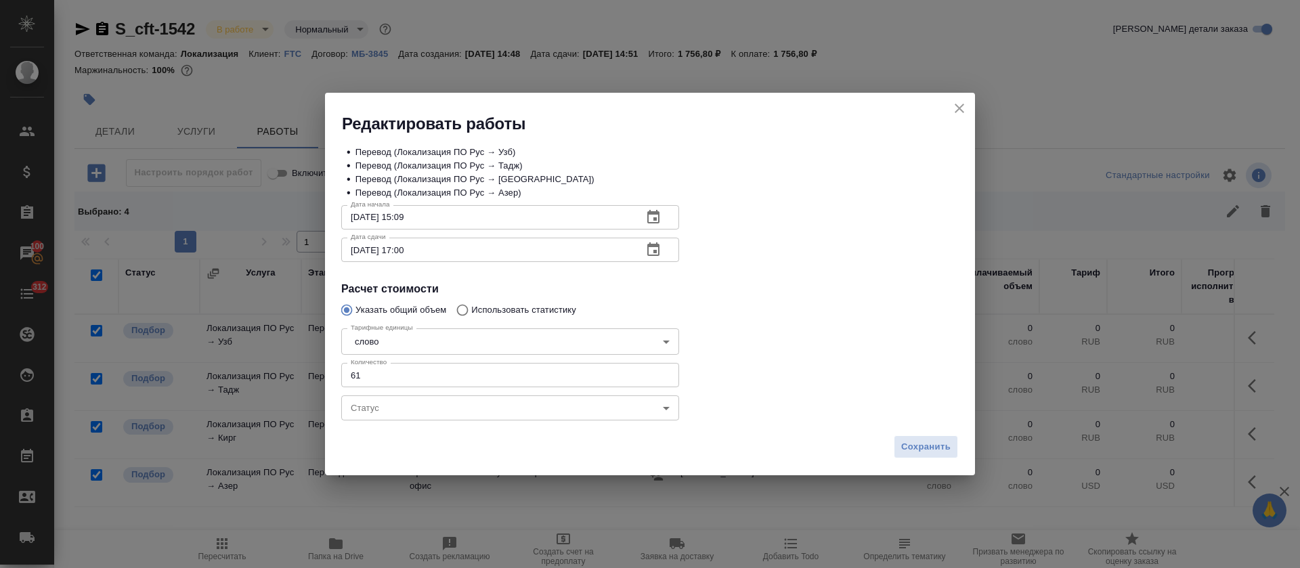
click at [891, 447] on div "Сохранить" at bounding box center [650, 451] width 650 height 47
click at [900, 451] on button "Сохранить" at bounding box center [926, 447] width 64 height 24
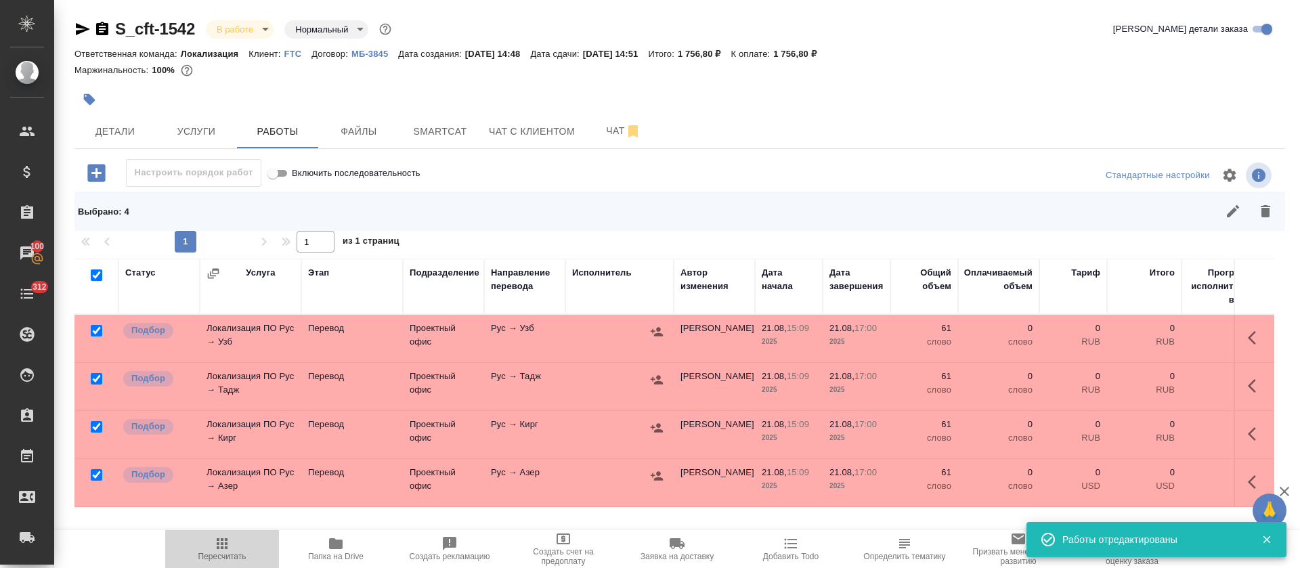
click at [217, 546] on icon "button" at bounding box center [222, 543] width 11 height 11
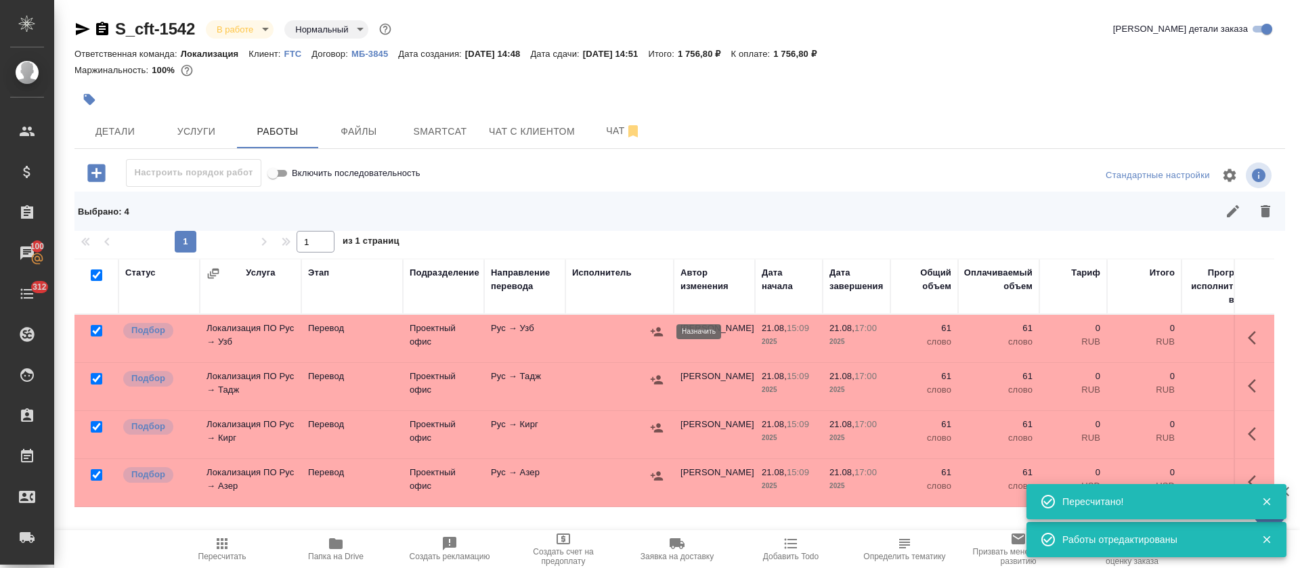
click at [657, 332] on icon "button" at bounding box center [657, 332] width 14 height 14
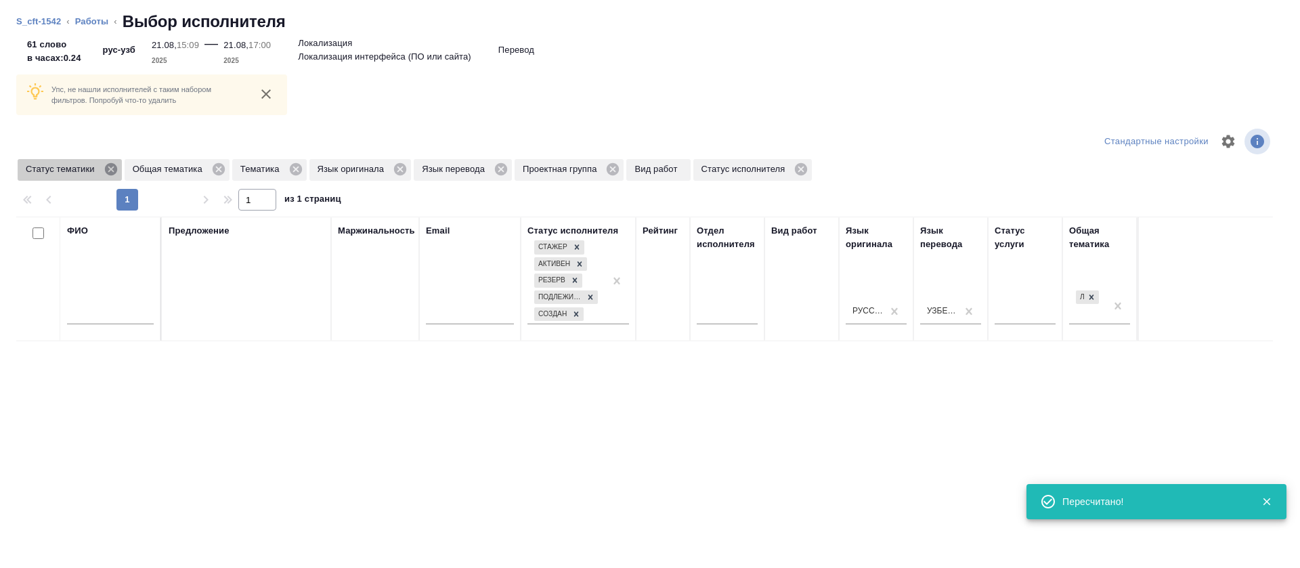
click at [114, 173] on icon at bounding box center [110, 169] width 12 height 12
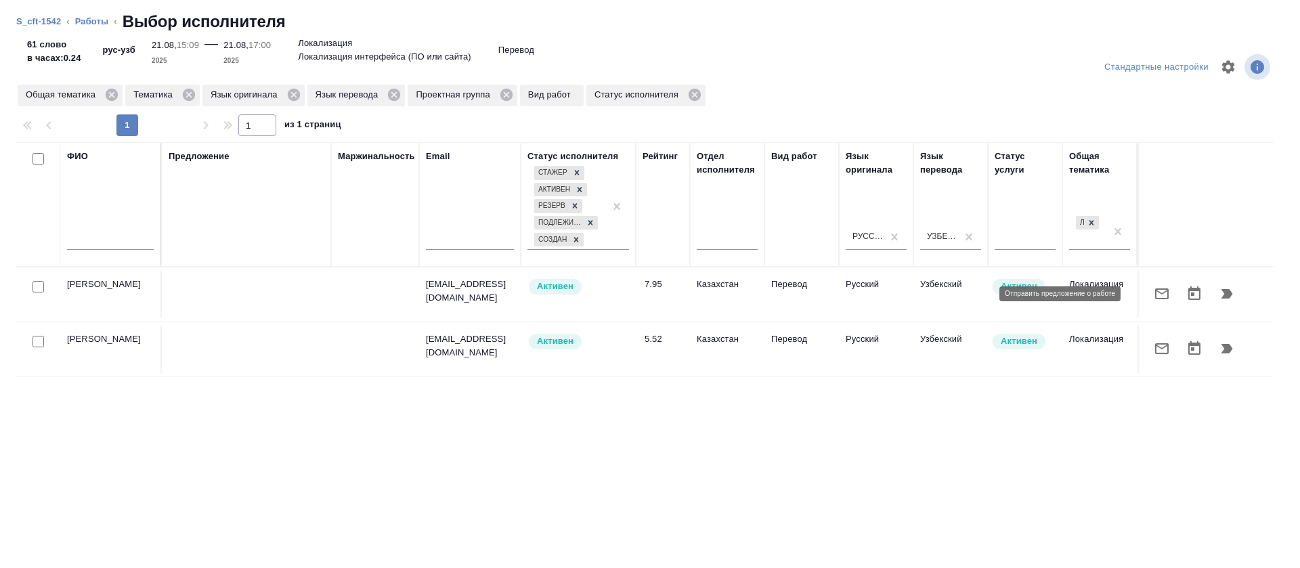
click at [1145, 295] on button "button" at bounding box center [1161, 294] width 32 height 32
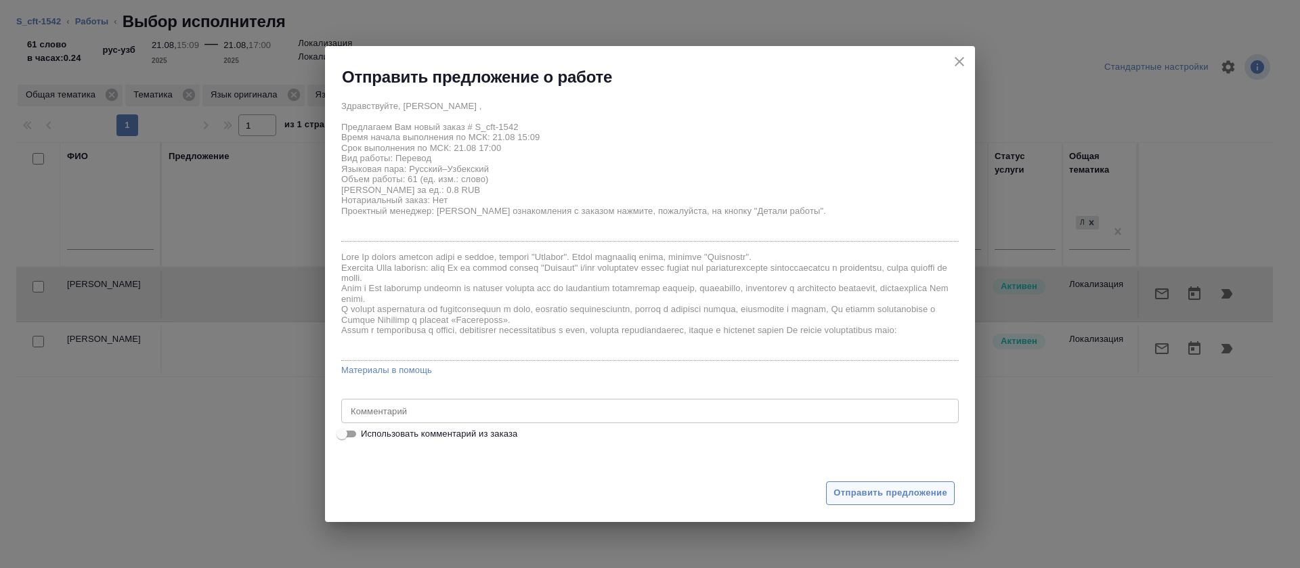
click at [870, 486] on span "Отправить предложение" at bounding box center [890, 493] width 114 height 16
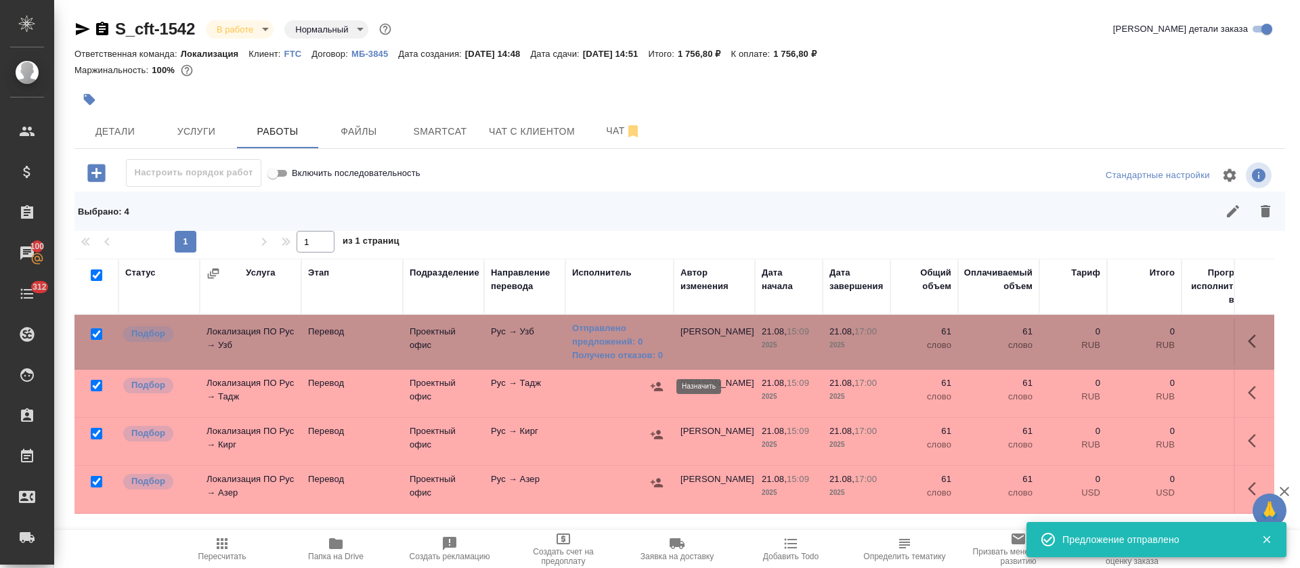
click at [657, 382] on icon "button" at bounding box center [656, 386] width 12 height 9
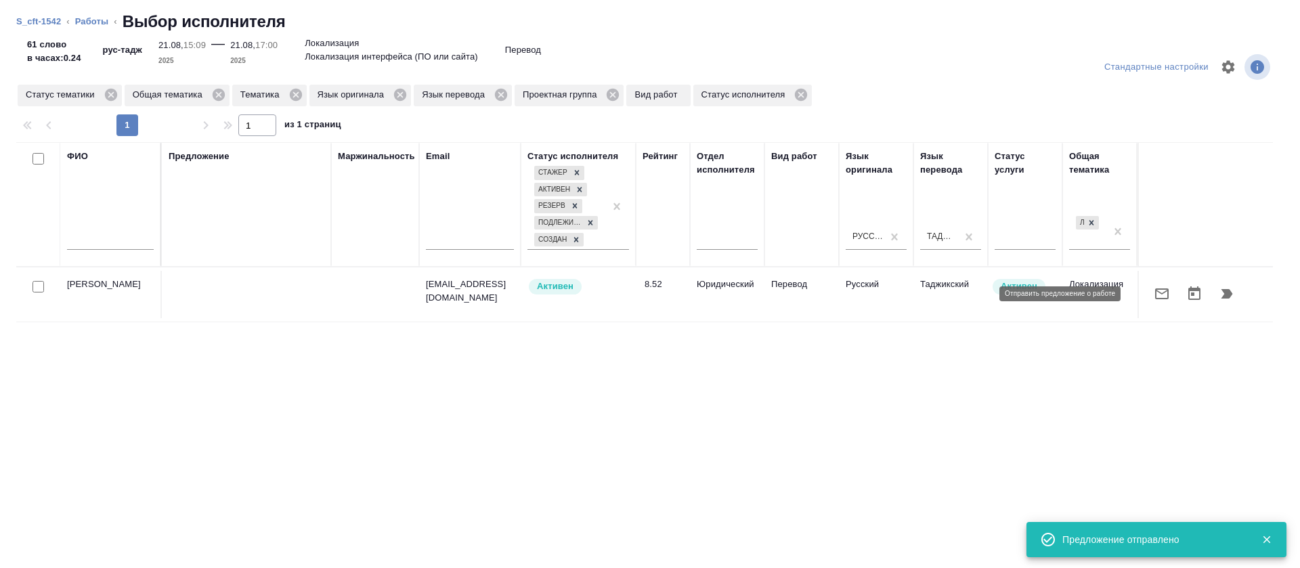
click at [1153, 301] on icon "button" at bounding box center [1161, 294] width 16 height 16
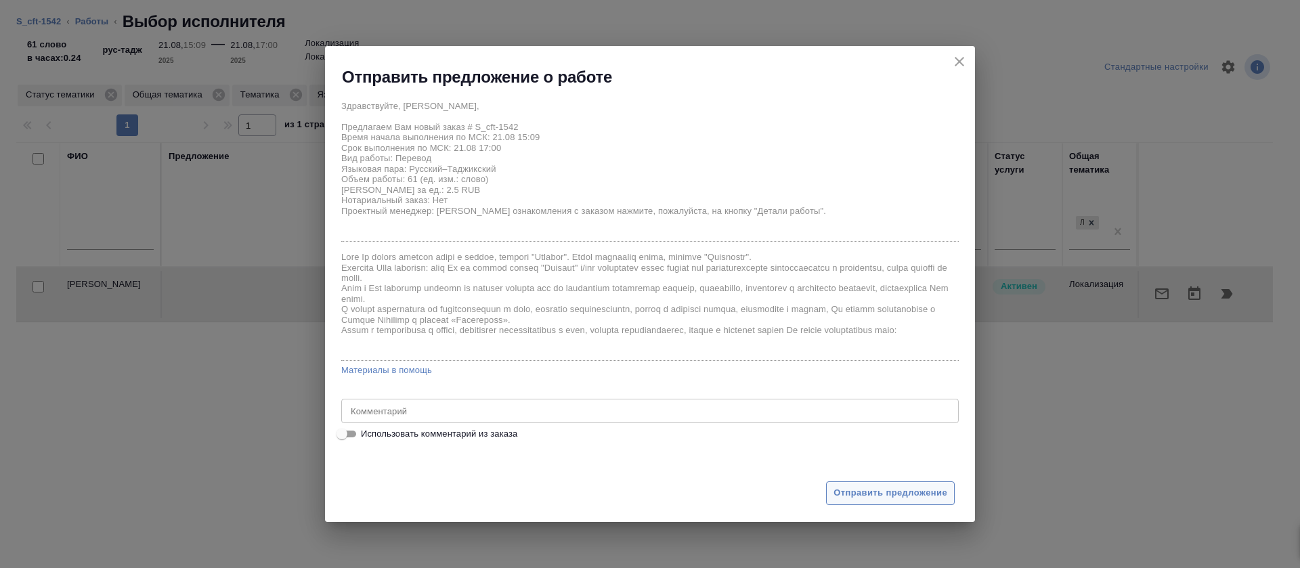
click at [871, 485] on span "Отправить предложение" at bounding box center [890, 493] width 114 height 16
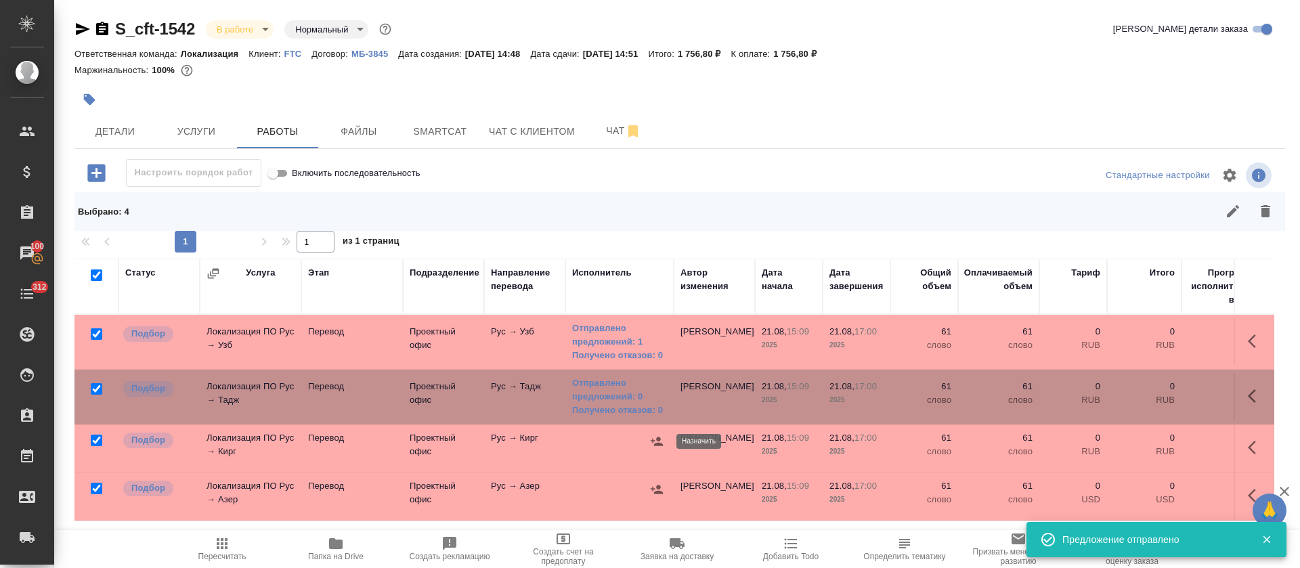
click at [659, 444] on icon "button" at bounding box center [656, 441] width 12 height 9
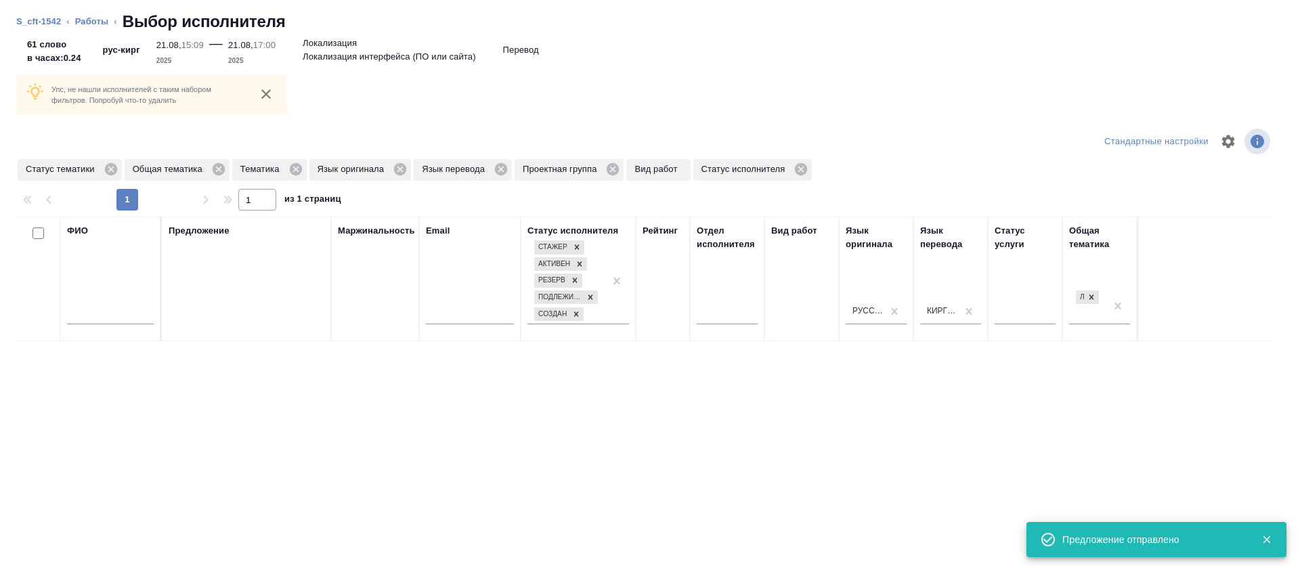
click at [111, 156] on div at bounding box center [227, 141] width 422 height 32
click at [112, 171] on icon at bounding box center [111, 169] width 15 height 15
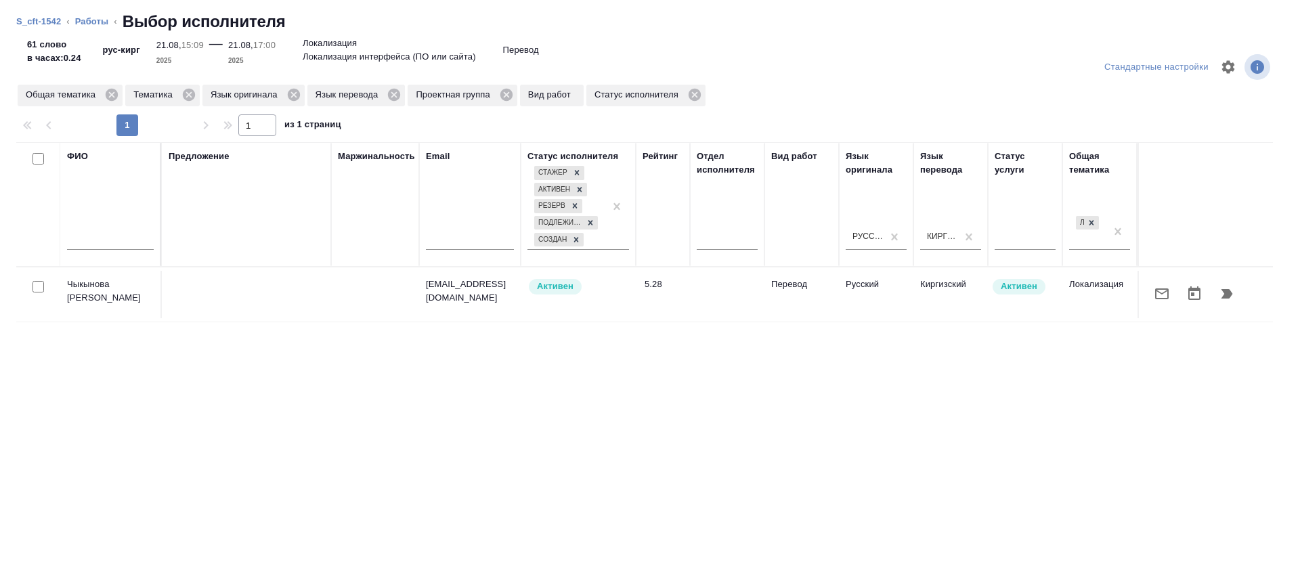
click at [1153, 296] on icon "button" at bounding box center [1161, 294] width 16 height 16
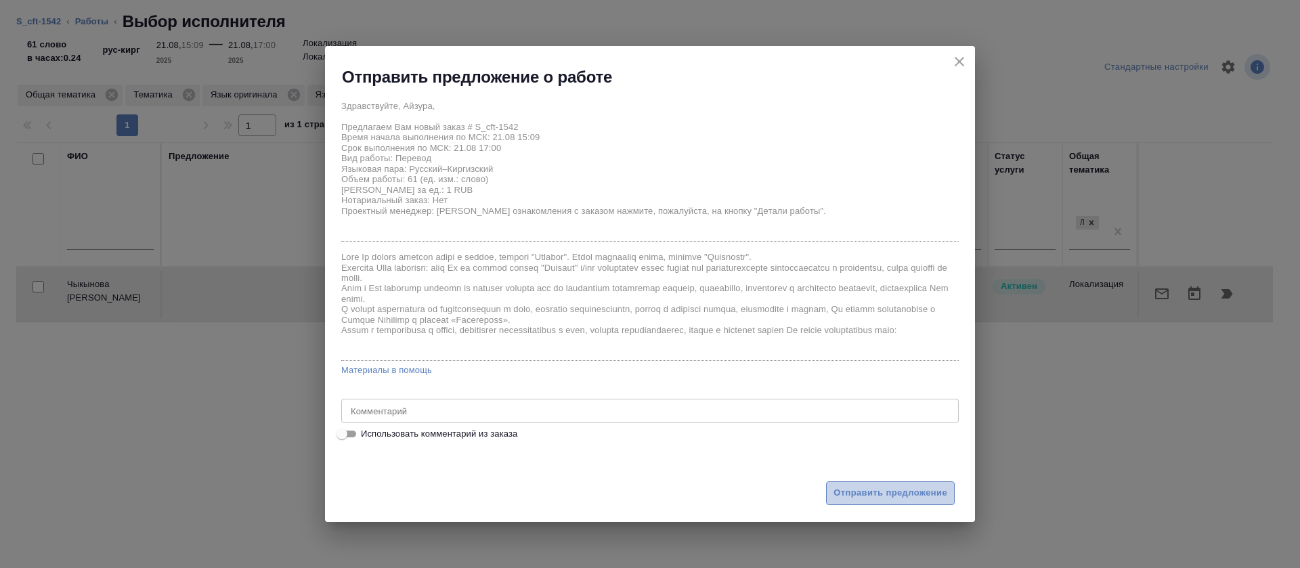
click at [852, 488] on span "Отправить предложение" at bounding box center [890, 493] width 114 height 16
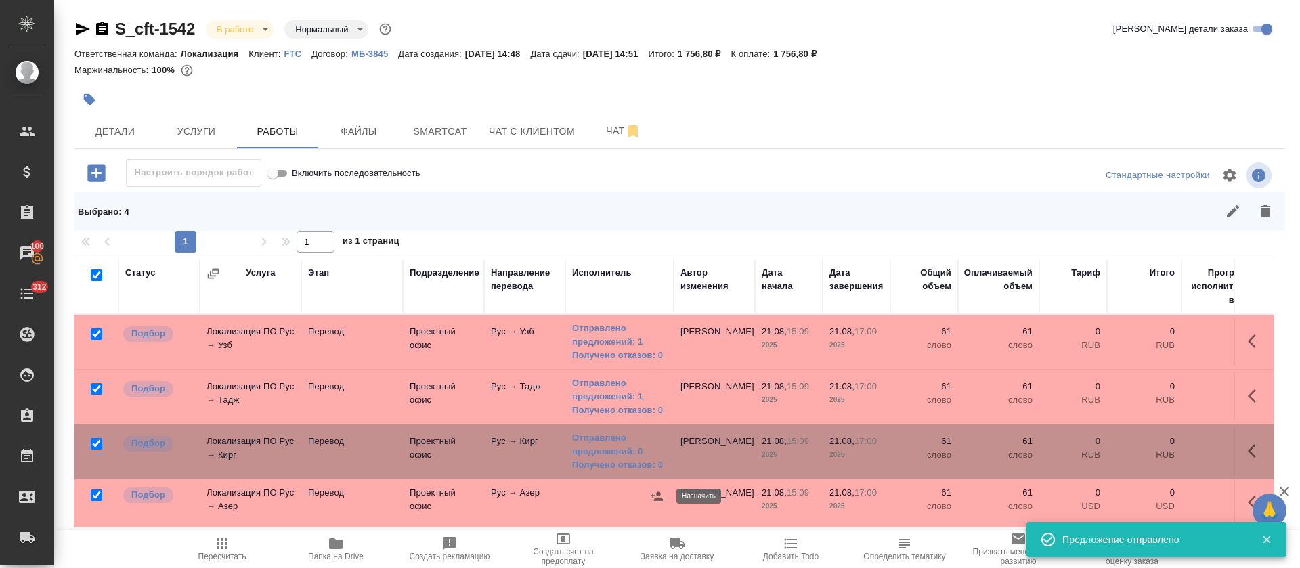
click at [657, 495] on icon "button" at bounding box center [656, 495] width 12 height 9
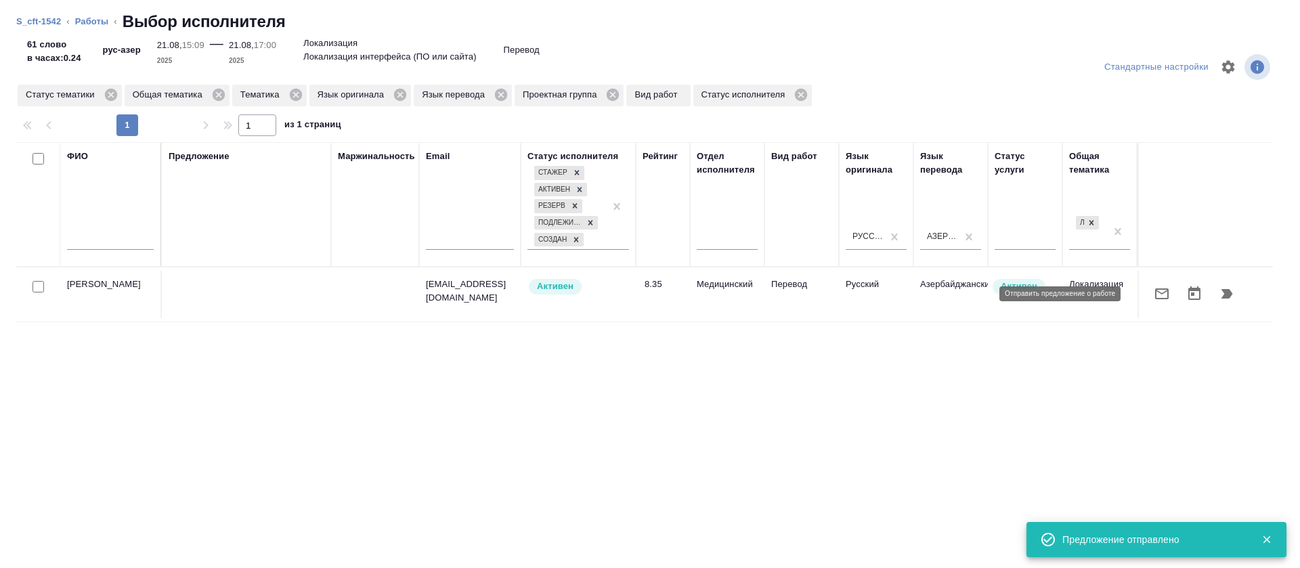
click at [1155, 293] on icon "button" at bounding box center [1162, 293] width 14 height 11
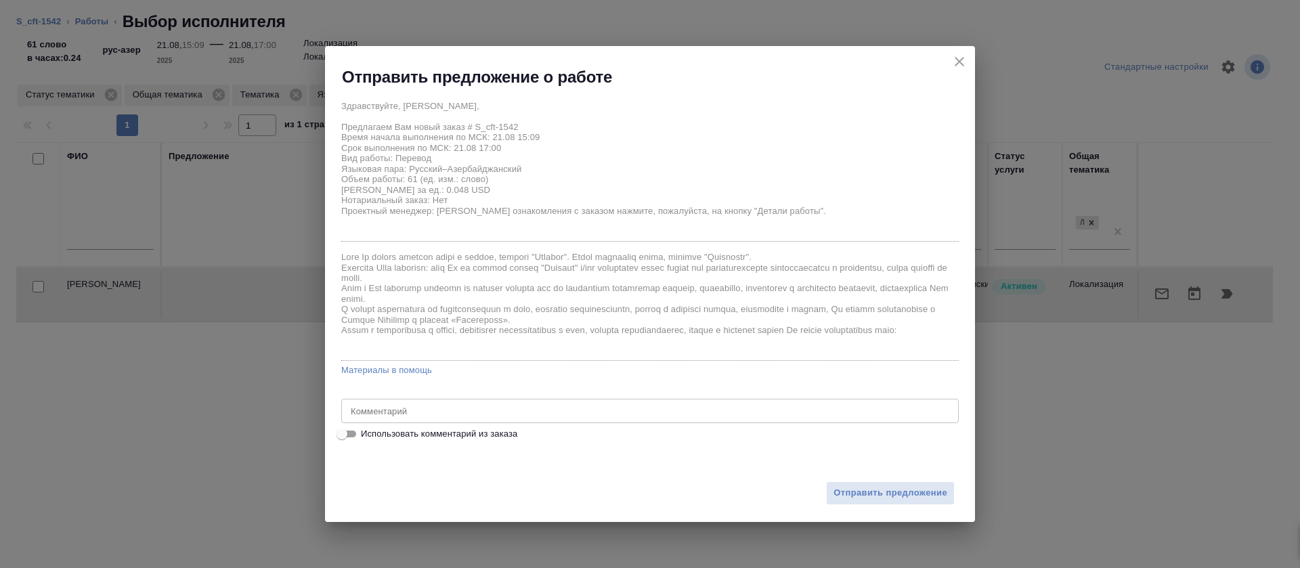
click at [381, 436] on span "Использовать комментарий из заказа" at bounding box center [439, 434] width 156 height 14
click at [366, 436] on input "Использовать комментарий из заказа" at bounding box center [341, 434] width 49 height 16
checkbox input "true"
type textarea "и последний на сегодня. Очень важный и срочный: https://smartcat.com/projects/a…"
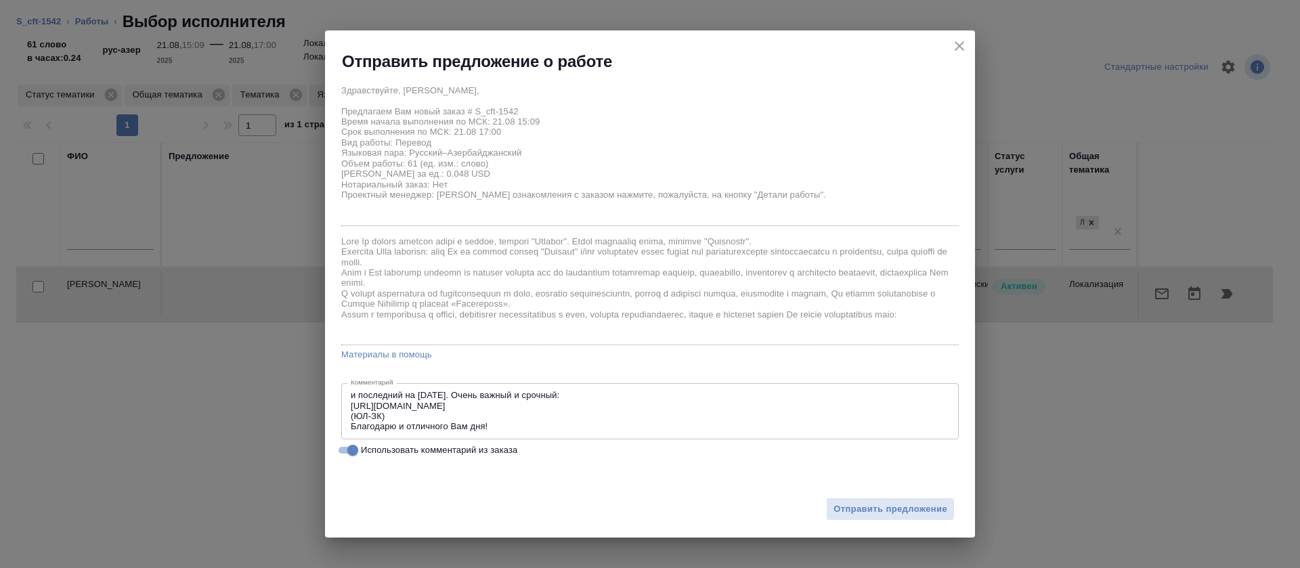
click at [393, 447] on span "Использовать комментарий из заказа" at bounding box center [439, 450] width 156 height 14
click at [377, 447] on input "Использовать комментарий из заказа" at bounding box center [352, 450] width 49 height 16
checkbox input "false"
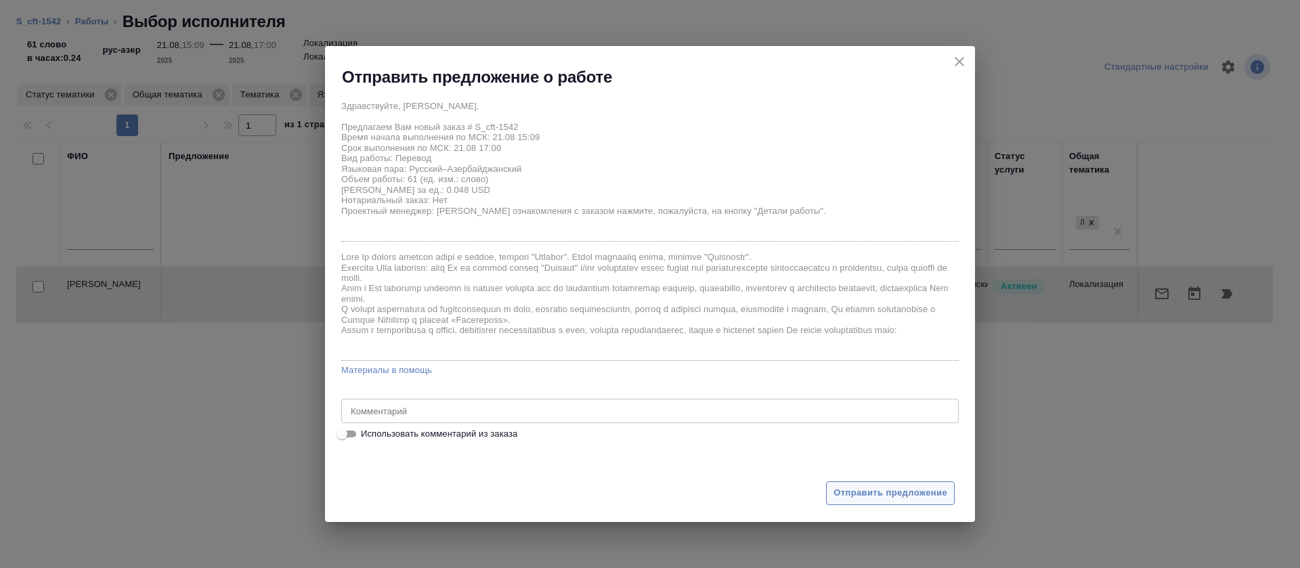
click at [891, 490] on span "Отправить предложение" at bounding box center [890, 493] width 114 height 16
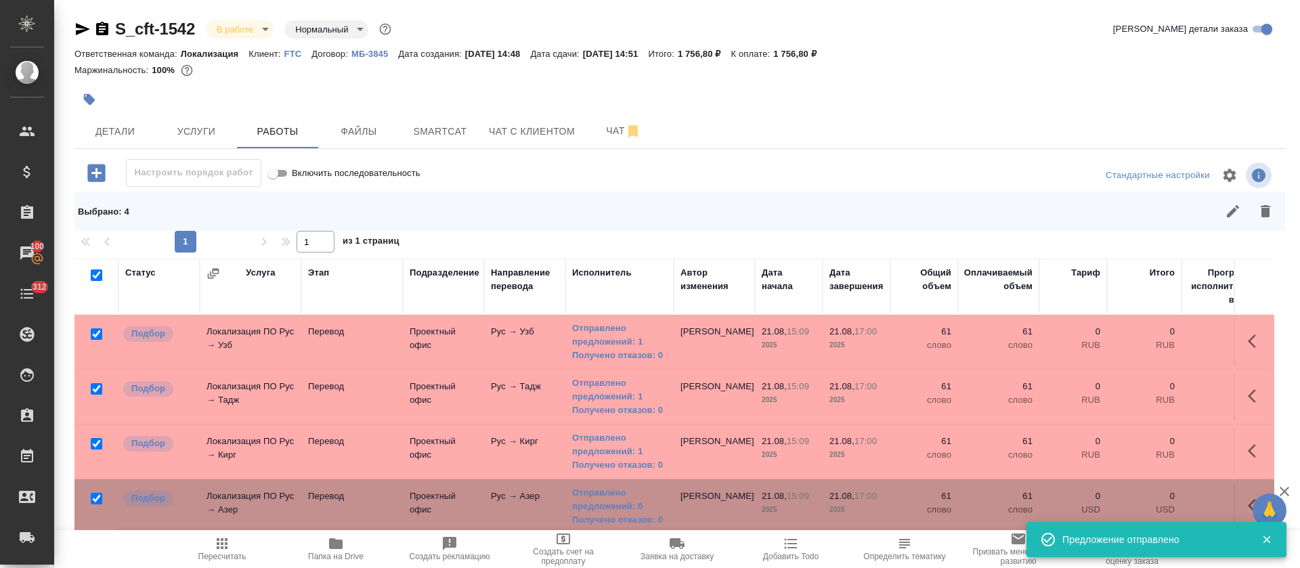
scroll to position [30, 0]
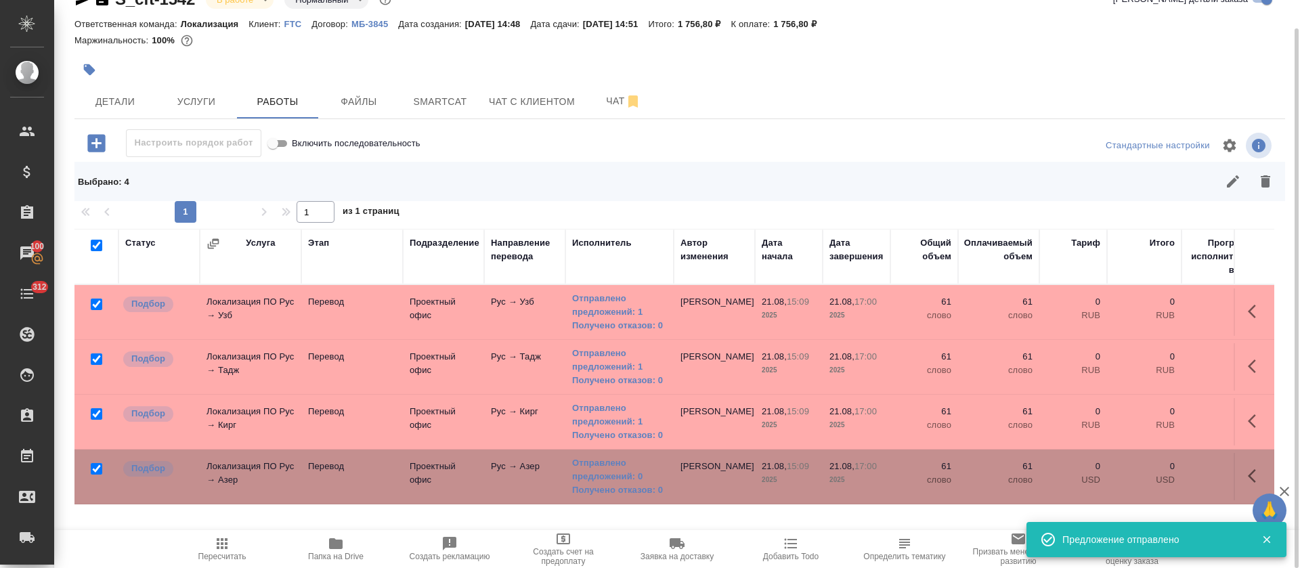
click at [97, 146] on icon "button" at bounding box center [97, 143] width 24 height 24
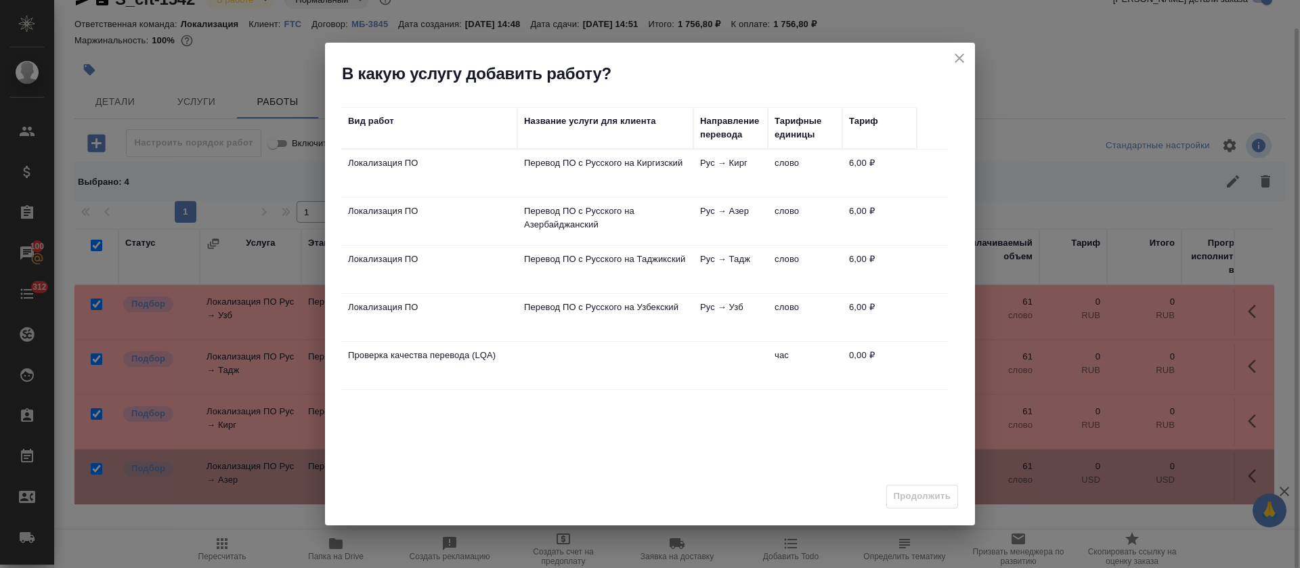
click at [604, 197] on td at bounding box center [605, 173] width 176 height 47
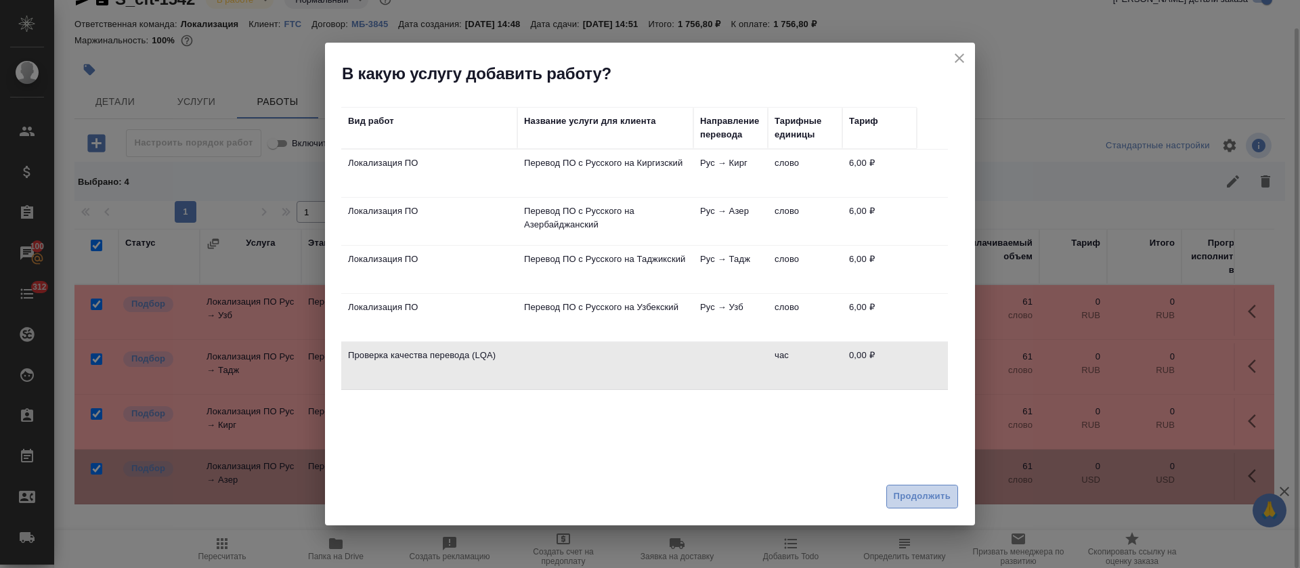
click at [942, 502] on span "Продолжить" at bounding box center [922, 497] width 57 height 16
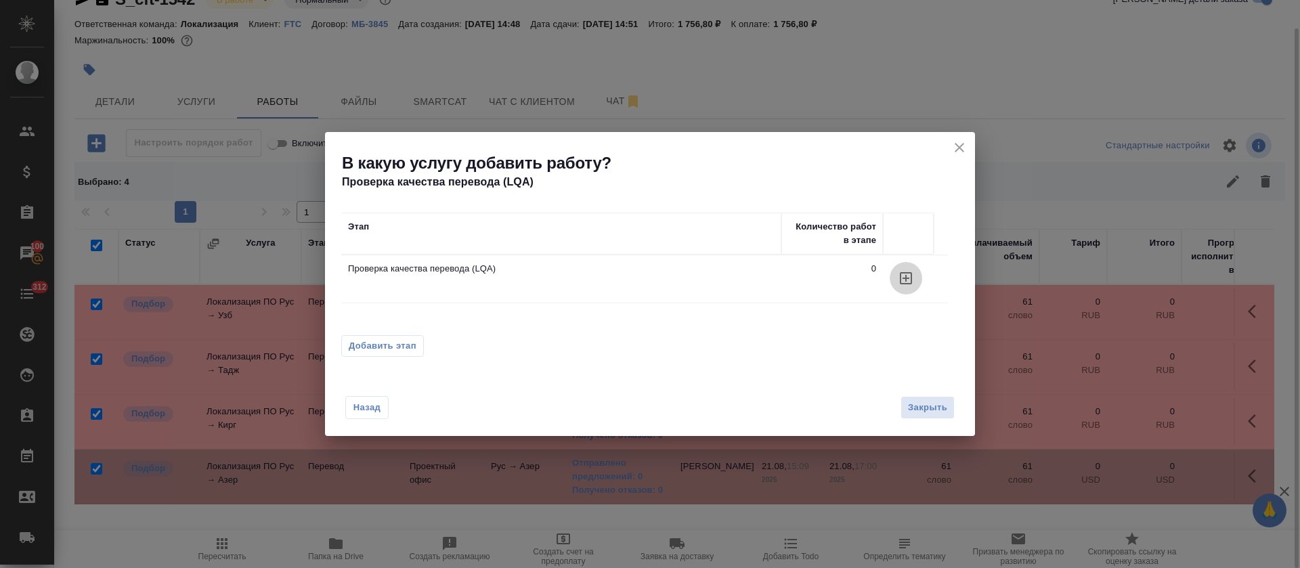
click at [904, 269] on button "button" at bounding box center [905, 278] width 32 height 32
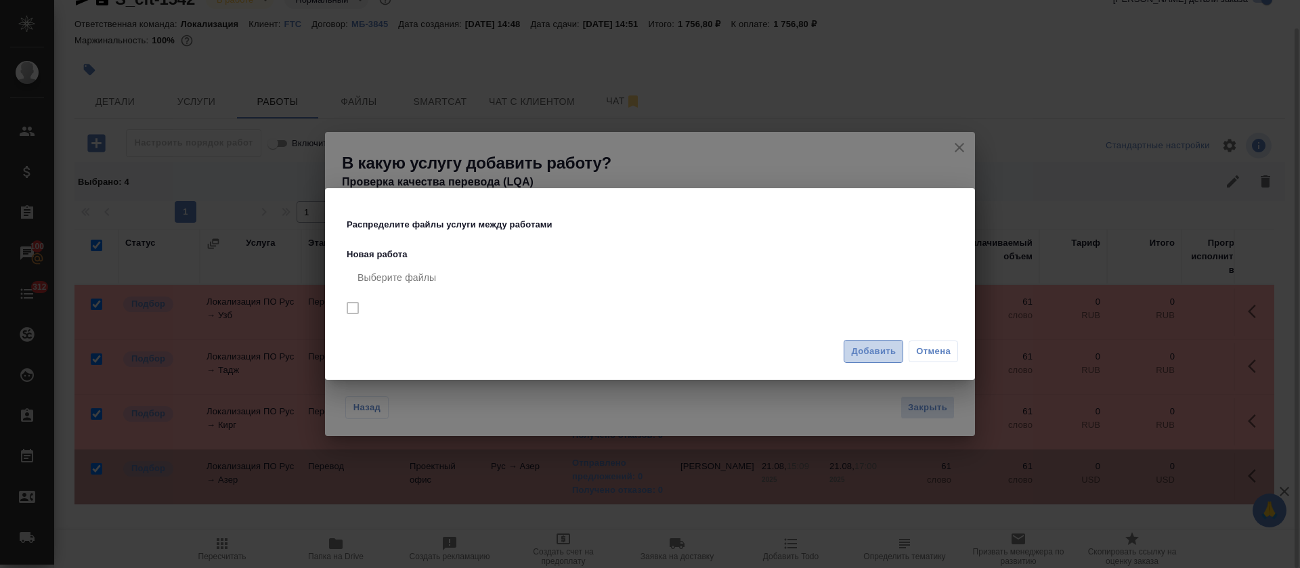
click at [878, 355] on span "Добавить" at bounding box center [873, 352] width 45 height 16
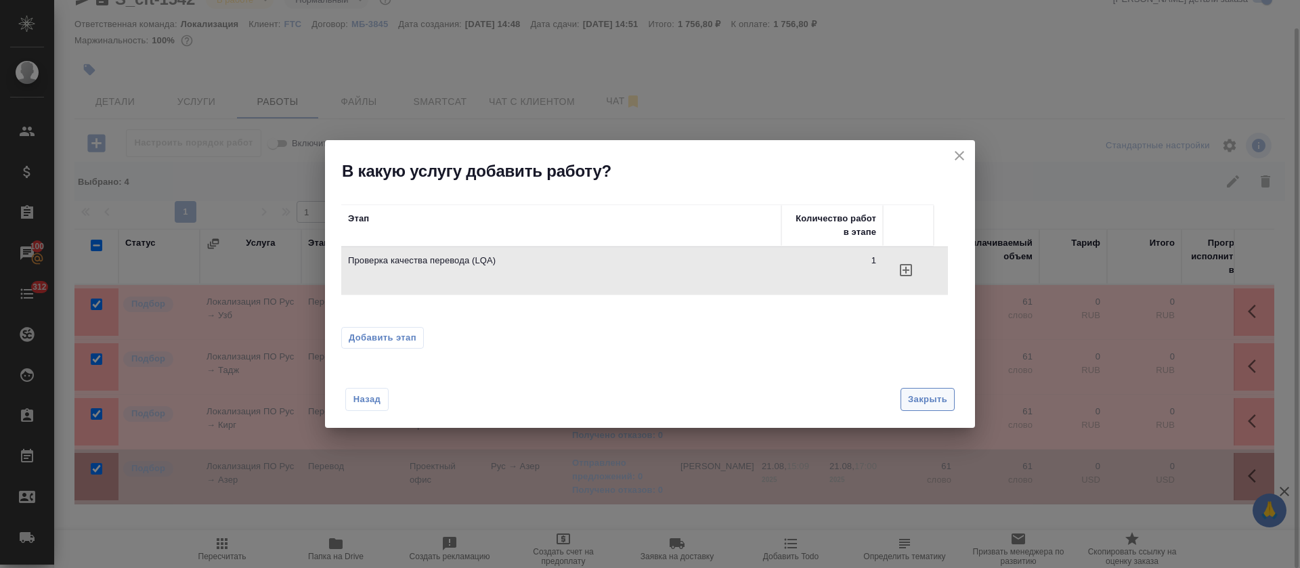
checkbox input "false"
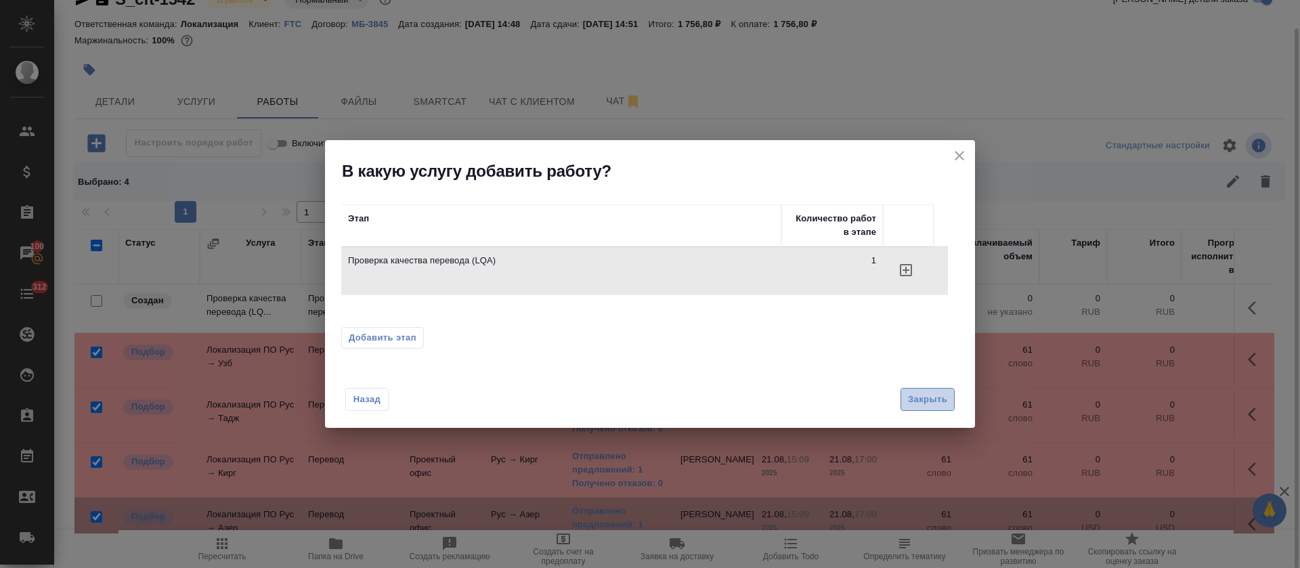
click at [922, 392] on span "Закрыть" at bounding box center [927, 400] width 39 height 16
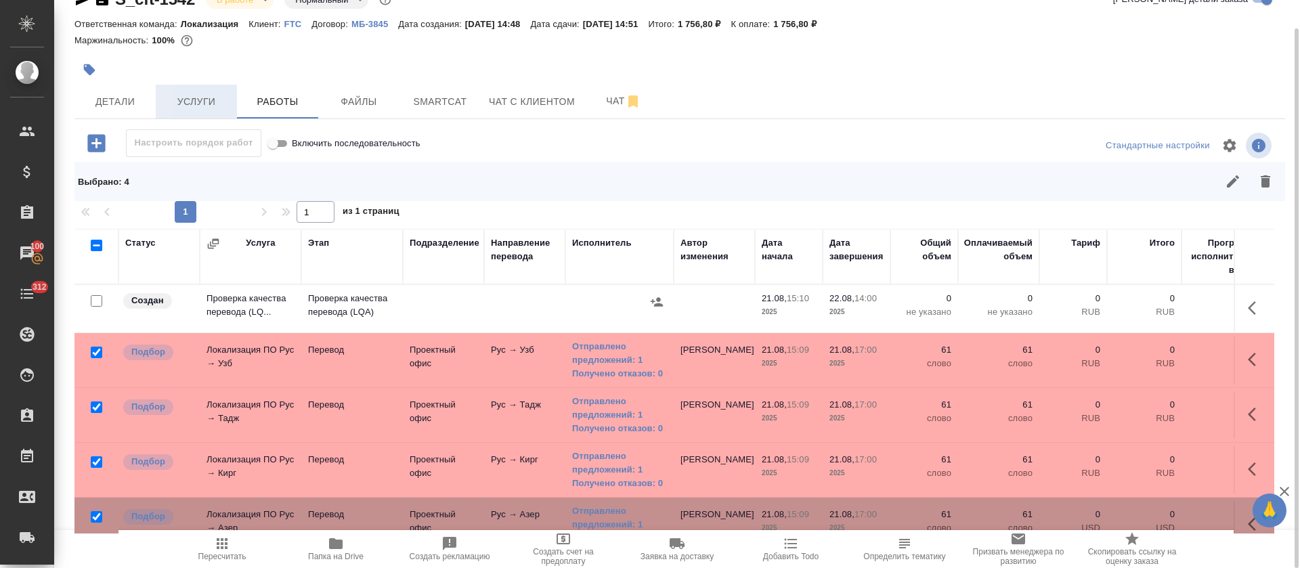
click at [212, 101] on span "Услуги" at bounding box center [196, 101] width 65 height 17
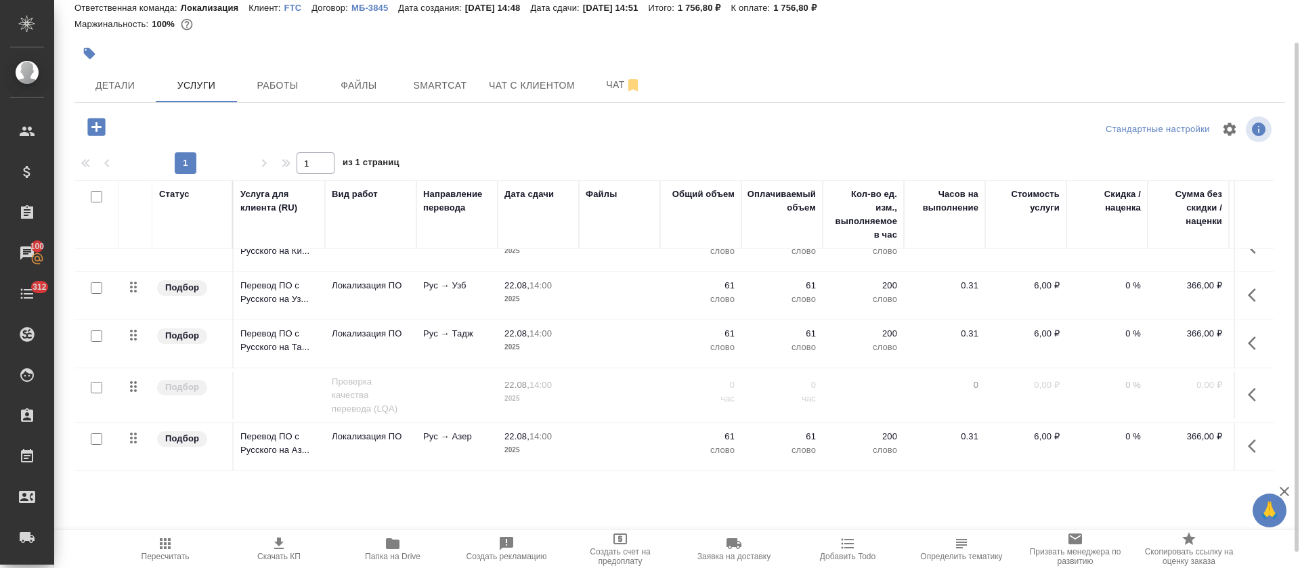
scroll to position [41, 0]
click at [1239, 378] on button "button" at bounding box center [1255, 394] width 32 height 32
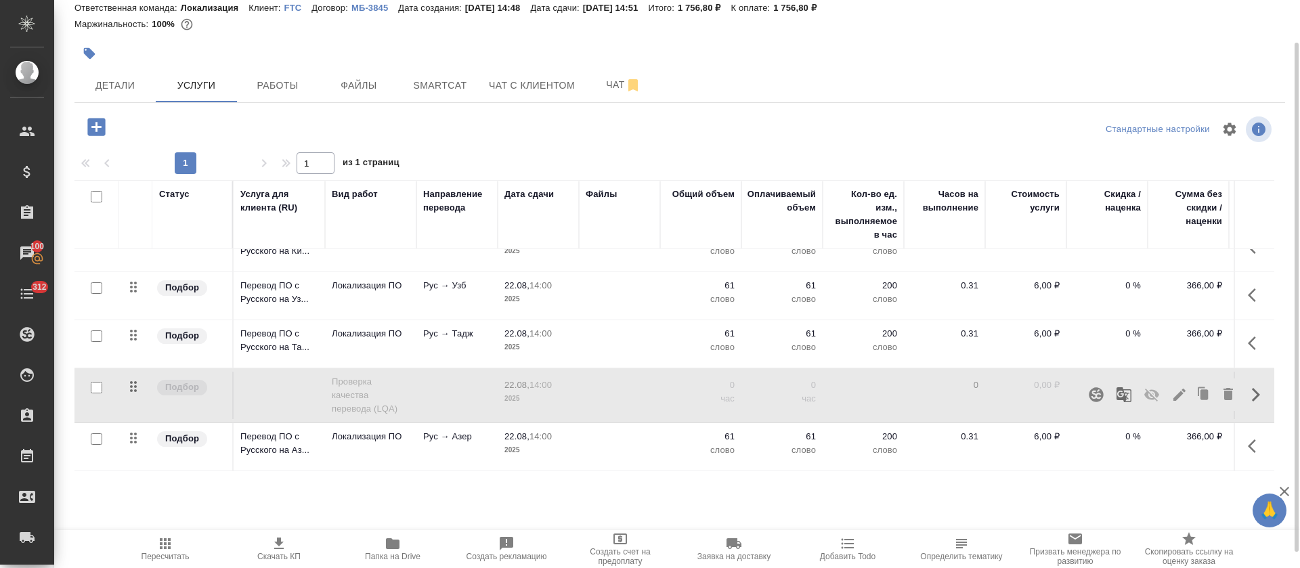
click at [1171, 387] on icon "button" at bounding box center [1179, 395] width 16 height 16
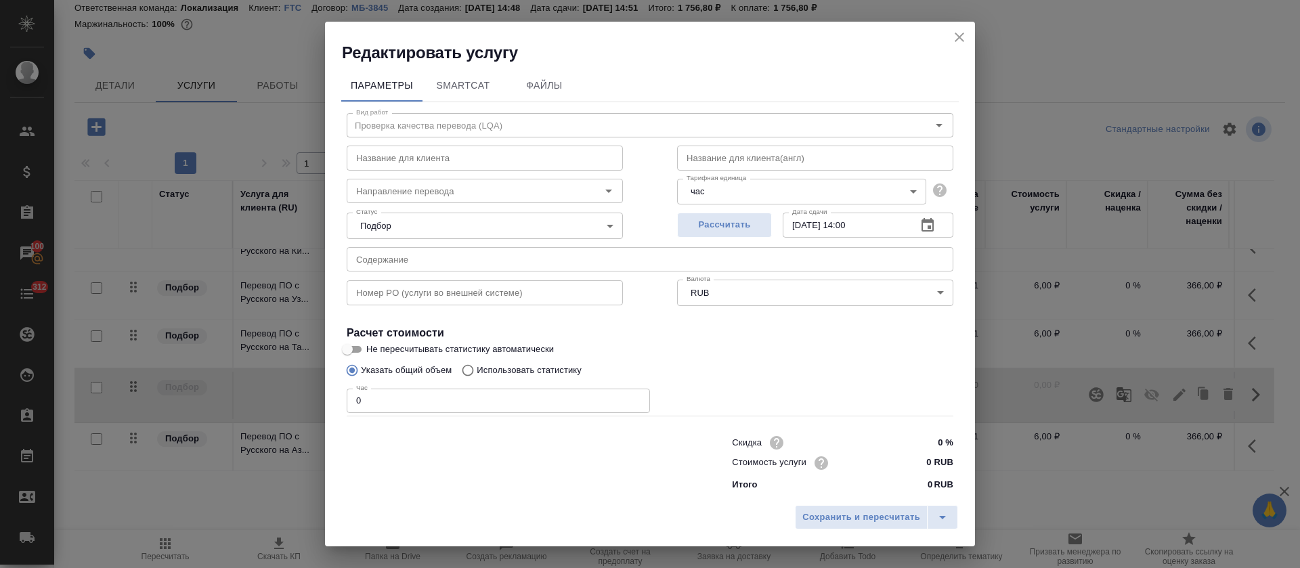
click at [732, 227] on span "Рассчитать" at bounding box center [724, 225] width 80 height 16
type input "22.08.2025 14:51"
click at [853, 524] on span "Сохранить и пересчитать" at bounding box center [861, 518] width 118 height 16
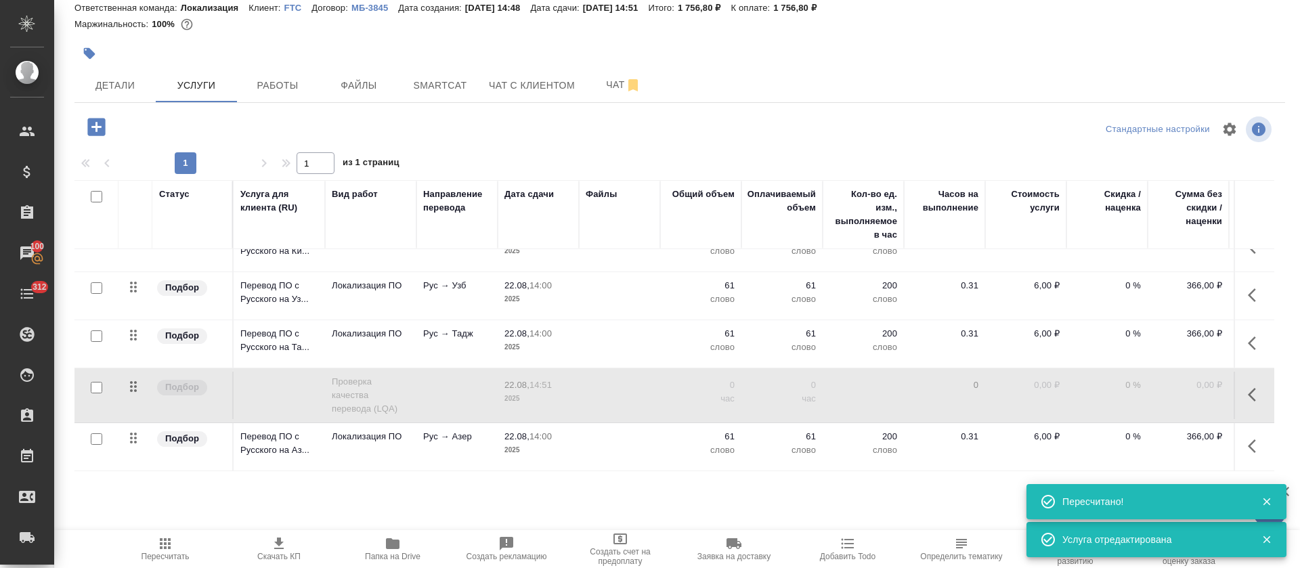
click at [284, 89] on span "Работы" at bounding box center [277, 85] width 65 height 17
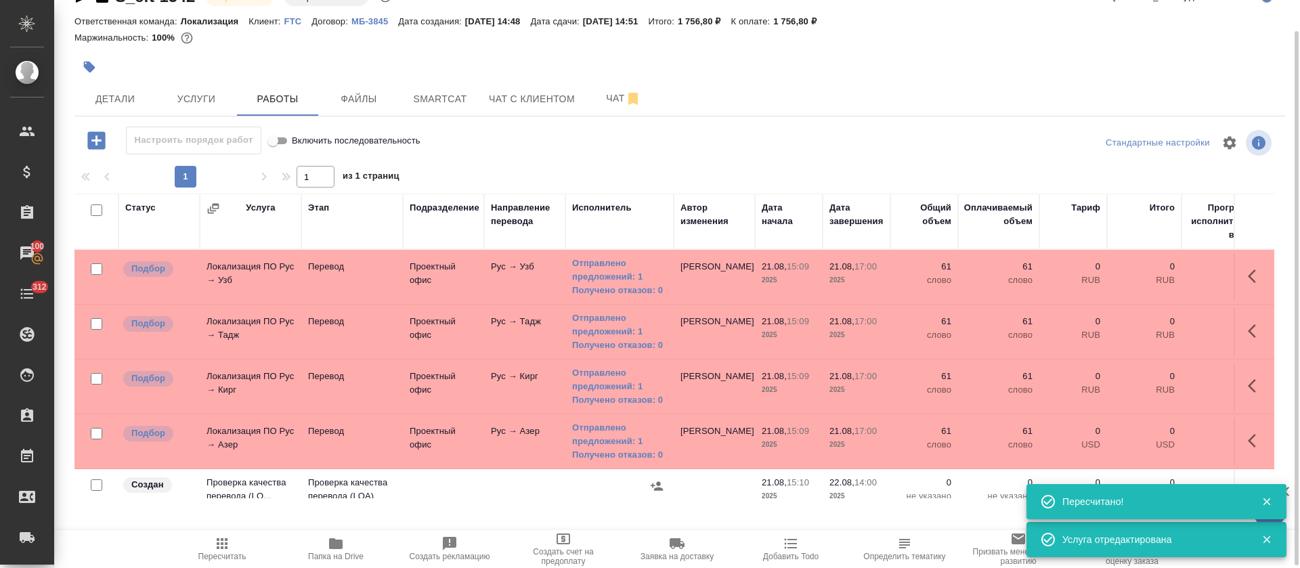
scroll to position [35, 0]
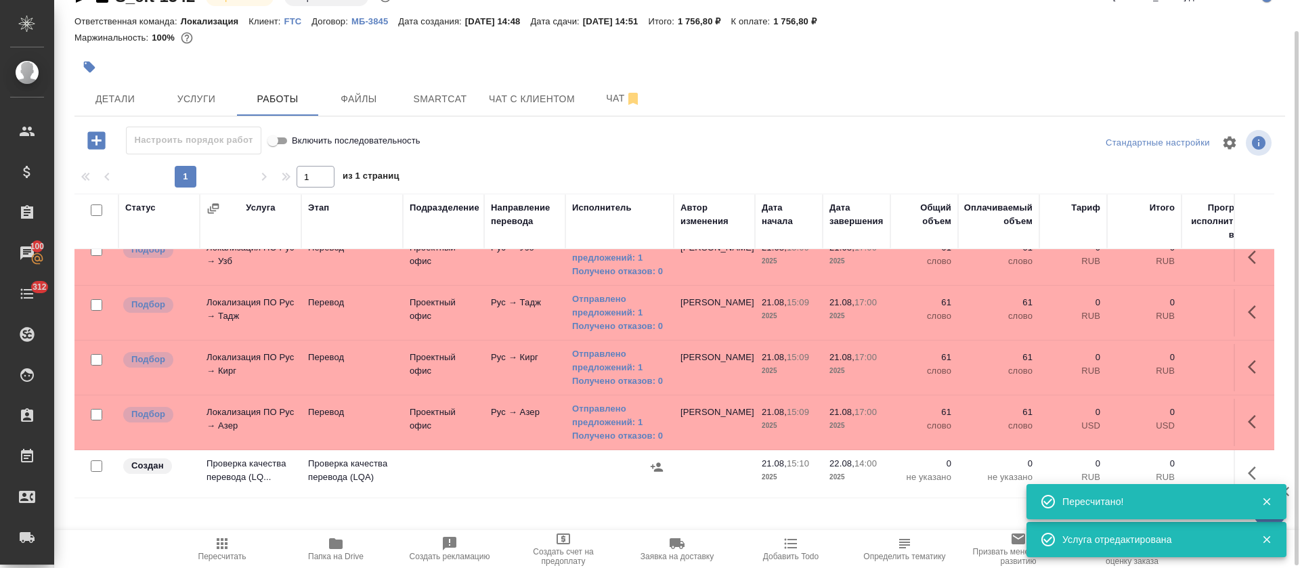
click at [1248, 465] on icon "button" at bounding box center [1256, 473] width 16 height 16
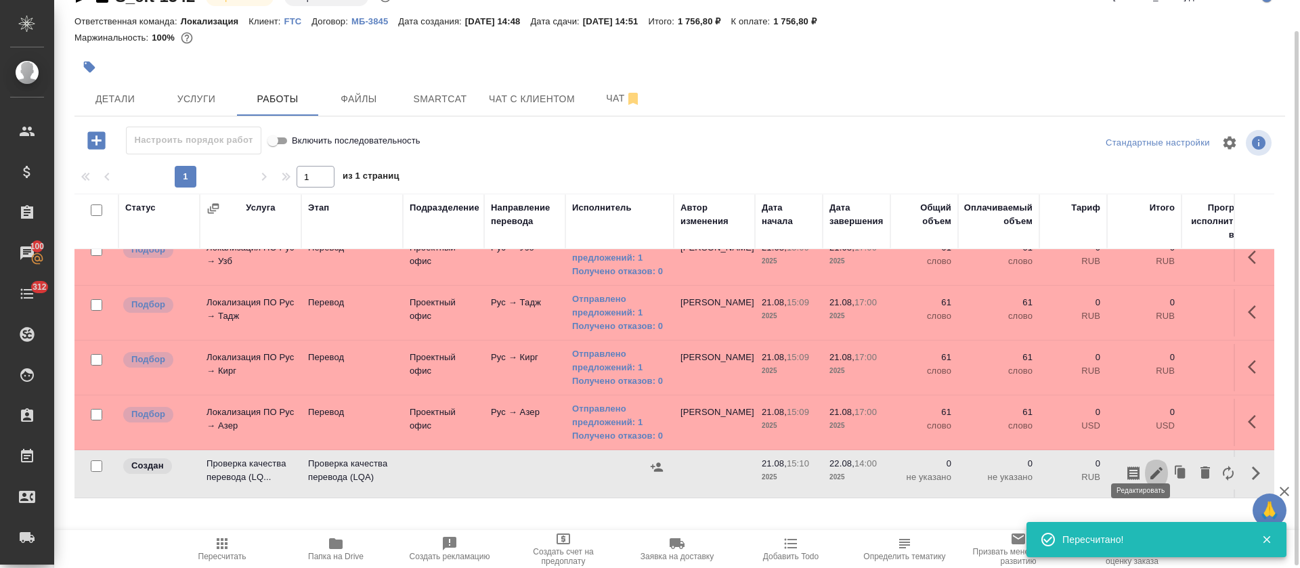
click at [1148, 465] on icon "button" at bounding box center [1156, 473] width 16 height 16
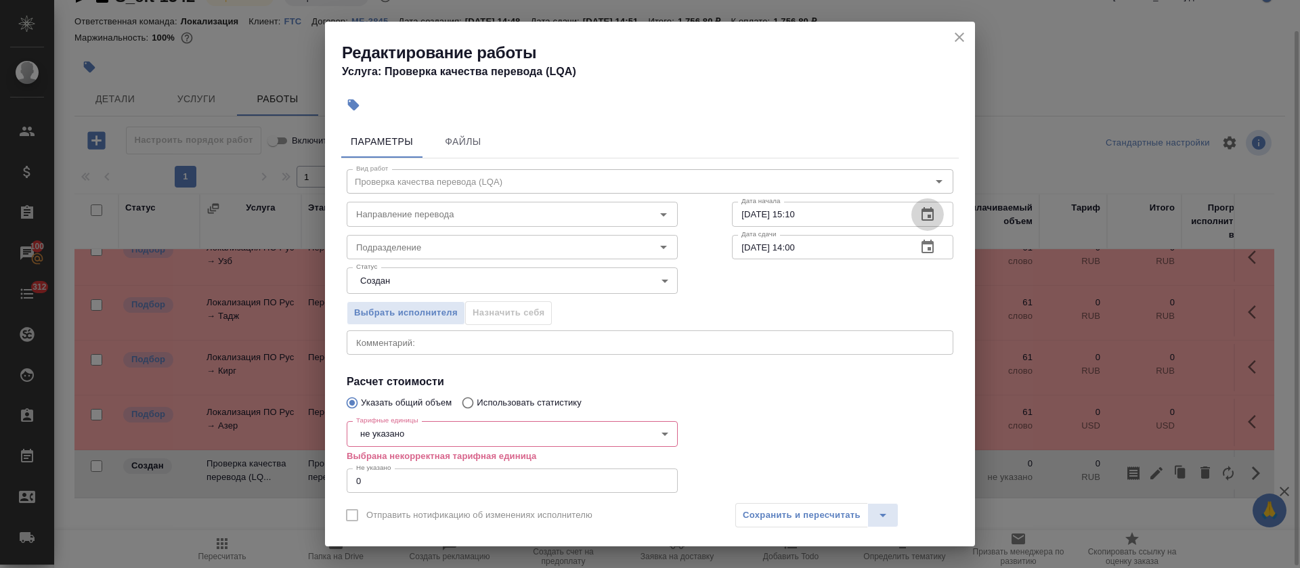
click at [919, 219] on icon "button" at bounding box center [927, 214] width 16 height 16
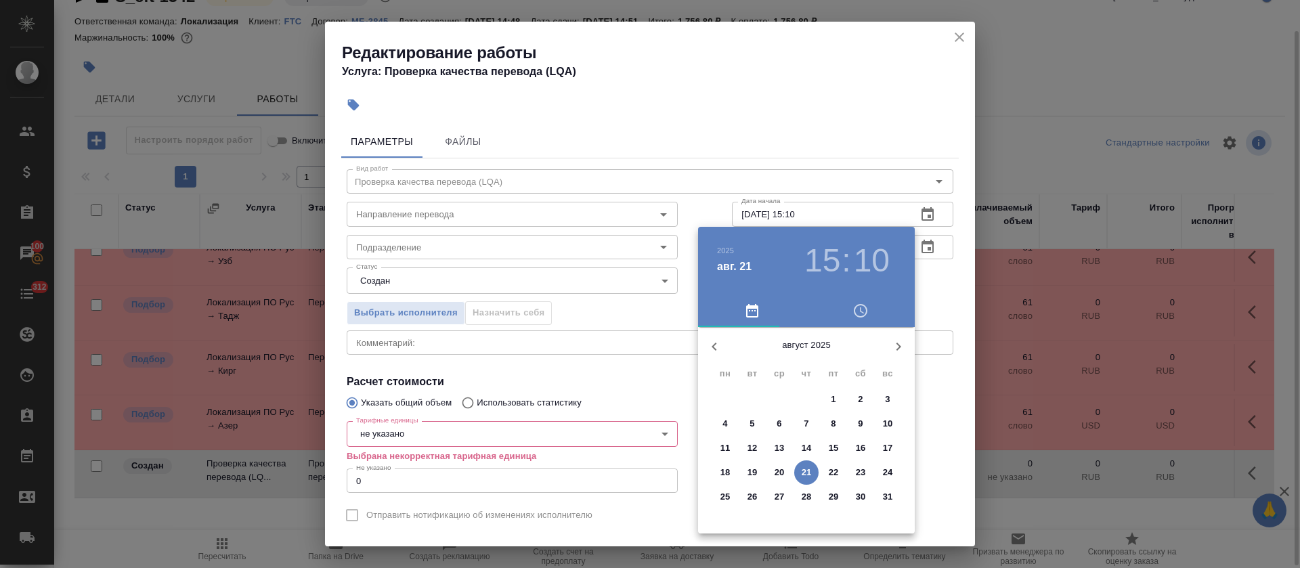
click at [663, 286] on div at bounding box center [650, 284] width 1300 height 568
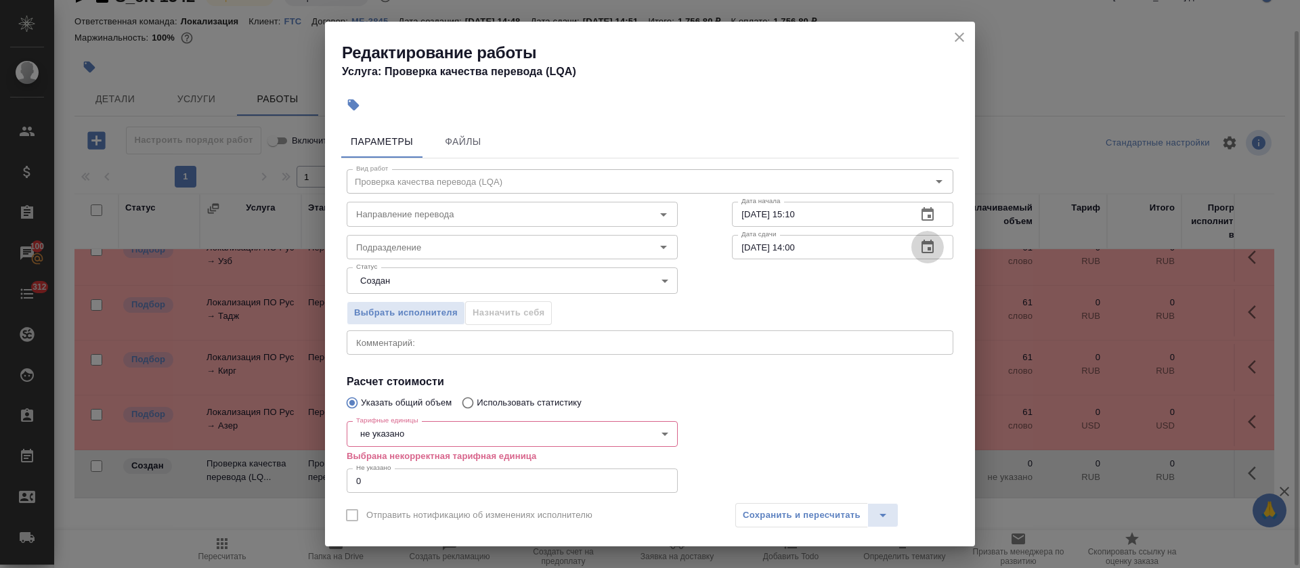
click at [923, 243] on button "button" at bounding box center [927, 247] width 32 height 32
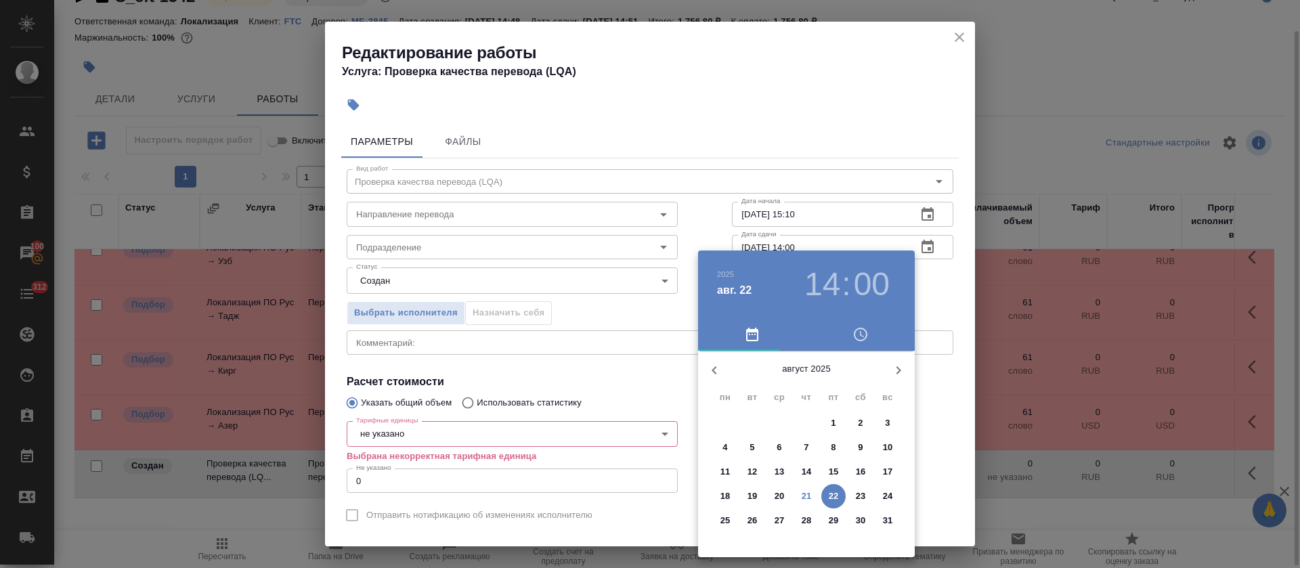
click at [804, 489] on p "21" at bounding box center [806, 496] width 10 height 14
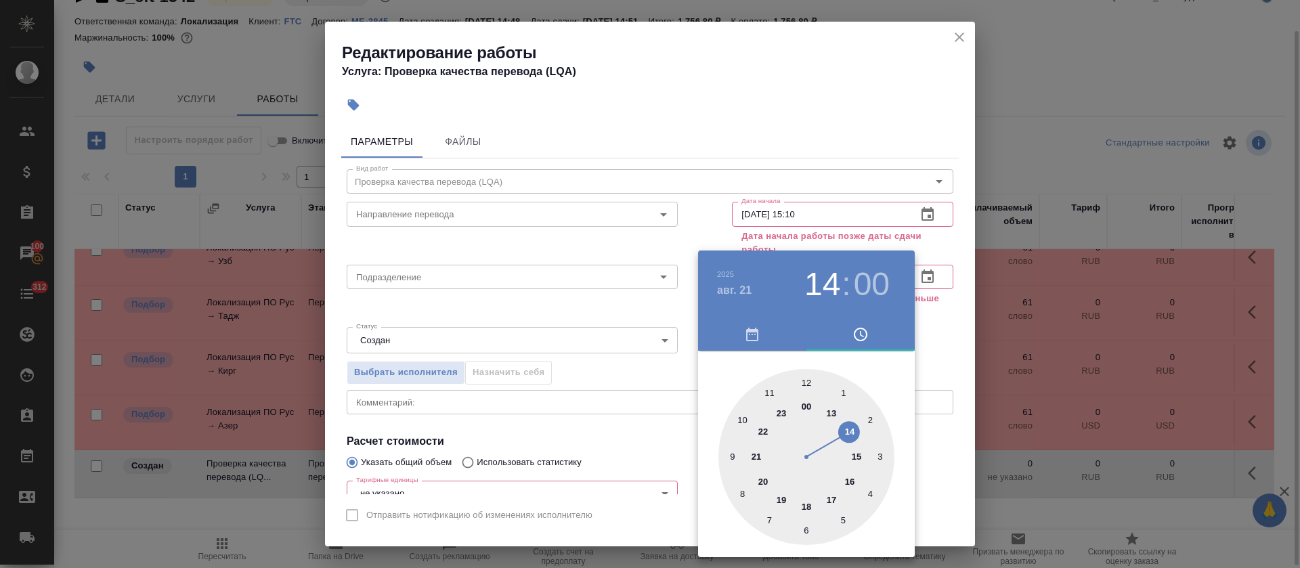
click at [785, 500] on div at bounding box center [806, 457] width 176 height 176
type input "21.08.2025 19:00"
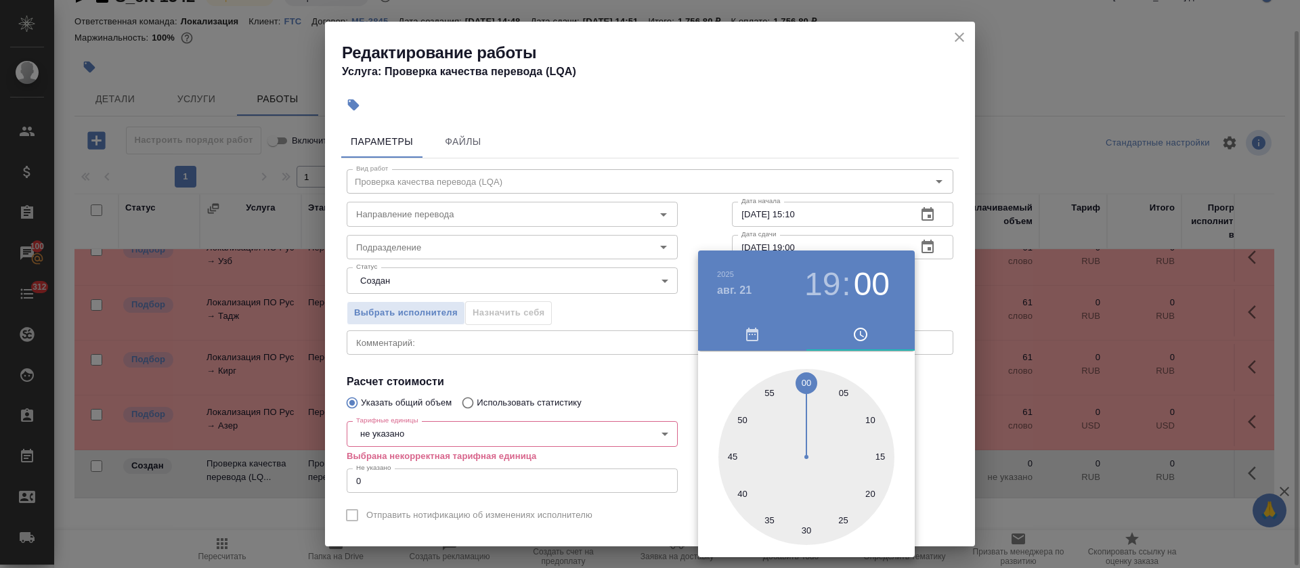
click at [546, 367] on div at bounding box center [650, 284] width 1300 height 568
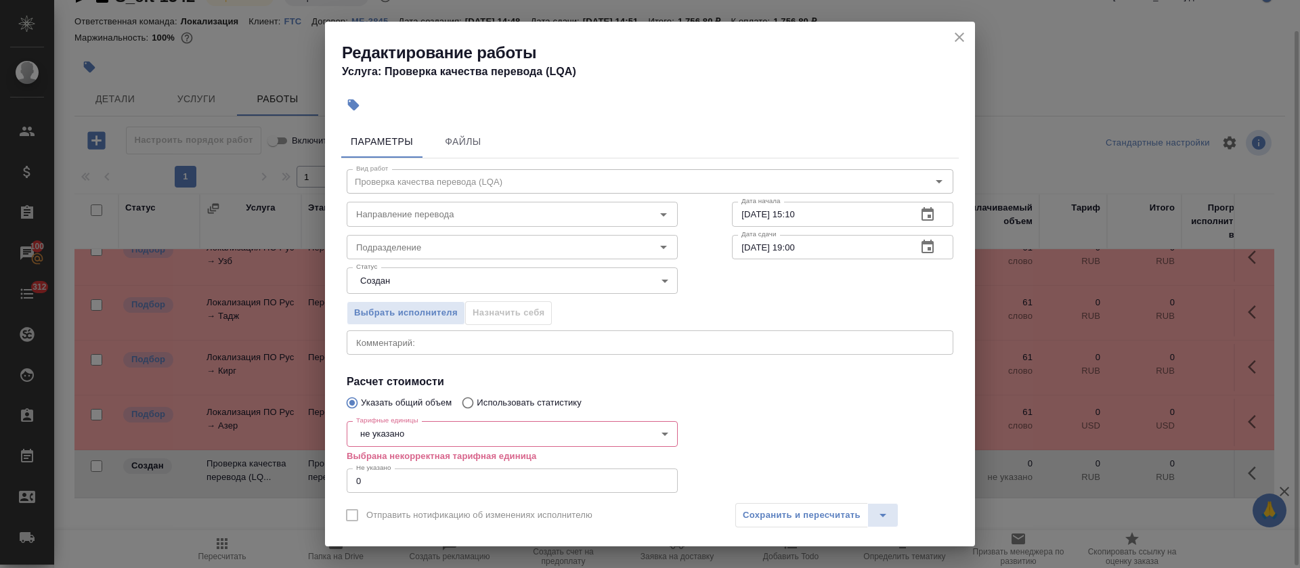
click at [372, 441] on body "🙏 .cls-1 fill:#fff; AWATERA Tretyakova Olga Клиенты Спецификации Заказы 100 Чат…" at bounding box center [650, 284] width 1300 height 568
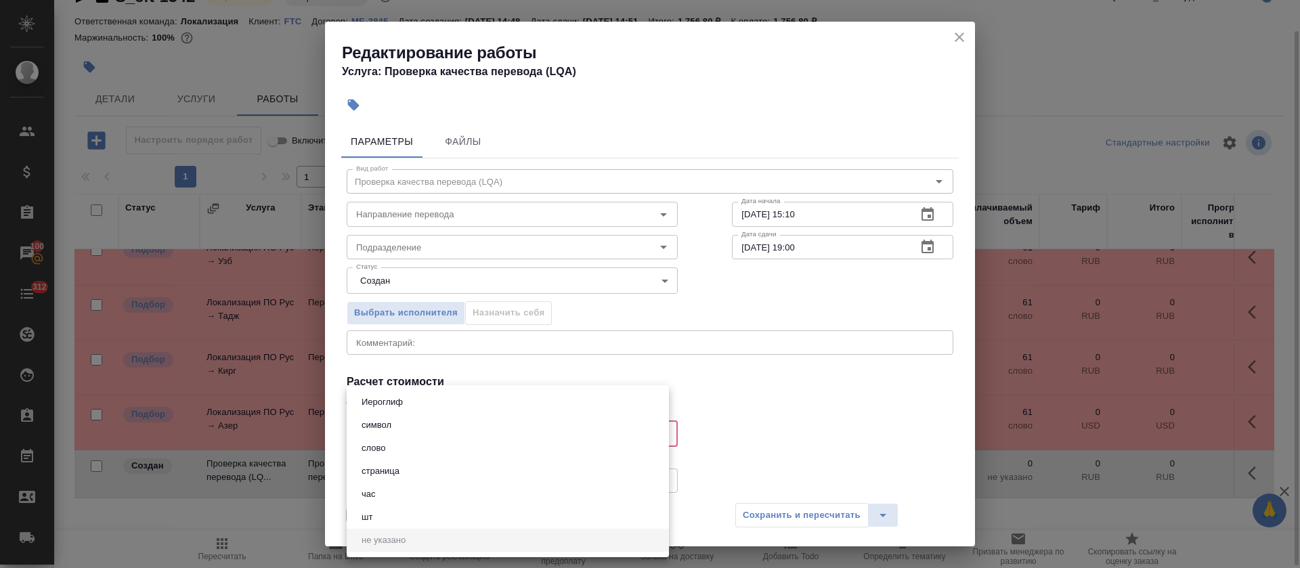
click at [376, 502] on li "час" at bounding box center [508, 494] width 322 height 23
type input "5a8b1489cc6b4906c91bfd93"
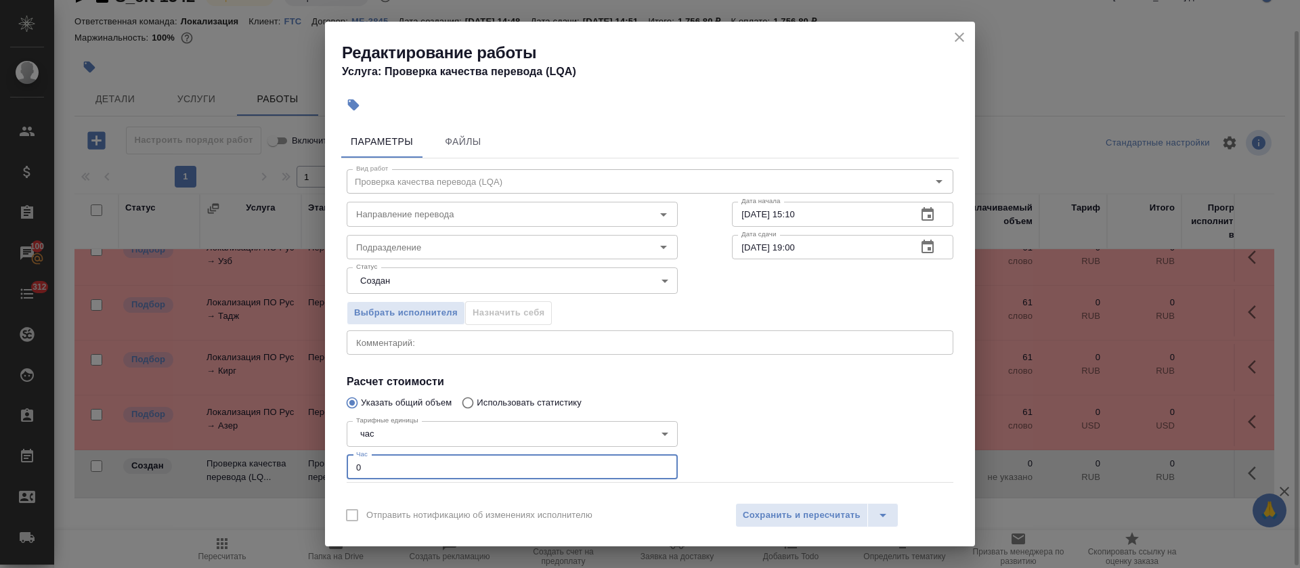
drag, startPoint x: 359, startPoint y: 464, endPoint x: 349, endPoint y: 460, distance: 10.9
click at [349, 460] on input "0" at bounding box center [512, 467] width 331 height 24
type input "1"
click at [425, 281] on body "🙏 .cls-1 fill:#fff; AWATERA Tretyakova Olga Клиенты Спецификации Заказы 100 Чат…" at bounding box center [650, 284] width 1300 height 568
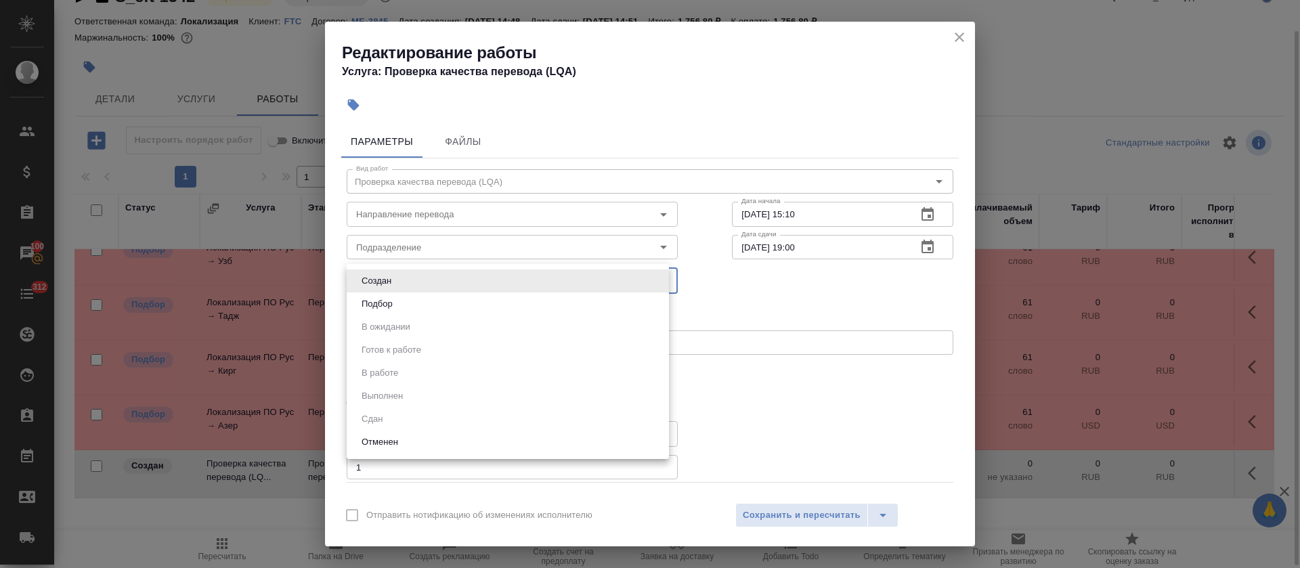
click at [416, 299] on li "Подбор" at bounding box center [508, 303] width 322 height 23
type input "recruiting"
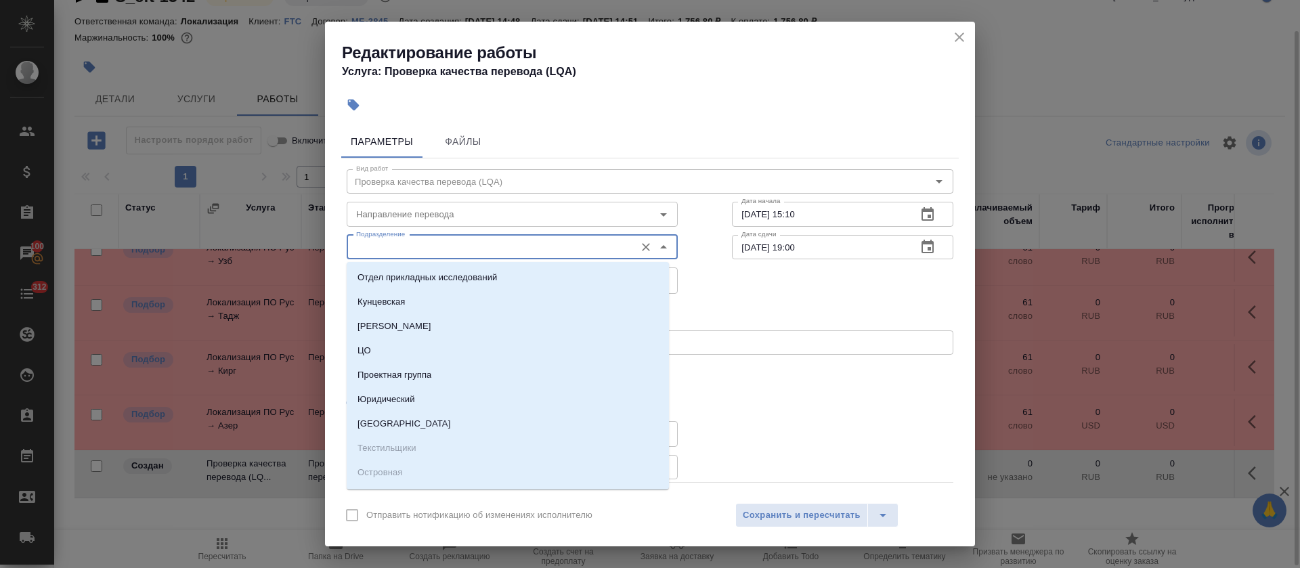
click at [415, 249] on input "Подразделение" at bounding box center [490, 247] width 278 height 16
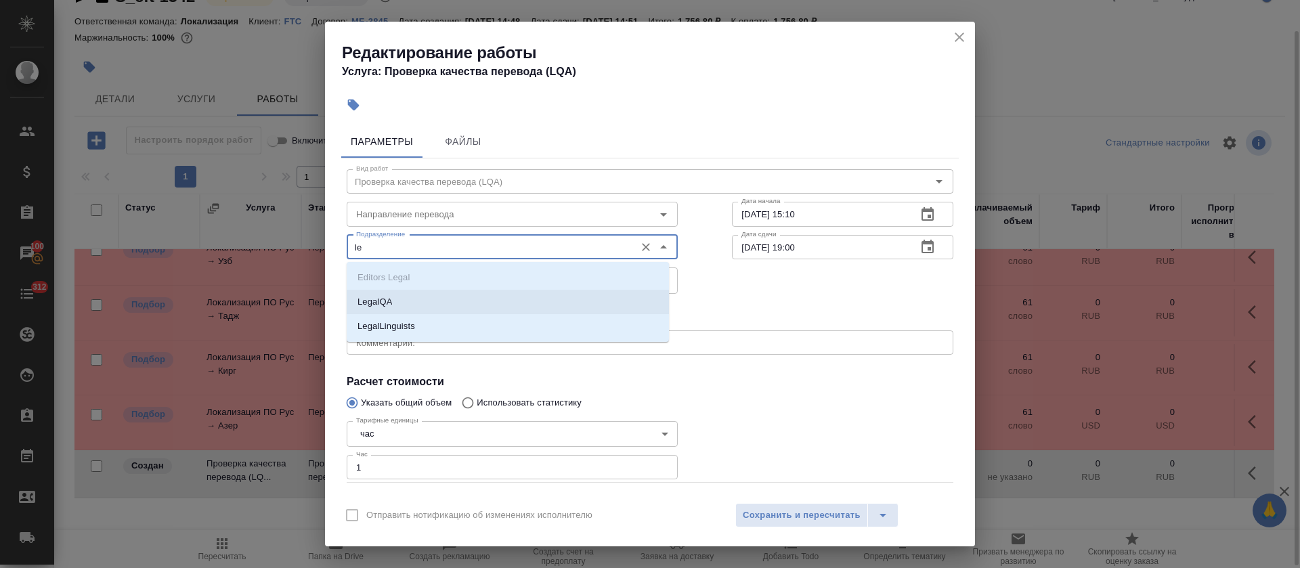
click at [420, 301] on li "LegalQA" at bounding box center [508, 302] width 322 height 24
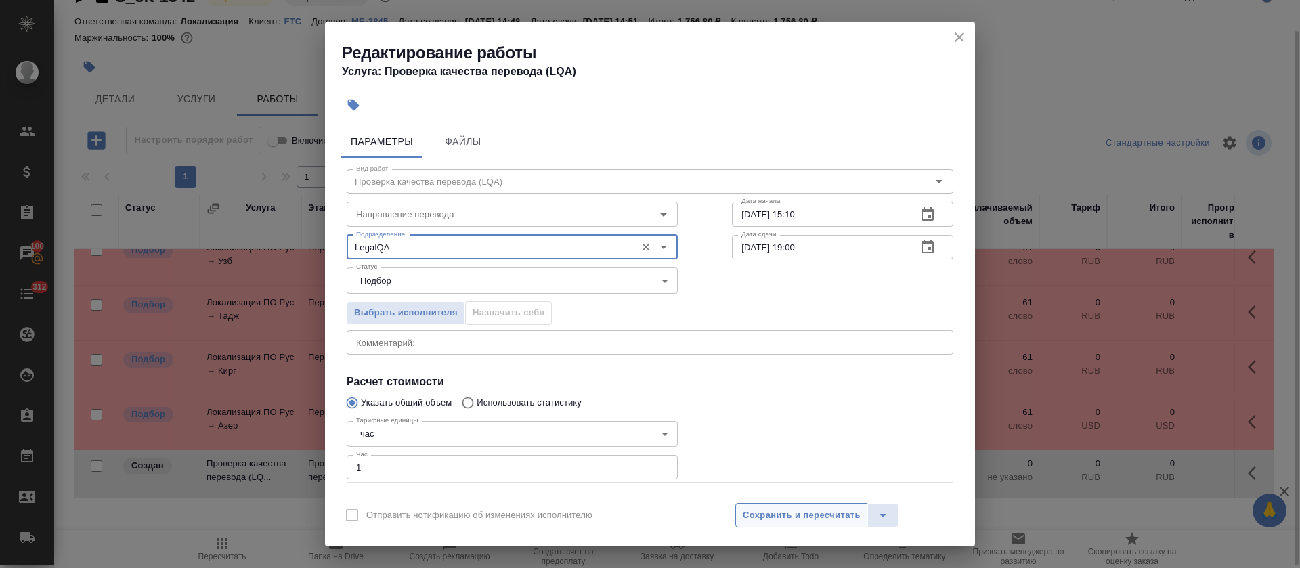
type input "LegalQA"
click at [836, 520] on span "Сохранить и пересчитать" at bounding box center [802, 516] width 118 height 16
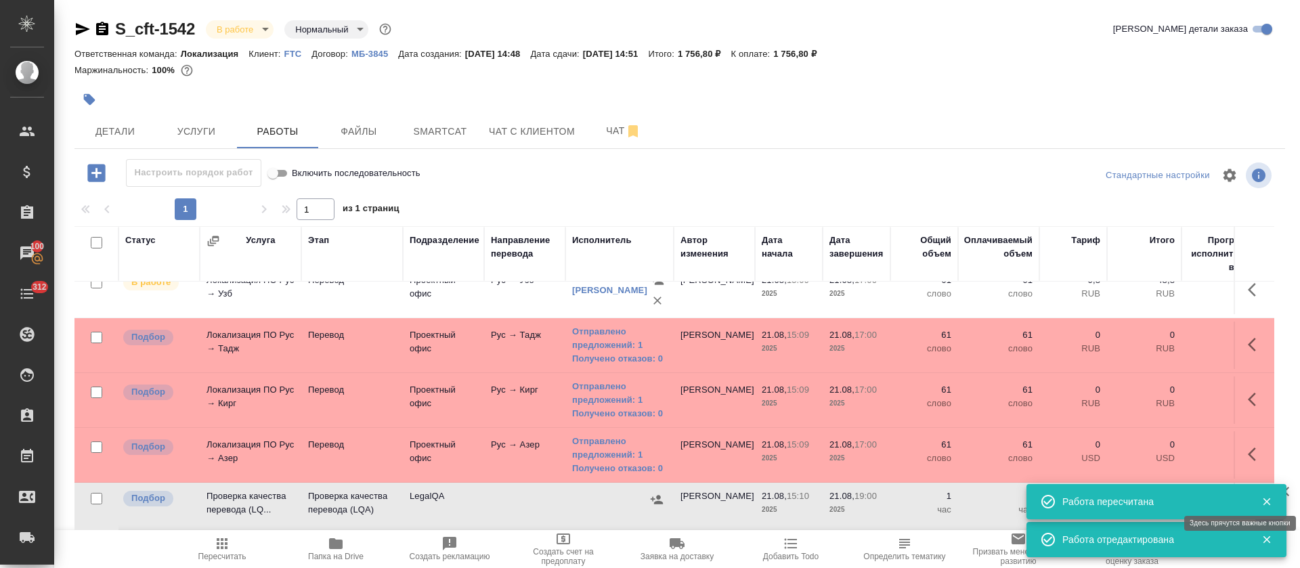
click at [1239, 489] on button "button" at bounding box center [1255, 505] width 32 height 32
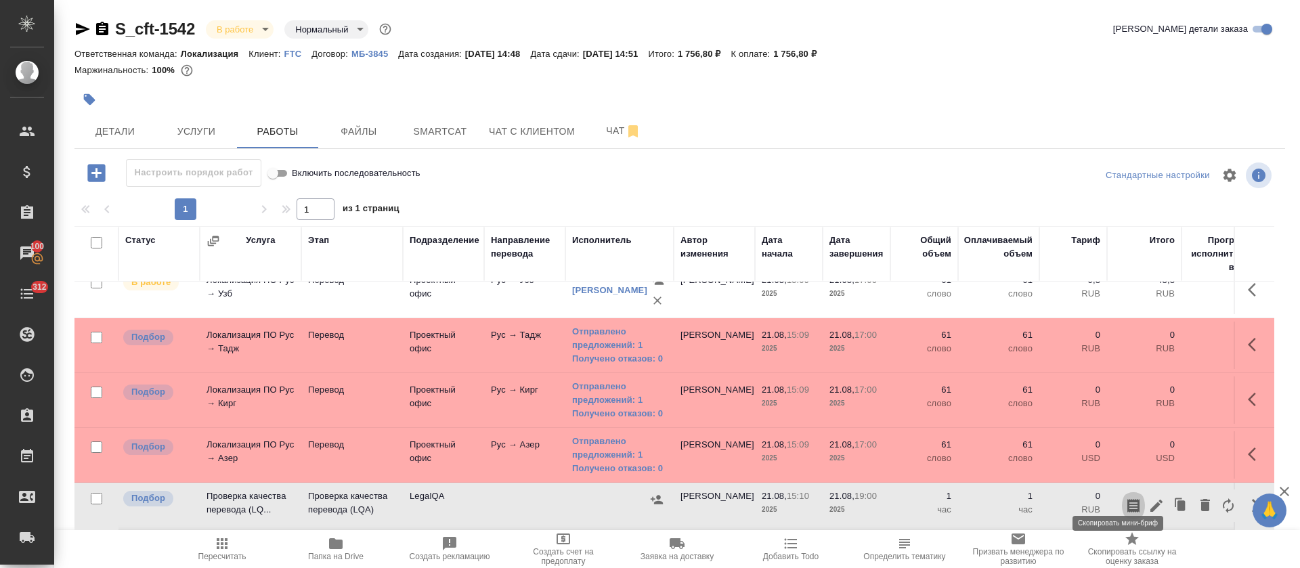
click at [1122, 489] on button "button" at bounding box center [1133, 505] width 23 height 32
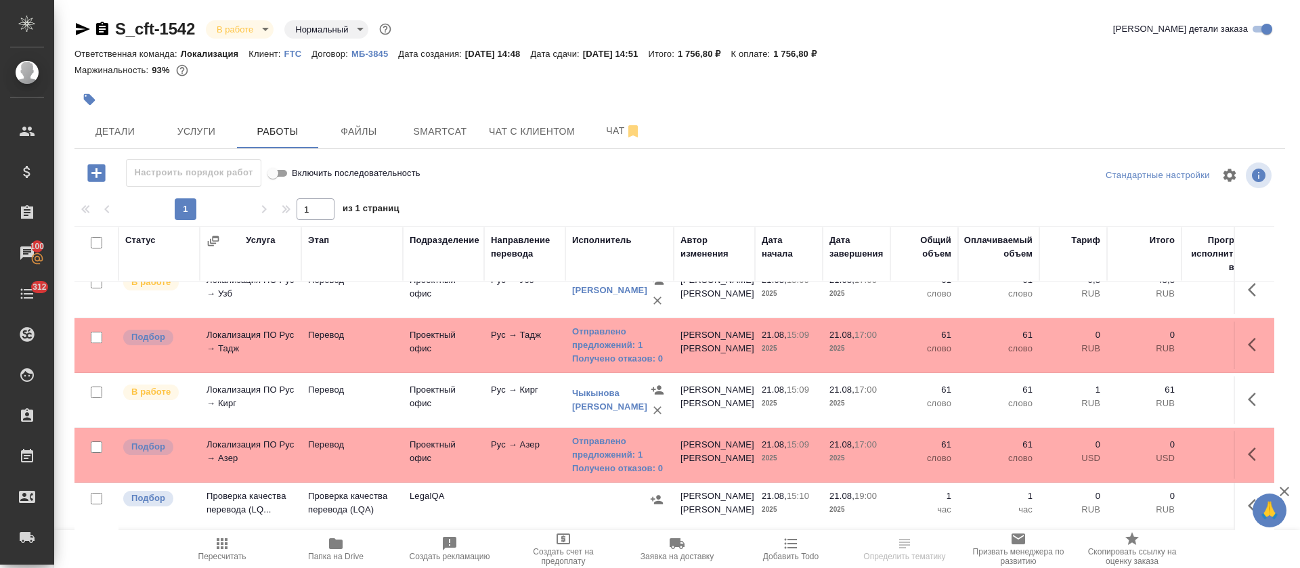
scroll to position [35, 0]
click at [628, 435] on link "Отправлено предложений: 1" at bounding box center [619, 448] width 95 height 27
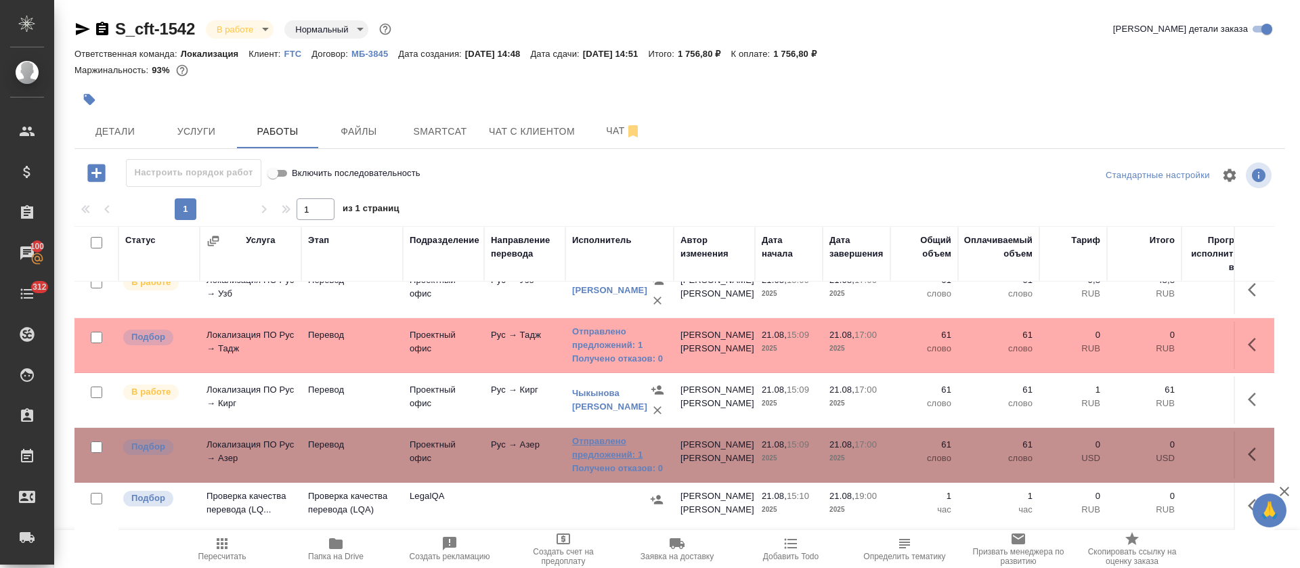
click at [596, 437] on link "Отправлено предложений: 1" at bounding box center [619, 448] width 95 height 27
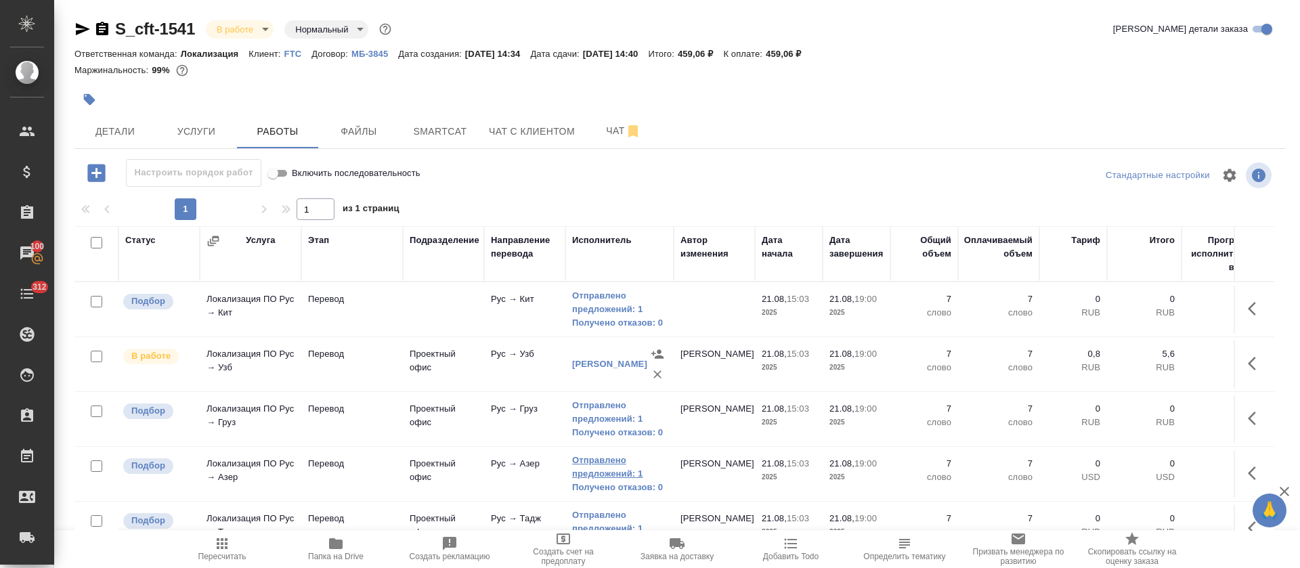
click at [583, 475] on link "Отправлено предложений: 1" at bounding box center [619, 467] width 95 height 27
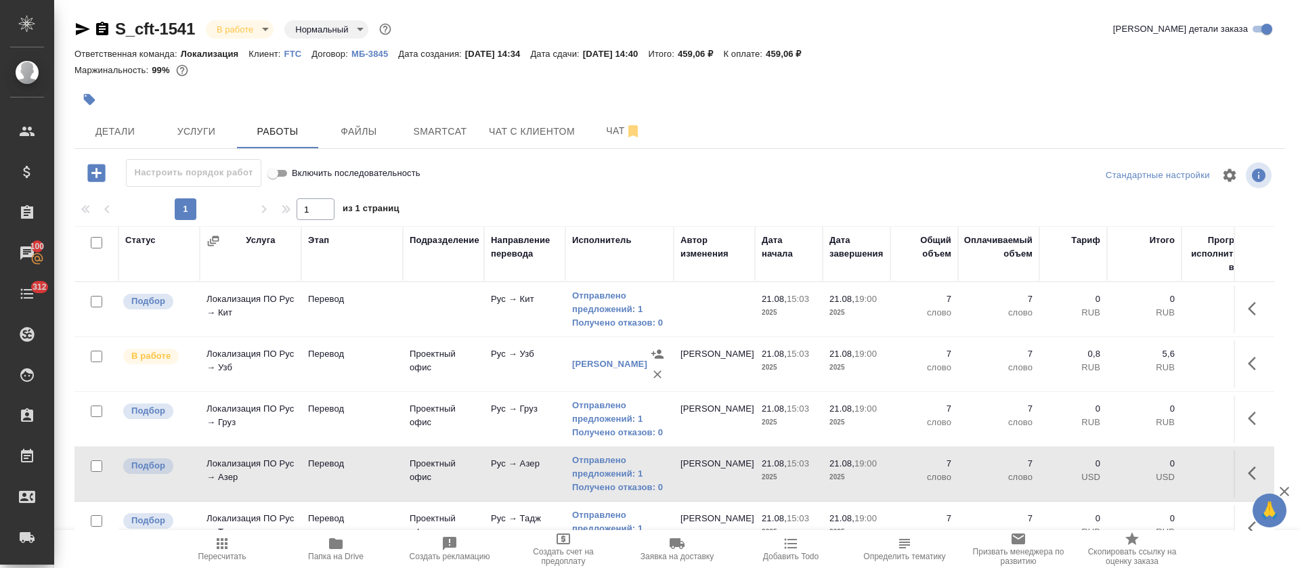
scroll to position [247, 0]
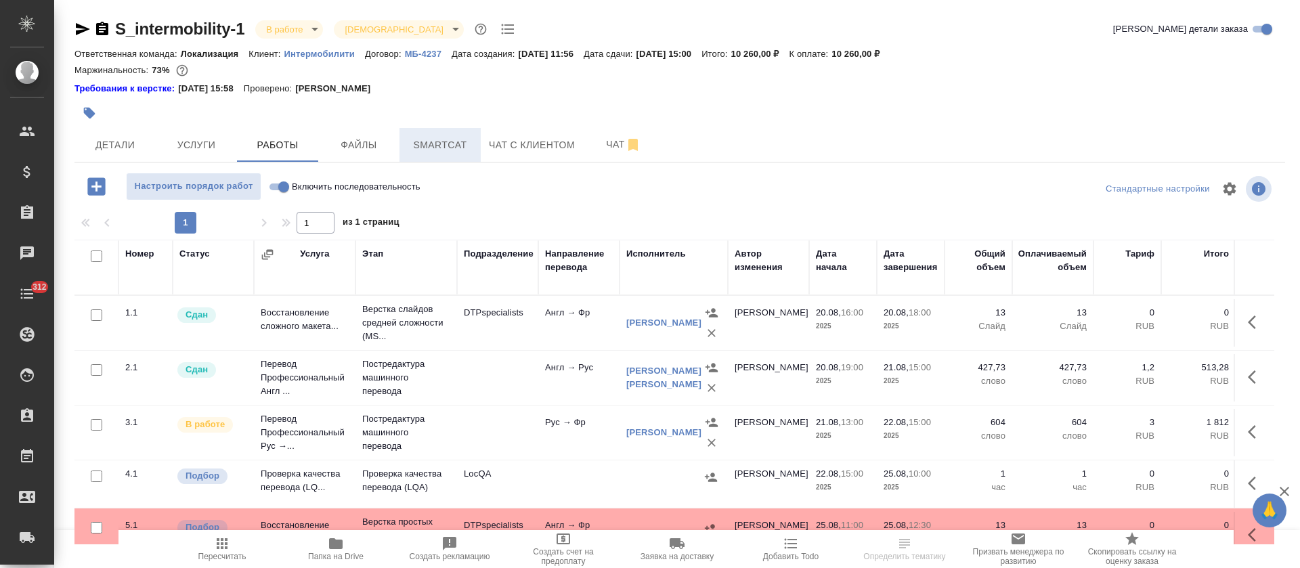
click at [455, 144] on span "Smartcat" at bounding box center [439, 145] width 65 height 17
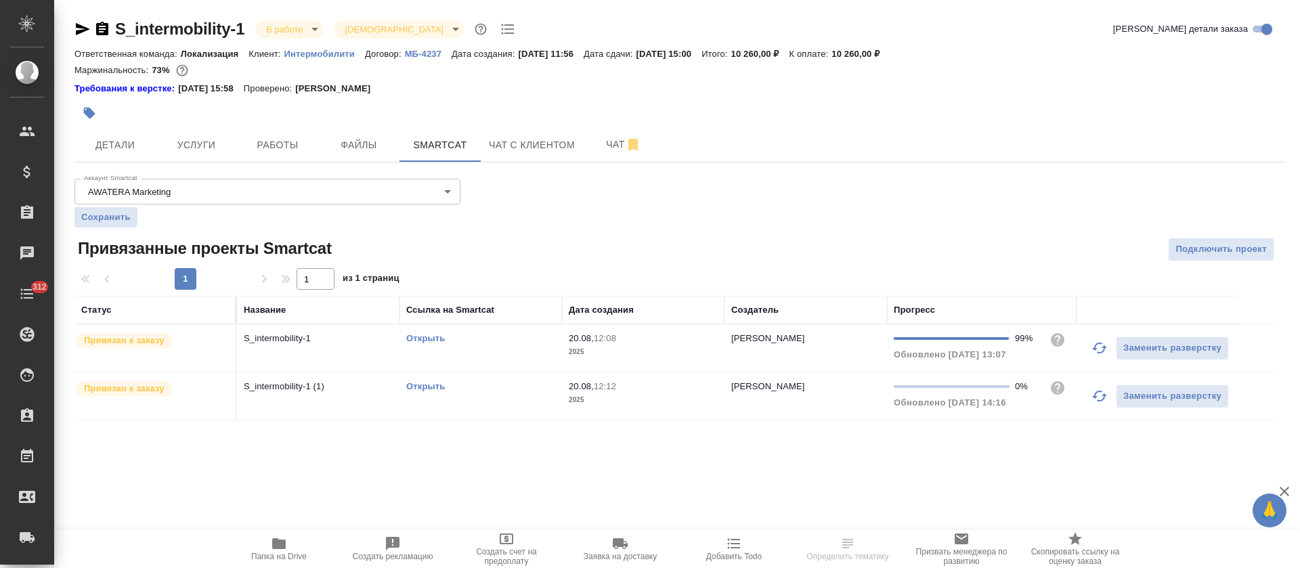
click at [1104, 397] on icon "button" at bounding box center [1099, 396] width 15 height 11
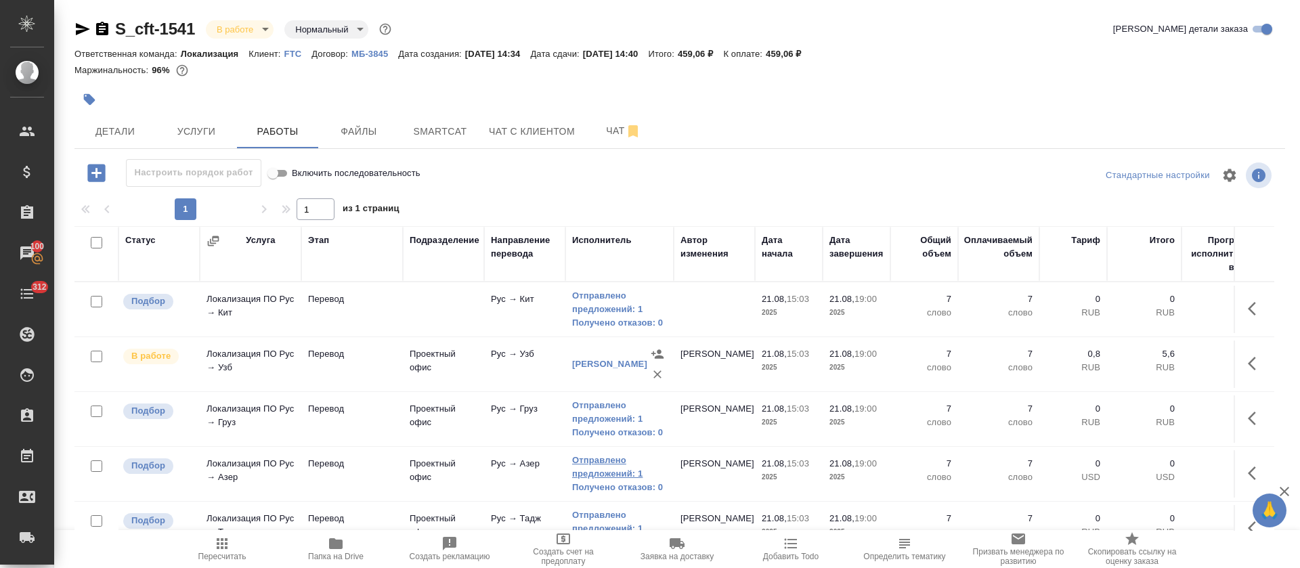
click at [596, 464] on link "Отправлено предложений: 1" at bounding box center [619, 467] width 95 height 27
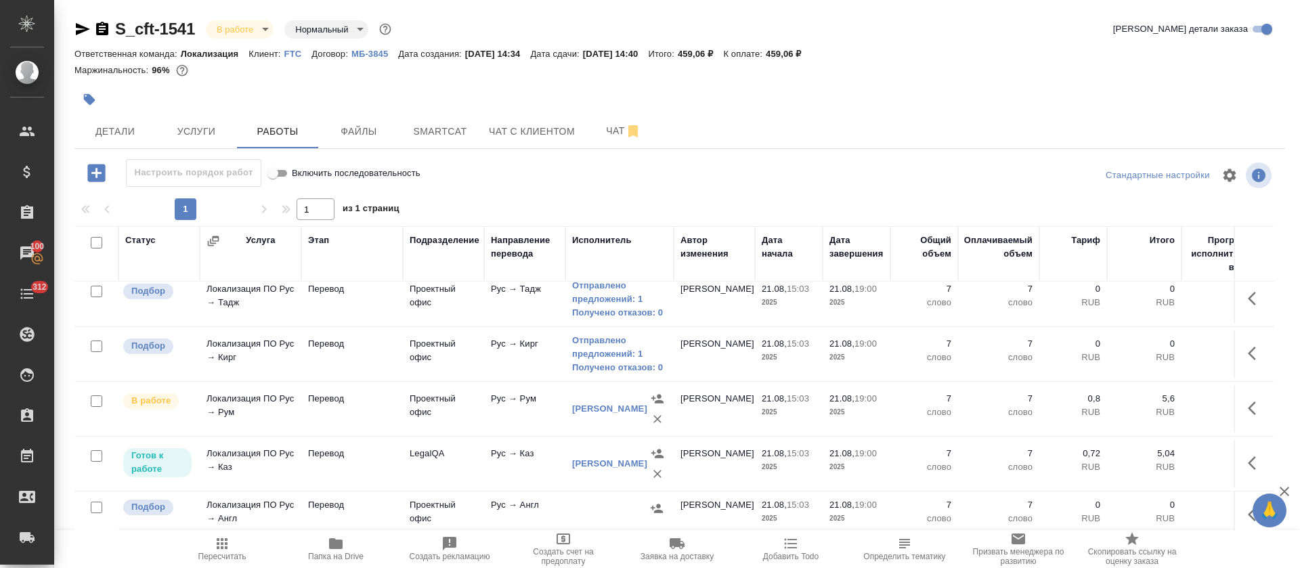
scroll to position [254, 0]
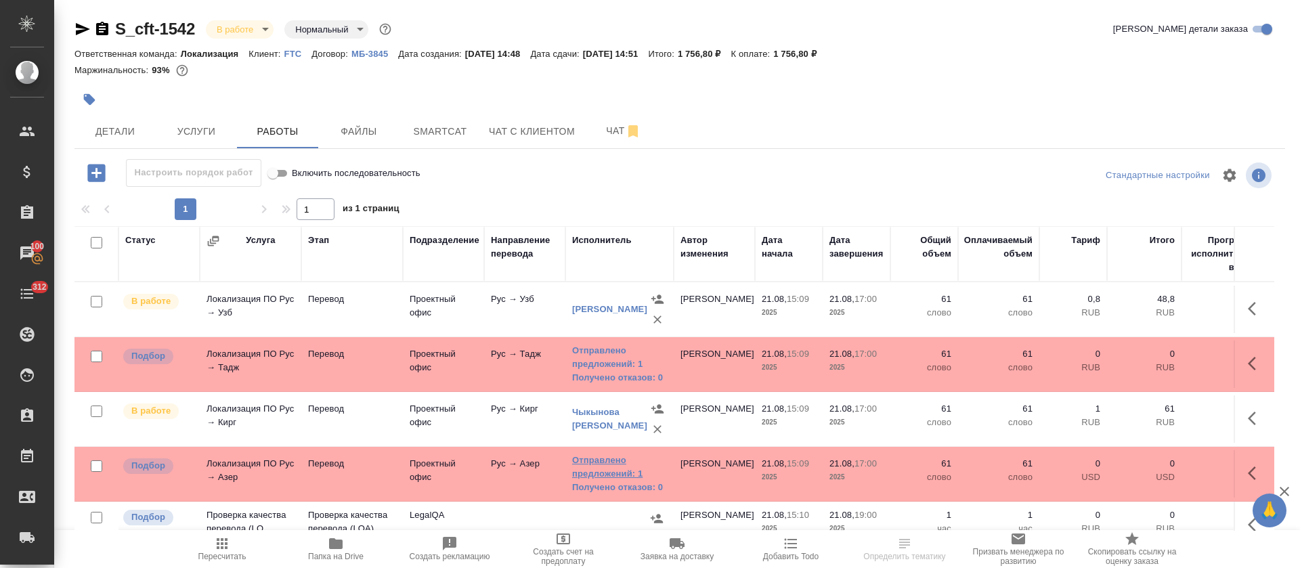
click at [595, 477] on link "Отправлено предложений: 1" at bounding box center [619, 467] width 95 height 27
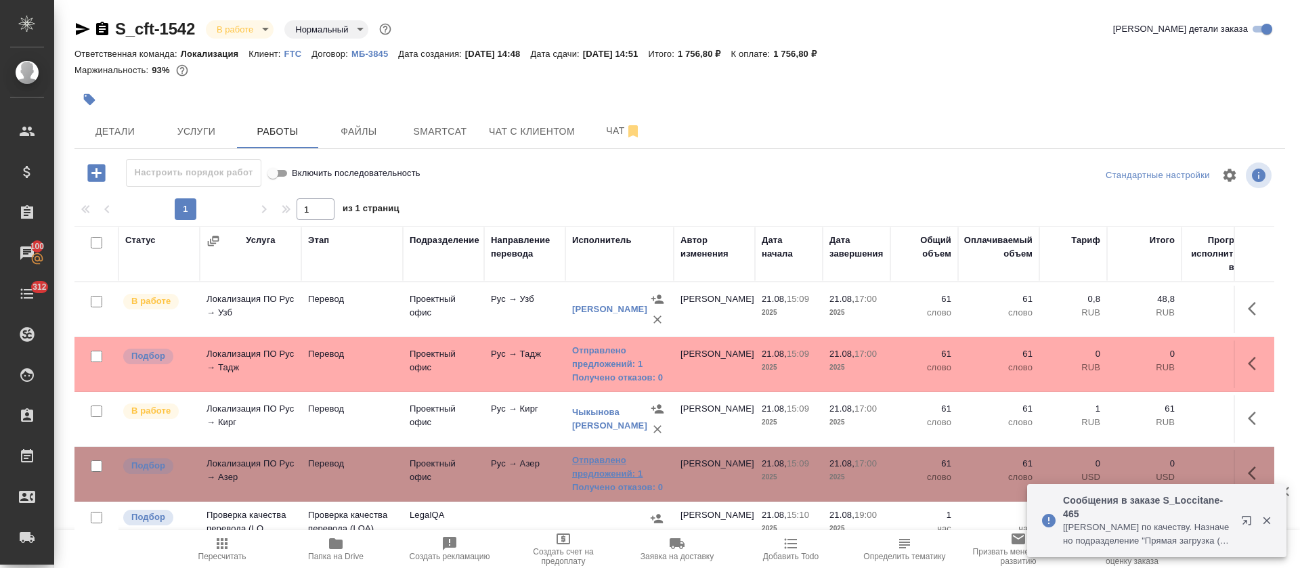
click at [598, 455] on link "Отправлено предложений: 1" at bounding box center [619, 467] width 95 height 27
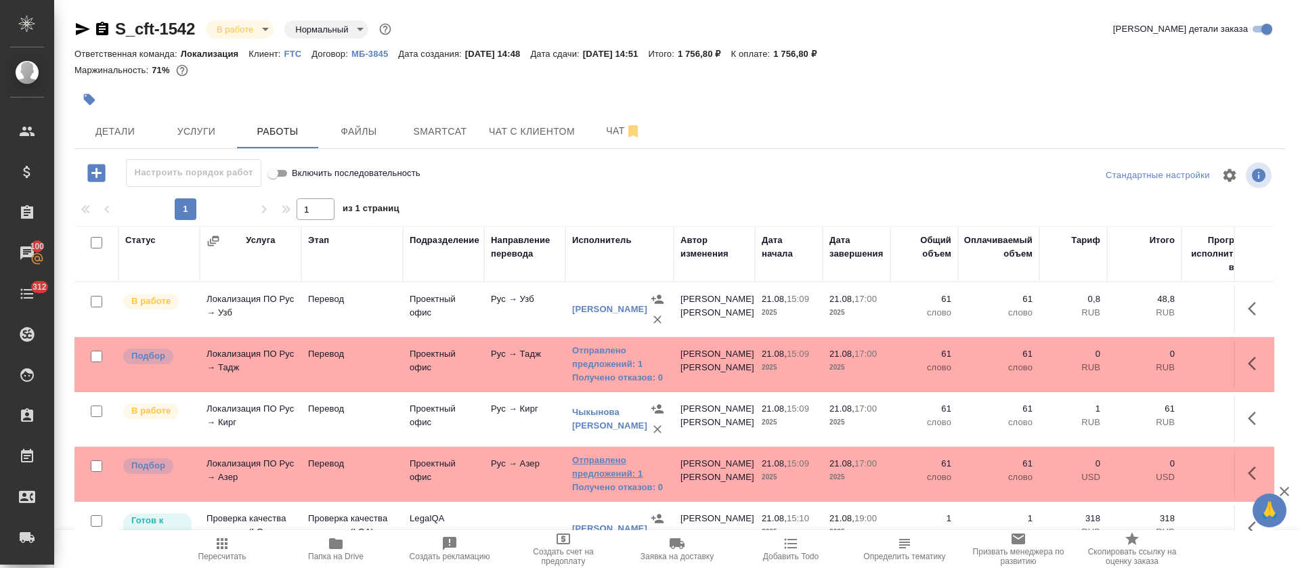
click at [598, 477] on link "Отправлено предложений: 1" at bounding box center [619, 467] width 95 height 27
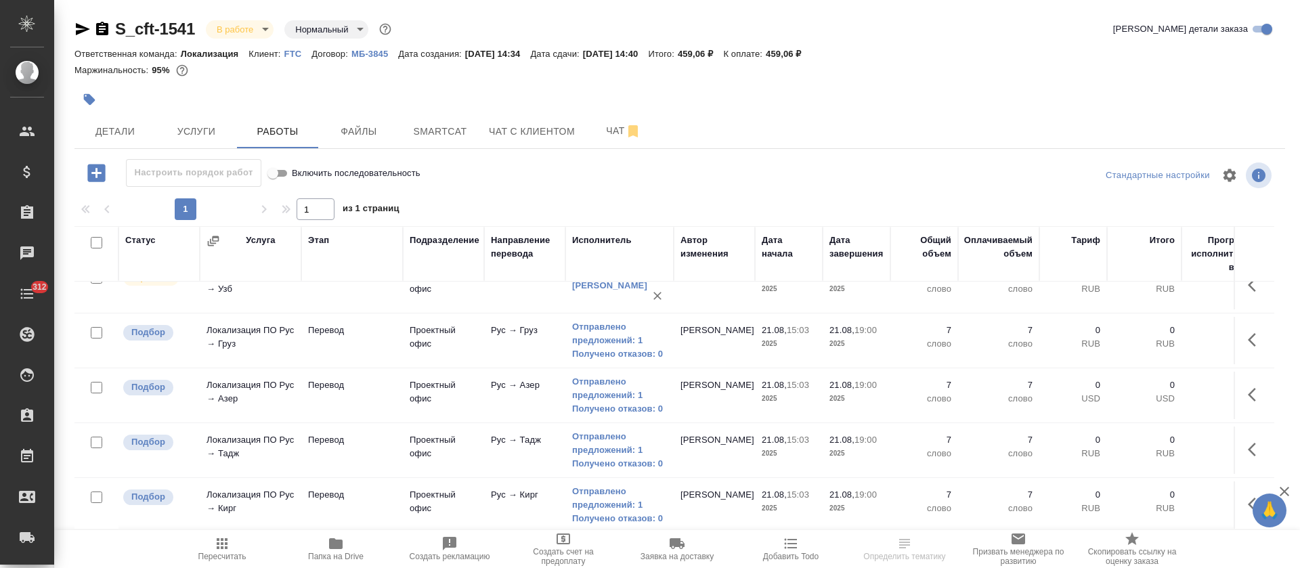
scroll to position [102, 0]
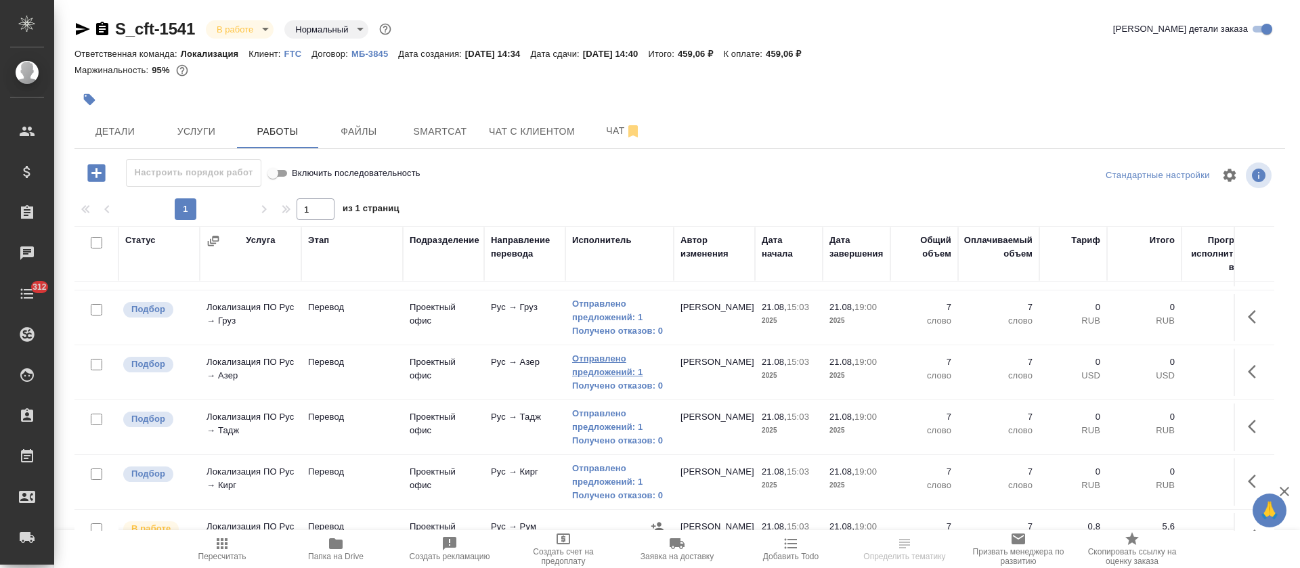
click at [576, 368] on link "Отправлено предложений: 1" at bounding box center [619, 365] width 95 height 27
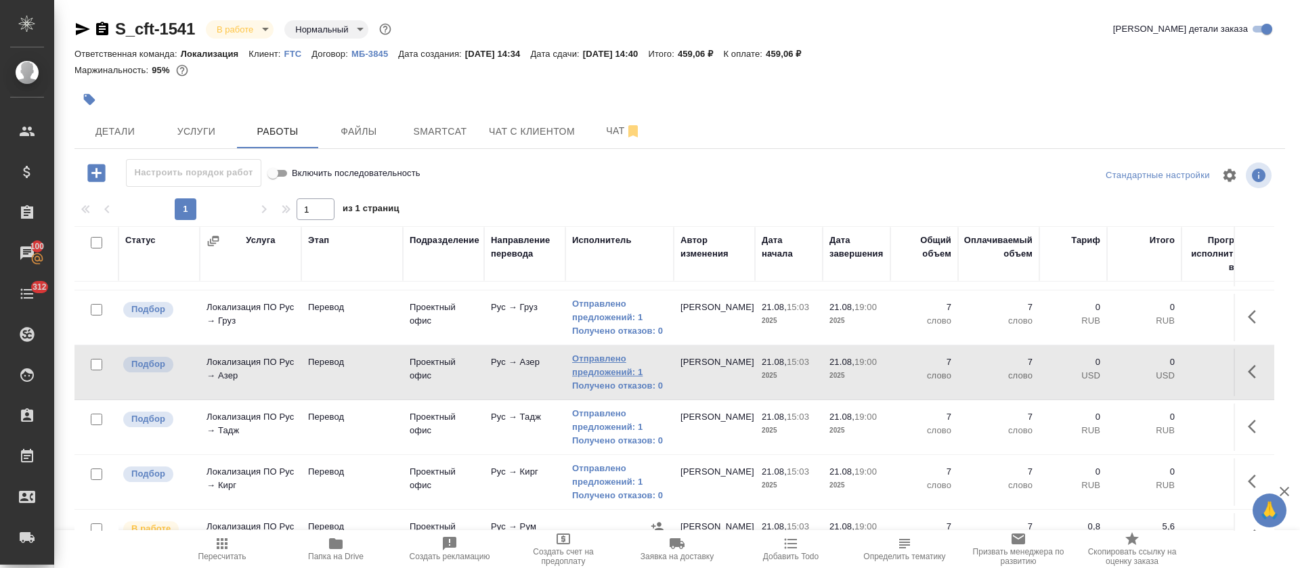
click at [613, 373] on link "Отправлено предложений: 1" at bounding box center [619, 365] width 95 height 27
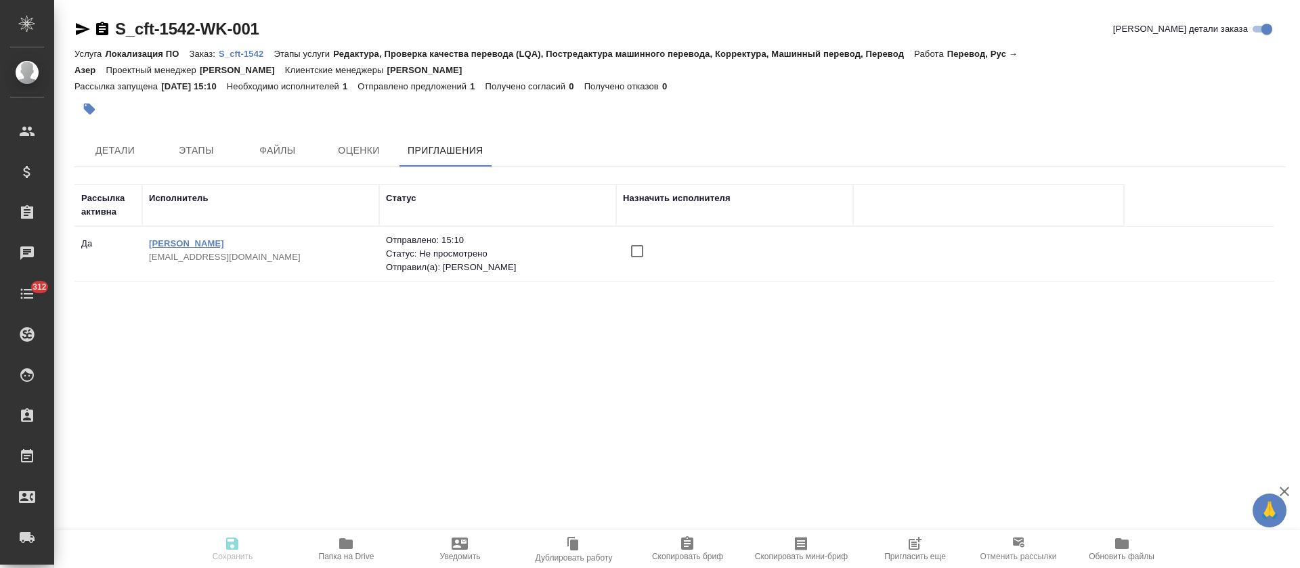
click at [224, 244] on link "[PERSON_NAME]" at bounding box center [186, 243] width 75 height 10
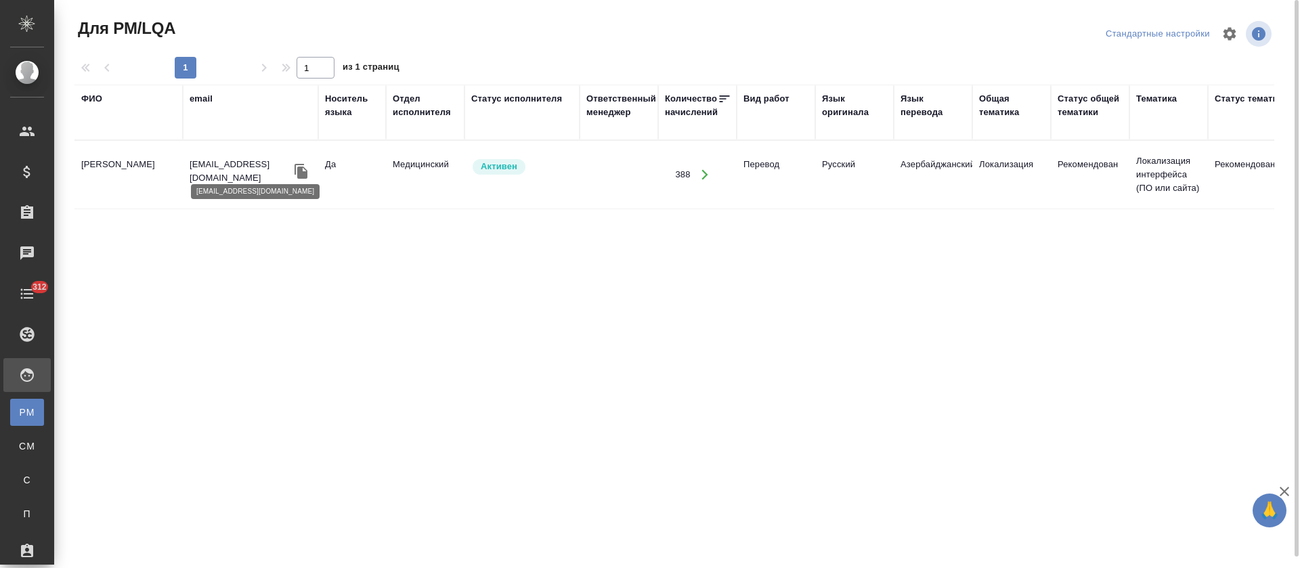
click at [229, 173] on p "[EMAIL_ADDRESS][DOMAIN_NAME]" at bounding box center [241, 171] width 102 height 27
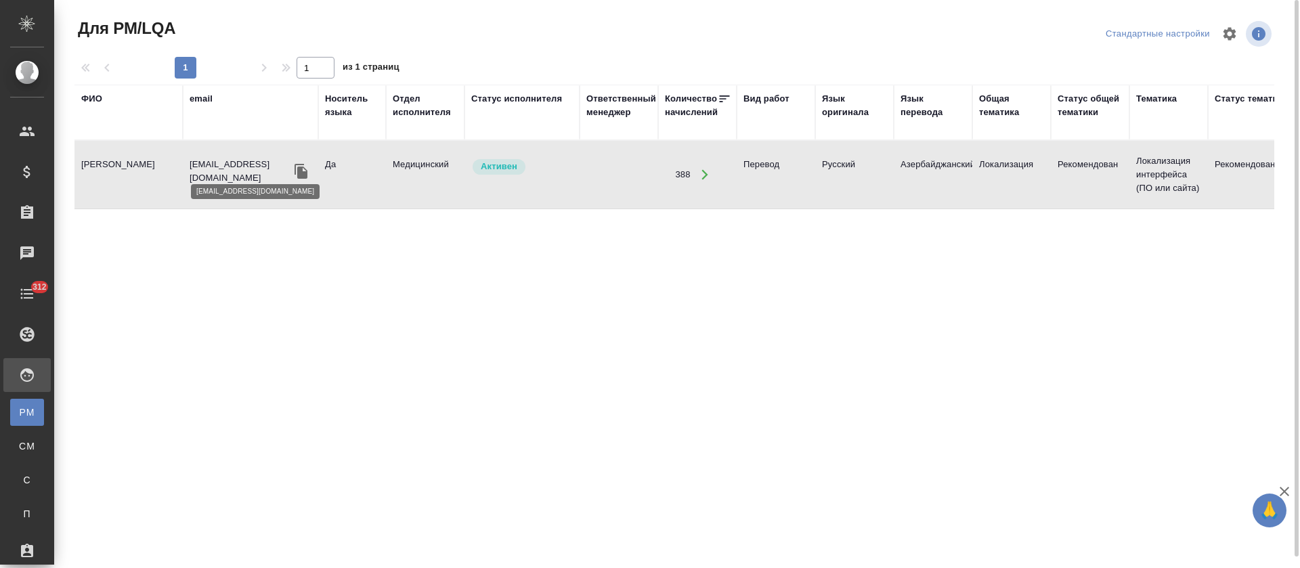
click at [229, 173] on p "[EMAIL_ADDRESS][DOMAIN_NAME]" at bounding box center [241, 171] width 102 height 27
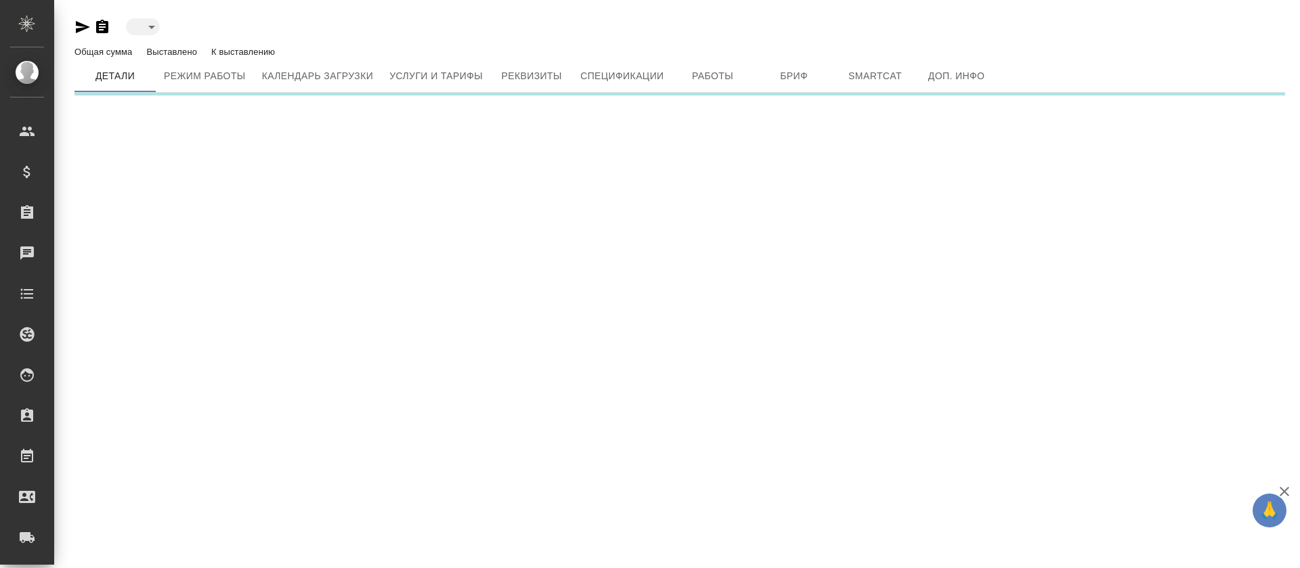
type input "active"
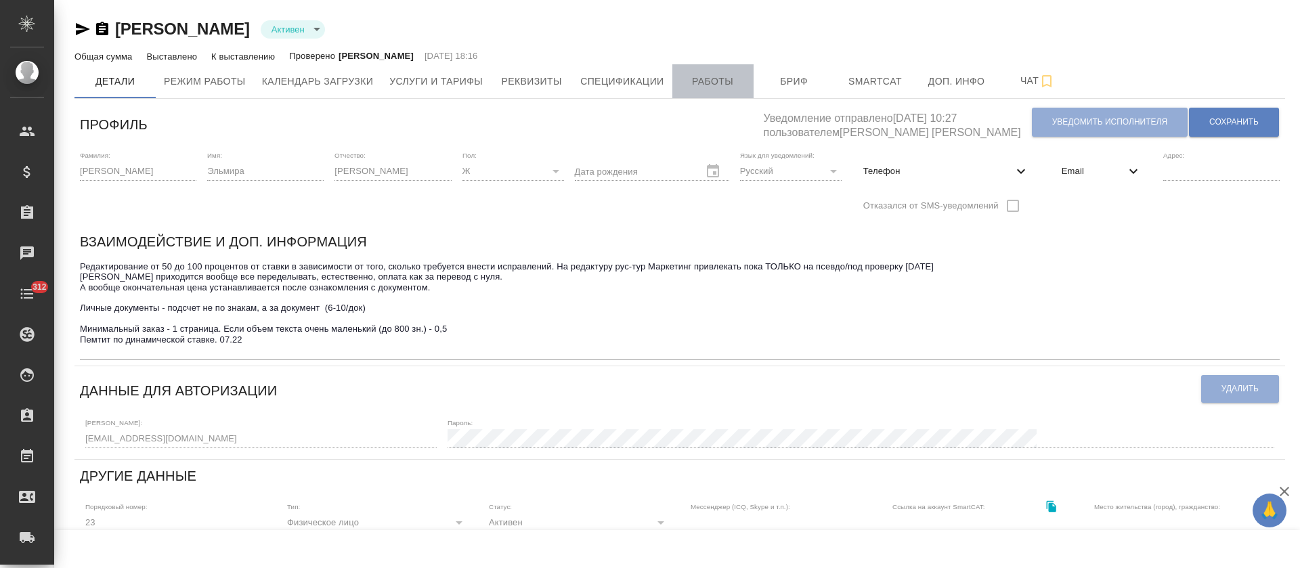
click at [703, 83] on span "Работы" at bounding box center [712, 81] width 65 height 17
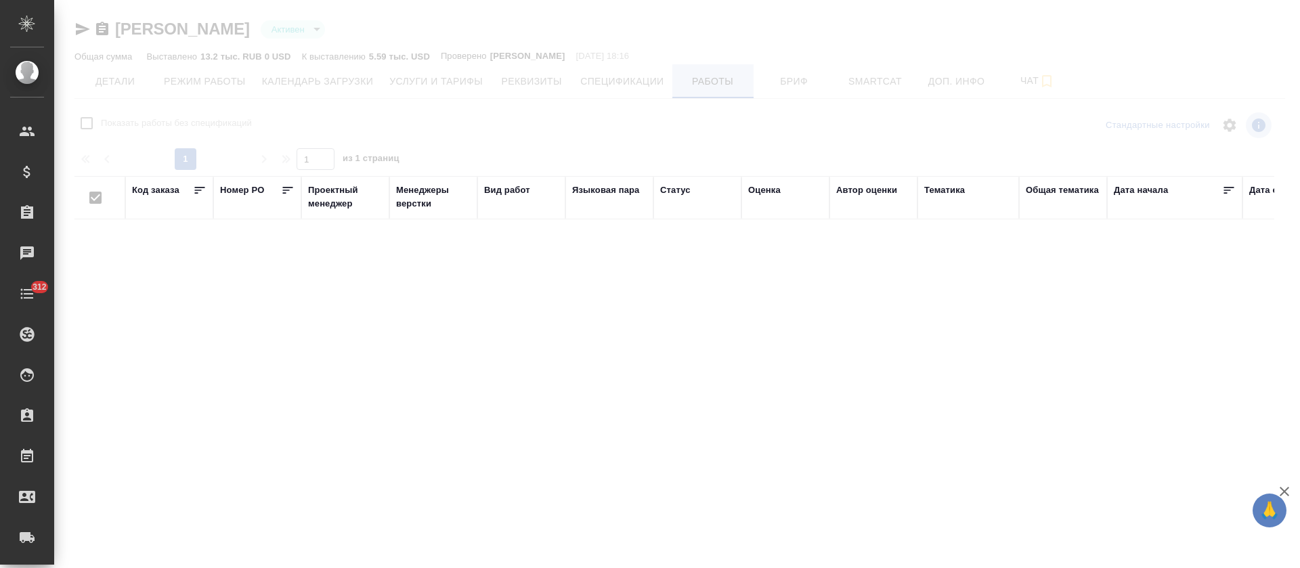
checkbox input "false"
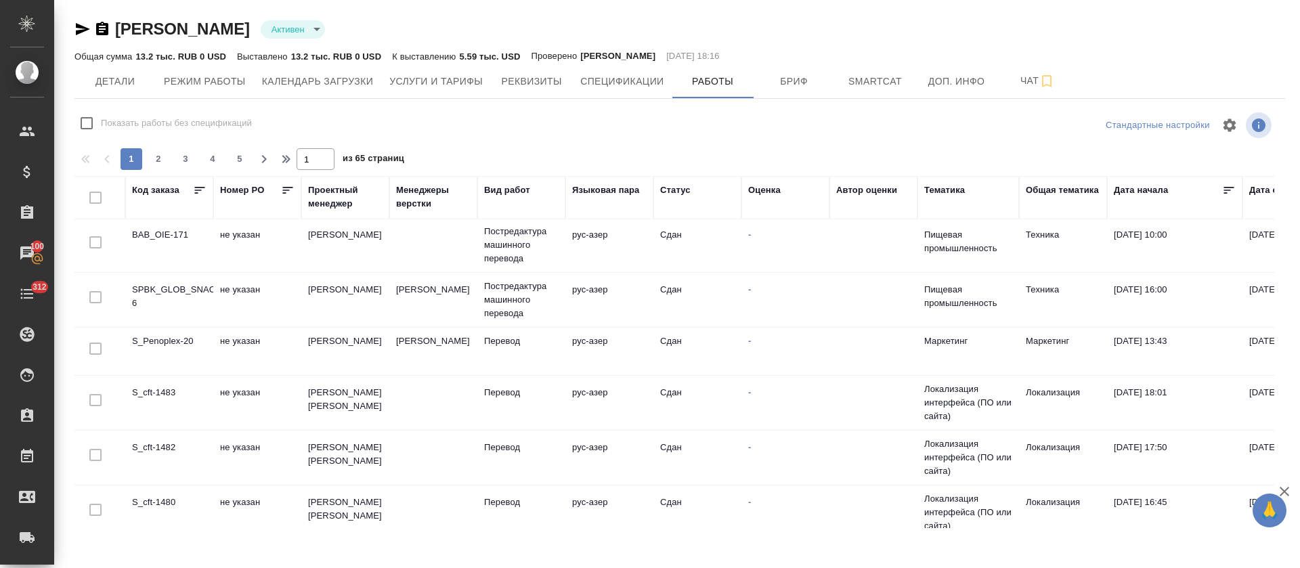
scroll to position [812, 0]
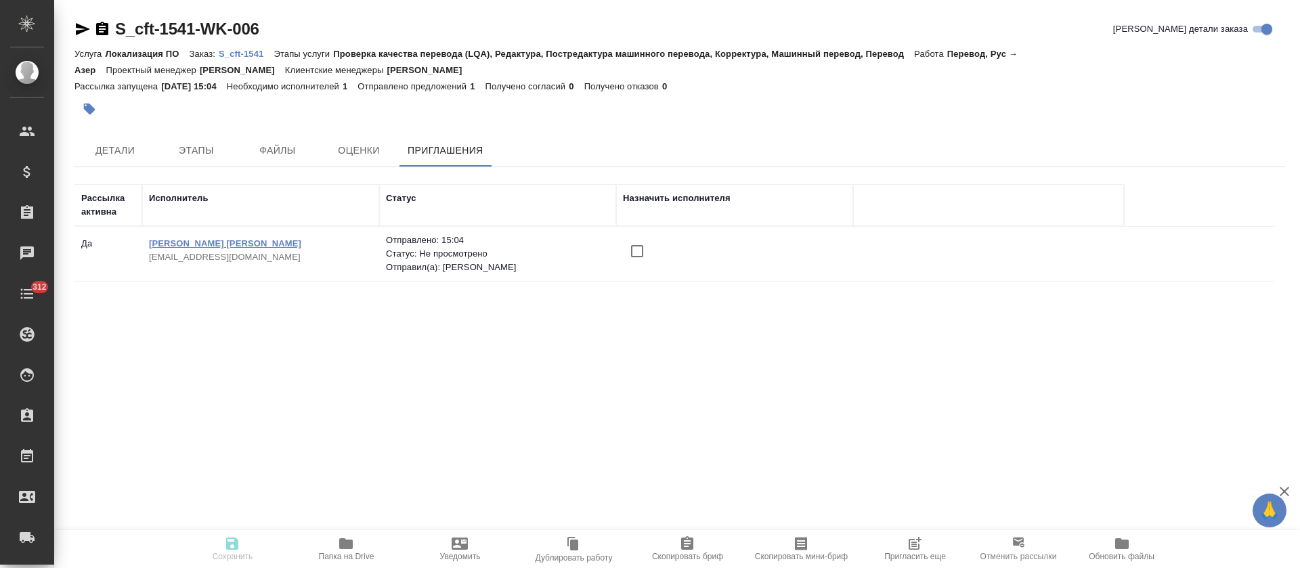
click at [236, 243] on link "[PERSON_NAME] [PERSON_NAME]" at bounding box center [225, 243] width 152 height 10
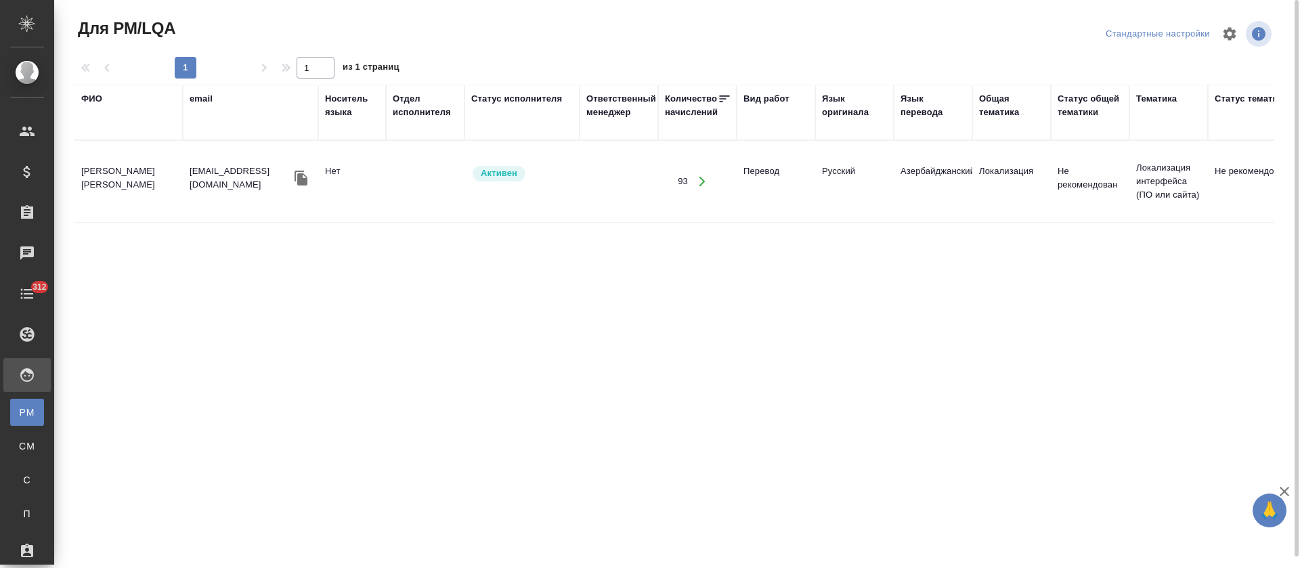
click at [660, 164] on td "93" at bounding box center [697, 182] width 79 height 48
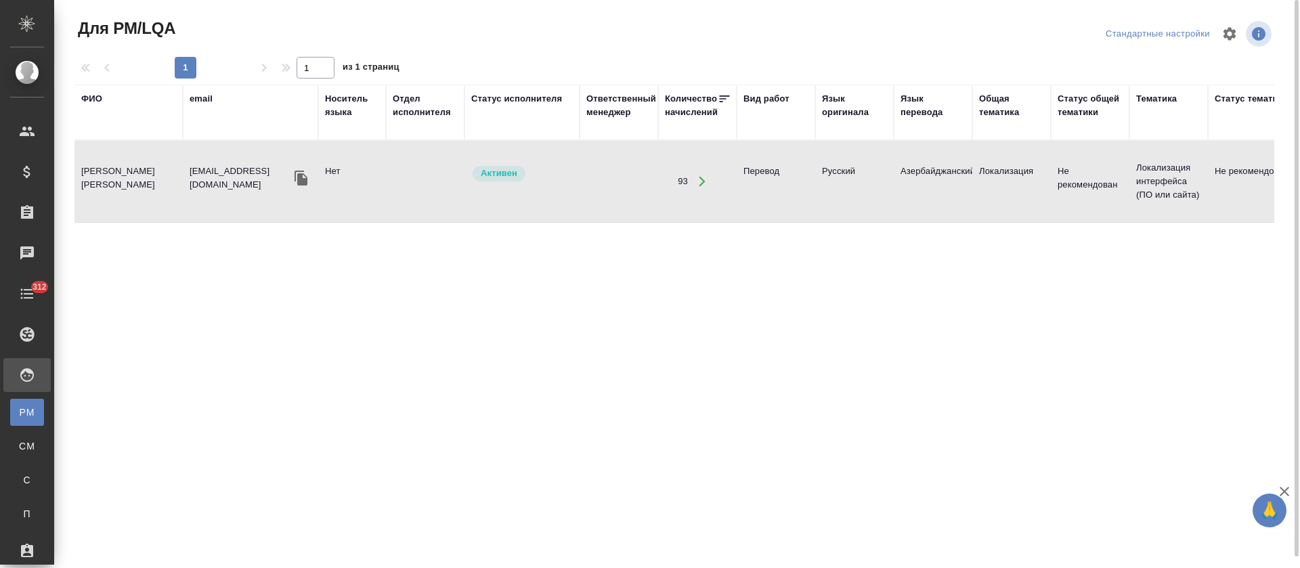
click at [660, 164] on td "93" at bounding box center [697, 182] width 79 height 48
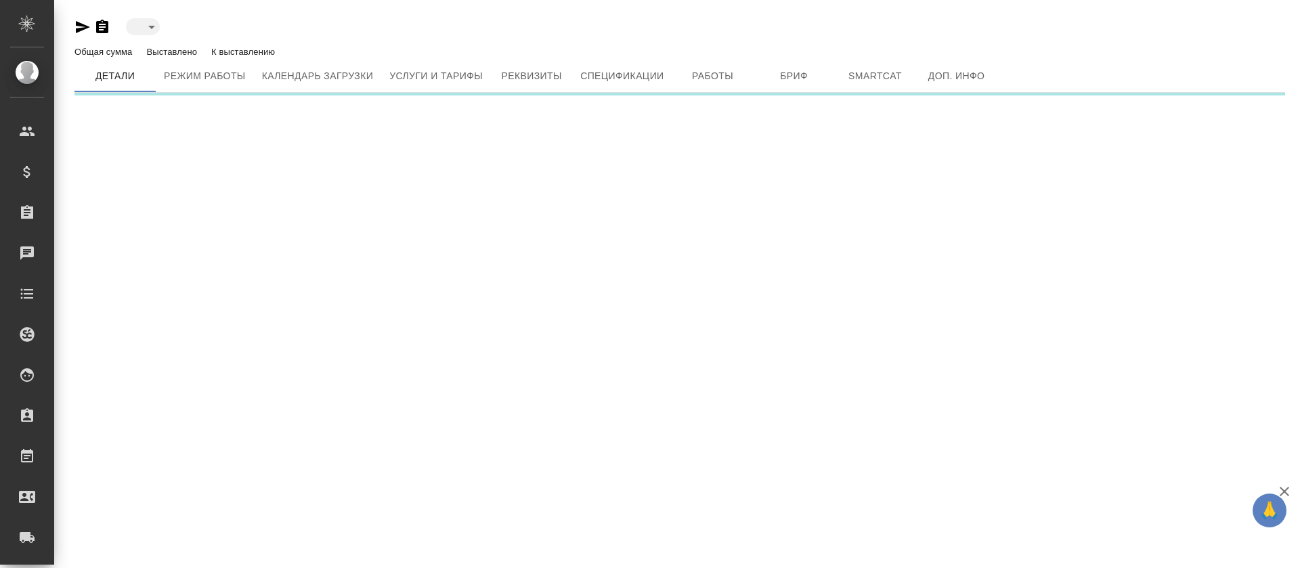
type input "active"
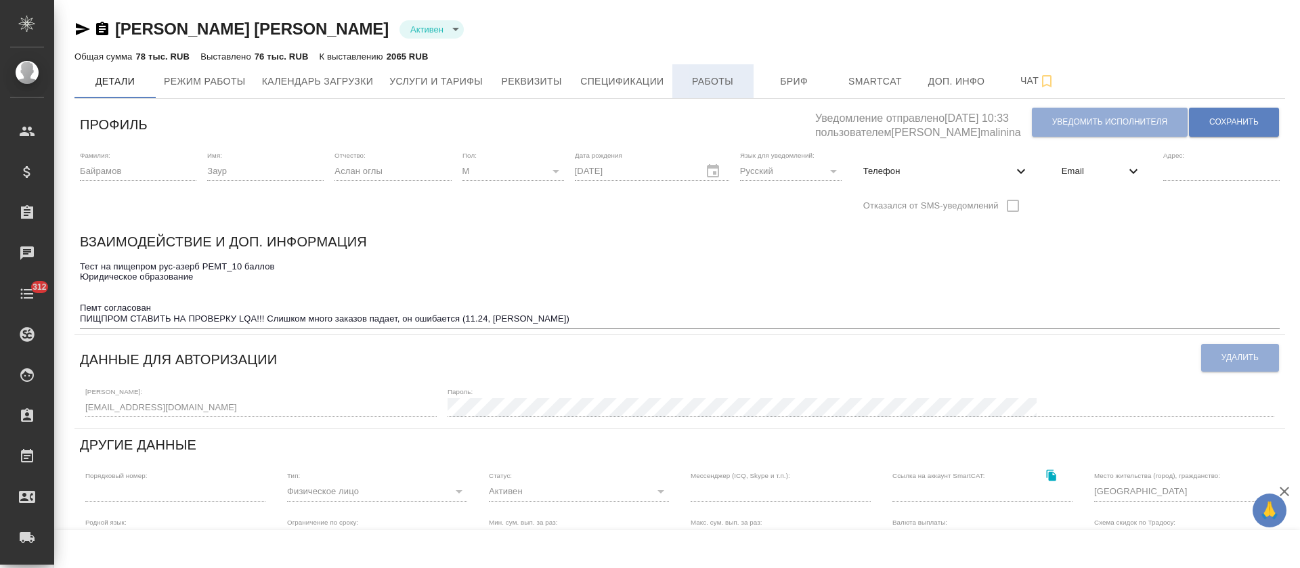
click at [724, 85] on span "Работы" at bounding box center [712, 81] width 65 height 17
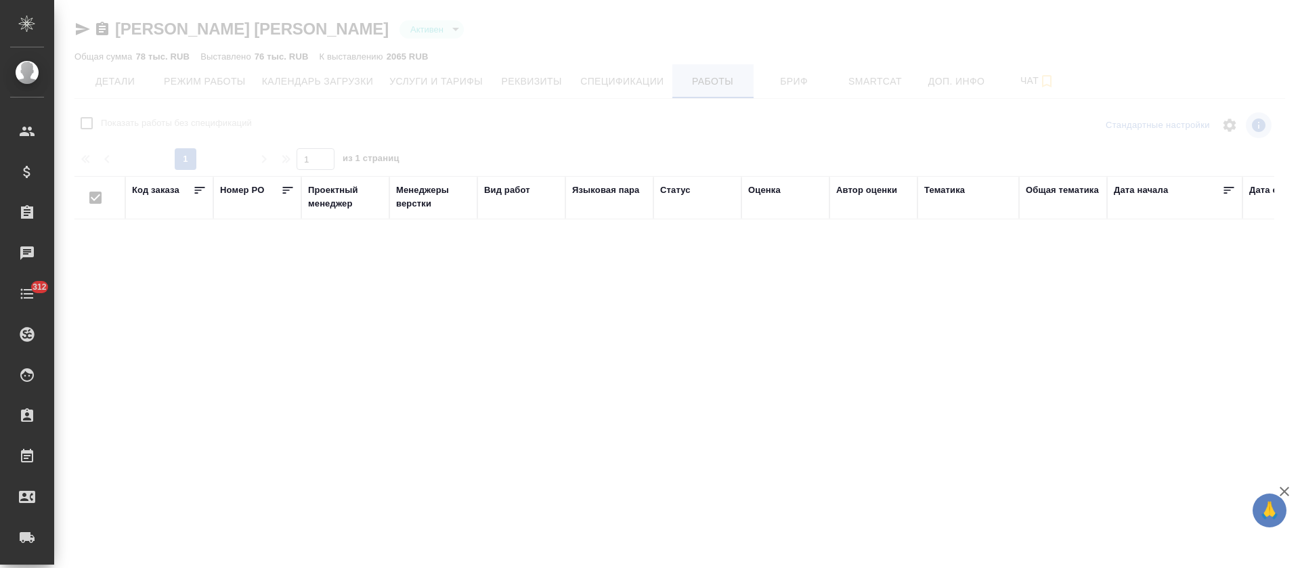
checkbox input "false"
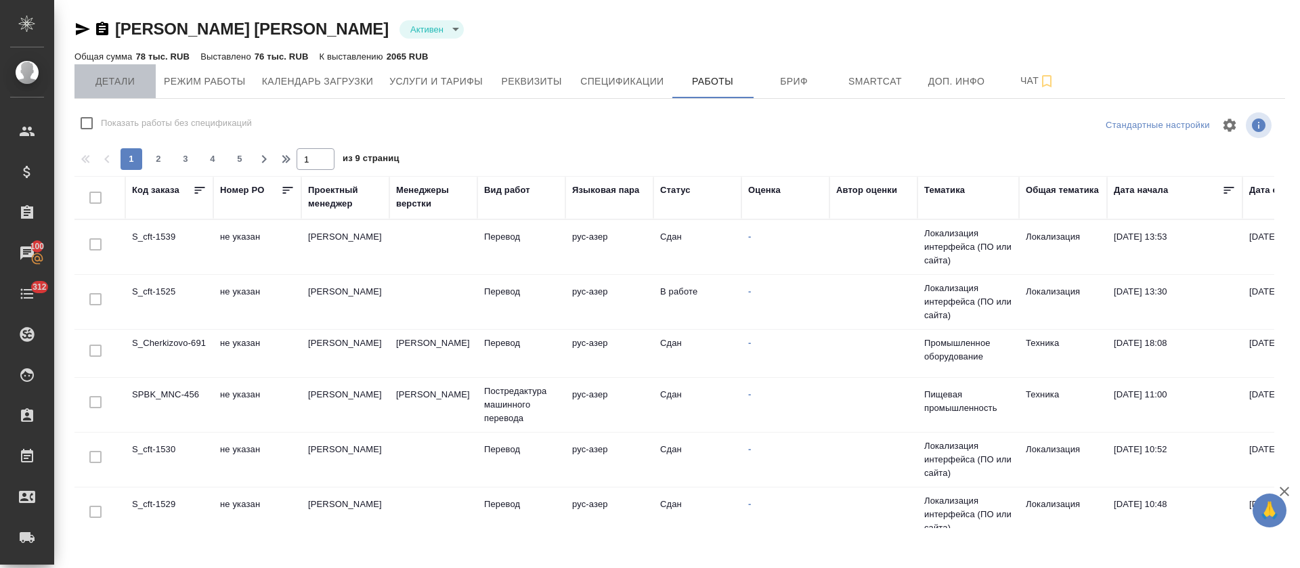
click at [115, 69] on button "Детали" at bounding box center [114, 81] width 81 height 34
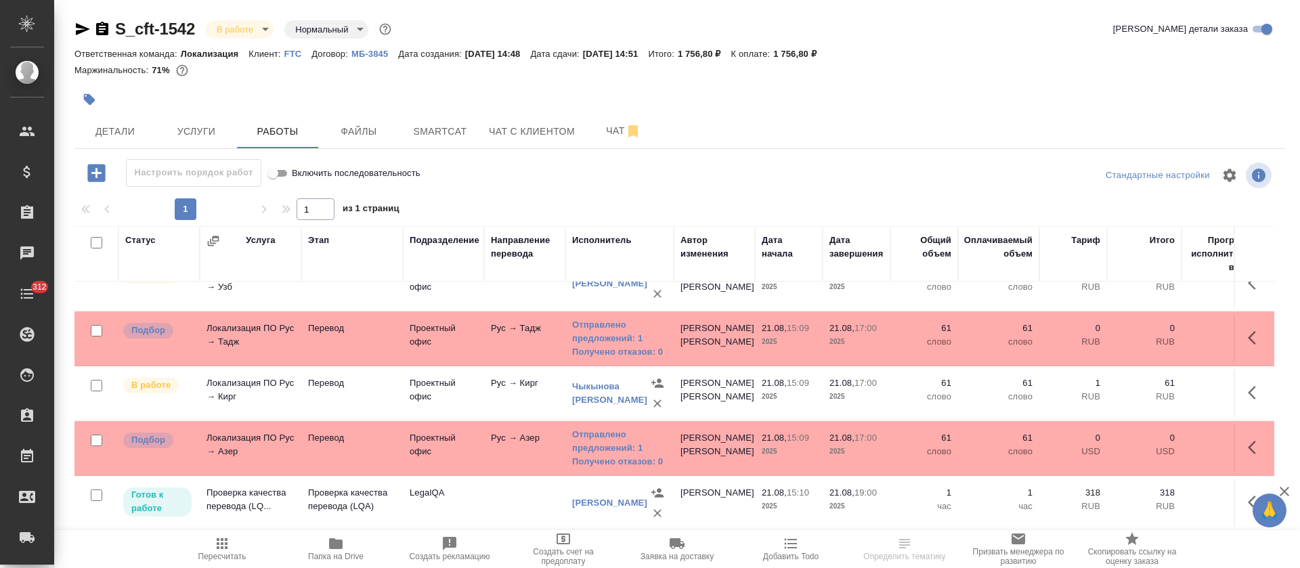
scroll to position [41, 0]
click at [596, 428] on link "Отправлено предложений: 1" at bounding box center [619, 441] width 95 height 27
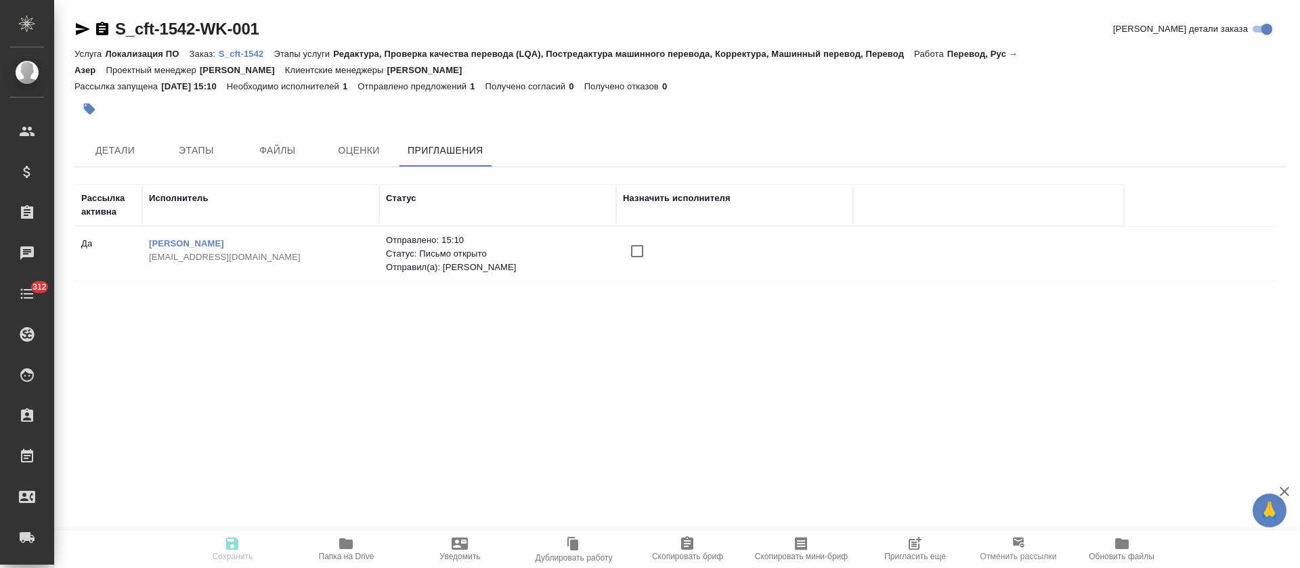
click at [630, 257] on input "checkbox" at bounding box center [637, 251] width 28 height 28
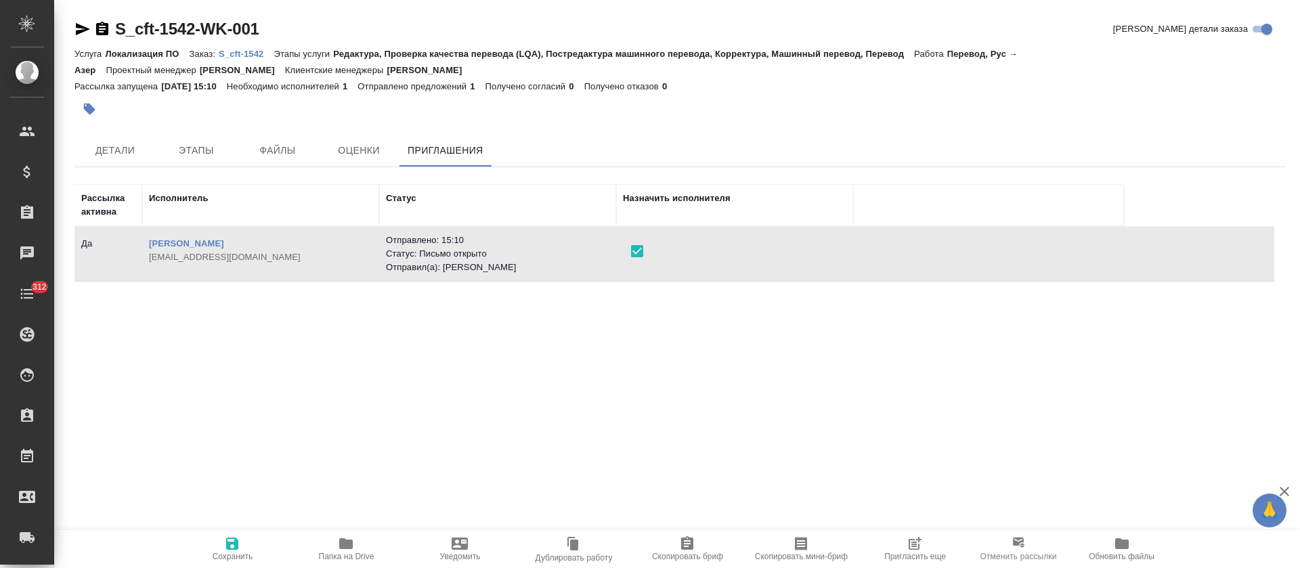
click at [228, 552] on span "Сохранить" at bounding box center [233, 556] width 41 height 9
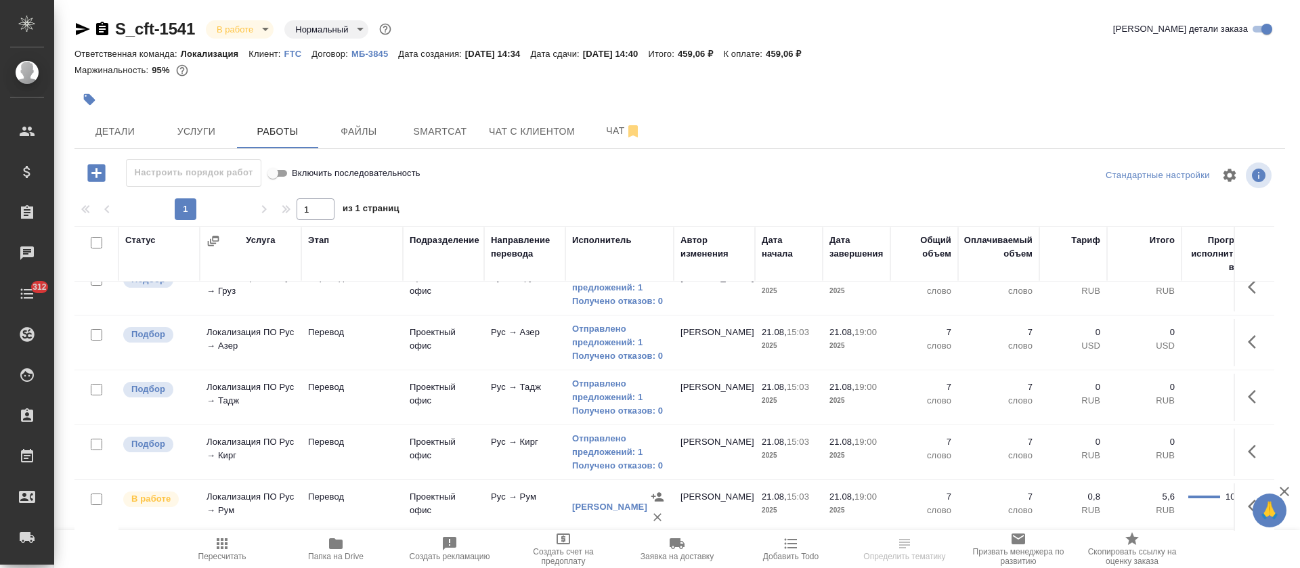
scroll to position [102, 0]
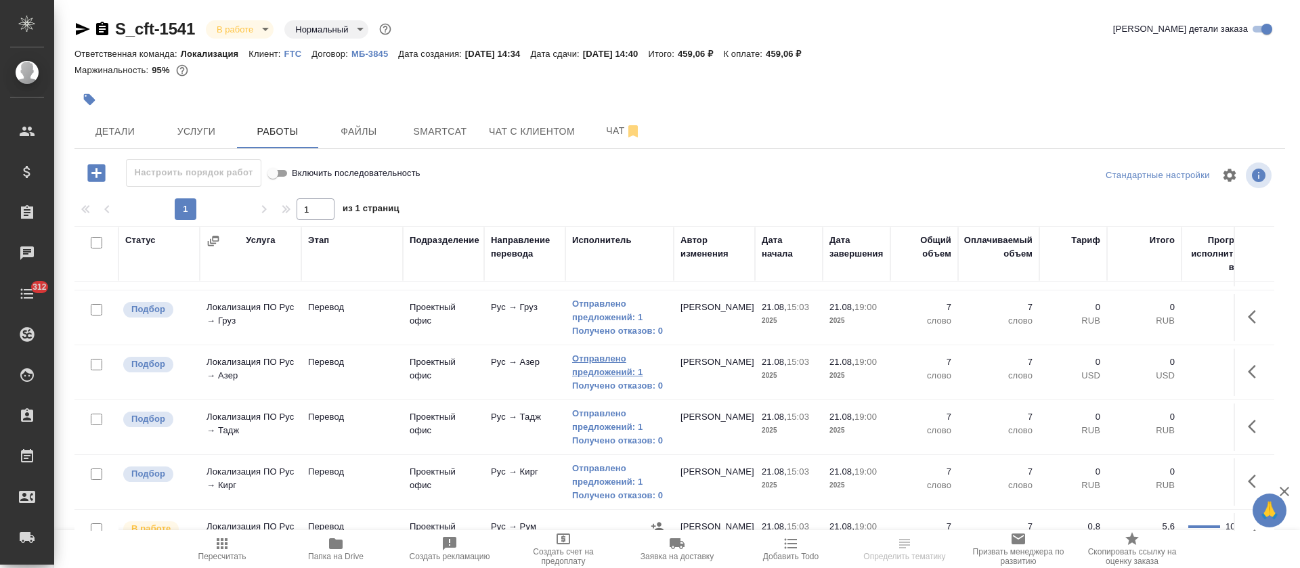
click at [579, 357] on link "Отправлено предложений: 1" at bounding box center [619, 365] width 95 height 27
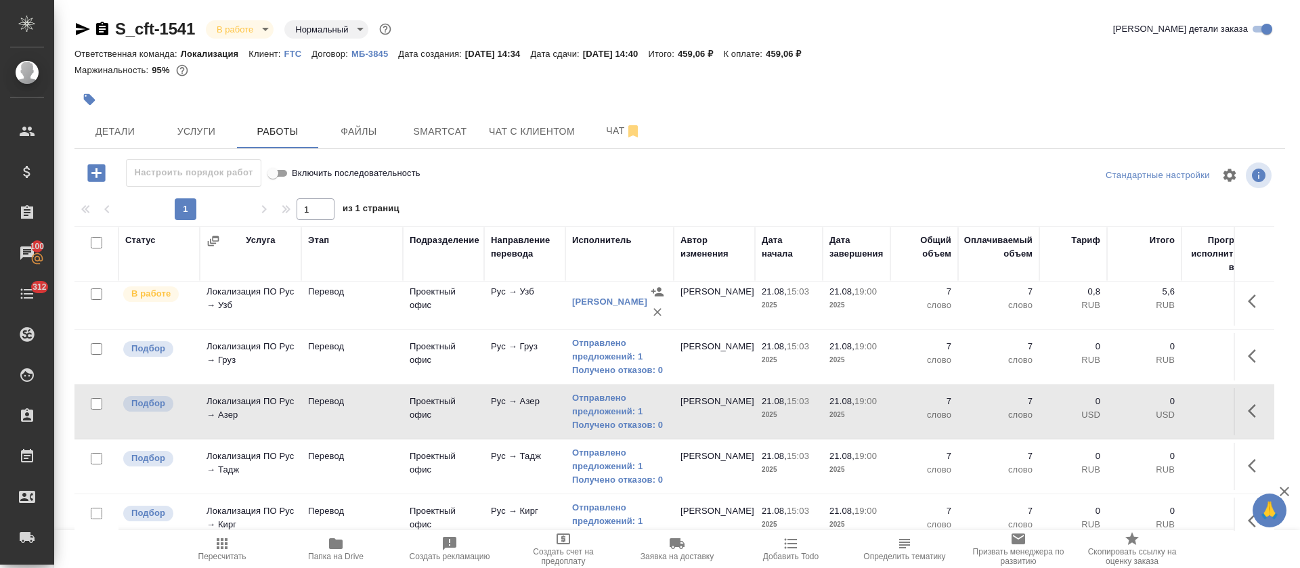
scroll to position [0, 0]
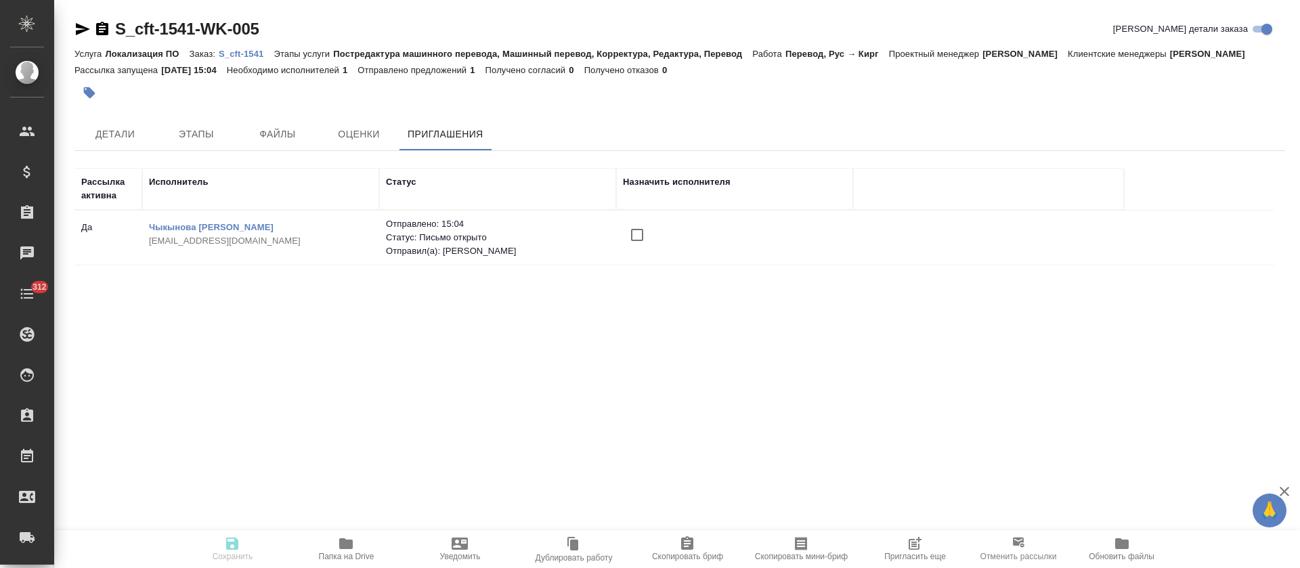
click at [638, 226] on input "checkbox" at bounding box center [637, 235] width 28 height 28
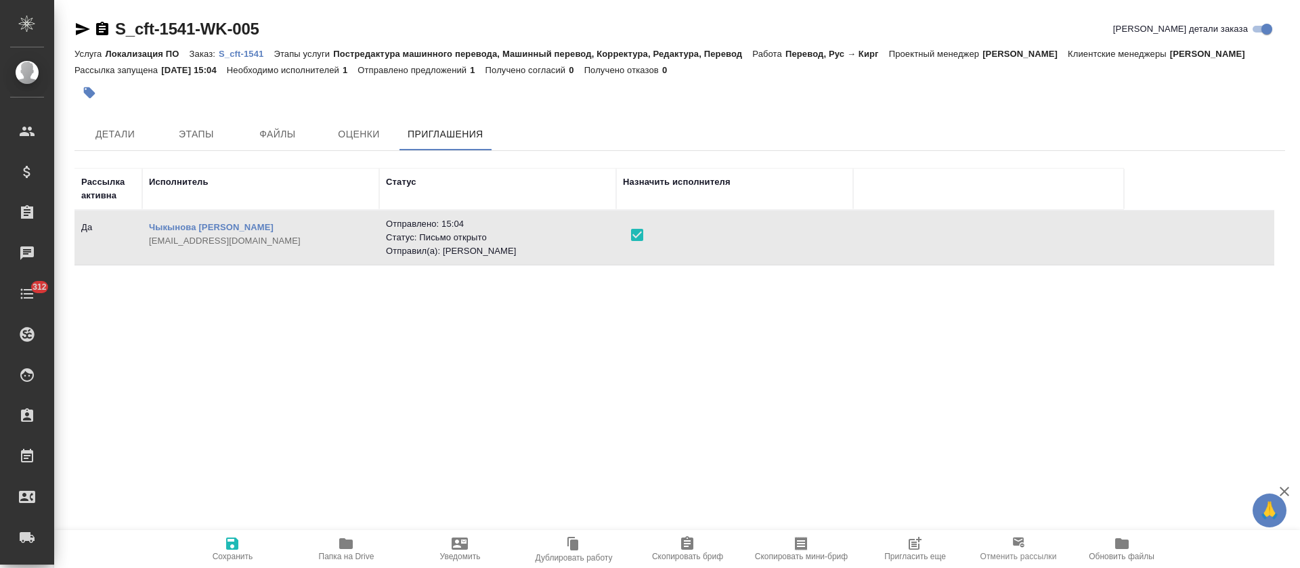
click at [216, 550] on span "Сохранить" at bounding box center [231, 548] width 97 height 26
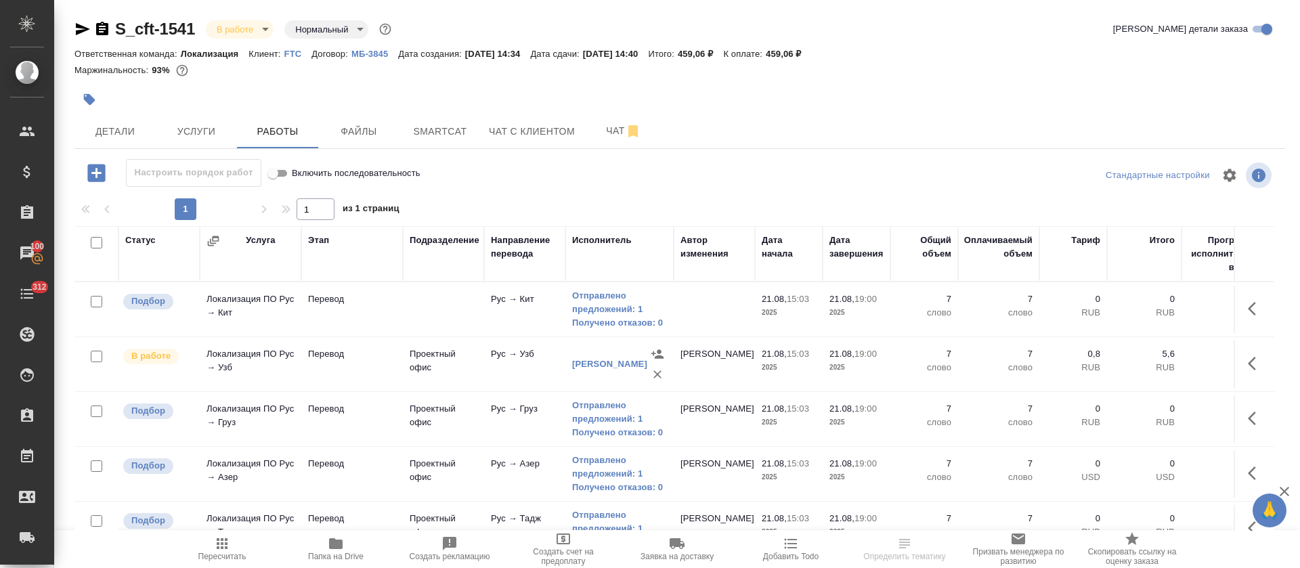
scroll to position [102, 0]
